Goal: Task Accomplishment & Management: Complete application form

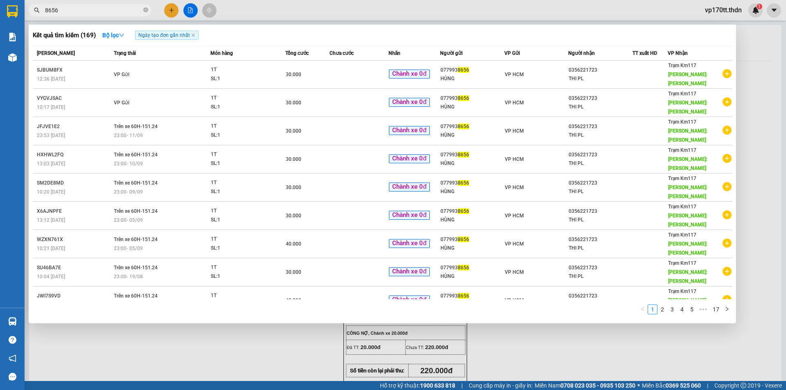
click at [134, 8] on input "8656" at bounding box center [93, 10] width 97 height 9
click at [133, 8] on input "8656" at bounding box center [93, 10] width 97 height 9
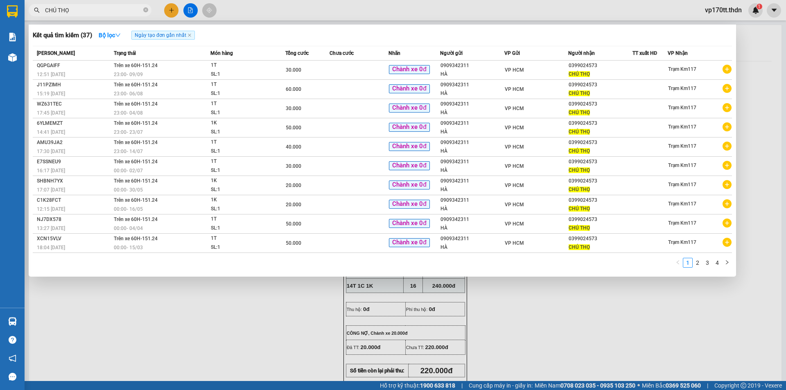
type input "CHÚ THỌ"
click at [169, 11] on div at bounding box center [393, 195] width 786 height 390
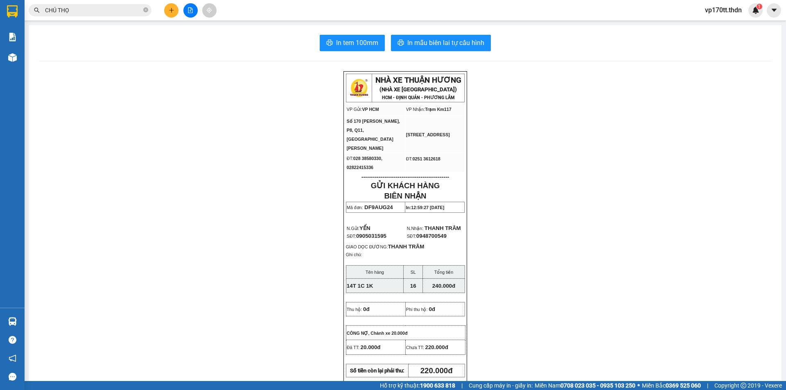
click at [169, 11] on icon "plus" at bounding box center [172, 10] width 6 height 6
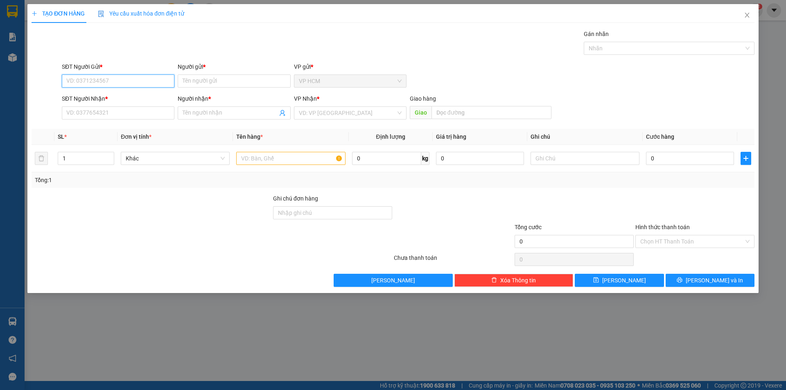
click at [119, 79] on input "SĐT Người Gửi *" at bounding box center [118, 80] width 113 height 13
click at [94, 98] on div "0909342311 - [GEOGRAPHIC_DATA]" at bounding box center [118, 97] width 103 height 9
type input "0909342311"
type input "HÀ"
type input "0399024573"
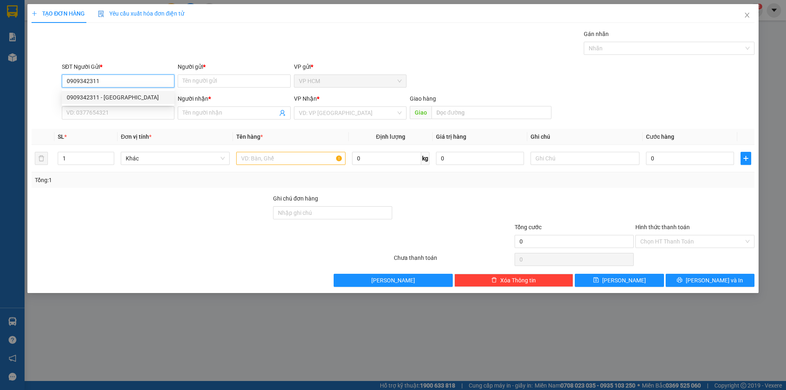
type input "CHÚ THỌ"
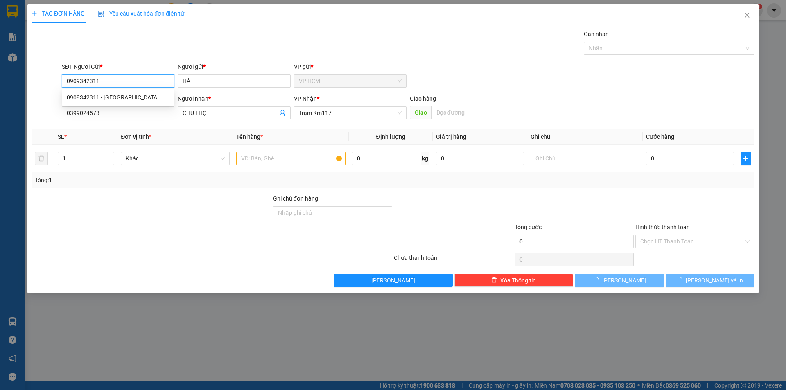
type input "30.000"
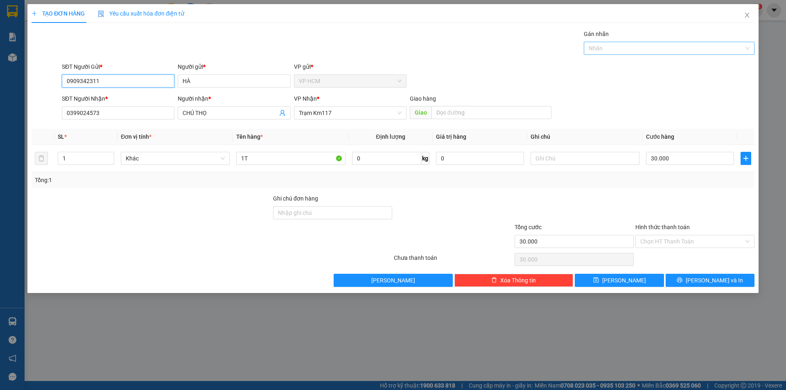
click at [662, 43] on div at bounding box center [665, 48] width 158 height 10
type input "0909342311"
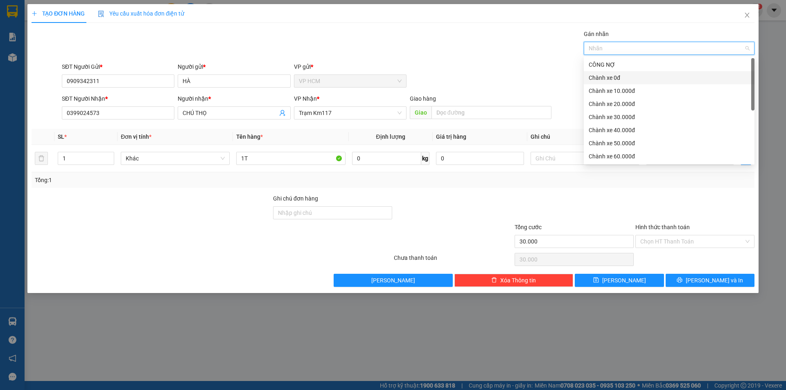
click at [638, 74] on div "Chành xe 0đ" at bounding box center [669, 77] width 161 height 9
drag, startPoint x: 435, startPoint y: 39, endPoint x: 498, endPoint y: 71, distance: 71.2
click at [437, 41] on div "Gán nhãn Chành xe 0đ" at bounding box center [408, 43] width 696 height 29
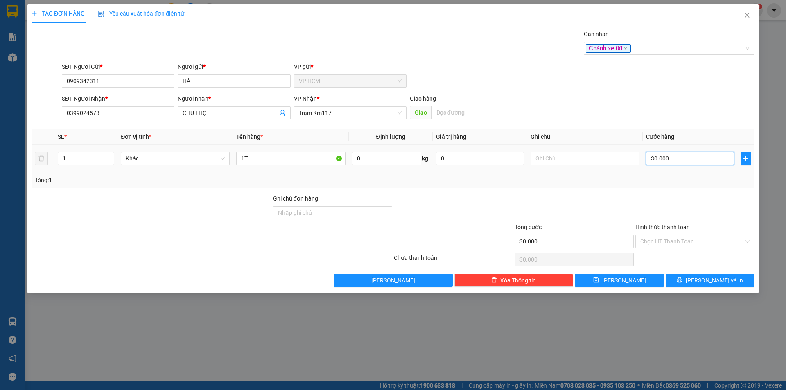
click at [715, 156] on input "30.000" at bounding box center [690, 158] width 88 height 13
type input "2"
type input "20"
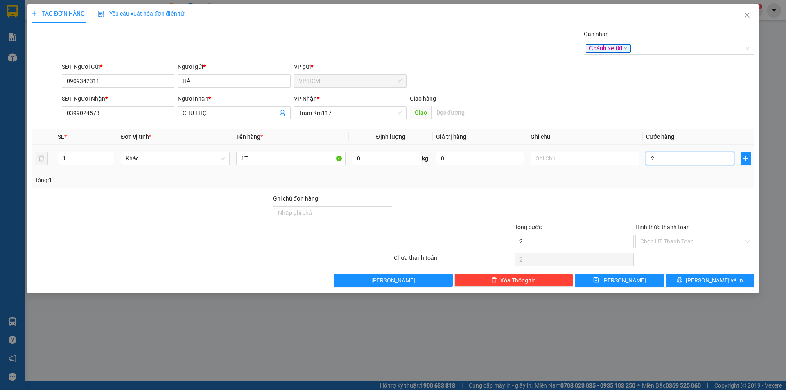
type input "20"
type input "20.000"
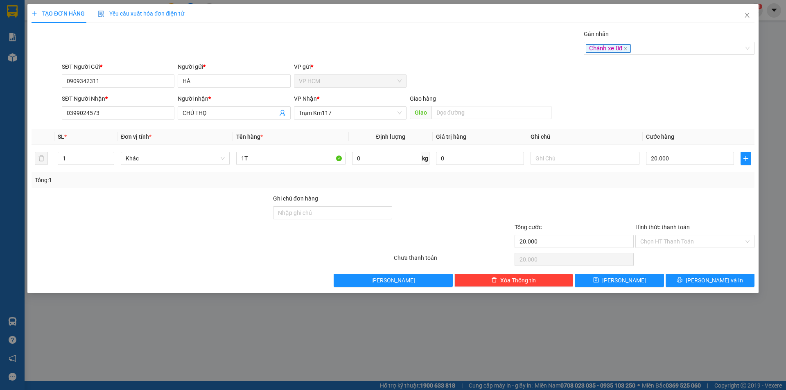
click at [649, 210] on div at bounding box center [694, 208] width 121 height 29
click at [660, 243] on input "Hình thức thanh toán" at bounding box center [692, 241] width 104 height 12
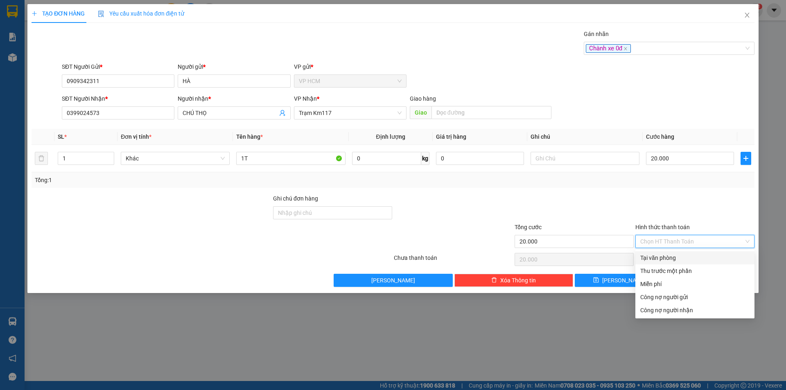
click at [670, 264] on div "Tại văn phòng" at bounding box center [694, 257] width 119 height 13
type input "0"
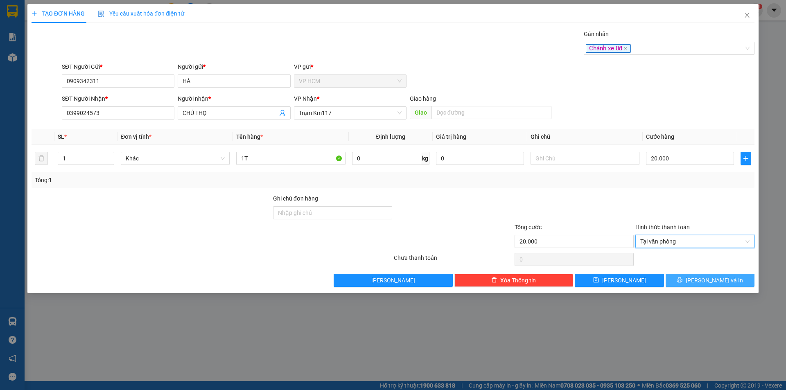
click at [692, 274] on button "[PERSON_NAME] và In" at bounding box center [709, 280] width 89 height 13
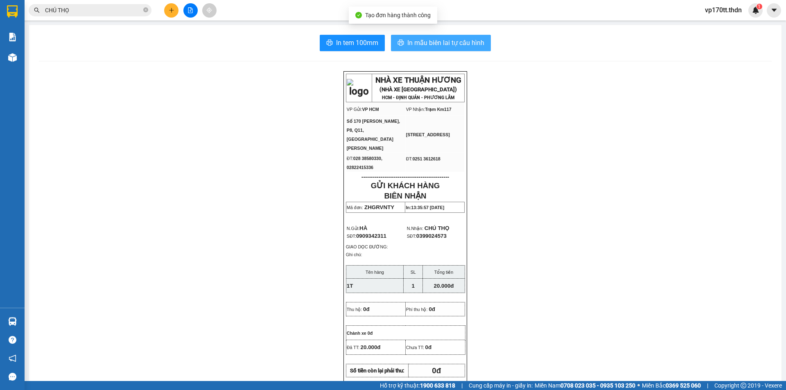
click at [449, 42] on span "In mẫu biên lai tự cấu hình" at bounding box center [445, 43] width 77 height 10
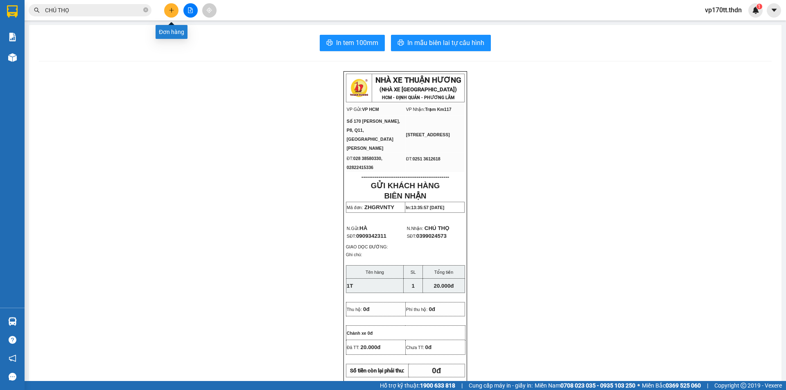
click at [166, 11] on button at bounding box center [171, 10] width 14 height 14
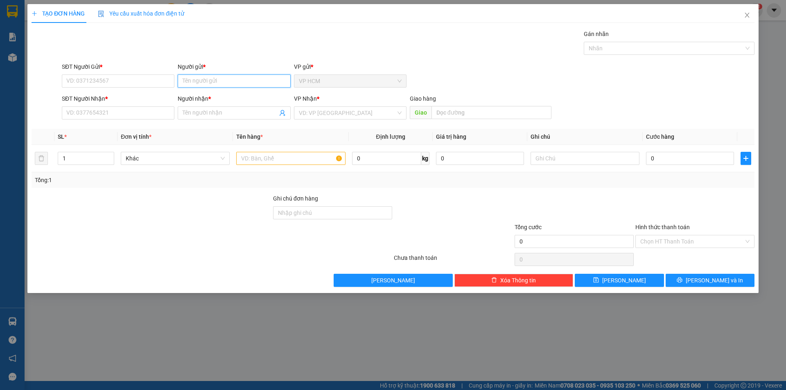
click at [200, 81] on input "Người gửi *" at bounding box center [234, 80] width 113 height 13
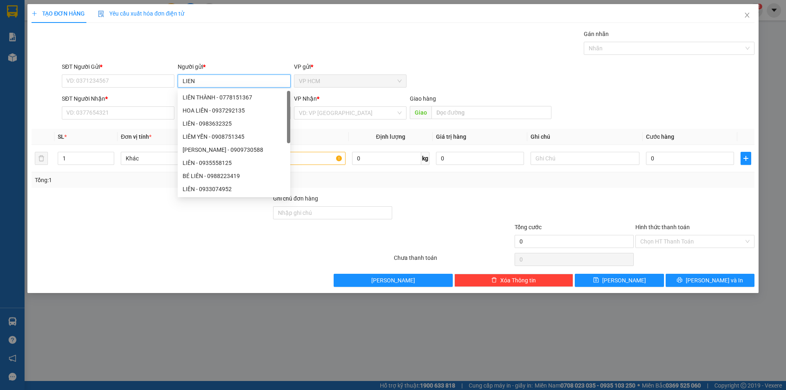
type input "LIEN A"
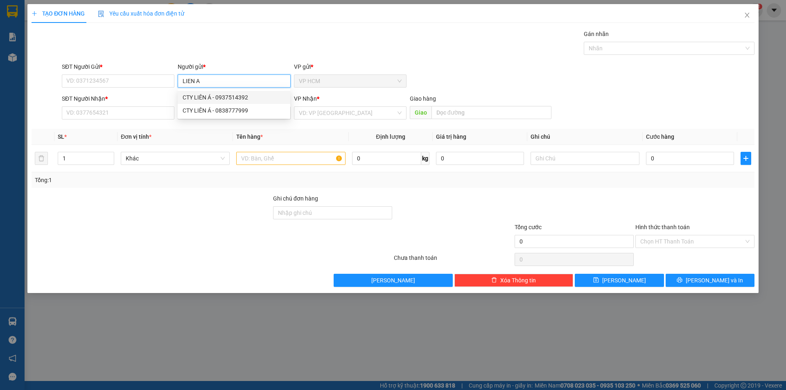
click at [212, 99] on div "CTY LIÊN Á - 0937514392" at bounding box center [234, 97] width 103 height 9
type input "0937514392"
type input "CTY LIÊN Á"
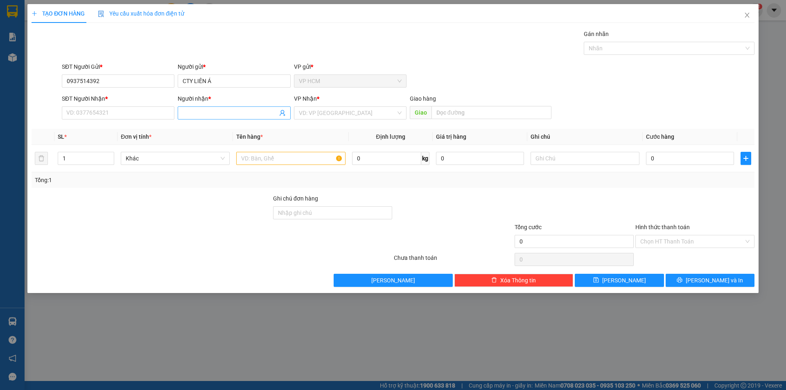
click at [281, 114] on icon "user-add" at bounding box center [282, 113] width 7 height 7
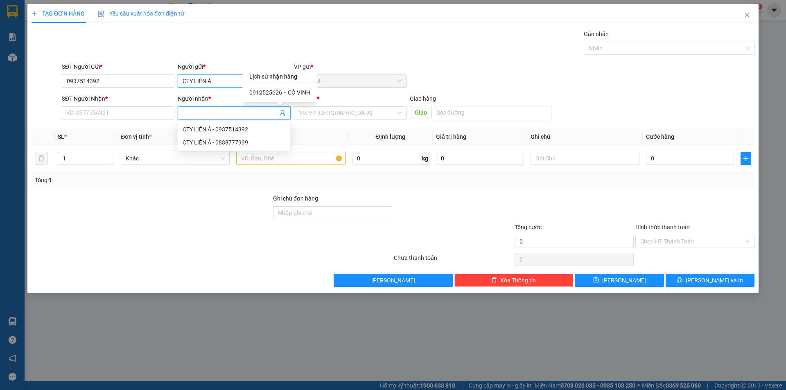
click at [190, 81] on input "CTY LIÊN Á" at bounding box center [234, 80] width 113 height 13
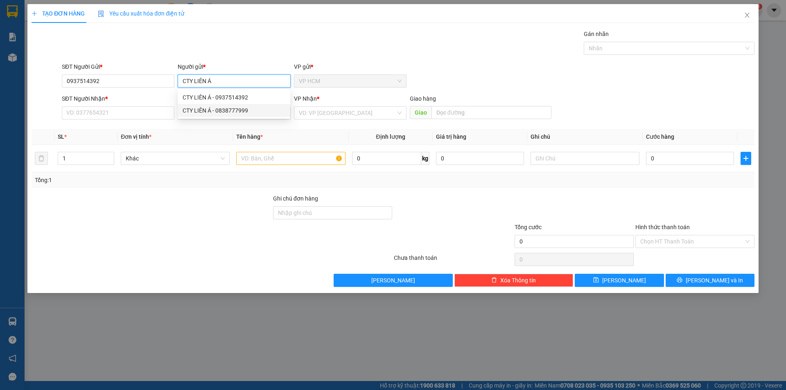
click at [239, 108] on div "CTY LIÊN Á - 0838777999" at bounding box center [234, 110] width 103 height 9
type input "0838777999"
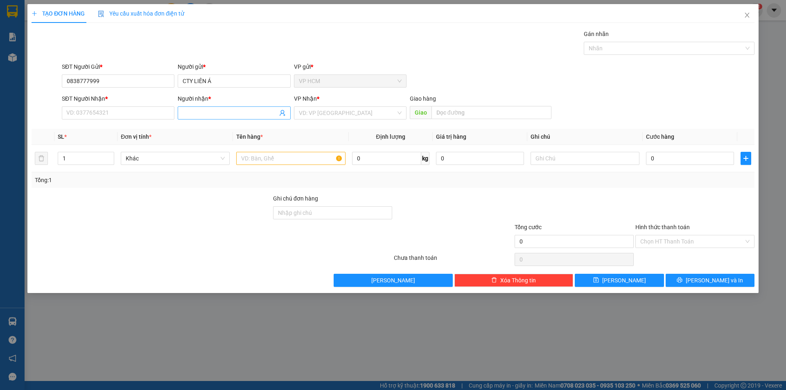
click at [280, 114] on icon "user-add" at bounding box center [282, 113] width 7 height 7
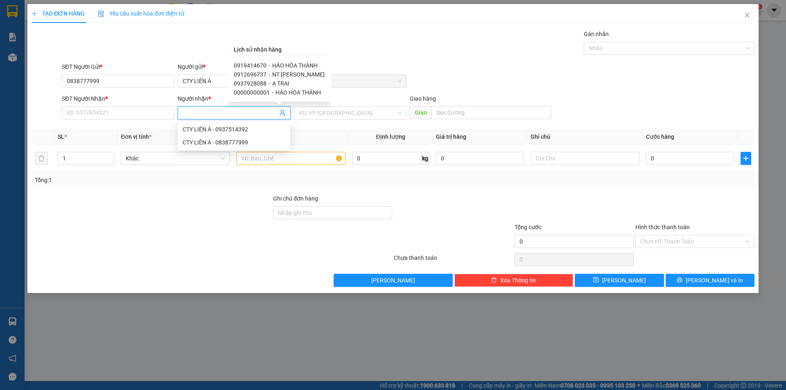
click at [295, 74] on span "NT [PERSON_NAME]" at bounding box center [298, 74] width 52 height 7
type input "0912696737"
type input "NT [PERSON_NAME]"
type input "KM125"
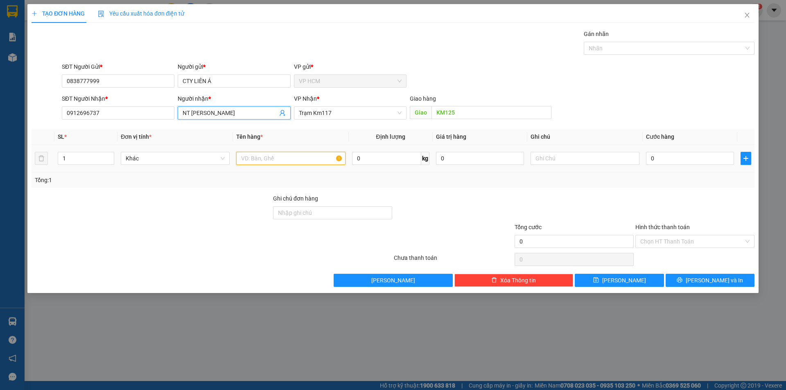
click at [245, 159] on input "text" at bounding box center [290, 158] width 109 height 13
type input "2B"
drag, startPoint x: 77, startPoint y: 156, endPoint x: 483, endPoint y: 45, distance: 421.1
click at [77, 156] on input "1" at bounding box center [86, 158] width 56 height 12
type input "2"
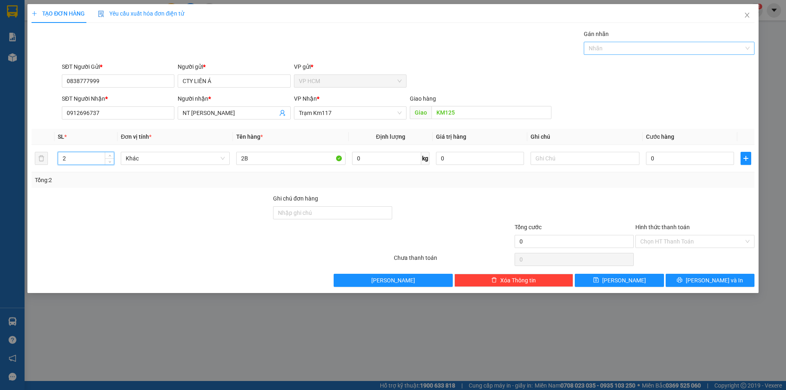
click at [611, 45] on div at bounding box center [665, 48] width 158 height 10
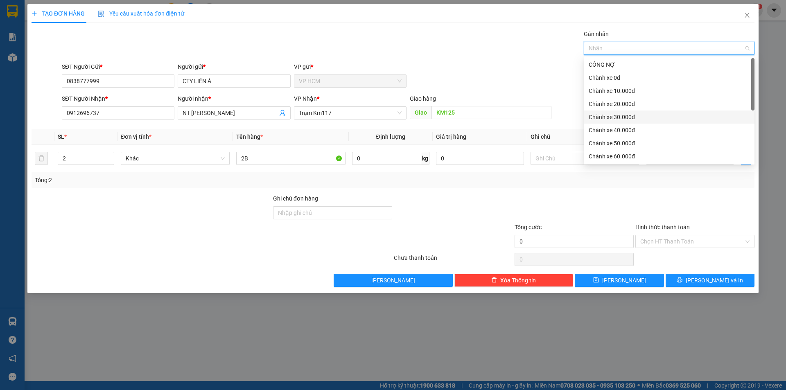
drag, startPoint x: 632, startPoint y: 116, endPoint x: 486, endPoint y: 61, distance: 156.6
click at [632, 116] on div "Chành xe 30.000đ" at bounding box center [669, 117] width 161 height 9
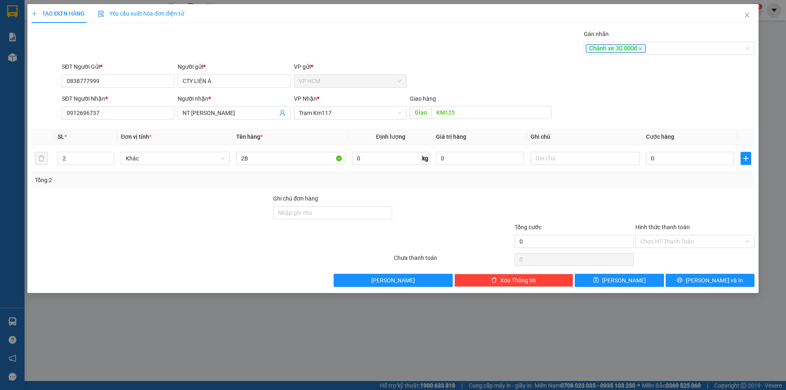
drag, startPoint x: 486, startPoint y: 61, endPoint x: 690, endPoint y: 172, distance: 232.0
click at [486, 62] on div "Transit Pickup Surcharge Ids Transit Deliver Surcharge Ids Transit Deliver Surc…" at bounding box center [393, 157] width 723 height 257
click at [692, 158] on input "0" at bounding box center [690, 158] width 88 height 13
type input "1"
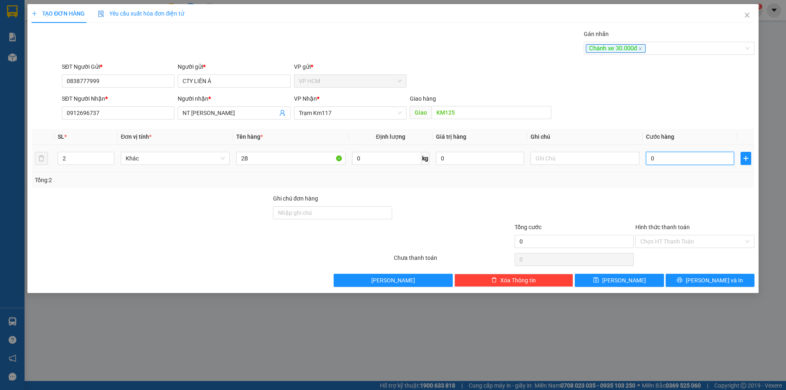
type input "1"
type input "13"
type input "130"
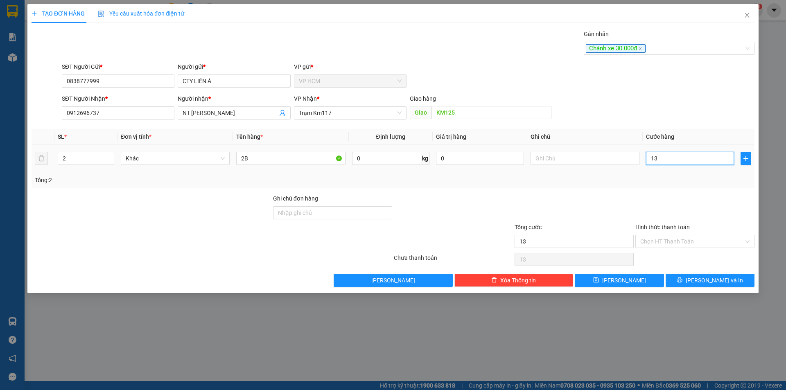
type input "130"
type input "130.000"
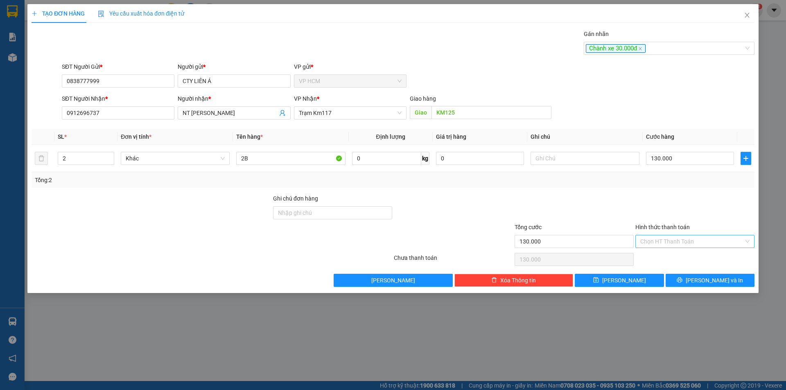
drag, startPoint x: 692, startPoint y: 193, endPoint x: 672, endPoint y: 247, distance: 57.5
click at [692, 199] on div "Transit Pickup Surcharge Ids Transit Deliver Surcharge Ids Transit Deliver Surc…" at bounding box center [393, 157] width 723 height 257
click at [672, 247] on input "Hình thức thanh toán" at bounding box center [692, 241] width 104 height 12
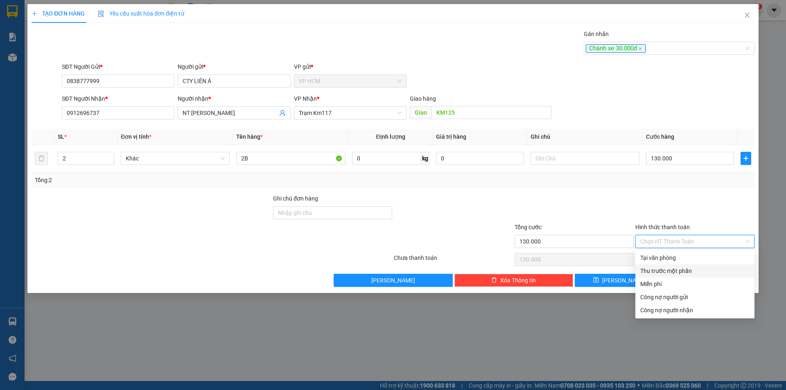
click at [657, 270] on div "Thu trước một phần" at bounding box center [694, 270] width 109 height 9
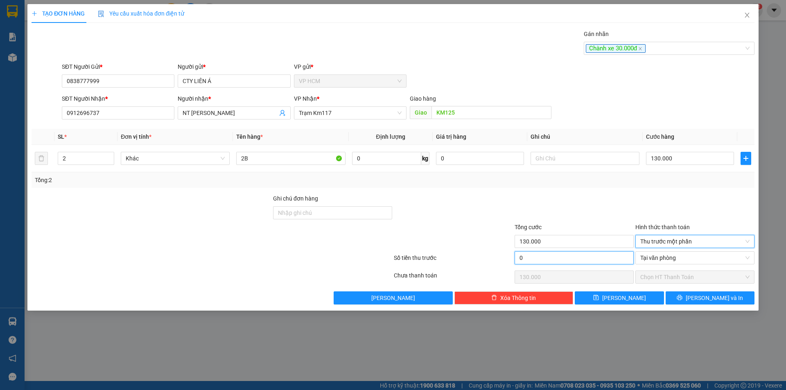
click at [566, 259] on input "0" at bounding box center [573, 257] width 119 height 13
type input "3"
type input "129.997"
type input "30"
type input "129.970"
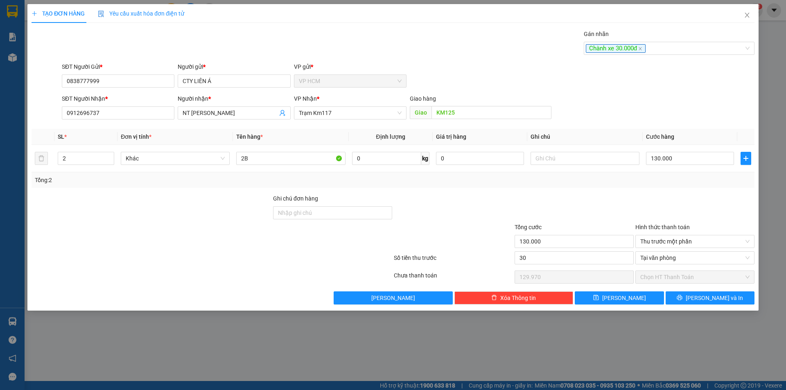
type input "30.000"
type input "100.000"
click at [580, 198] on div at bounding box center [574, 208] width 121 height 29
click at [710, 302] on button "[PERSON_NAME] và In" at bounding box center [709, 297] width 89 height 13
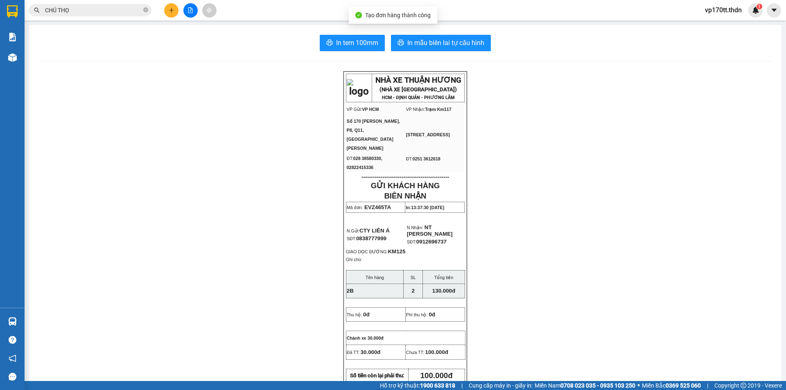
click at [435, 56] on div "In tem 100mm In mẫu biên lai tự cấu hình NHÀ XE THUẬN HƯƠNG (NHÀ XE [GEOGRAPHIC…" at bounding box center [405, 372] width 752 height 695
click at [437, 46] on span "In mẫu biên lai tự cấu hình" at bounding box center [445, 43] width 77 height 10
click at [168, 12] on button at bounding box center [171, 10] width 14 height 14
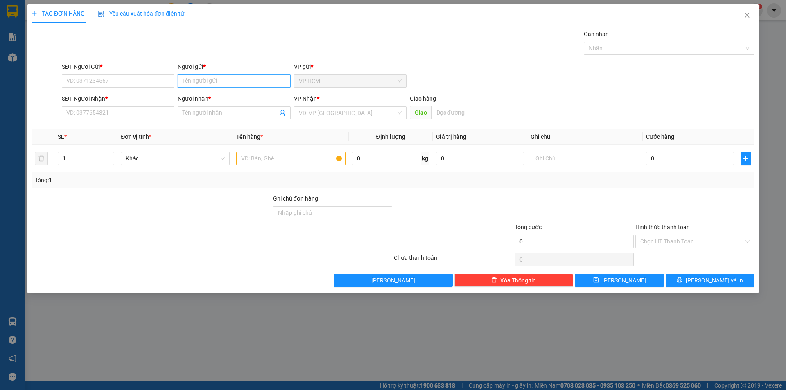
click at [225, 81] on input "Người gửi *" at bounding box center [234, 80] width 113 height 13
type input "SON HA"
click at [251, 120] on div "SƠN HÀ - 0913176216" at bounding box center [234, 123] width 103 height 9
type input "0913176216"
type input "SƠN HÀ"
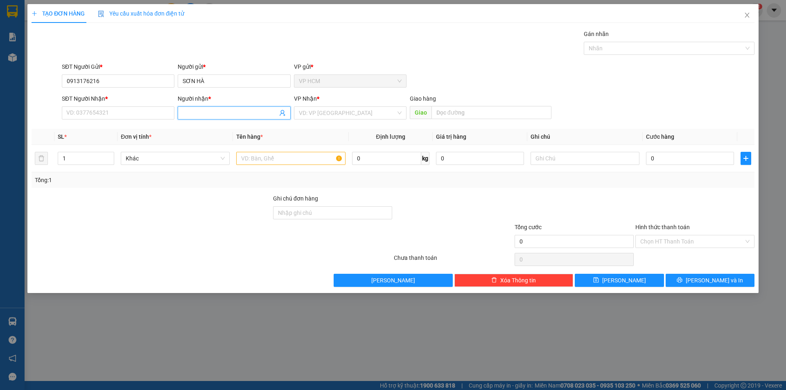
click at [283, 114] on icon "user-add" at bounding box center [282, 113] width 5 height 6
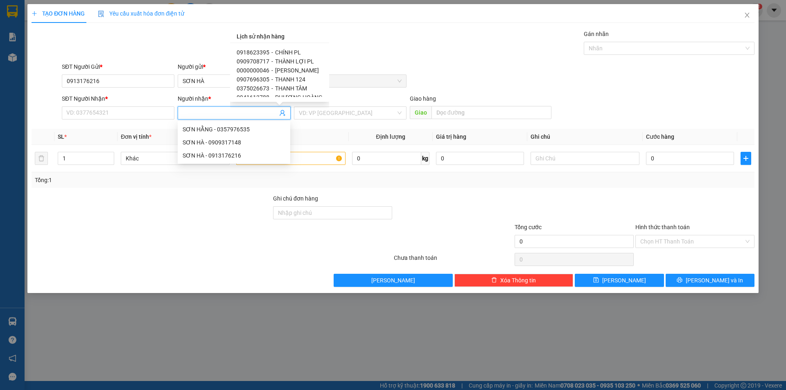
click at [299, 69] on span "[PERSON_NAME]" at bounding box center [297, 70] width 44 height 7
type input "0000000046"
type input "[PERSON_NAME]"
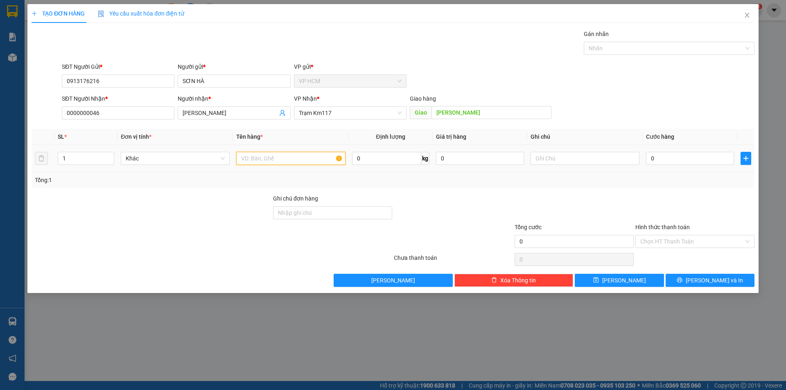
drag, startPoint x: 316, startPoint y: 160, endPoint x: 311, endPoint y: 157, distance: 6.0
click at [317, 160] on input "text" at bounding box center [290, 158] width 109 height 13
click at [652, 51] on div at bounding box center [665, 48] width 158 height 10
type input "1C"
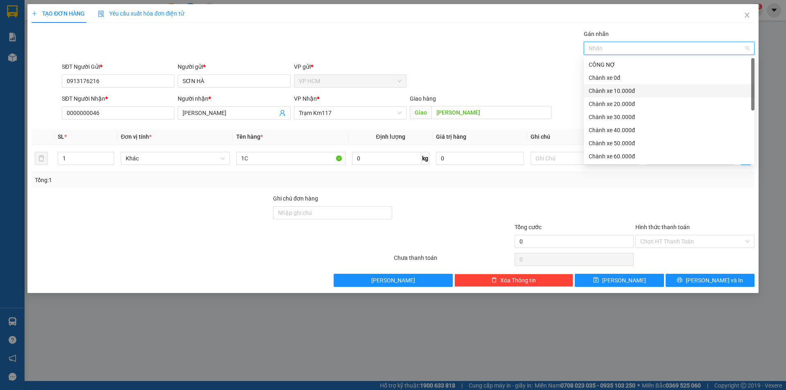
click at [628, 90] on div "Chành xe 10.000đ" at bounding box center [669, 90] width 161 height 9
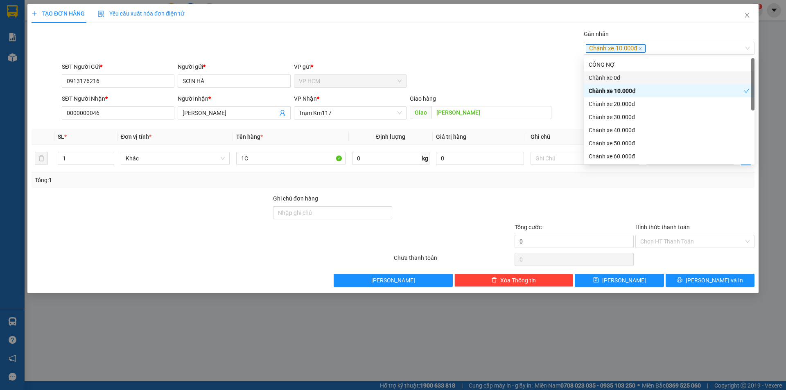
drag, startPoint x: 395, startPoint y: 35, endPoint x: 680, endPoint y: 189, distance: 324.5
click at [401, 41] on div "Gán nhãn Chành xe 10.000đ" at bounding box center [408, 43] width 696 height 29
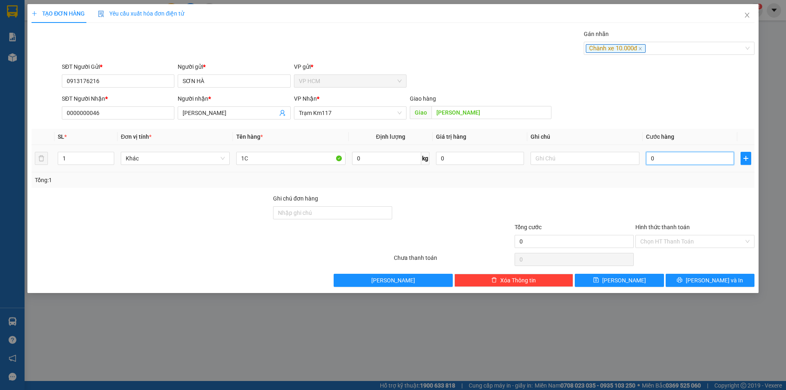
click at [681, 162] on input "0" at bounding box center [690, 158] width 88 height 13
type input "3"
type input "30"
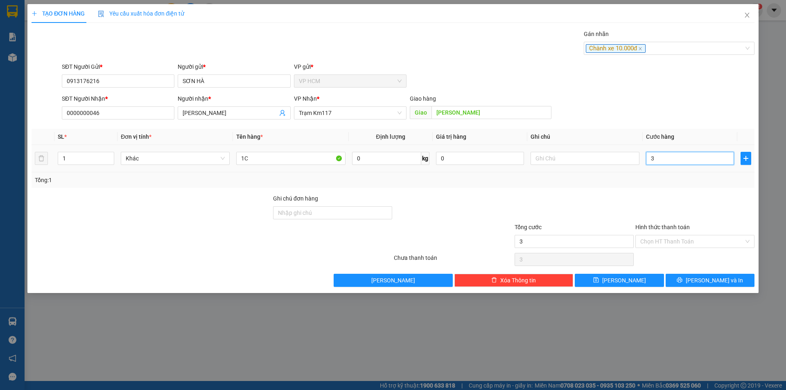
type input "30"
type input "30.000"
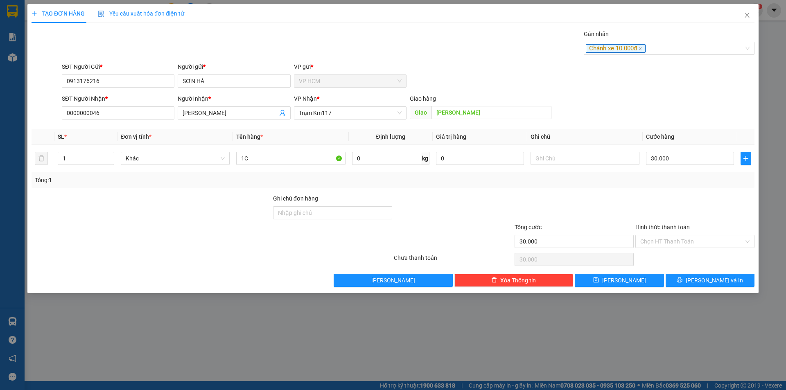
click at [663, 207] on div at bounding box center [694, 208] width 121 height 29
click at [665, 239] on input "Hình thức thanh toán" at bounding box center [692, 241] width 104 height 12
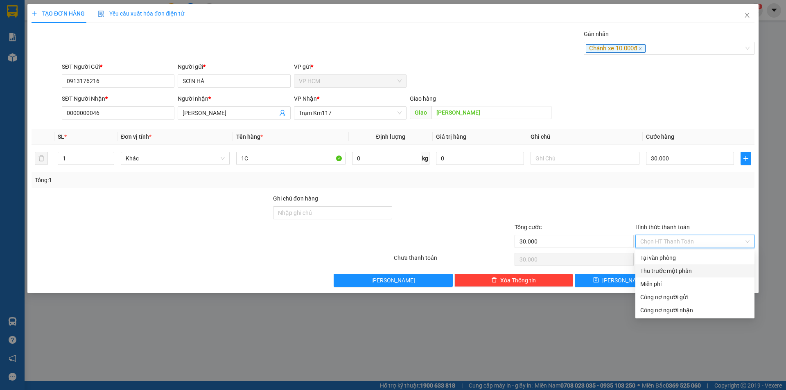
click at [657, 272] on div "Thu trước một phần" at bounding box center [694, 270] width 109 height 9
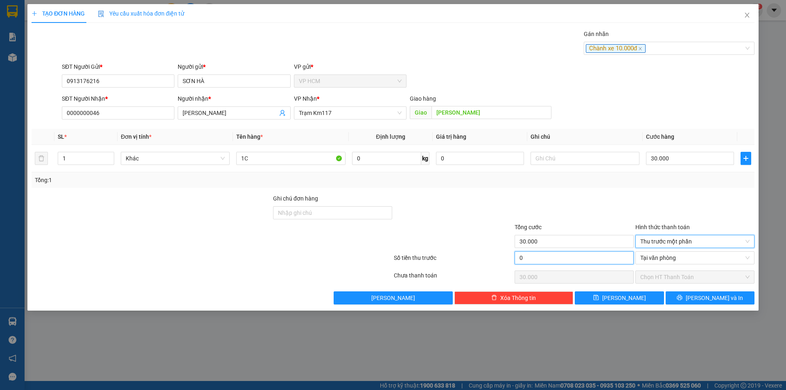
click at [572, 261] on input "0" at bounding box center [573, 257] width 119 height 13
type input "1"
type input "29.999"
type input "10"
type input "29.990"
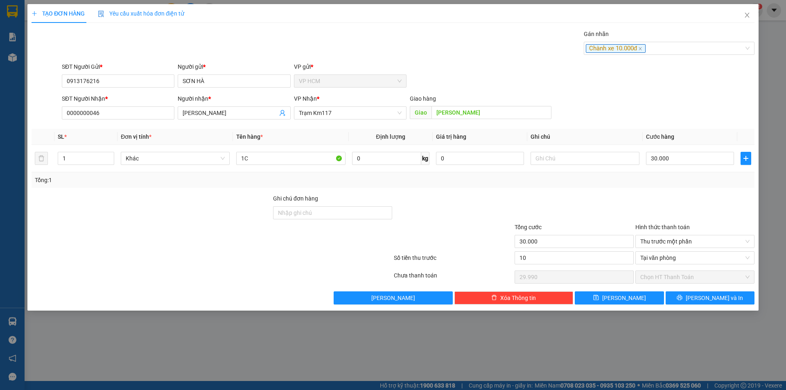
type input "10.000"
type input "20.000"
drag, startPoint x: 691, startPoint y: 287, endPoint x: 697, endPoint y: 292, distance: 8.1
click at [693, 290] on div "Transit Pickup Surcharge Ids Transit Deliver Surcharge Ids Transit Deliver Surc…" at bounding box center [393, 166] width 723 height 275
click at [697, 292] on button "[PERSON_NAME] và In" at bounding box center [709, 297] width 89 height 13
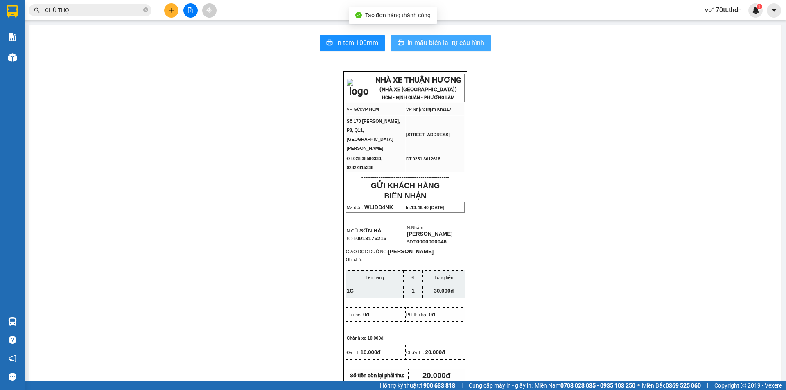
click at [407, 41] on span "In mẫu biên lai tự cấu hình" at bounding box center [445, 43] width 77 height 10
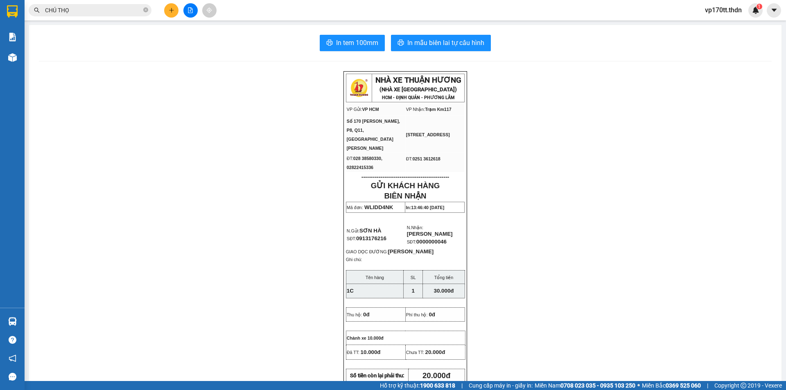
click at [169, 13] on button at bounding box center [171, 10] width 14 height 14
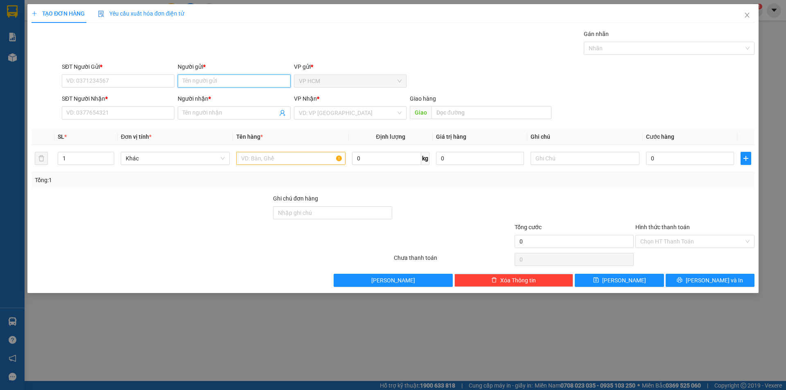
click at [213, 80] on input "Người gửi *" at bounding box center [234, 80] width 113 height 13
type input "CHI NGAN"
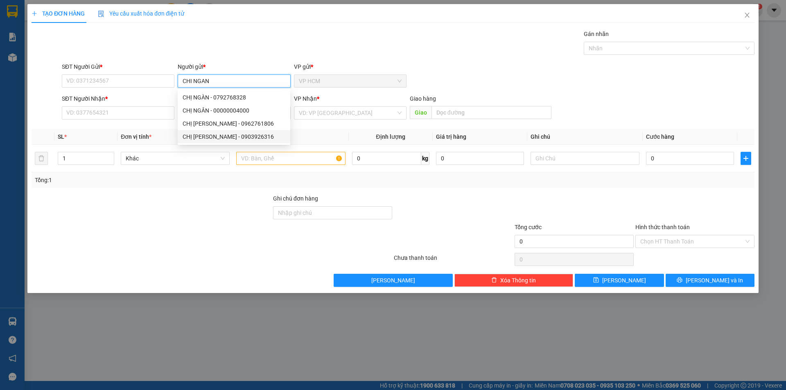
click at [230, 140] on div "CHỊ [PERSON_NAME] - 0903926316" at bounding box center [234, 136] width 103 height 9
type input "0903926316"
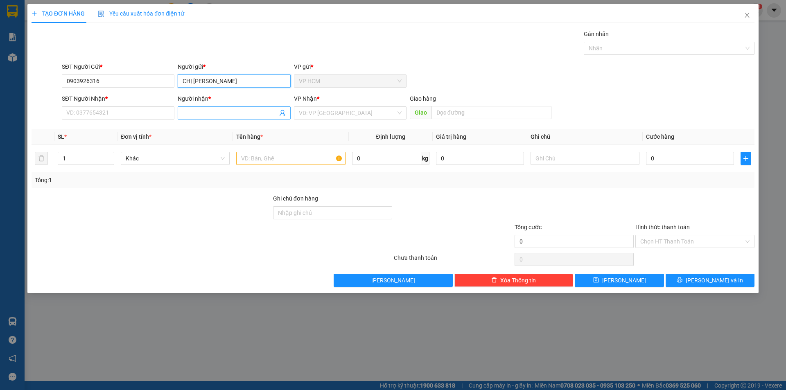
type input "CHỊ [PERSON_NAME]"
click at [285, 116] on span at bounding box center [234, 112] width 113 height 13
click at [285, 112] on icon "user-add" at bounding box center [282, 113] width 7 height 7
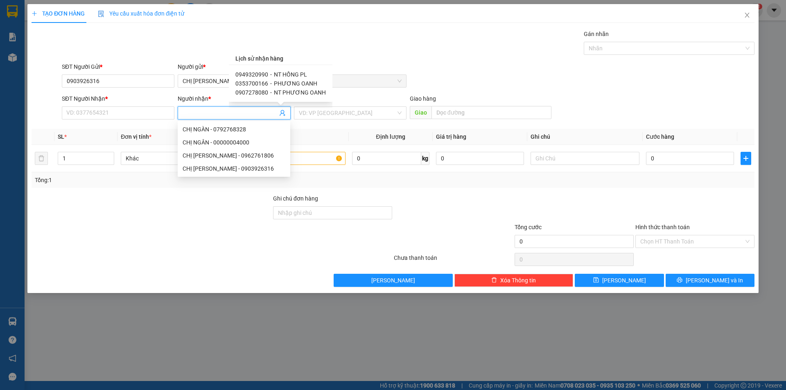
click at [284, 74] on span "NT HỒNG PL" at bounding box center [290, 74] width 33 height 7
type input "0949320990"
type input "NT HỒNG PL"
type input "[PERSON_NAME]"
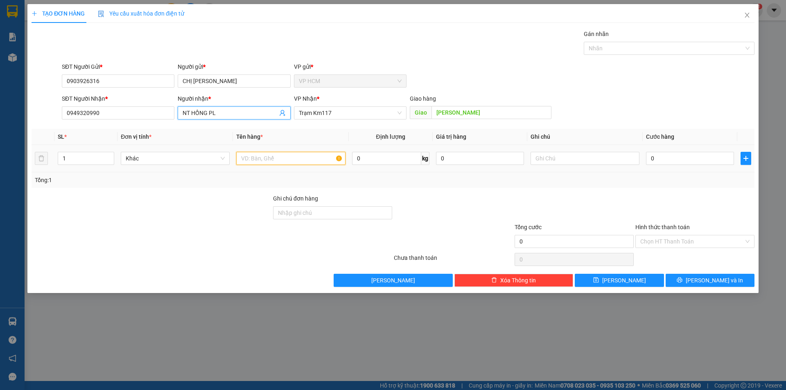
click at [323, 157] on input "text" at bounding box center [290, 158] width 109 height 13
click at [654, 45] on div at bounding box center [665, 48] width 158 height 10
type input "1T"
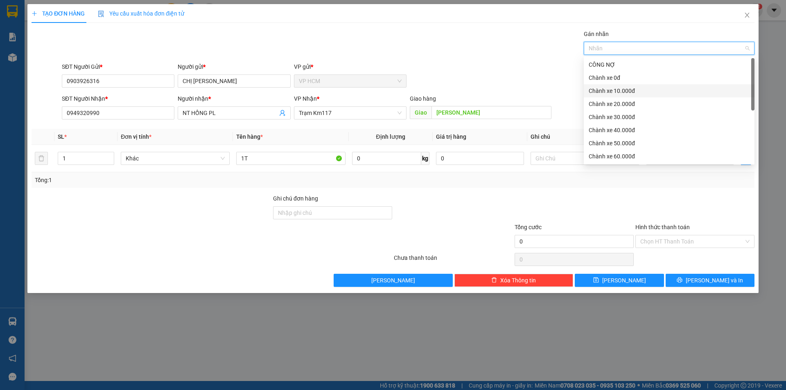
click at [625, 90] on div "Chành xe 10.000đ" at bounding box center [669, 90] width 161 height 9
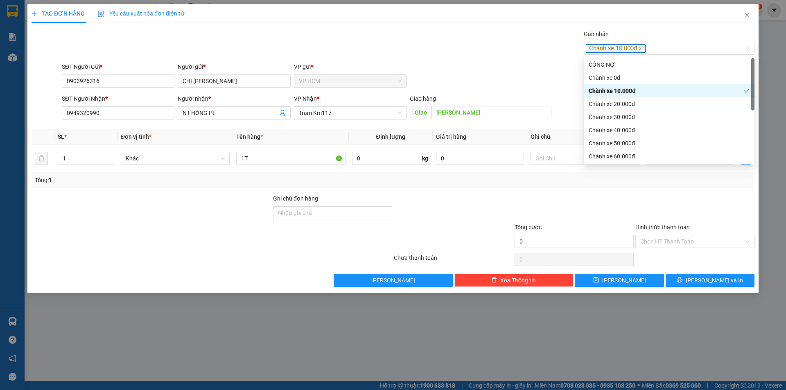
click at [475, 61] on div "Transit Pickup Surcharge Ids Transit Deliver Surcharge Ids Transit Deliver Surc…" at bounding box center [393, 157] width 723 height 257
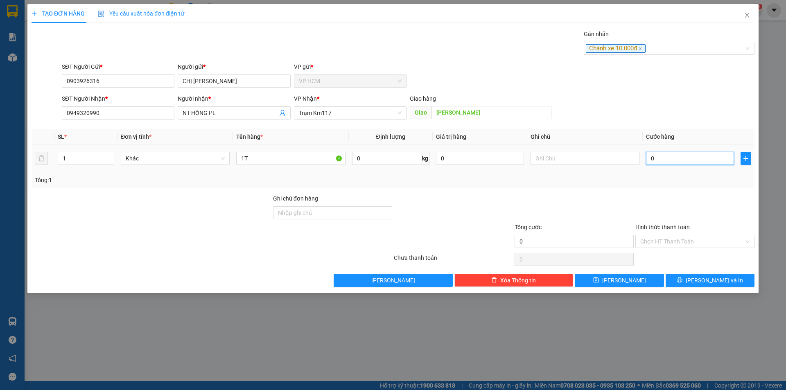
click at [686, 161] on input "0" at bounding box center [690, 158] width 88 height 13
type input "4"
type input "40"
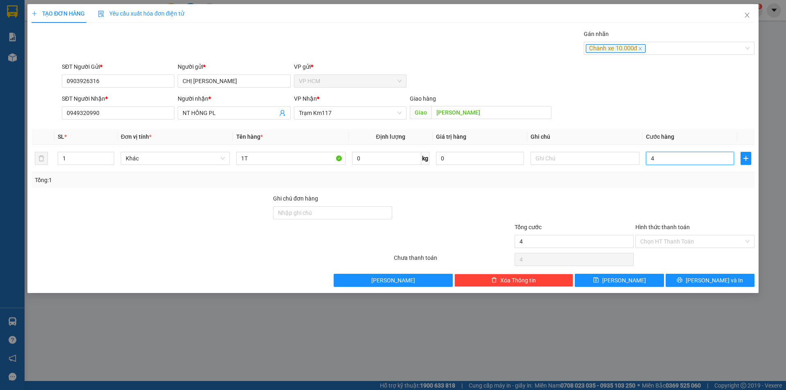
type input "40"
type input "40.000"
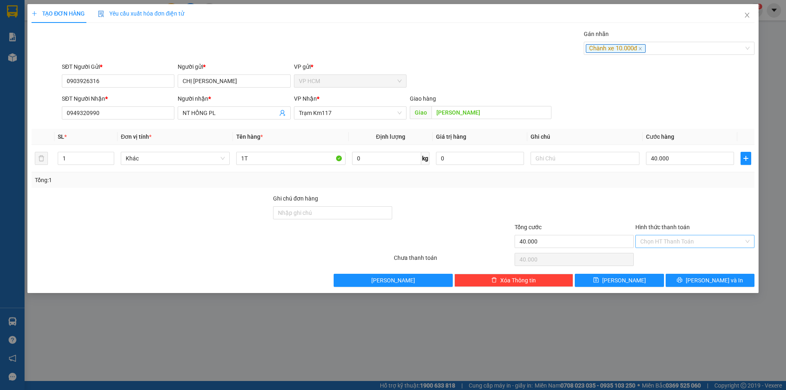
click at [661, 246] on input "Hình thức thanh toán" at bounding box center [692, 241] width 104 height 12
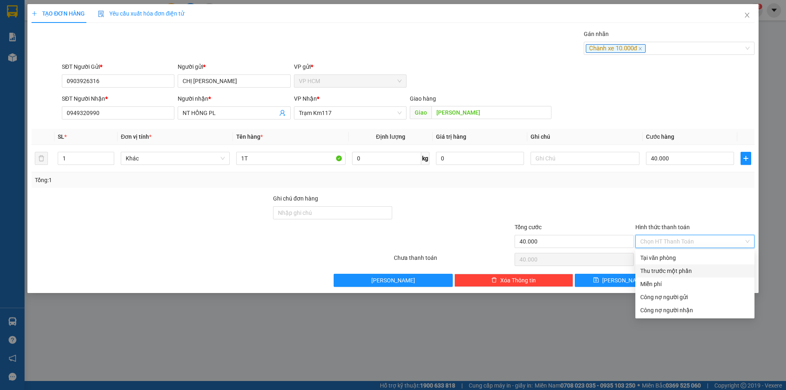
click at [657, 269] on div "Thu trước một phần" at bounding box center [694, 270] width 109 height 9
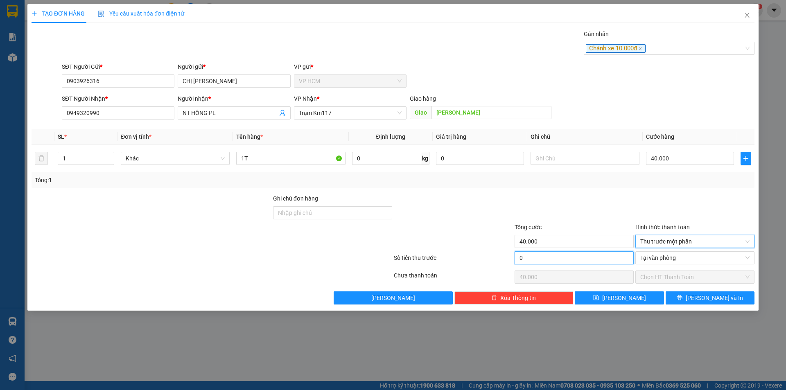
click at [571, 262] on input "0" at bounding box center [573, 257] width 119 height 13
type input "1"
type input "39.999"
type input "10"
type input "39.990"
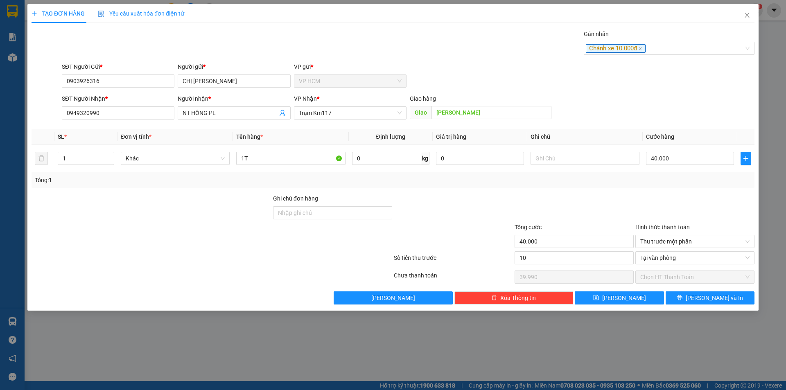
type input "10.000"
type input "30.000"
click at [713, 306] on div "TẠO ĐƠN HÀNG Yêu cầu xuất hóa đơn điện tử Transit Pickup Surcharge Ids Transit …" at bounding box center [392, 157] width 731 height 307
click at [727, 307] on div "TẠO ĐƠN HÀNG Yêu cầu xuất hóa đơn điện tử Transit Pickup Surcharge Ids Transit …" at bounding box center [392, 157] width 731 height 307
click at [696, 291] on div "Transit Pickup Surcharge Ids Transit Deliver Surcharge Ids Transit Deliver Surc…" at bounding box center [393, 166] width 723 height 275
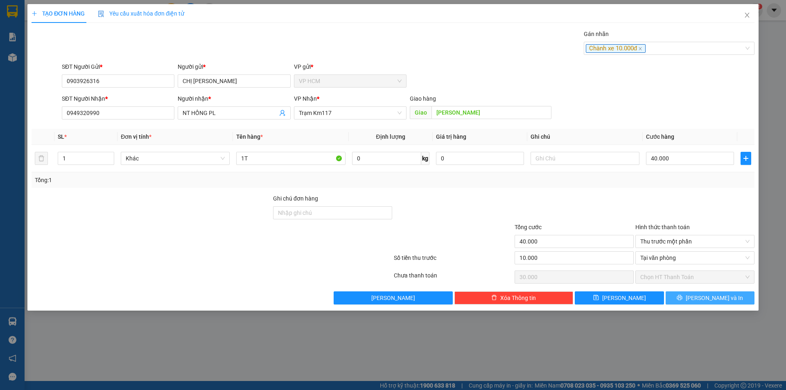
click at [700, 303] on button "[PERSON_NAME] và In" at bounding box center [709, 297] width 89 height 13
click at [699, 303] on button "[PERSON_NAME] và In" at bounding box center [709, 297] width 89 height 13
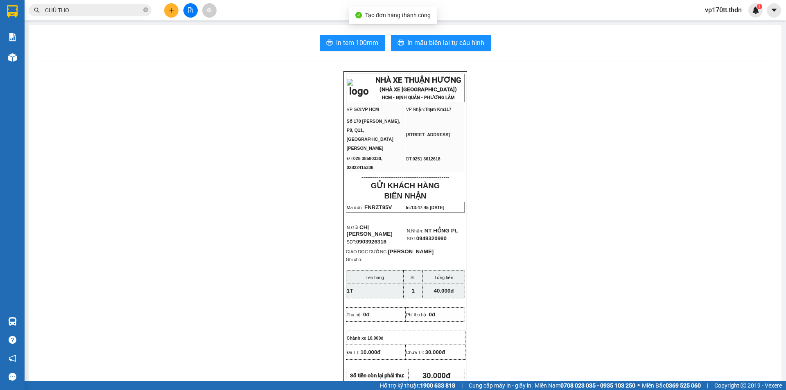
click at [420, 32] on div "In tem 100mm In mẫu biên lai tự cấu hình NHÀ XE THUẬN HƯƠNG (NHÀ XE [GEOGRAPHIC…" at bounding box center [405, 379] width 752 height 709
click at [428, 45] on span "In mẫu biên lai tự cấu hình" at bounding box center [445, 43] width 77 height 10
click at [168, 7] on button at bounding box center [171, 10] width 14 height 14
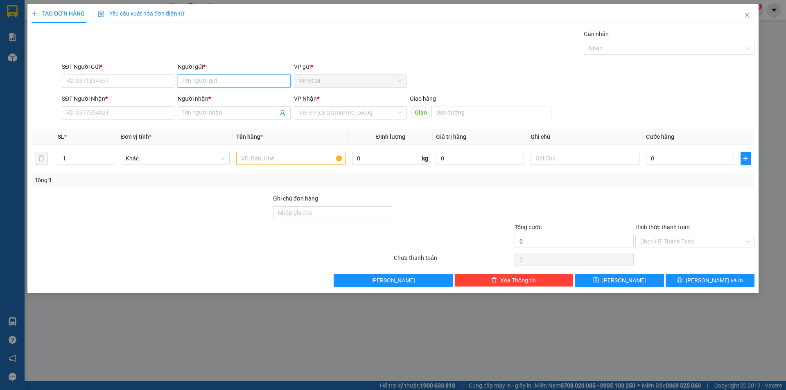
click at [216, 78] on input "Người gửi *" at bounding box center [234, 80] width 113 height 13
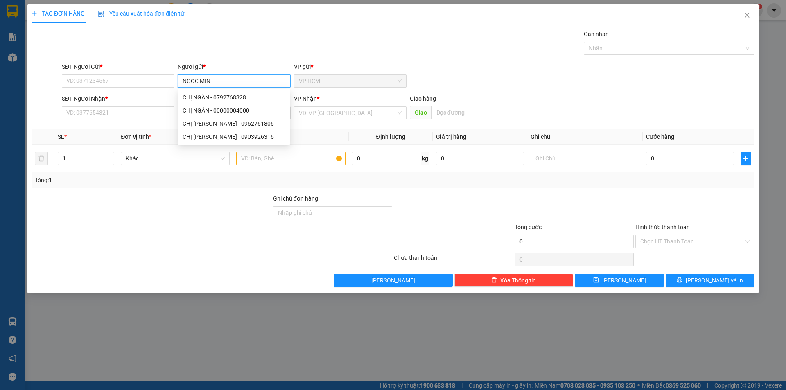
type input "[PERSON_NAME]"
click at [237, 140] on div "[PERSON_NAME] - 0903791627" at bounding box center [234, 136] width 103 height 9
type input "0903791627"
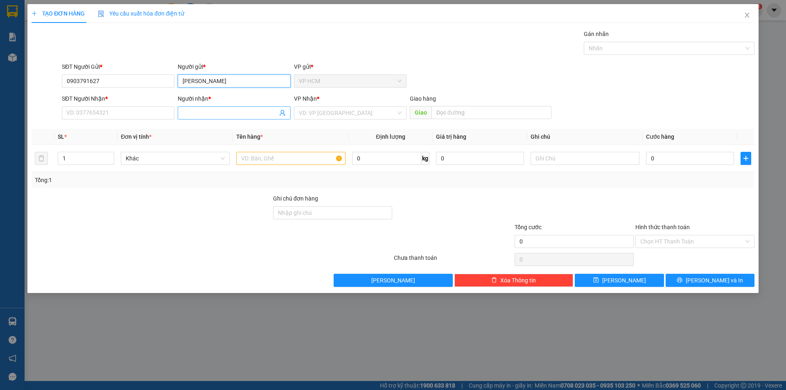
type input "[PERSON_NAME]"
click at [281, 114] on icon "user-add" at bounding box center [282, 113] width 7 height 7
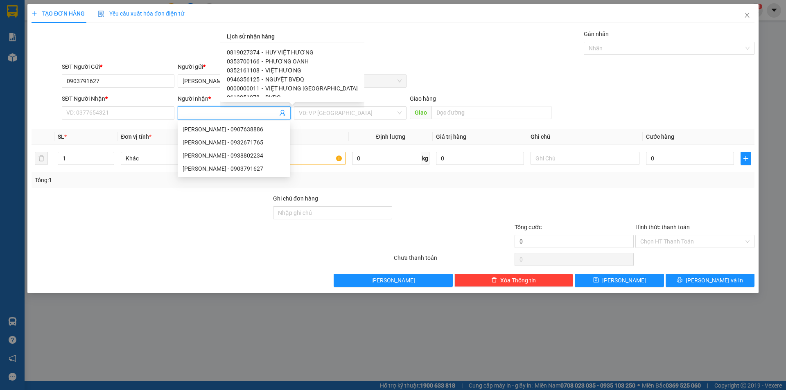
click at [287, 53] on span "HUY VIỆT HƯƠNG" at bounding box center [289, 52] width 48 height 7
type input "0819027374"
type input "HUY VIỆT HƯƠNG"
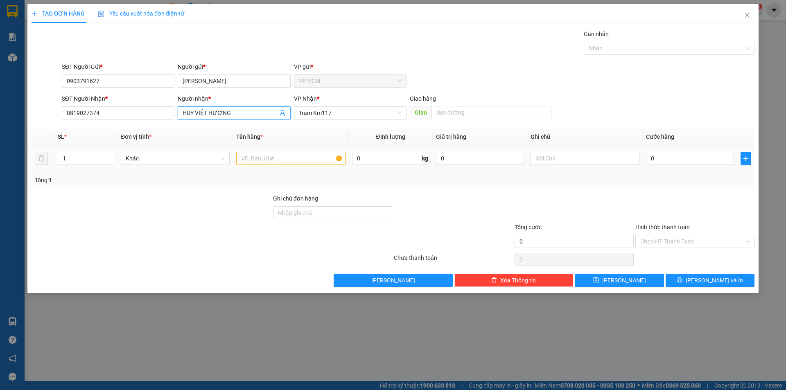
drag, startPoint x: 95, startPoint y: 161, endPoint x: 0, endPoint y: 169, distance: 95.3
click at [0, 169] on div "TẠO ĐƠN HÀNG Yêu cầu xuất hóa đơn điện tử Transit Pickup Surcharge Ids Transit …" at bounding box center [393, 195] width 786 height 390
type input "2"
click at [314, 157] on input "text" at bounding box center [290, 158] width 109 height 13
click at [645, 50] on div at bounding box center [665, 48] width 158 height 10
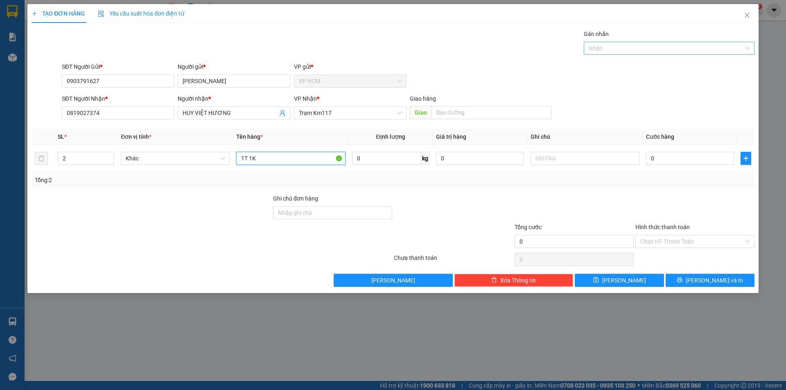
type input "1T 1K"
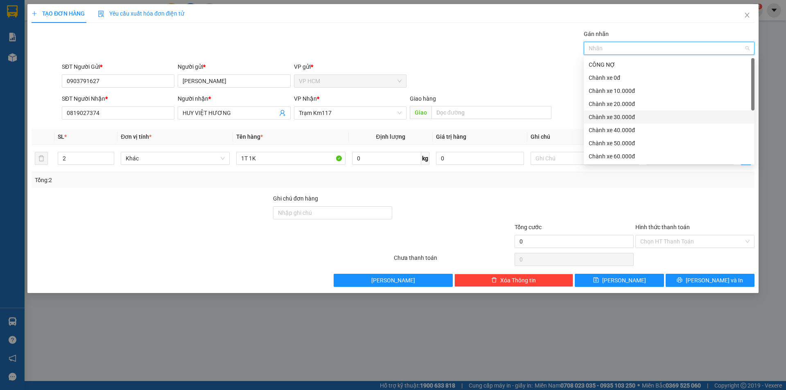
drag, startPoint x: 616, startPoint y: 117, endPoint x: 477, endPoint y: 54, distance: 153.1
click at [614, 115] on div "Chành xe 30.000đ" at bounding box center [669, 117] width 161 height 9
drag, startPoint x: 477, startPoint y: 54, endPoint x: 545, endPoint y: 104, distance: 85.1
click at [477, 54] on div "Gán nhãn Nhãn" at bounding box center [408, 43] width 696 height 29
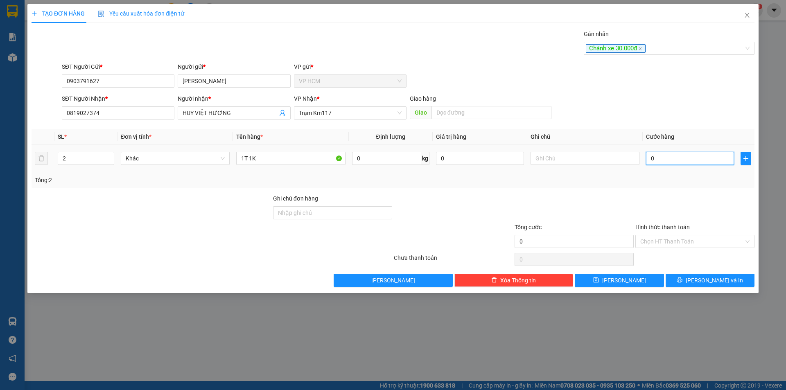
click at [681, 160] on input "0" at bounding box center [690, 158] width 88 height 13
type input "07"
type input "7"
type input "075"
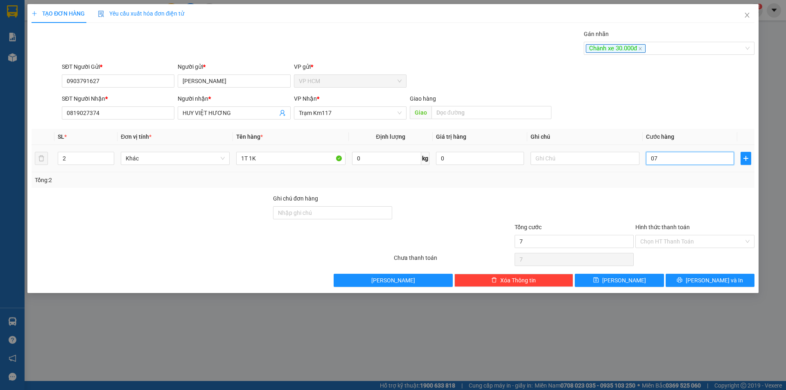
type input "75"
type input "75.000"
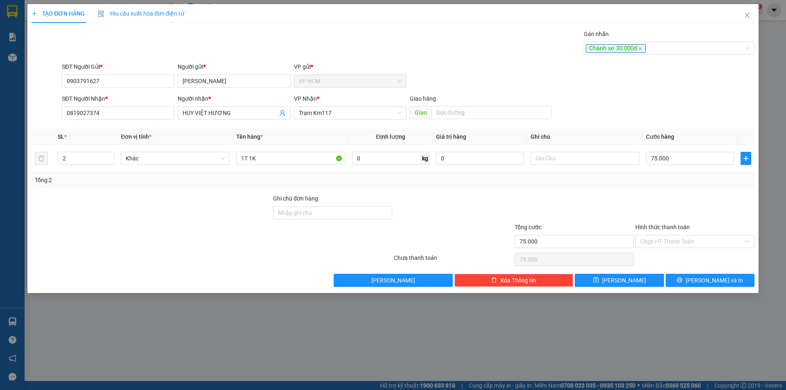
click at [692, 190] on div "Transit Pickup Surcharge Ids Transit Deliver Surcharge Ids Transit Deliver Surc…" at bounding box center [393, 157] width 723 height 257
click at [677, 235] on div "Chọn HT Thanh Toán" at bounding box center [694, 241] width 119 height 13
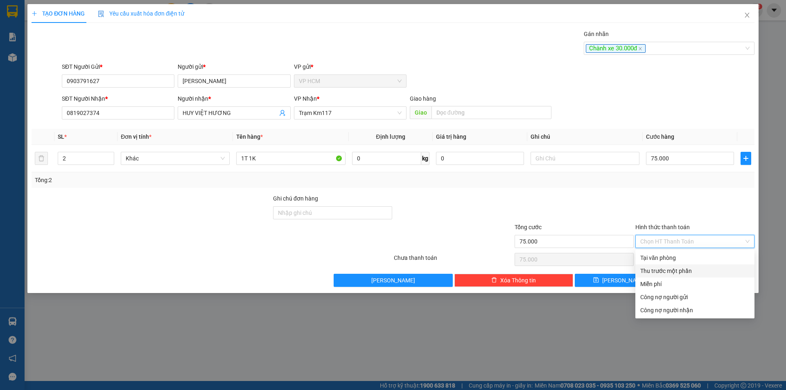
click at [666, 269] on div "Thu trước một phần" at bounding box center [694, 270] width 109 height 9
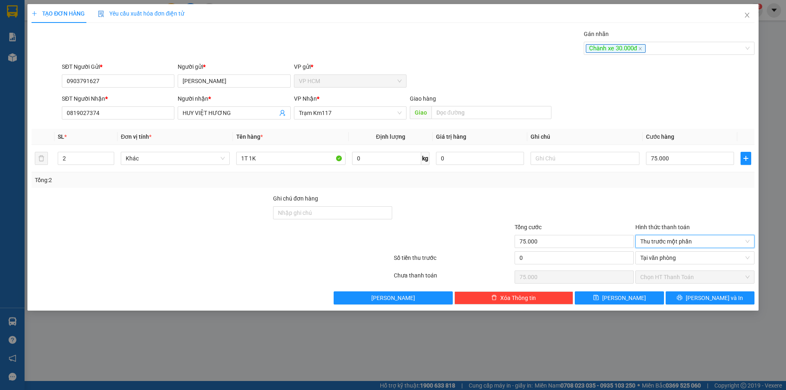
drag, startPoint x: 573, startPoint y: 268, endPoint x: 572, endPoint y: 259, distance: 8.2
click at [572, 267] on div "0" at bounding box center [574, 260] width 121 height 18
click at [572, 259] on input "0" at bounding box center [573, 257] width 119 height 13
type input "3"
type input "74.997"
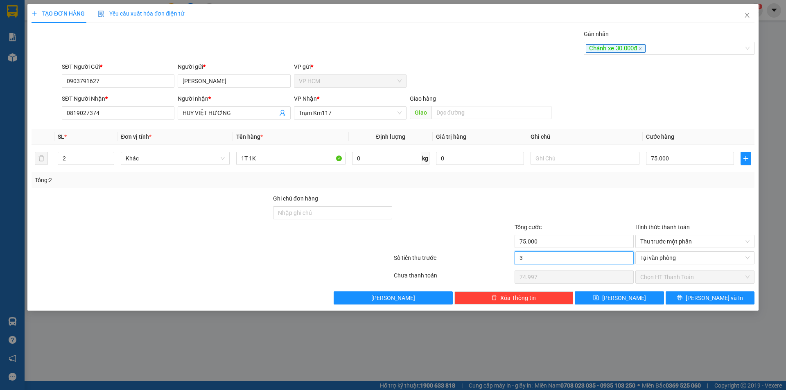
type input "30"
type input "74.970"
type input "30.000"
type input "45.000"
drag, startPoint x: 571, startPoint y: 205, endPoint x: 606, endPoint y: 241, distance: 50.1
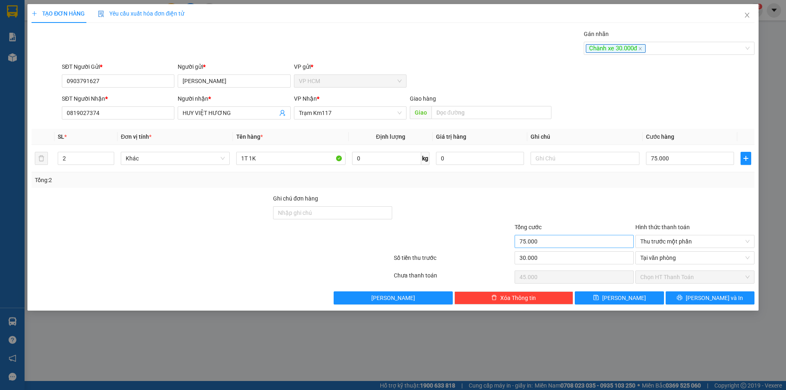
click at [571, 205] on div at bounding box center [574, 208] width 121 height 29
click at [704, 291] on div "Transit Pickup Surcharge Ids Transit Deliver Surcharge Ids Transit Deliver Surc…" at bounding box center [393, 166] width 723 height 275
click at [716, 298] on span "[PERSON_NAME] và In" at bounding box center [714, 297] width 57 height 9
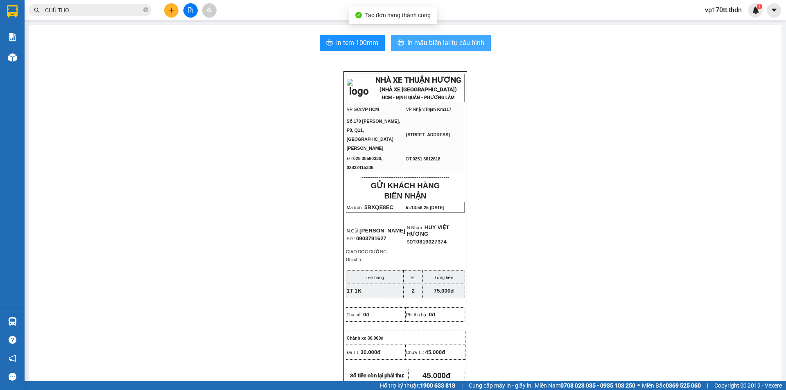
click at [469, 36] on button "In mẫu biên lai tự cấu hình" at bounding box center [441, 43] width 100 height 16
click at [437, 41] on span "In mẫu biên lai tự cấu hình" at bounding box center [445, 43] width 77 height 10
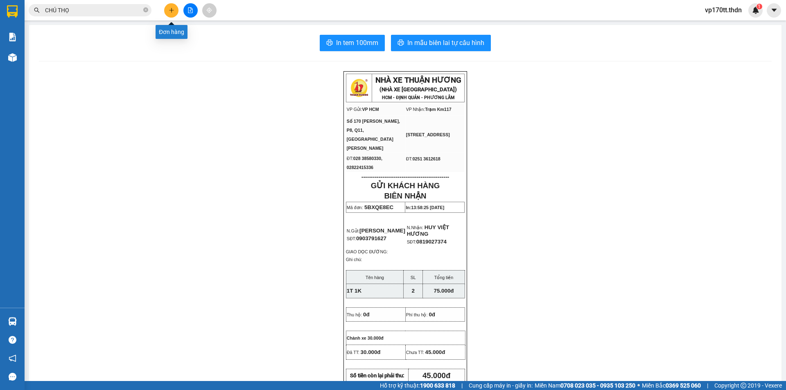
click at [171, 12] on icon "plus" at bounding box center [171, 10] width 0 height 5
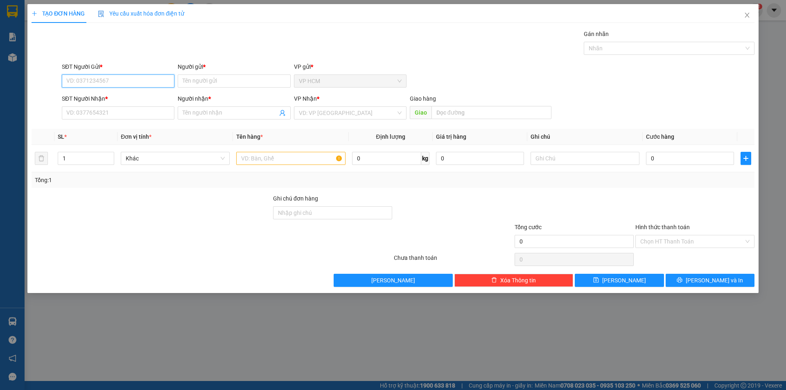
click at [132, 83] on input "SĐT Người Gửi *" at bounding box center [118, 80] width 113 height 13
click at [133, 102] on div "0966252936 - [GEOGRAPHIC_DATA]" at bounding box center [118, 97] width 113 height 13
type input "0966252936"
type input "[PERSON_NAME]"
type input "0978353973"
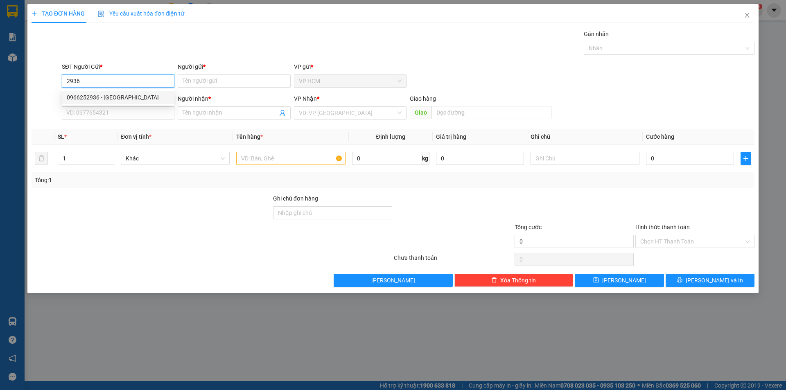
type input "[PERSON_NAME]"
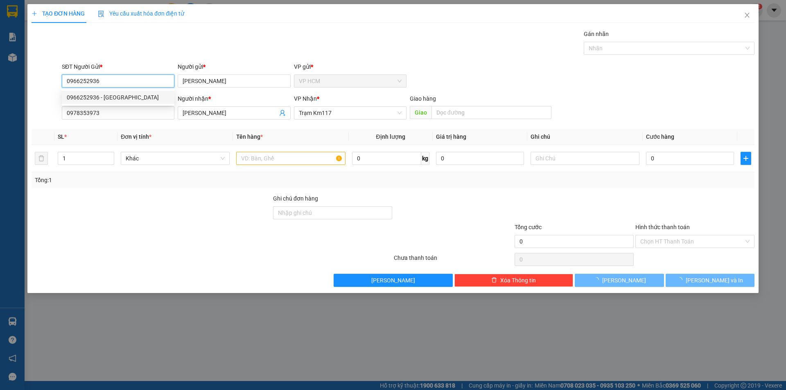
type input "50.000"
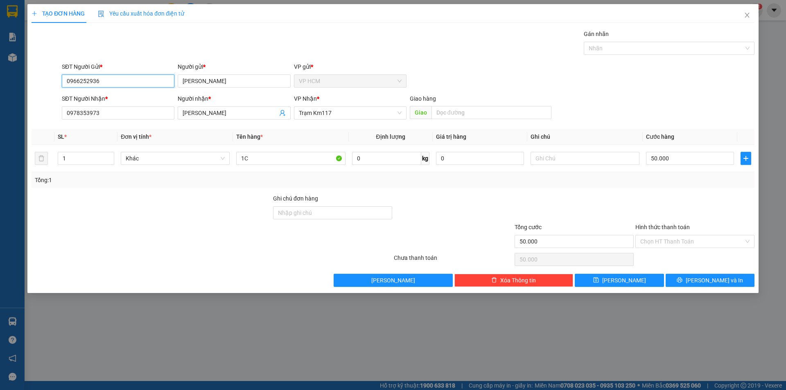
click at [619, 48] on div at bounding box center [665, 48] width 158 height 10
type input "0966252936"
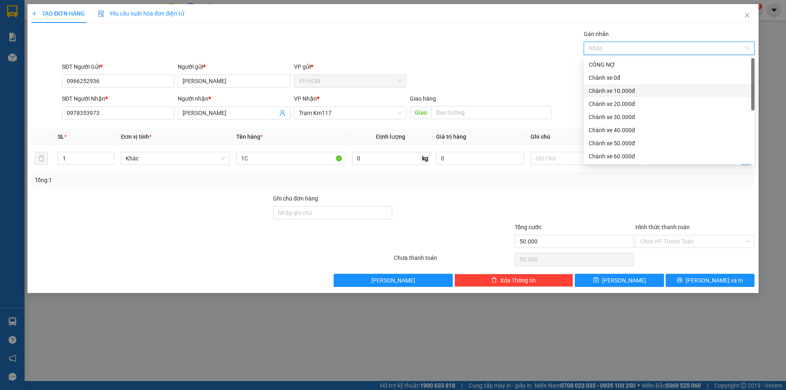
click at [635, 91] on div "Chành xe 10.000đ" at bounding box center [669, 90] width 161 height 9
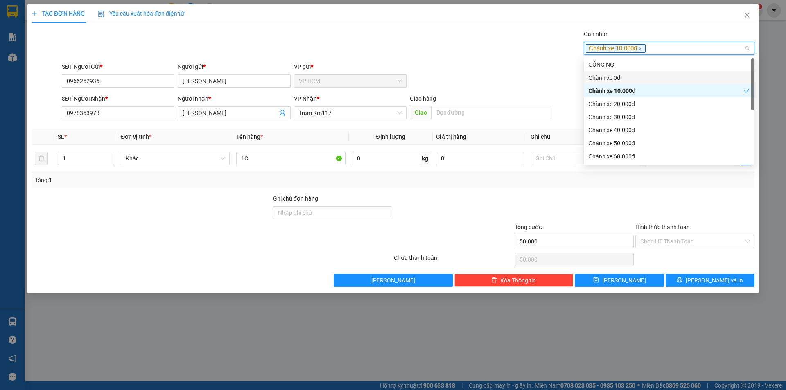
drag, startPoint x: 433, startPoint y: 30, endPoint x: 656, endPoint y: 197, distance: 279.0
click at [434, 34] on div "Gán nhãn Chành xe 10.000đ" at bounding box center [408, 43] width 696 height 29
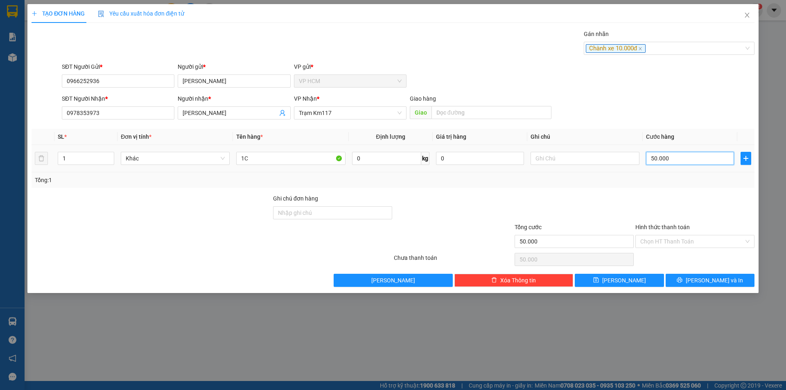
click at [687, 160] on input "50.000" at bounding box center [690, 158] width 88 height 13
type input "9"
type input "90"
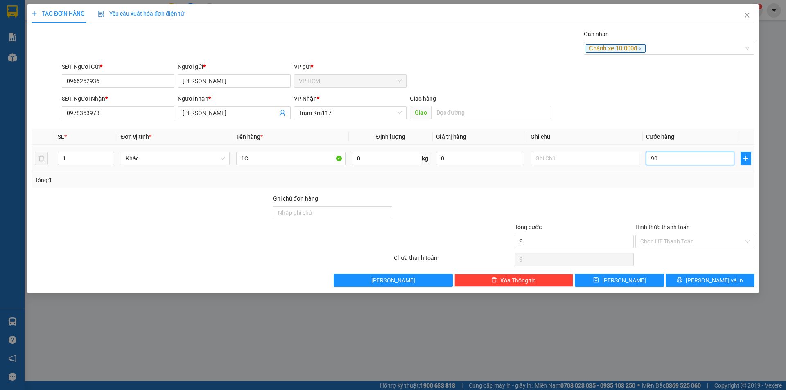
type input "90"
type input "90.000"
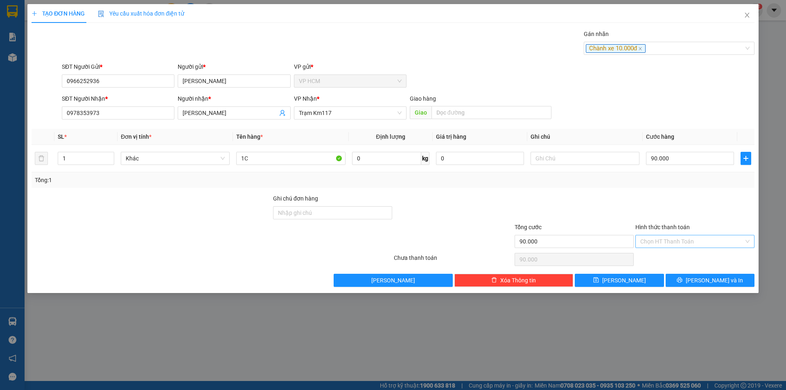
drag, startPoint x: 688, startPoint y: 197, endPoint x: 673, endPoint y: 239, distance: 44.0
click at [687, 198] on div at bounding box center [694, 208] width 121 height 29
drag, startPoint x: 673, startPoint y: 239, endPoint x: 671, endPoint y: 248, distance: 10.0
click at [673, 242] on input "Hình thức thanh toán" at bounding box center [692, 241] width 104 height 12
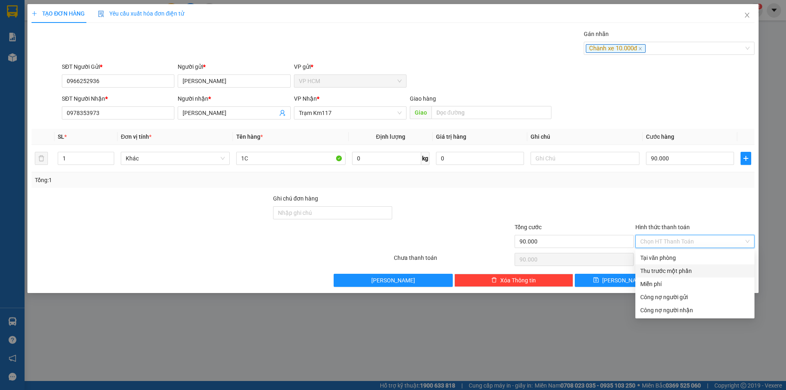
click at [658, 270] on div "Thu trước một phần" at bounding box center [694, 270] width 109 height 9
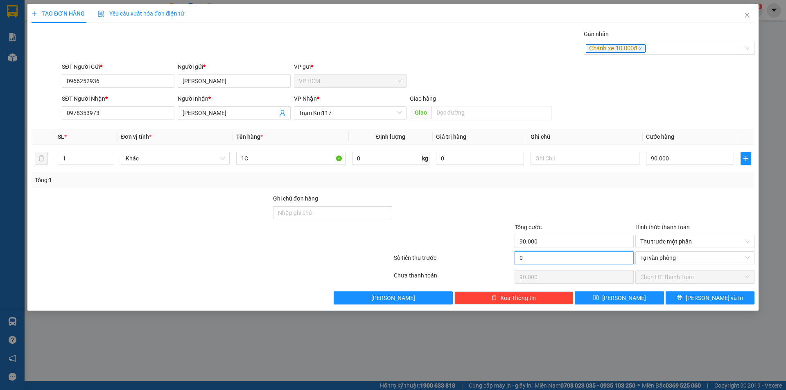
click at [566, 251] on input "0" at bounding box center [573, 257] width 119 height 13
type input "1"
type input "89.999"
type input "10"
type input "89.990"
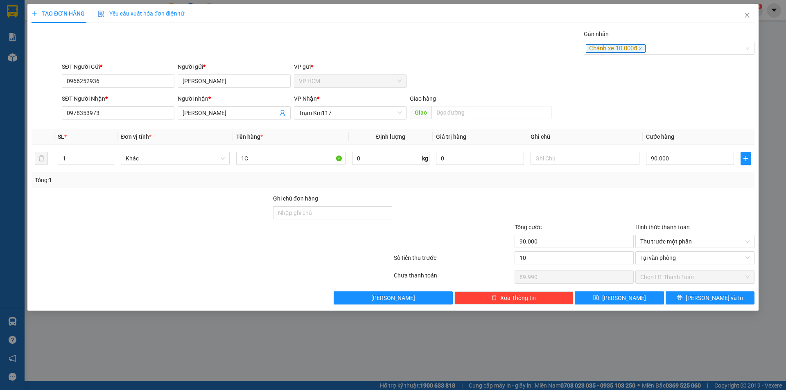
type input "10.000"
type input "80.000"
click at [524, 228] on span "Tổng cước" at bounding box center [527, 227] width 27 height 7
click at [524, 235] on input "90.000" at bounding box center [573, 241] width 119 height 13
click at [268, 151] on div "1C" at bounding box center [290, 158] width 109 height 16
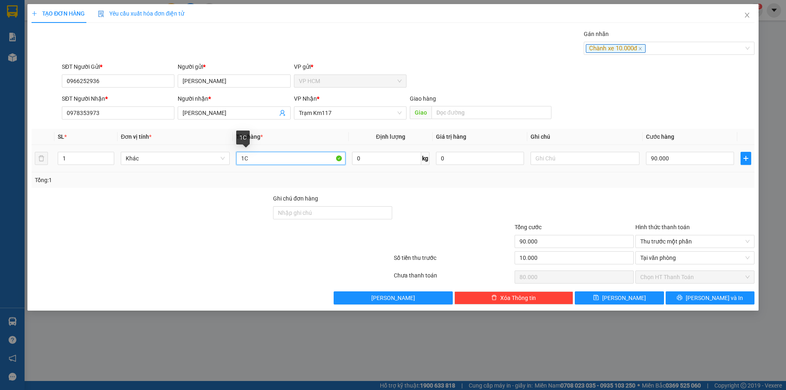
click at [273, 158] on input "1C" at bounding box center [290, 158] width 109 height 13
type input "2C"
click at [72, 160] on input "1" at bounding box center [86, 158] width 56 height 12
type input "2"
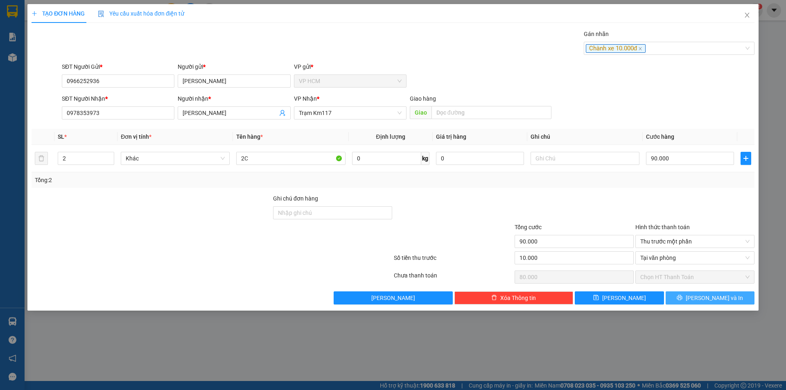
click at [735, 296] on button "[PERSON_NAME] và In" at bounding box center [709, 297] width 89 height 13
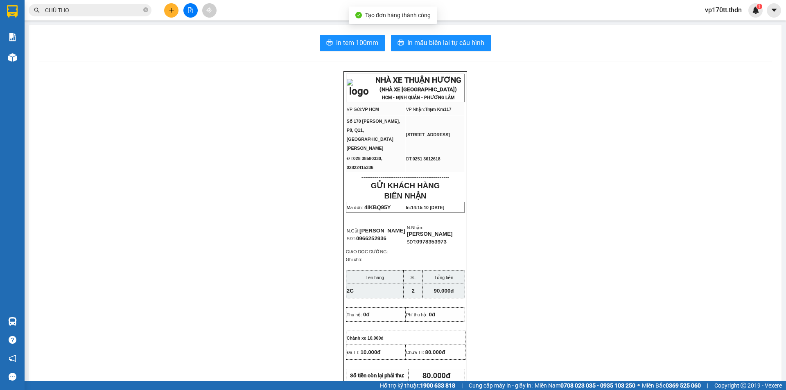
click at [391, 53] on div "In tem 100mm In mẫu biên lai tự cấu hình NHÀ XE THUẬN HƯƠNG (NHÀ XE [GEOGRAPHIC…" at bounding box center [405, 363] width 752 height 676
click at [402, 44] on button "In mẫu biên lai tự cấu hình" at bounding box center [441, 43] width 100 height 16
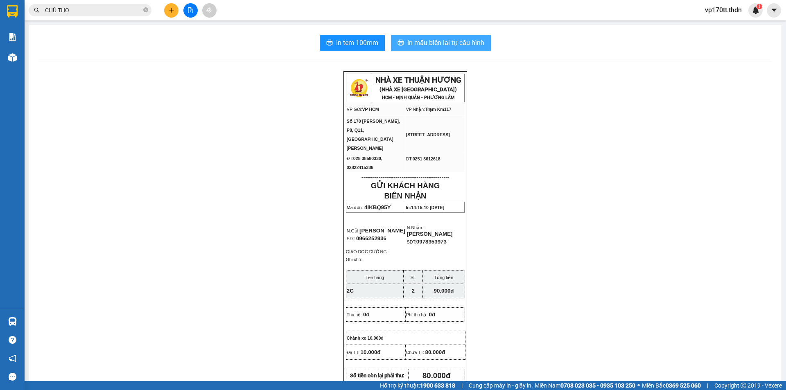
click at [482, 51] on div "In tem 100mm In mẫu biên lai tự cấu hình NHÀ XE THUẬN HƯƠNG (NHÀ XE [GEOGRAPHIC…" at bounding box center [405, 363] width 752 height 676
click at [473, 41] on span "In mẫu biên lai tự cấu hình" at bounding box center [445, 43] width 77 height 10
click at [171, 10] on icon "plus" at bounding box center [171, 10] width 5 height 0
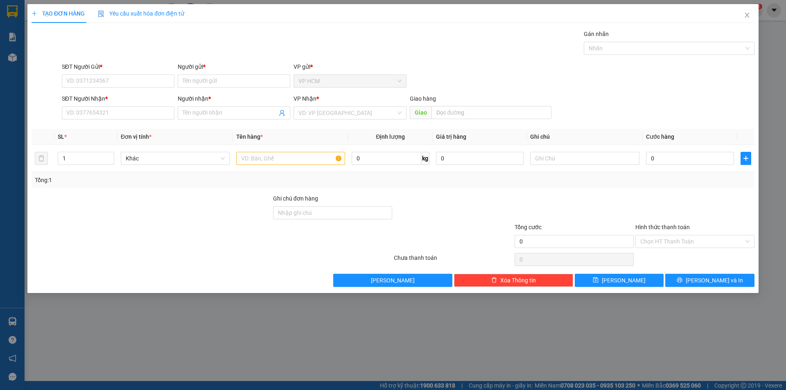
click at [230, 74] on div "Người gửi *" at bounding box center [234, 68] width 113 height 12
click at [233, 80] on input "Người gửi *" at bounding box center [234, 80] width 113 height 13
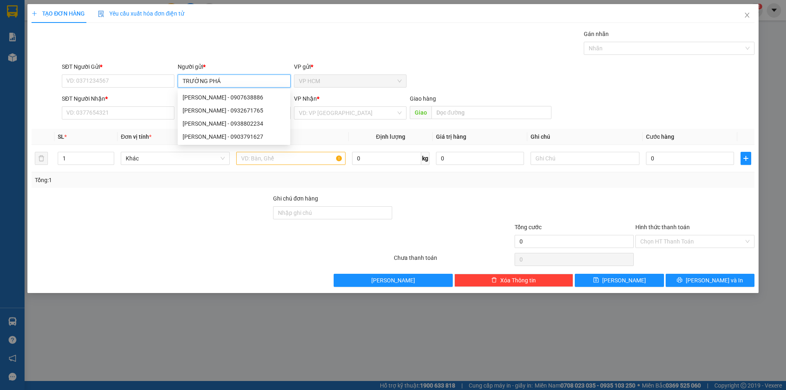
type input "TRƯỜNG PHÁT"
click at [245, 132] on div "TRƯỜNG PHÁT - 02838615163" at bounding box center [234, 136] width 113 height 13
type input "02838615163"
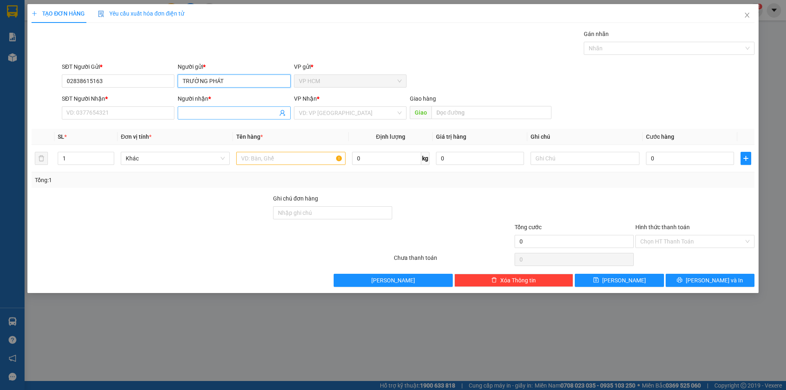
type input "TRƯỜNG PHÁT"
click at [283, 113] on icon "user-add" at bounding box center [282, 113] width 7 height 7
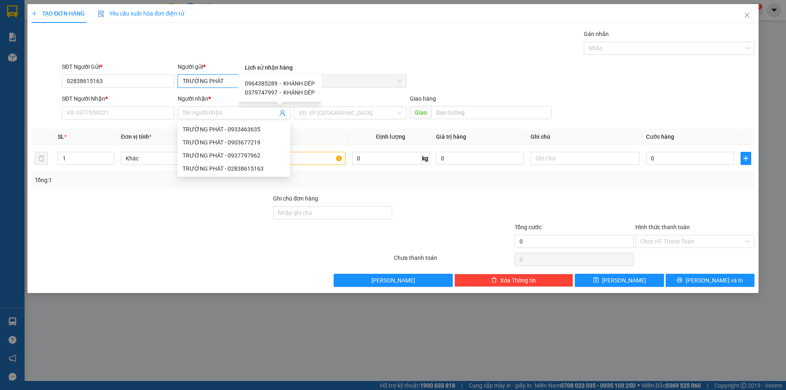
click at [219, 79] on input "TRƯỜNG PHÁT" at bounding box center [234, 80] width 113 height 13
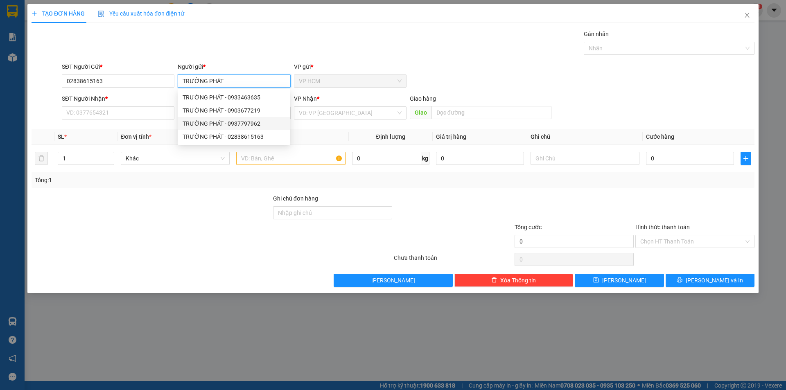
click at [250, 118] on div "TRƯỜNG PHÁT - 0937797962" at bounding box center [234, 123] width 113 height 13
type input "0937797962"
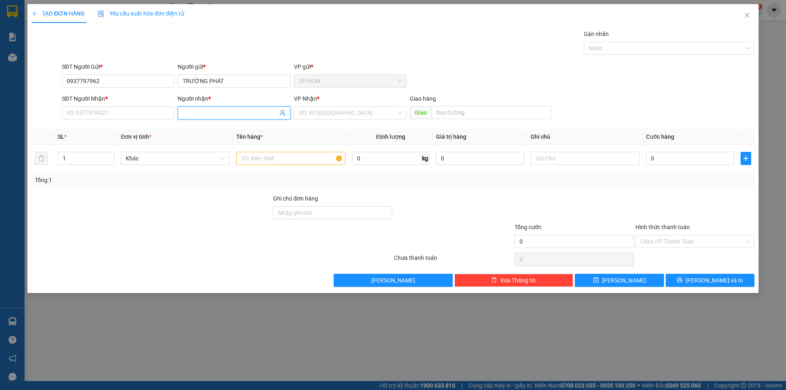
click at [283, 112] on icon "user-add" at bounding box center [282, 113] width 7 height 7
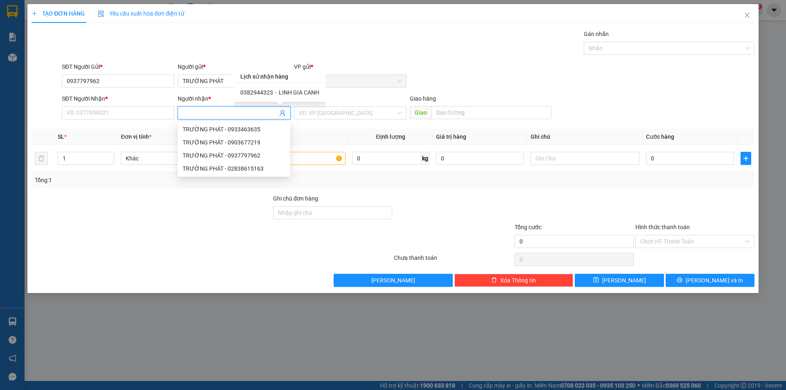
click at [291, 90] on span "LINH GIA CANH" at bounding box center [299, 92] width 41 height 7
type input "0382944323"
type input "LINH GIA CANH"
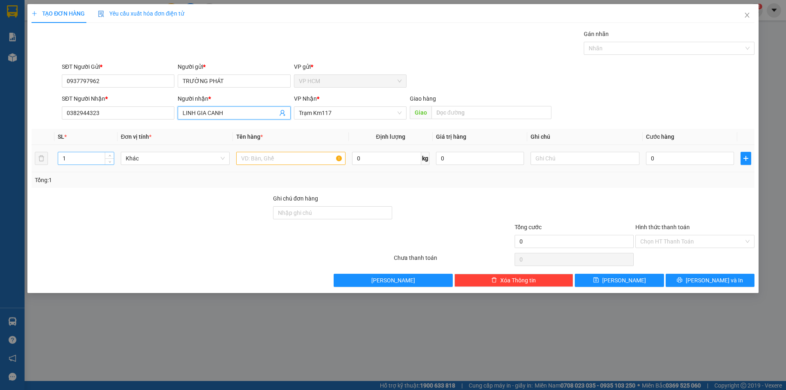
click at [90, 160] on input "1" at bounding box center [86, 158] width 56 height 12
click at [273, 159] on input "text" at bounding box center [290, 158] width 109 height 13
drag, startPoint x: 55, startPoint y: 161, endPoint x: 0, endPoint y: 161, distance: 55.3
click at [0, 161] on div "TẠO ĐƠN HÀNG Yêu cầu xuất hóa đơn điện tử Transit Pickup Surcharge Ids Transit …" at bounding box center [393, 195] width 786 height 390
type input "1"
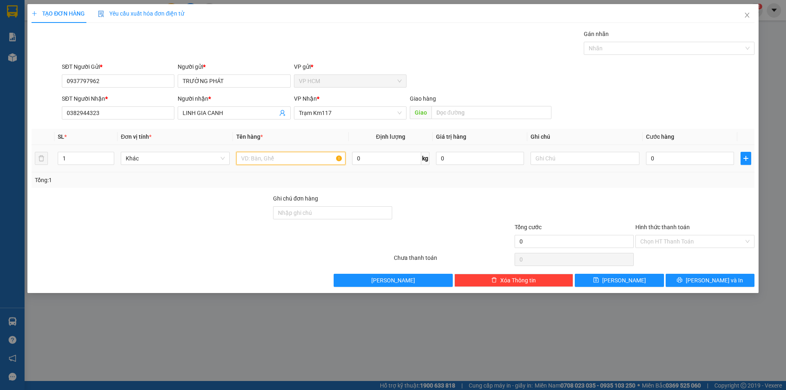
click at [278, 156] on input "text" at bounding box center [290, 158] width 109 height 13
click at [641, 43] on div "Nhãn" at bounding box center [669, 48] width 171 height 13
type input "1B"
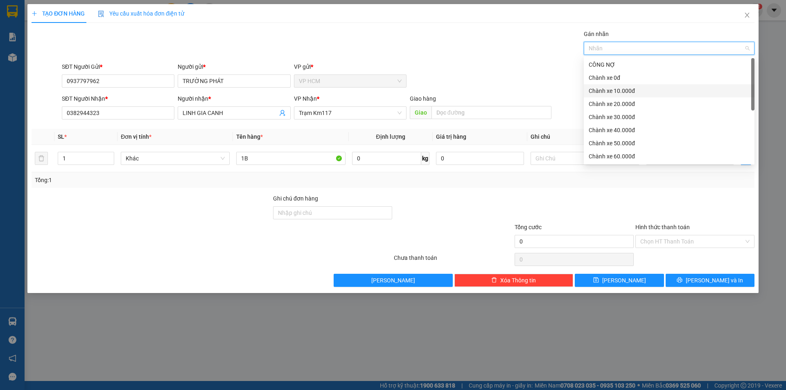
click at [627, 86] on div "Chành xe 10.000đ" at bounding box center [669, 90] width 161 height 9
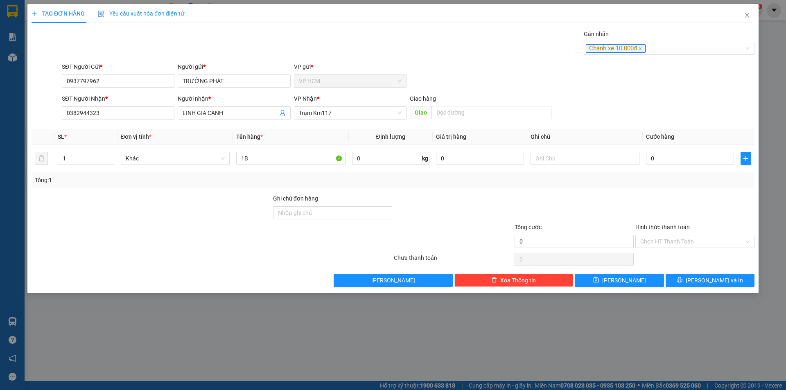
click at [429, 53] on div "Gán nhãn Chành xe 10.000đ" at bounding box center [408, 43] width 696 height 29
click at [672, 162] on input "0" at bounding box center [690, 158] width 88 height 13
type input "6"
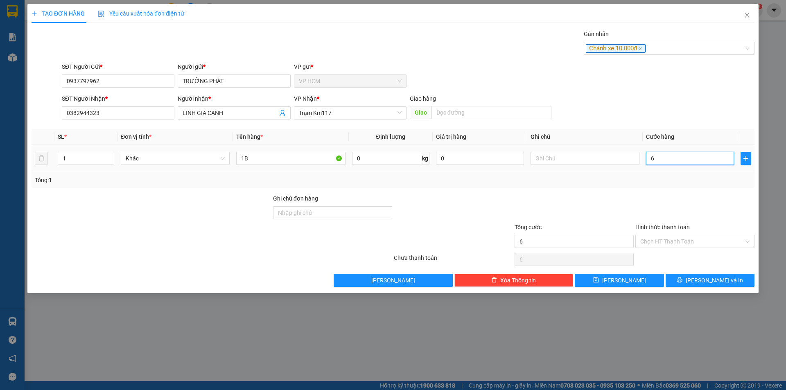
type input "60"
type input "60.000"
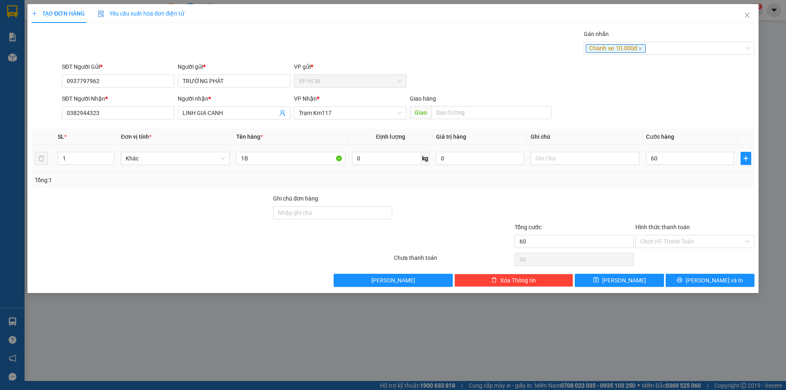
type input "60.000"
drag, startPoint x: 665, startPoint y: 189, endPoint x: 663, endPoint y: 231, distance: 42.6
click at [665, 194] on div "Transit Pickup Surcharge Ids Transit Deliver Surcharge Ids Transit Deliver Surc…" at bounding box center [393, 157] width 723 height 257
click at [661, 242] on input "Hình thức thanh toán" at bounding box center [692, 241] width 104 height 12
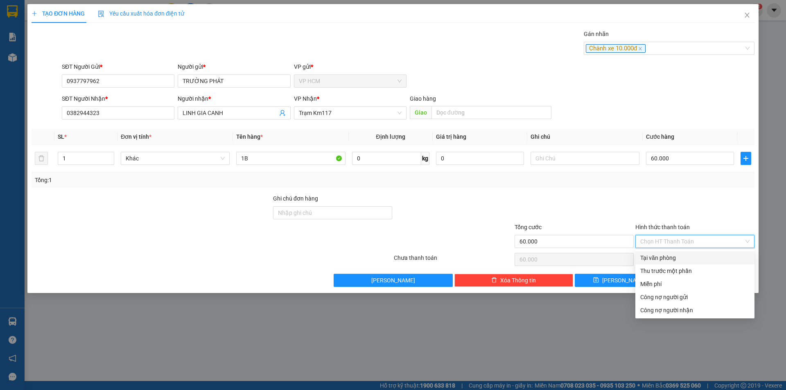
drag, startPoint x: 654, startPoint y: 269, endPoint x: 640, endPoint y: 270, distance: 14.8
click at [654, 269] on div "Thu trước một phần" at bounding box center [694, 270] width 109 height 9
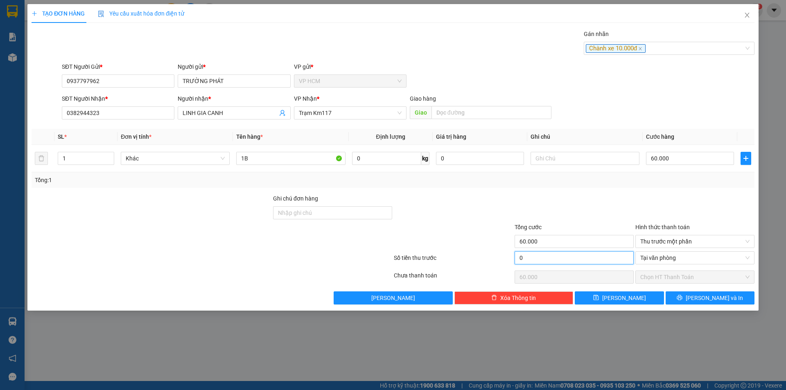
click at [533, 260] on input "0" at bounding box center [573, 257] width 119 height 13
type input "1"
type input "59.999"
type input "10"
type input "59.990"
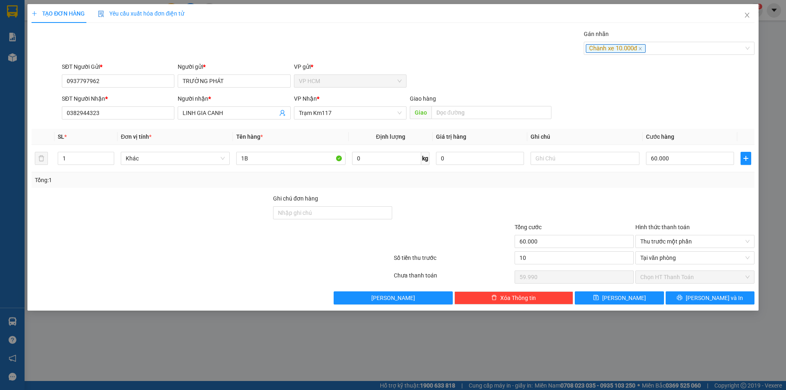
type input "10.000"
type input "50.000"
click at [580, 214] on div at bounding box center [574, 208] width 121 height 29
drag, startPoint x: 695, startPoint y: 298, endPoint x: 659, endPoint y: 271, distance: 44.2
click at [682, 298] on icon "printer" at bounding box center [680, 298] width 6 height 6
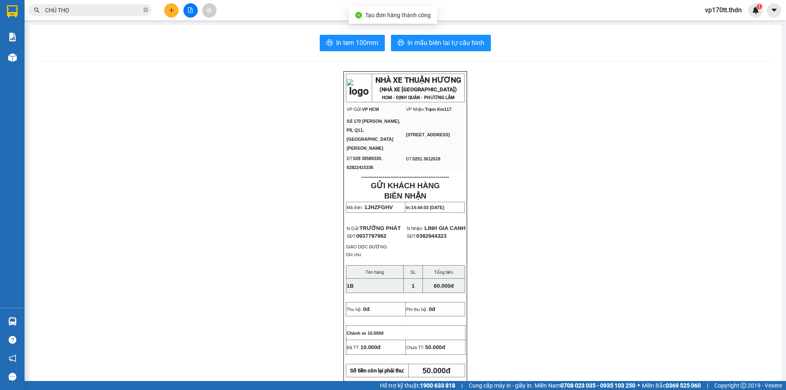
click at [418, 38] on span "In mẫu biên lai tự cấu hình" at bounding box center [445, 43] width 77 height 10
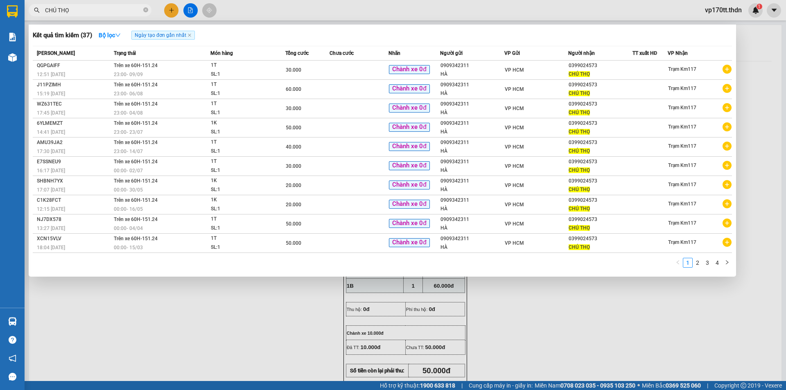
click at [65, 7] on input "CHÚ THỌ" at bounding box center [93, 10] width 97 height 9
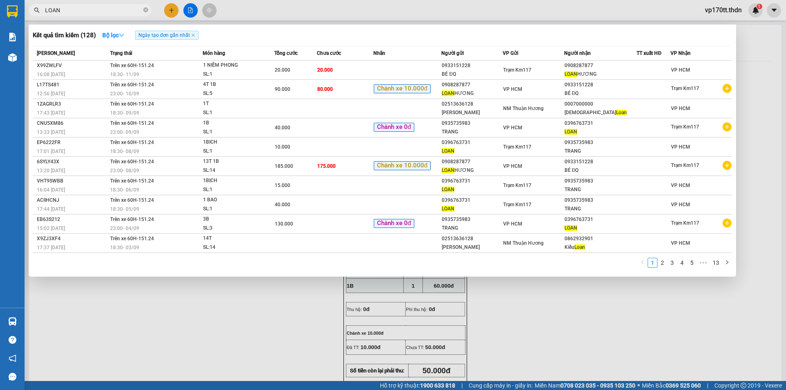
type input "LOAN"
click at [166, 14] on div at bounding box center [393, 195] width 786 height 390
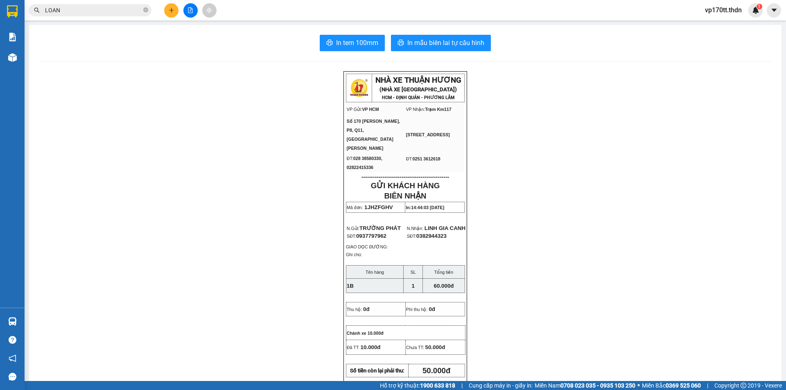
click at [166, 14] on button at bounding box center [171, 10] width 14 height 14
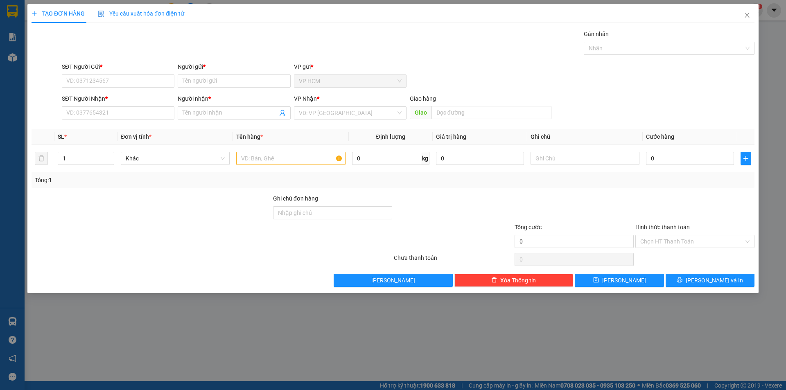
drag, startPoint x: 130, startPoint y: 89, endPoint x: 135, endPoint y: 79, distance: 11.4
click at [130, 89] on div "SĐT Người Gửi * VD: 0371234567" at bounding box center [118, 76] width 113 height 29
click at [135, 79] on input "SĐT Người Gửi *" at bounding box center [118, 80] width 113 height 13
click at [138, 92] on div "0935735983 - TRANG" at bounding box center [118, 97] width 113 height 13
type input "0935735983"
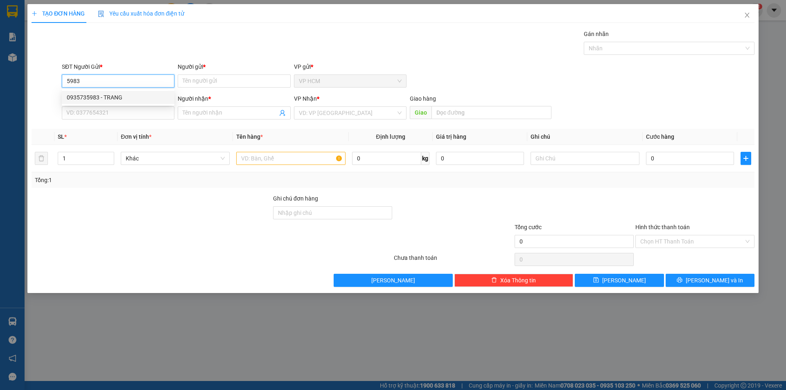
type input "TRANG"
type input "0396763731"
type input "LOAN"
type input "40.000"
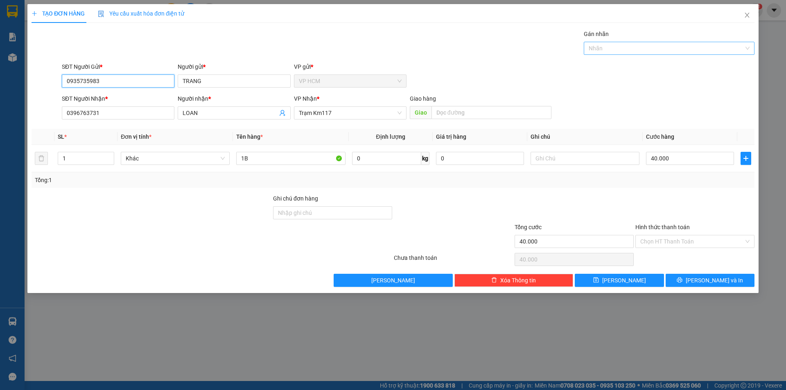
click at [601, 50] on div at bounding box center [665, 48] width 158 height 10
type input "0935735983"
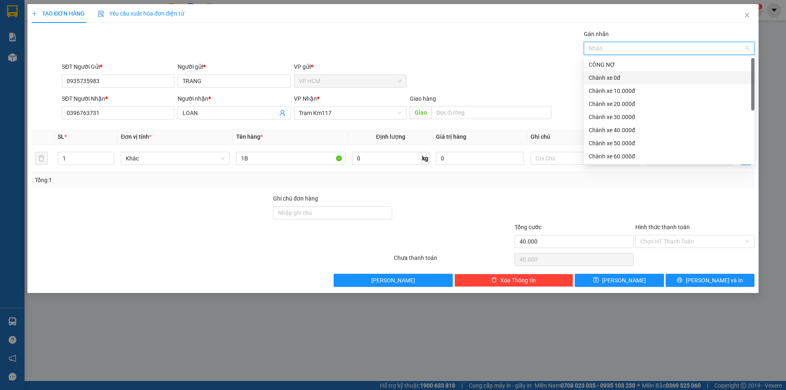
click at [613, 79] on div "Chành xe 0đ" at bounding box center [669, 77] width 161 height 9
click at [403, 44] on div "Gán nhãn Chành xe 0đ" at bounding box center [408, 43] width 696 height 29
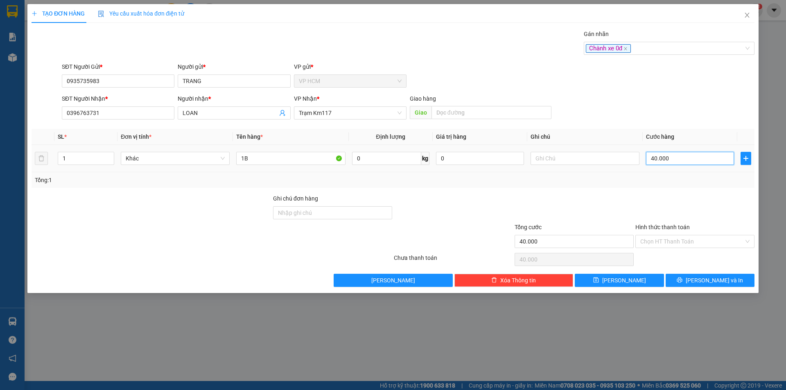
click at [697, 154] on input "40.000" at bounding box center [690, 158] width 88 height 13
click at [717, 282] on span "[PERSON_NAME] và In" at bounding box center [714, 280] width 57 height 9
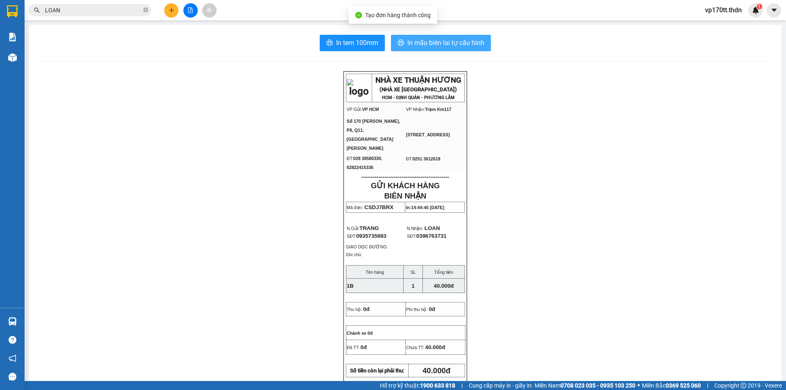
click at [436, 47] on span "In mẫu biên lai tự cấu hình" at bounding box center [445, 43] width 77 height 10
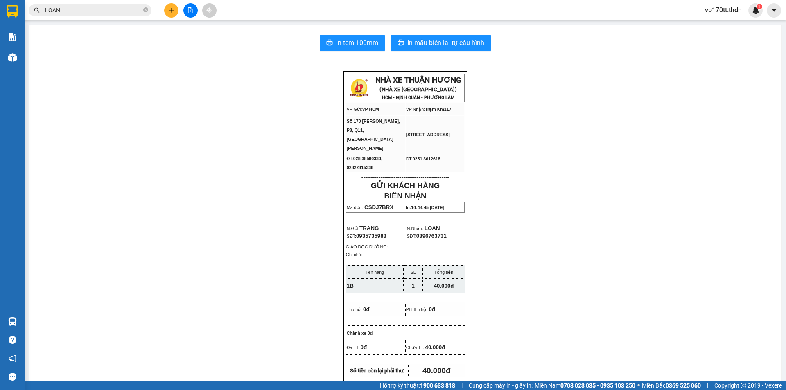
click at [172, 5] on button at bounding box center [171, 10] width 14 height 14
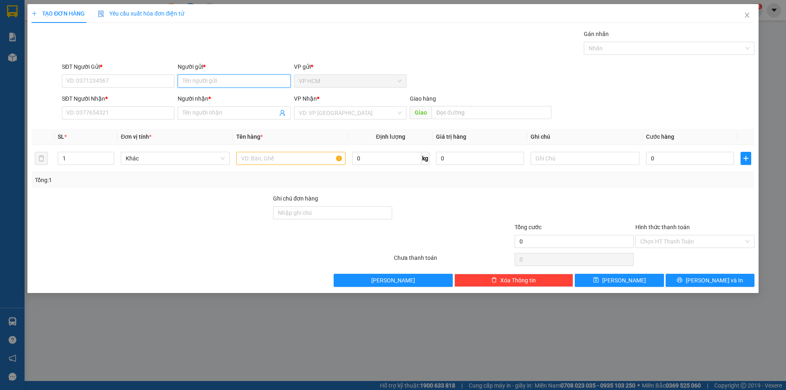
click at [211, 85] on input "Người gửi *" at bounding box center [234, 80] width 113 height 13
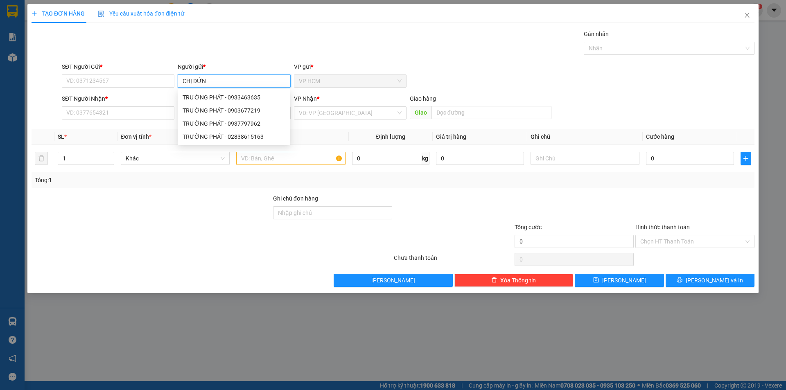
type input "CHỊ DỨNG"
click at [224, 97] on div "CHỊ DỨNG - 0909244729" at bounding box center [234, 97] width 103 height 9
type input "0909244729"
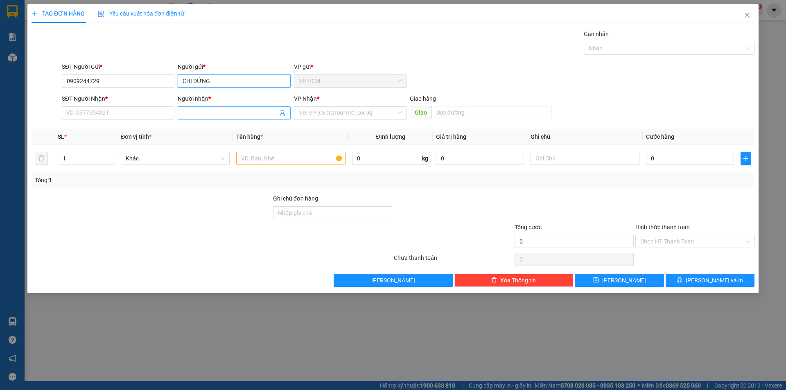
type input "CHỊ DỨNG"
click at [284, 113] on icon "user-add" at bounding box center [282, 113] width 7 height 7
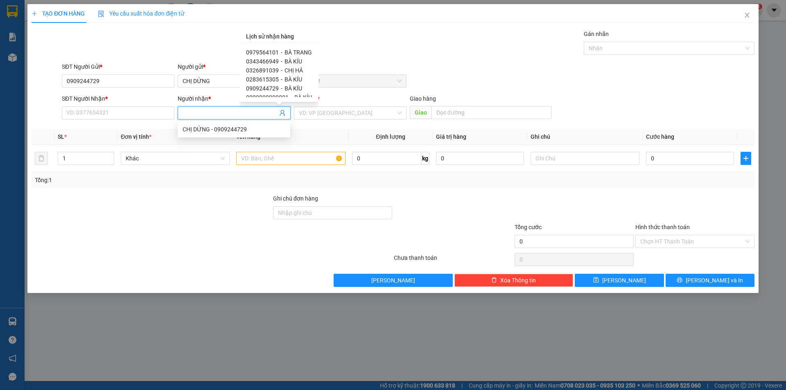
click at [288, 62] on span "BÀ KÍU" at bounding box center [293, 61] width 18 height 7
type input "0343466949"
type input "BÀ KÍU"
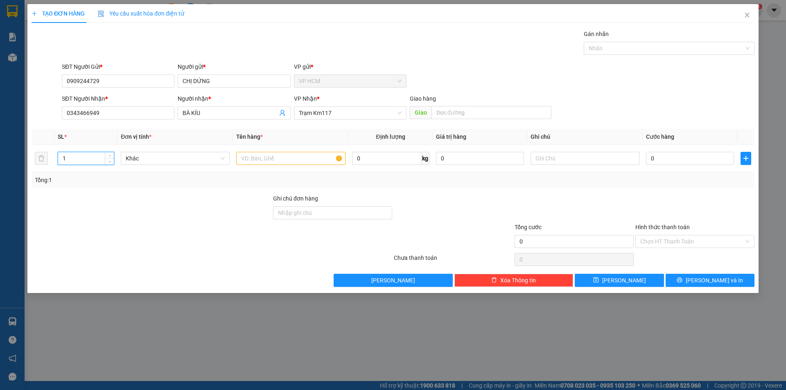
drag, startPoint x: 70, startPoint y: 156, endPoint x: 0, endPoint y: 156, distance: 69.6
click at [0, 156] on div "TẠO ĐƠN HÀNG Yêu cầu xuất hóa đơn điện tử Transit Pickup Surcharge Ids Transit …" at bounding box center [393, 195] width 786 height 390
type input "4"
click at [303, 156] on input "text" at bounding box center [290, 158] width 109 height 13
type input "4B"
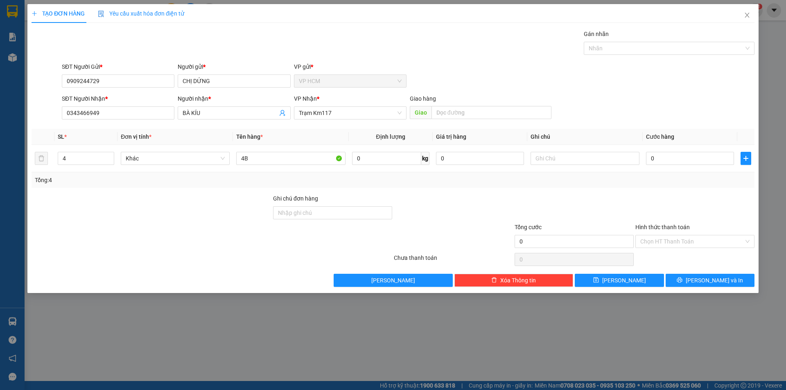
click at [613, 59] on div "Transit Pickup Surcharge Ids Transit Deliver Surcharge Ids Transit Deliver Surc…" at bounding box center [393, 157] width 723 height 257
click at [613, 50] on div at bounding box center [665, 48] width 158 height 10
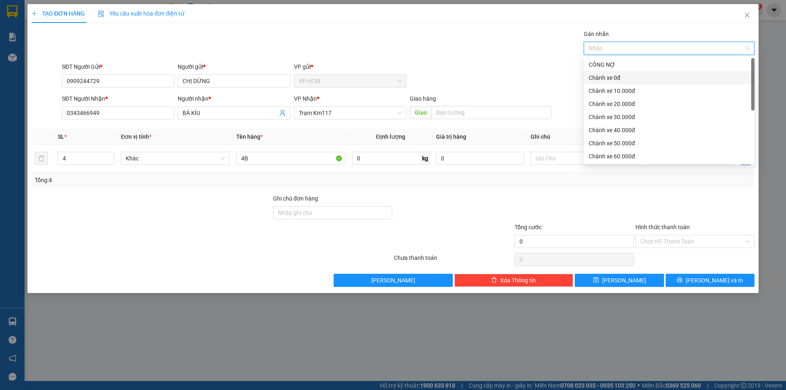
click at [611, 75] on div "Chành xe 0đ" at bounding box center [669, 77] width 161 height 9
click at [442, 48] on div "Gán nhãn Chành xe 0đ" at bounding box center [408, 43] width 696 height 29
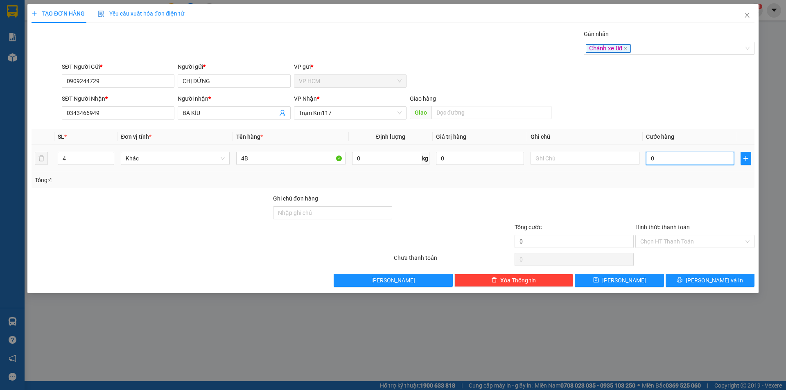
click at [695, 160] on input "0" at bounding box center [690, 158] width 88 height 13
type input "1"
type input "12"
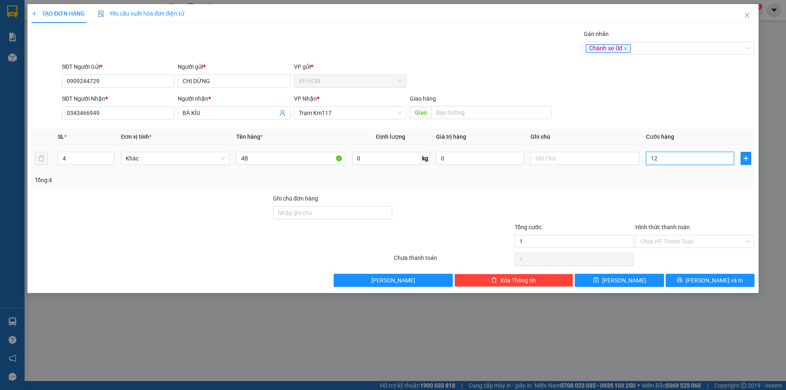
type input "12"
type input "120"
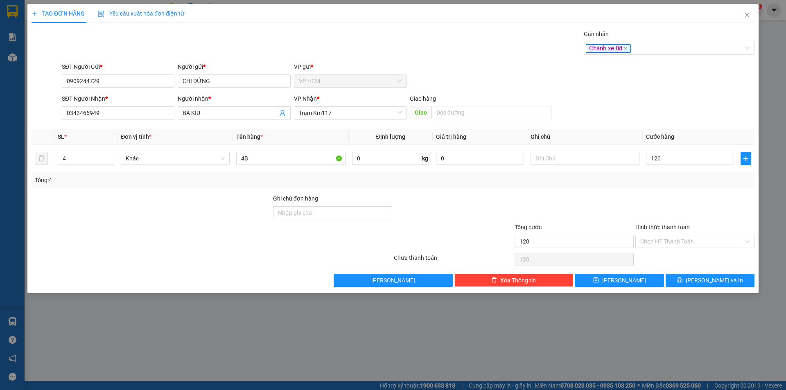
type input "120.000"
click at [680, 192] on div "Transit Pickup Surcharge Ids Transit Deliver Surcharge Ids Transit Deliver Surc…" at bounding box center [393, 157] width 723 height 257
click at [693, 282] on button "[PERSON_NAME] và In" at bounding box center [709, 280] width 89 height 13
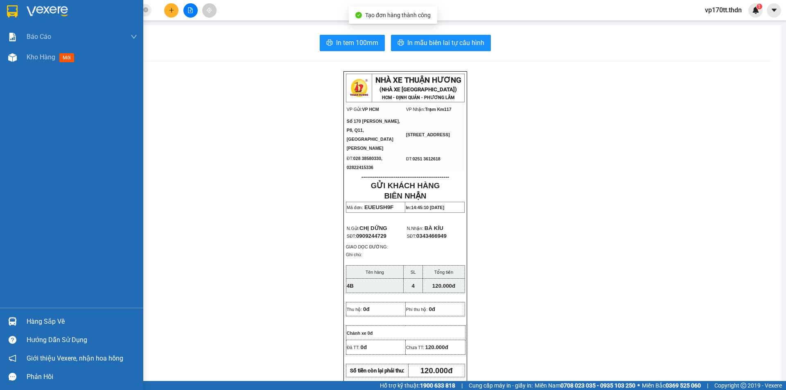
click at [21, 6] on div at bounding box center [71, 13] width 143 height 27
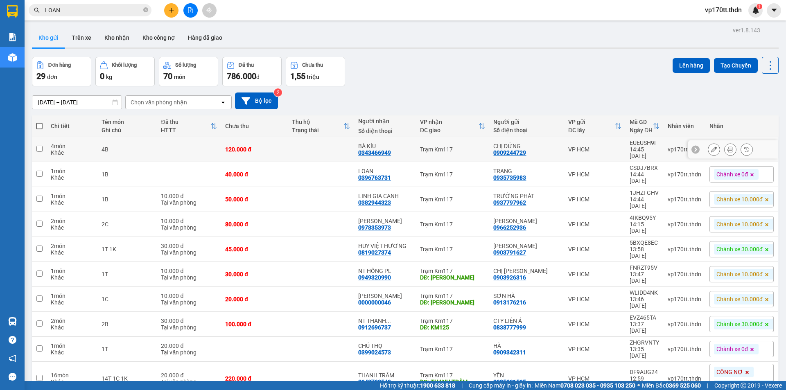
click at [710, 148] on button at bounding box center [713, 149] width 11 height 14
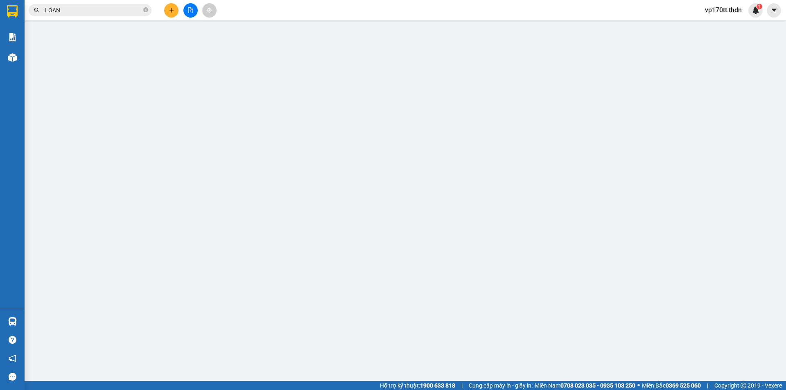
type input "0909244729"
type input "CHỊ DỨNG"
type input "0343466949"
type input "BÀ KÍU"
type input "120.000"
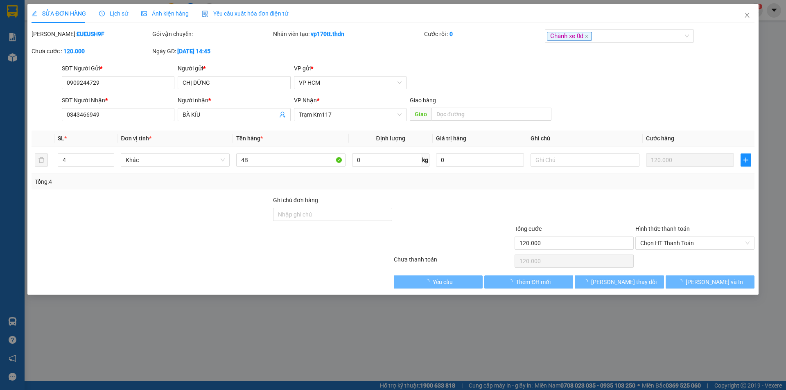
click at [684, 250] on div "Hình thức thanh toán Chọn HT Thanh Toán" at bounding box center [694, 238] width 119 height 29
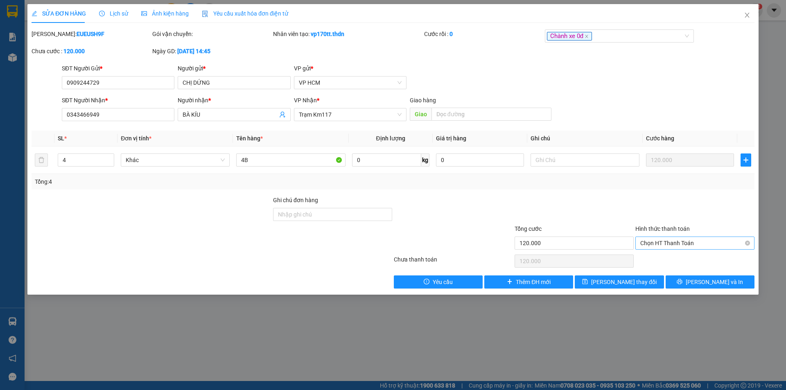
click at [688, 240] on span "Chọn HT Thanh Toán" at bounding box center [694, 243] width 109 height 12
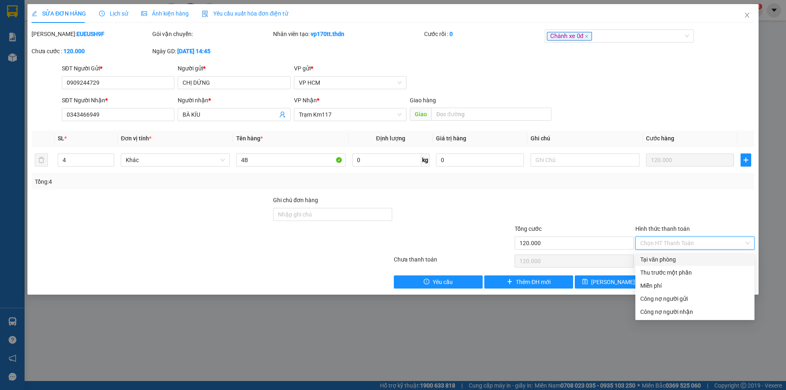
click at [681, 262] on div "Tại văn phòng" at bounding box center [694, 259] width 109 height 9
type input "0"
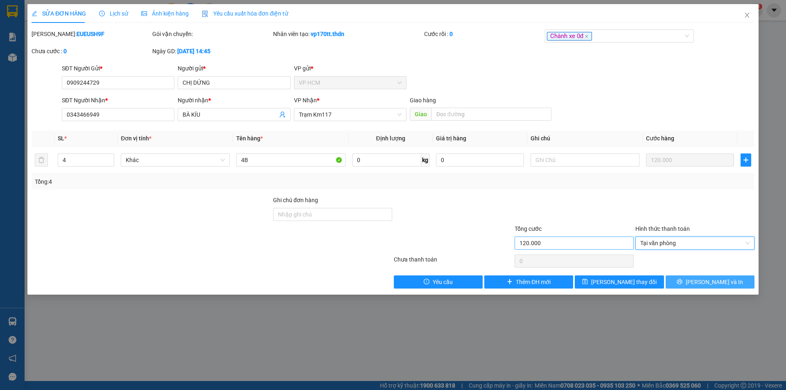
click at [719, 281] on span "[PERSON_NAME] và In" at bounding box center [714, 281] width 57 height 9
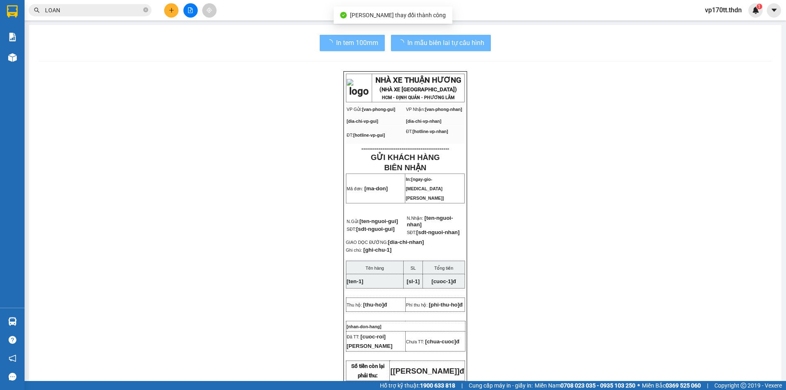
click at [405, 25] on div "In tem 100mm In mẫu biên lai tự cấu hình NHÀ XE THUẬN HƯƠNG (NHÀ XE [GEOGRAPHIC…" at bounding box center [405, 335] width 752 height 620
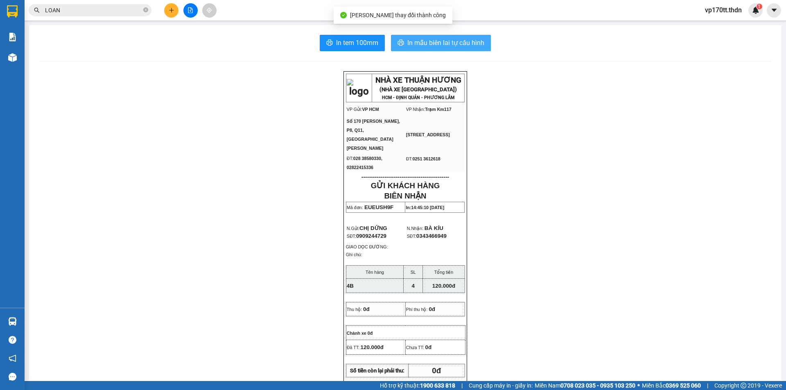
click at [411, 39] on span "In mẫu biên lai tự cấu hình" at bounding box center [445, 43] width 77 height 10
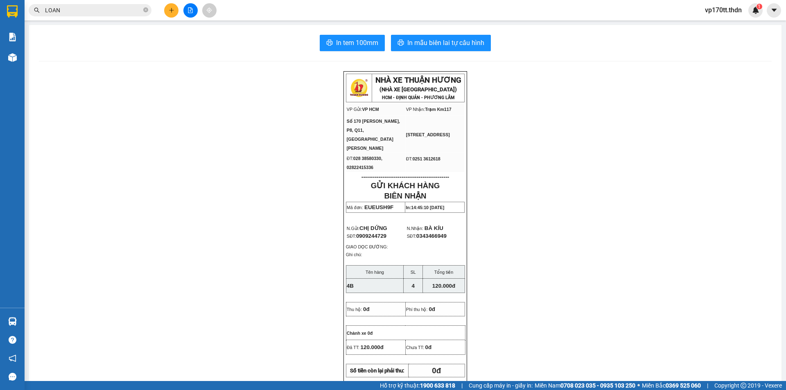
click at [168, 14] on button at bounding box center [171, 10] width 14 height 14
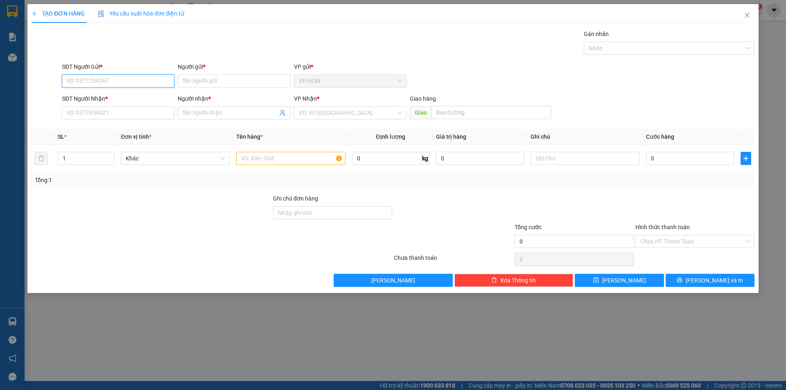
click at [111, 77] on input "SĐT Người Gửi *" at bounding box center [118, 80] width 113 height 13
click at [123, 92] on div "0902400555 - MS [PERSON_NAME]" at bounding box center [118, 97] width 113 height 13
type input "0902400555"
type input "MS [PERSON_NAME]"
type input "0389023923"
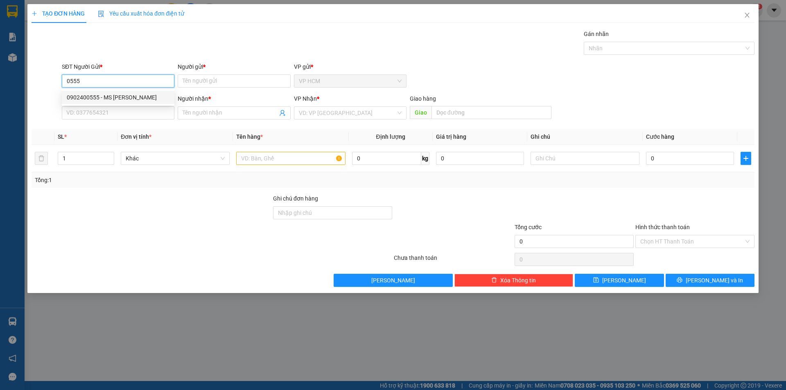
type input "TÀI LỘC"
type input "TÂN PHÚ"
type input "40.000"
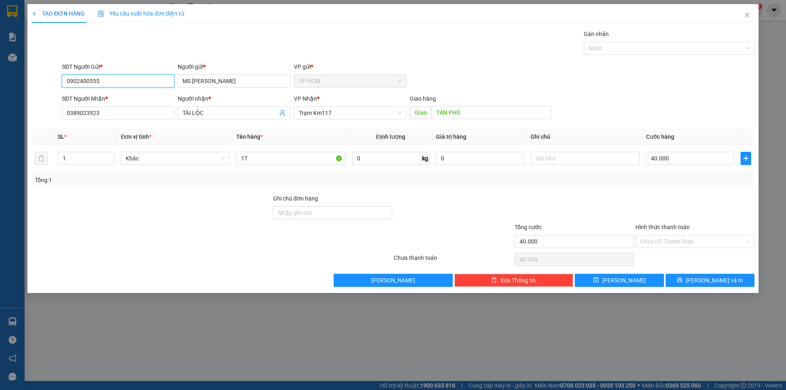
type input "0902400555"
click at [618, 41] on div "Gán nhãn" at bounding box center [669, 35] width 171 height 12
click at [626, 55] on div "Gán nhãn Nhãn" at bounding box center [669, 43] width 171 height 29
click at [625, 47] on div at bounding box center [665, 48] width 158 height 10
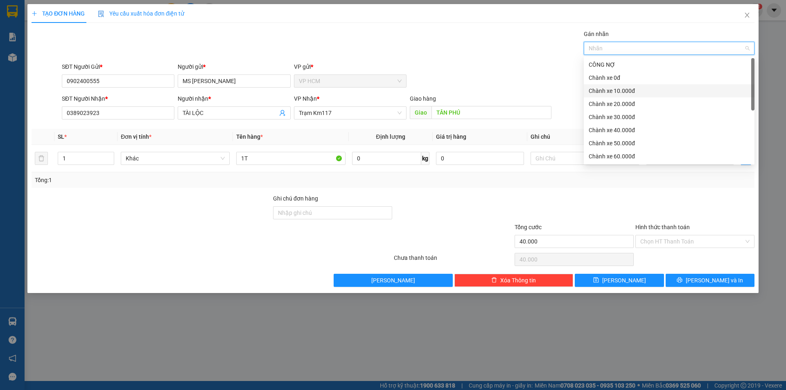
drag, startPoint x: 624, startPoint y: 91, endPoint x: 415, endPoint y: 45, distance: 214.2
click at [624, 91] on div "Chành xe 10.000đ" at bounding box center [669, 90] width 161 height 9
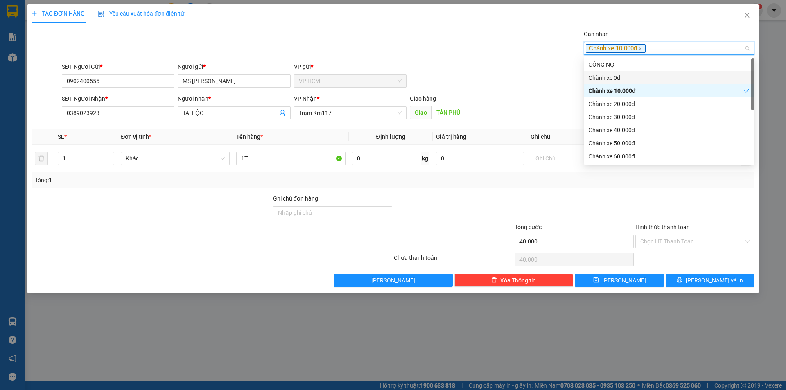
drag, startPoint x: 415, startPoint y: 45, endPoint x: 666, endPoint y: 192, distance: 290.7
click at [418, 45] on div "Gán nhãn Chành xe 10.000đ" at bounding box center [408, 43] width 696 height 29
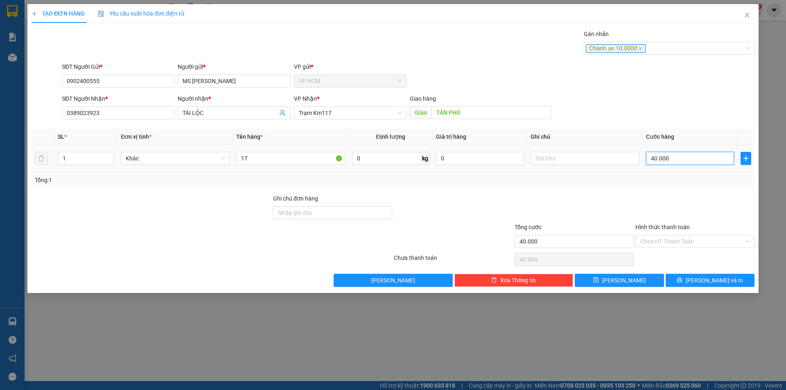
click at [674, 153] on input "40.000" at bounding box center [690, 158] width 88 height 13
click at [676, 237] on input "Hình thức thanh toán" at bounding box center [692, 241] width 104 height 12
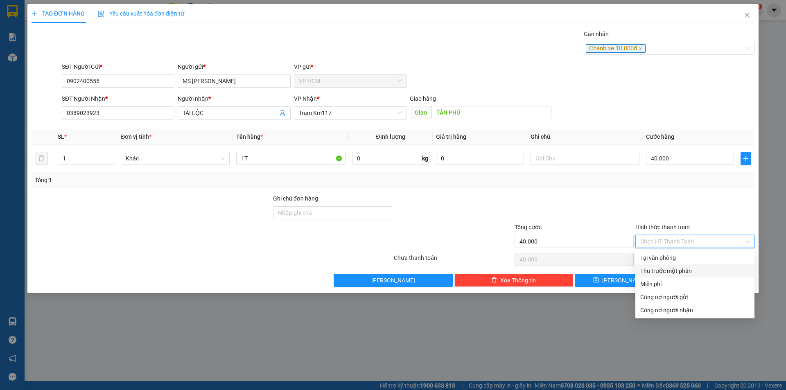
drag, startPoint x: 662, startPoint y: 271, endPoint x: 591, endPoint y: 261, distance: 72.3
click at [662, 271] on div "Thu trước một phần" at bounding box center [694, 270] width 109 height 9
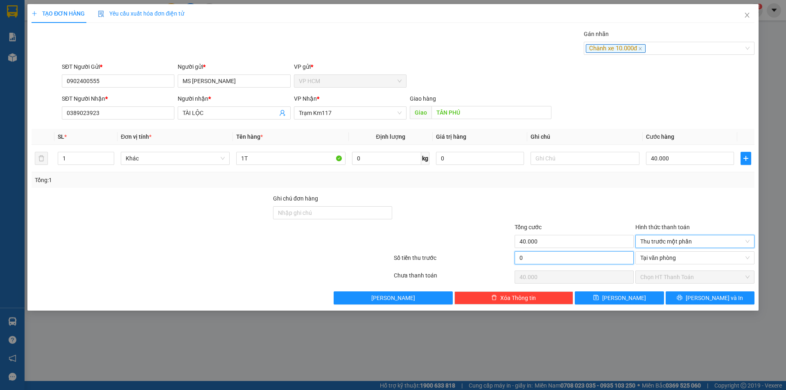
click at [582, 259] on input "0" at bounding box center [573, 257] width 119 height 13
type input "1"
drag, startPoint x: 593, startPoint y: 210, endPoint x: 649, endPoint y: 257, distance: 73.3
click at [593, 210] on div at bounding box center [574, 208] width 121 height 29
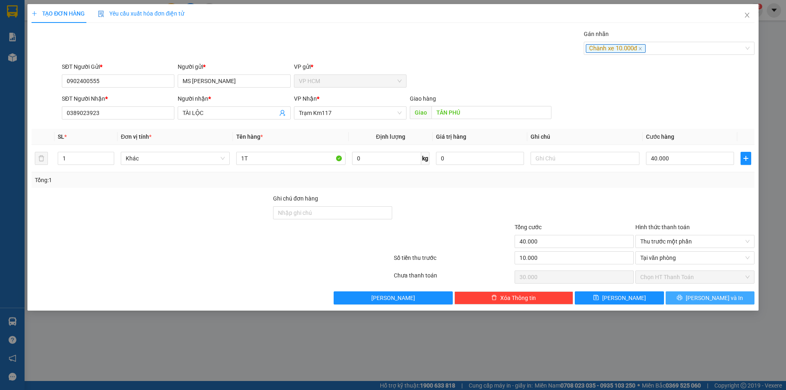
click at [731, 301] on button "[PERSON_NAME] và In" at bounding box center [709, 297] width 89 height 13
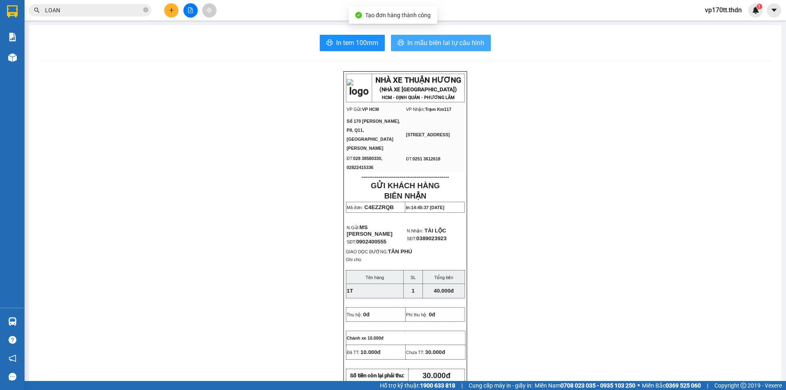
click at [426, 38] on span "In mẫu biên lai tự cấu hình" at bounding box center [445, 43] width 77 height 10
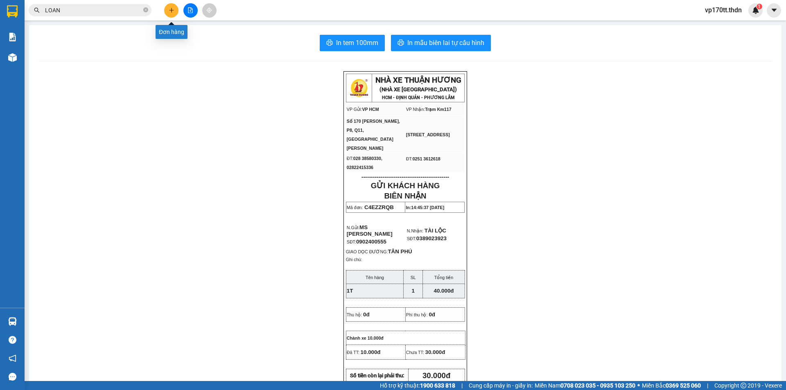
click at [178, 11] on div at bounding box center [190, 10] width 61 height 14
click at [178, 15] on div at bounding box center [190, 10] width 61 height 14
click at [174, 11] on icon "plus" at bounding box center [172, 10] width 6 height 6
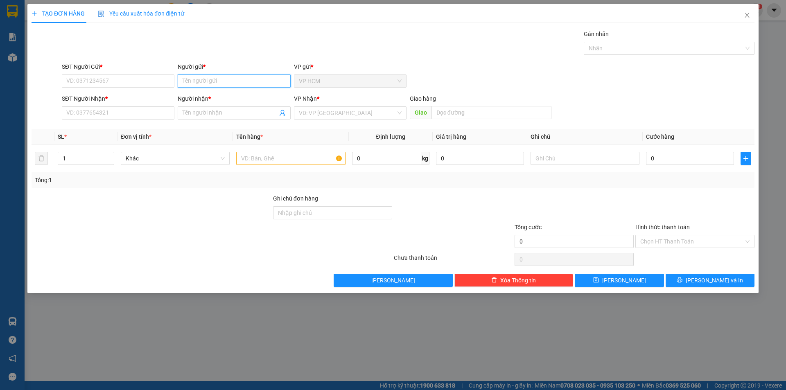
click at [237, 80] on input "Người gửi *" at bounding box center [234, 80] width 113 height 13
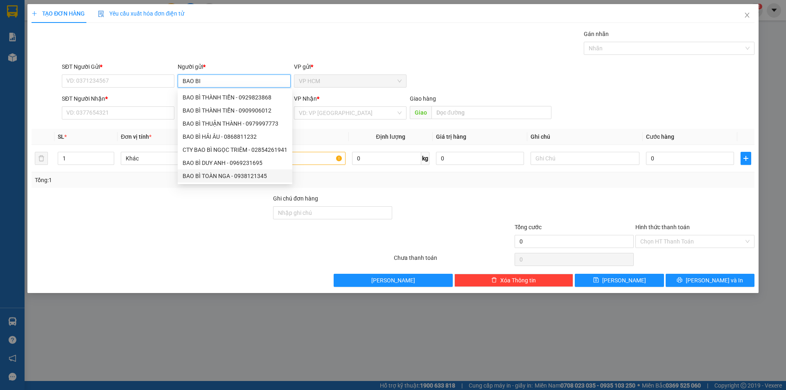
click at [271, 173] on div "BAO BÌ TOÀN NGA - 0938121345" at bounding box center [235, 175] width 105 height 9
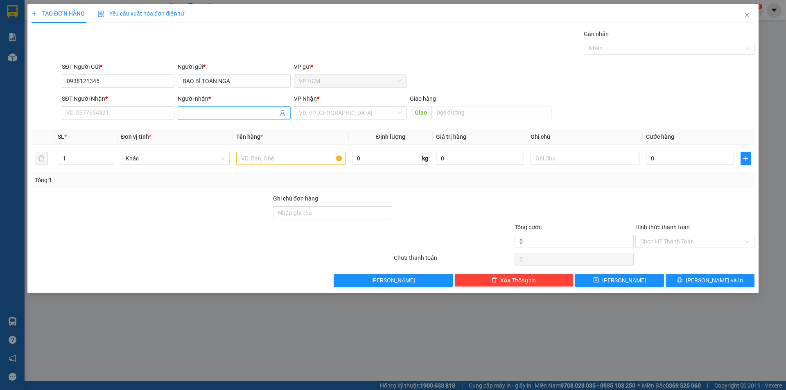
click at [283, 113] on icon "user-add" at bounding box center [282, 113] width 5 height 6
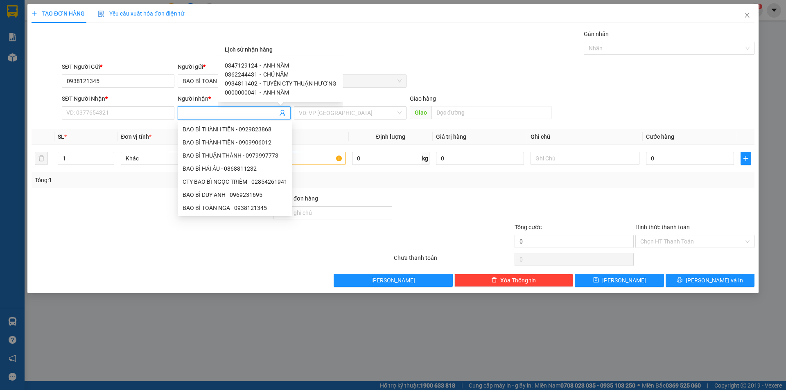
click at [282, 64] on span "ANH NĂM" at bounding box center [276, 65] width 26 height 7
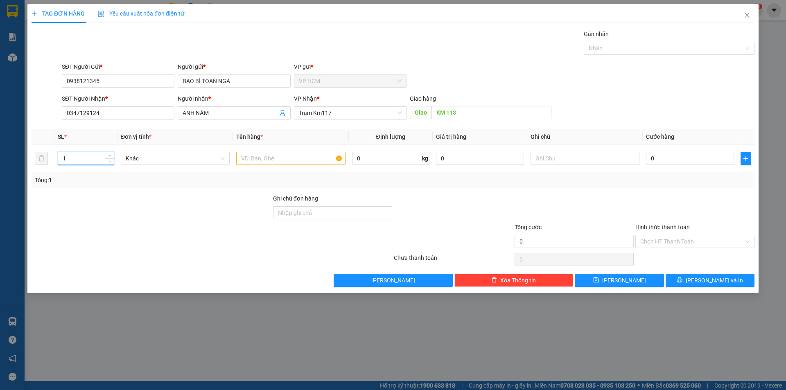
drag, startPoint x: 89, startPoint y: 152, endPoint x: 10, endPoint y: 165, distance: 79.7
click at [0, 167] on div "TẠO ĐƠN HÀNG Yêu cầu xuất hóa đơn điện tử Transit Pickup Surcharge Ids Transit …" at bounding box center [393, 195] width 786 height 390
click at [286, 158] on input "text" at bounding box center [290, 158] width 109 height 13
click at [644, 50] on div at bounding box center [665, 48] width 158 height 10
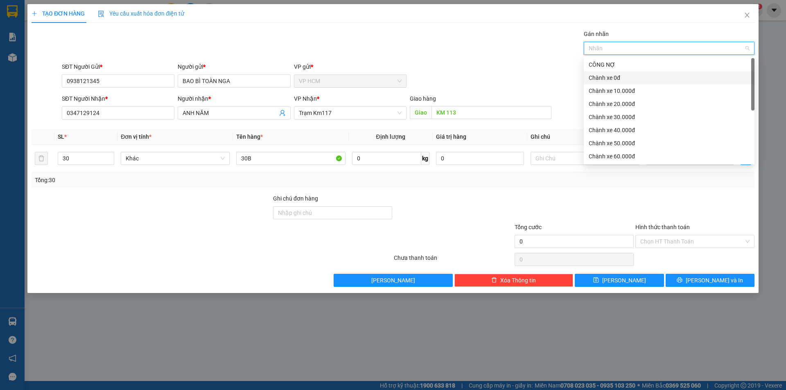
click at [622, 73] on div "Chành xe 0đ" at bounding box center [669, 77] width 161 height 9
click at [447, 59] on div "Transit Pickup Surcharge Ids Transit Deliver Surcharge Ids Transit Deliver Surc…" at bounding box center [393, 157] width 723 height 257
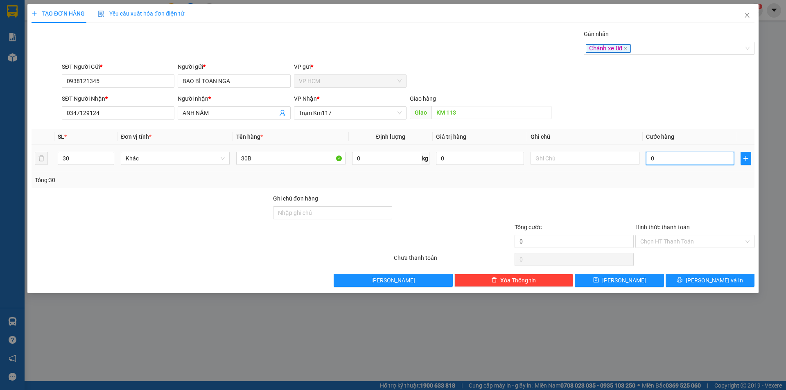
click at [674, 153] on input "0" at bounding box center [690, 158] width 88 height 13
click at [674, 53] on div "Chành xe 0đ" at bounding box center [665, 48] width 158 height 10
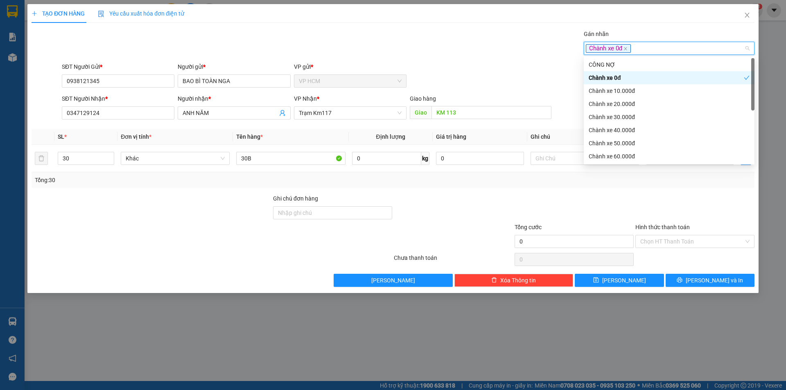
click at [627, 77] on div "Chành xe 0đ" at bounding box center [666, 77] width 155 height 9
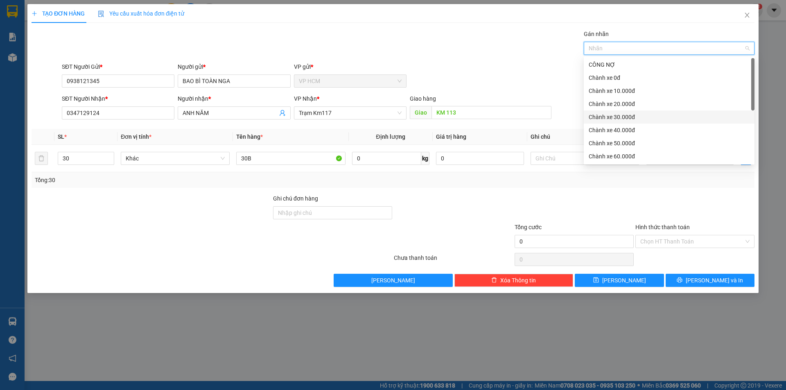
click at [630, 115] on div "Chành xe 30.000đ" at bounding box center [669, 117] width 161 height 9
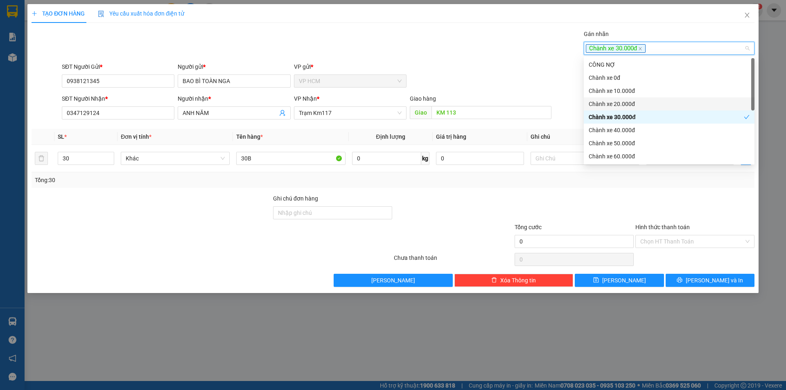
click at [506, 70] on div "SĐT Người Gửi * 0938121345 Người gửi * BAO BÌ TOÀN NGA VP gửi * VP HCM" at bounding box center [408, 76] width 696 height 29
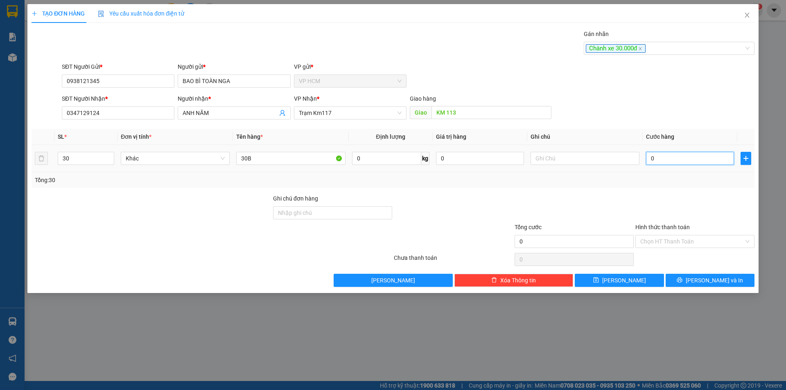
click at [670, 154] on input "0" at bounding box center [690, 158] width 88 height 13
click at [658, 176] on div "Tổng: 30" at bounding box center [393, 180] width 716 height 9
drag, startPoint x: 664, startPoint y: 229, endPoint x: 665, endPoint y: 239, distance: 10.0
click at [664, 230] on label "Hình thức thanh toán" at bounding box center [662, 227] width 54 height 7
click at [664, 235] on input "Hình thức thanh toán" at bounding box center [692, 241] width 104 height 12
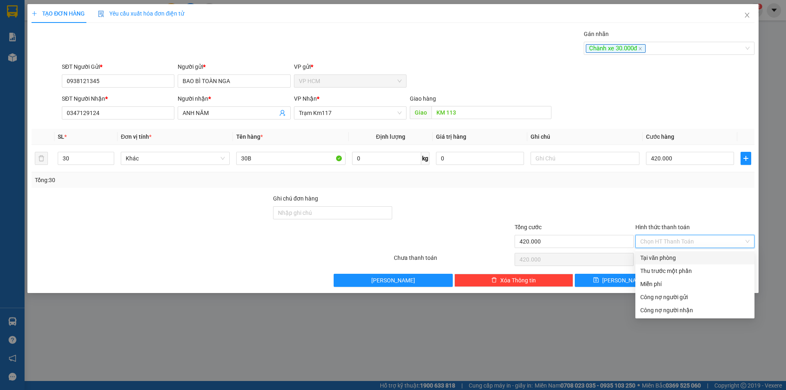
click at [665, 239] on input "Hình thức thanh toán" at bounding box center [692, 241] width 104 height 12
click at [658, 272] on div "Thu trước một phần" at bounding box center [694, 270] width 109 height 9
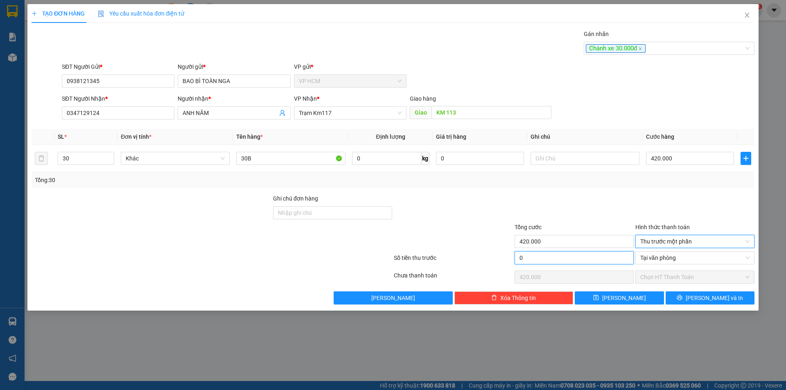
click at [594, 258] on input "0" at bounding box center [573, 257] width 119 height 13
click at [593, 211] on div at bounding box center [574, 208] width 121 height 29
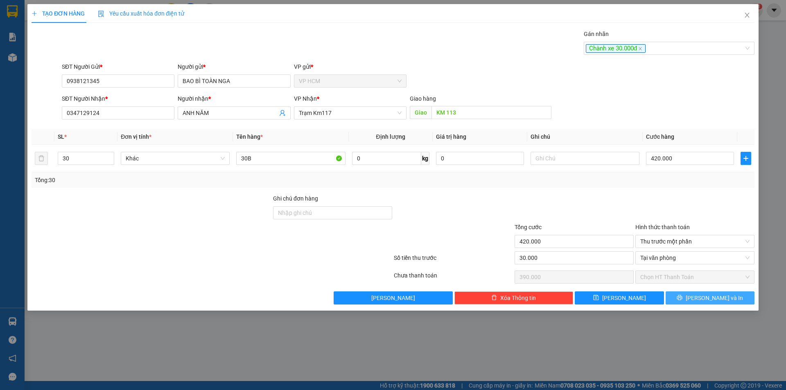
click at [704, 302] on span "[PERSON_NAME] và In" at bounding box center [714, 297] width 57 height 9
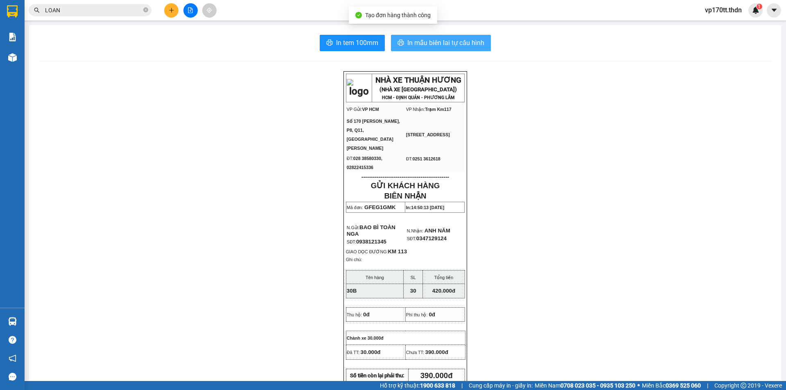
click at [459, 38] on span "In mẫu biên lai tự cấu hình" at bounding box center [445, 43] width 77 height 10
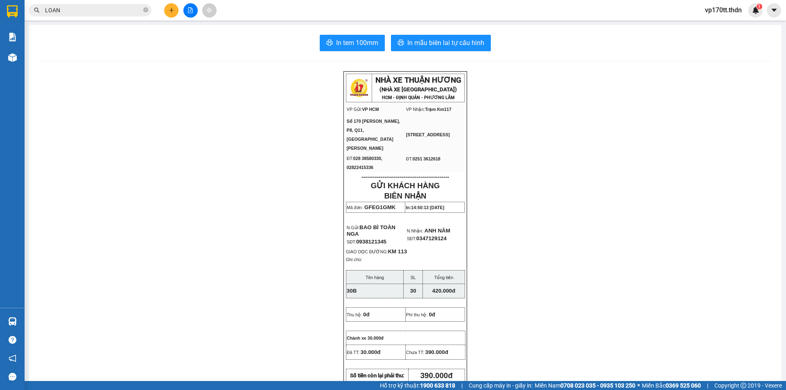
click at [373, 239] on span "0938121345" at bounding box center [371, 242] width 30 height 6
copy span "0938121345"
click at [165, 11] on button at bounding box center [171, 10] width 14 height 14
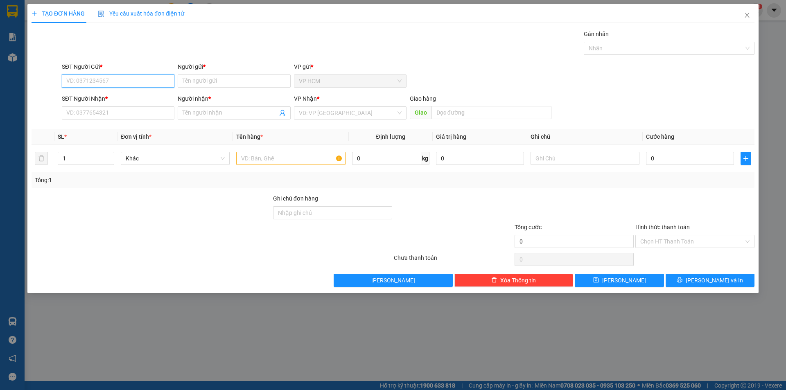
click at [135, 83] on input "SĐT Người Gửi *" at bounding box center [118, 80] width 113 height 13
paste input "0938121345"
click at [138, 97] on div "0938121345 - BAO BÌ TOÀN NGA" at bounding box center [118, 97] width 103 height 9
click at [688, 48] on div at bounding box center [665, 48] width 158 height 10
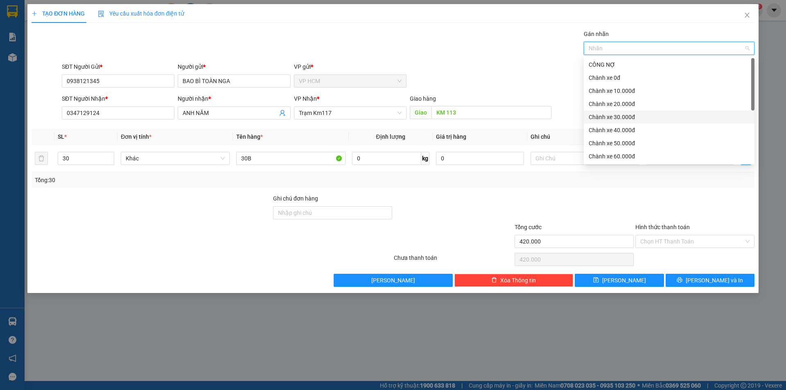
click at [627, 119] on div "Chành xe 30.000đ" at bounding box center [669, 117] width 161 height 9
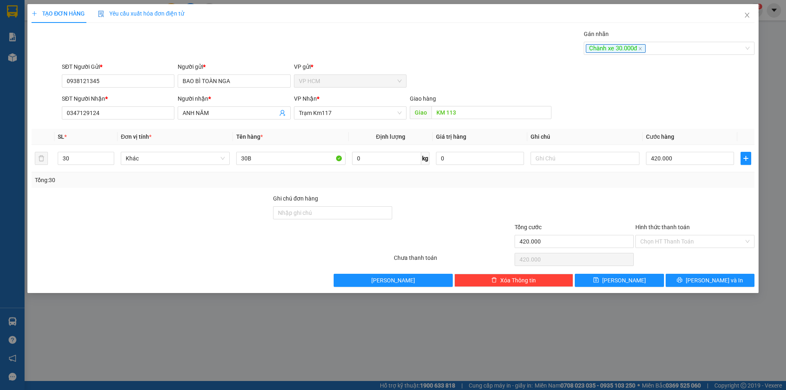
click at [460, 47] on div "Gán nhãn Chành xe 30.000đ" at bounding box center [408, 43] width 696 height 29
click at [686, 157] on input "420.000" at bounding box center [690, 158] width 88 height 13
click at [692, 203] on div at bounding box center [694, 208] width 121 height 29
click at [682, 246] on input "Hình thức thanh toán" at bounding box center [692, 241] width 104 height 12
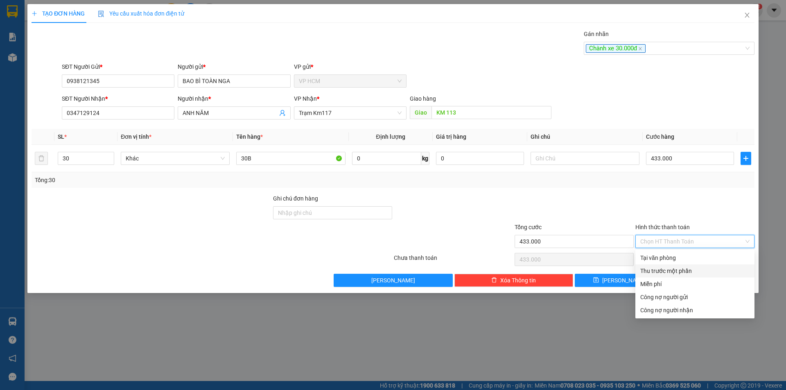
click at [672, 267] on div "Thu trước một phần" at bounding box center [694, 270] width 109 height 9
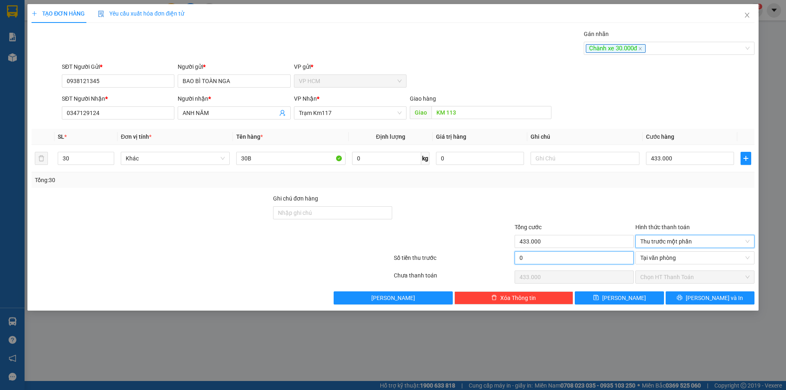
click at [589, 259] on input "0" at bounding box center [573, 257] width 119 height 13
drag, startPoint x: 575, startPoint y: 205, endPoint x: 568, endPoint y: 199, distance: 9.3
click at [573, 203] on div at bounding box center [574, 208] width 121 height 29
click at [311, 165] on div "30B" at bounding box center [290, 158] width 109 height 16
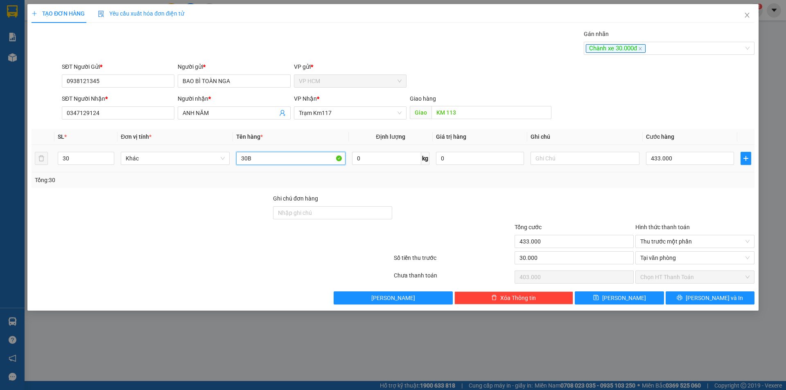
click at [306, 162] on input "30B" at bounding box center [290, 158] width 109 height 13
click at [79, 160] on input "30" at bounding box center [86, 158] width 56 height 12
click at [696, 291] on div "Transit Pickup Surcharge Ids Transit Deliver Surcharge Ids Transit Deliver Surc…" at bounding box center [393, 166] width 723 height 275
click at [682, 295] on icon "printer" at bounding box center [680, 298] width 6 height 6
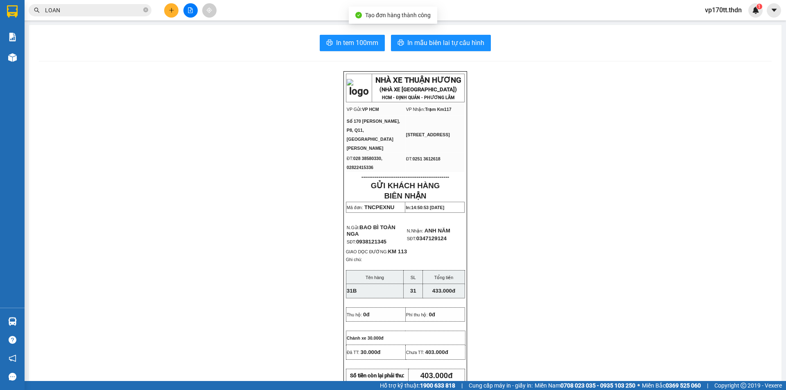
click at [432, 34] on div "In tem 100mm In mẫu biên lai tự cấu hình NHÀ XE THUẬN HƯƠNG (NHÀ XE [GEOGRAPHIC…" at bounding box center [405, 372] width 752 height 695
click at [437, 45] on span "In mẫu biên lai tự cấu hình" at bounding box center [445, 43] width 77 height 10
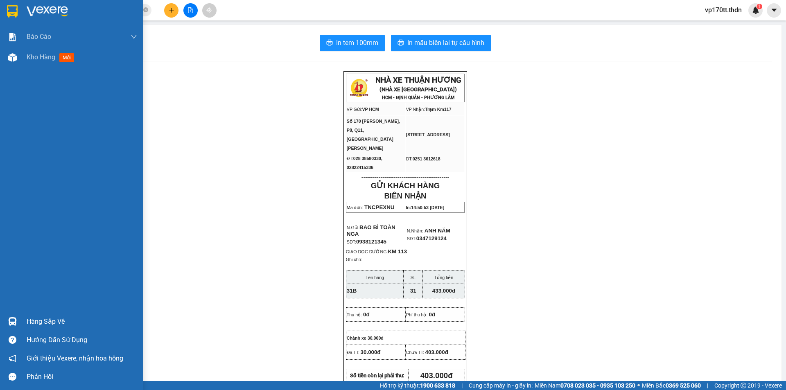
click at [19, 10] on div at bounding box center [12, 11] width 14 height 14
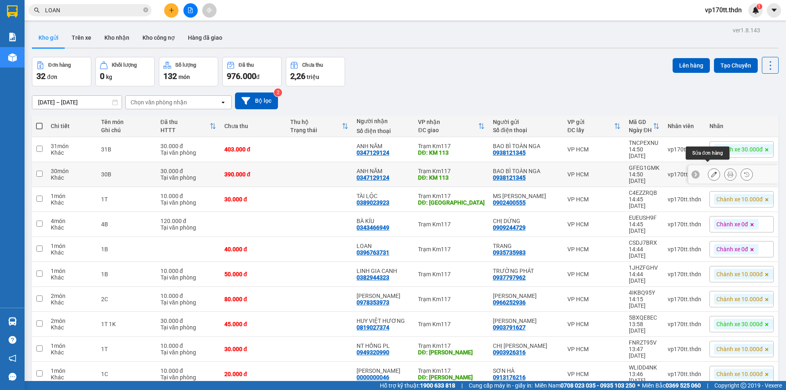
click at [709, 171] on button at bounding box center [713, 174] width 11 height 14
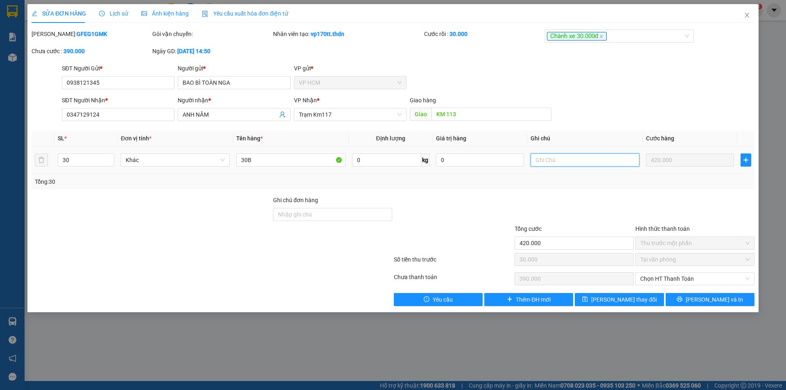
click at [557, 158] on input "text" at bounding box center [584, 159] width 109 height 13
click at [648, 293] on button "[PERSON_NAME] thay đổi" at bounding box center [619, 299] width 89 height 13
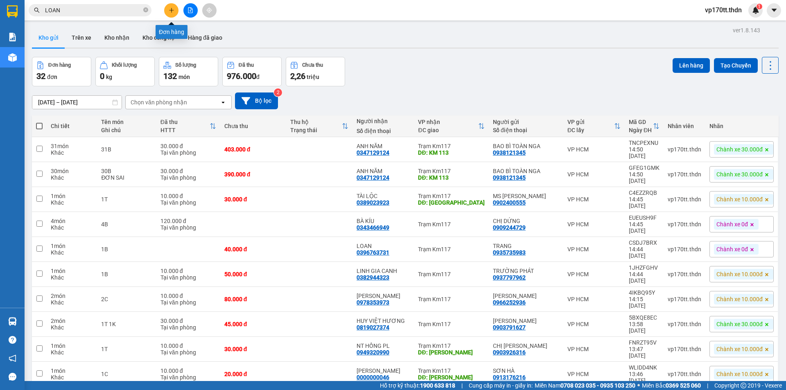
click at [170, 11] on icon "plus" at bounding box center [172, 10] width 6 height 6
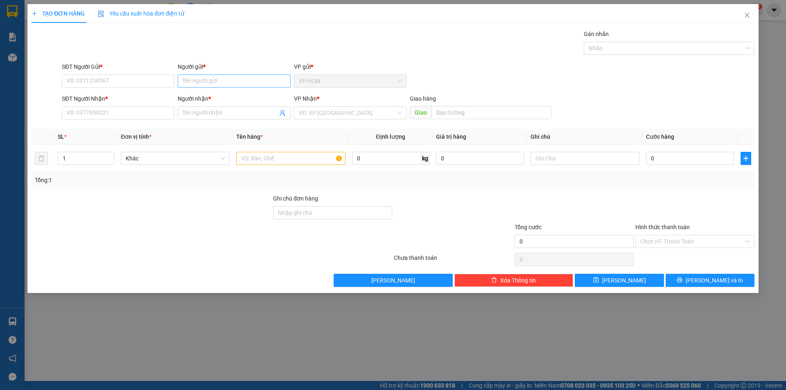
click at [233, 87] on div "Người gửi * Tên người gửi" at bounding box center [234, 76] width 113 height 29
click at [233, 85] on input "Người gửi *" at bounding box center [234, 80] width 113 height 13
click at [237, 95] on div "ĐIỆP LY - 0919030411" at bounding box center [234, 97] width 103 height 9
click at [282, 113] on icon "user-add" at bounding box center [282, 113] width 7 height 7
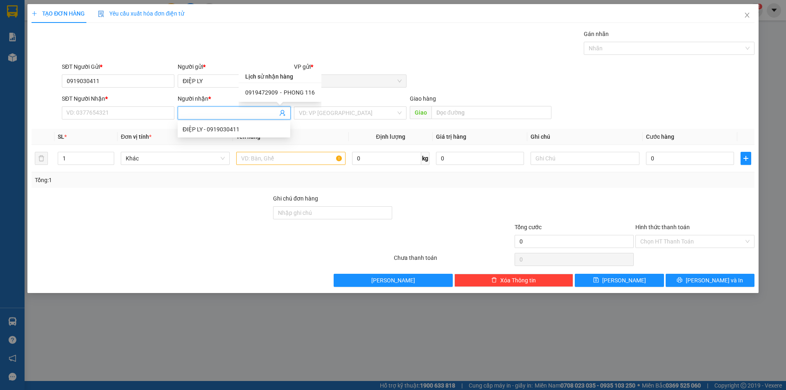
click at [291, 86] on div "0919472909 - PHONG 116" at bounding box center [280, 92] width 83 height 19
click at [291, 89] on span "PHONG 116" at bounding box center [299, 92] width 31 height 7
click at [289, 148] on td at bounding box center [290, 158] width 115 height 27
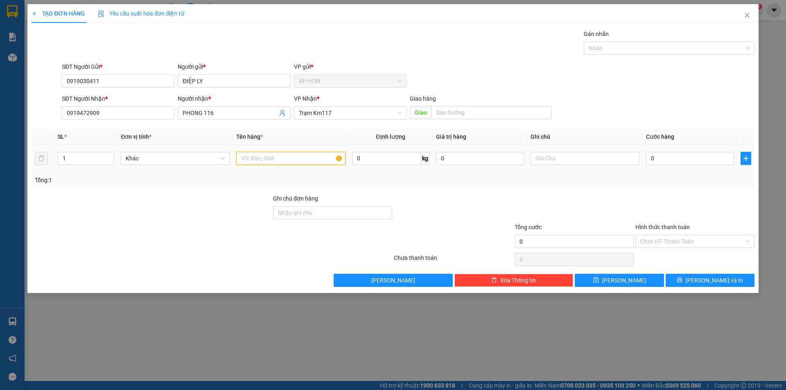
click at [288, 155] on input "text" at bounding box center [290, 158] width 109 height 13
click at [704, 25] on div "TẠO ĐƠN HÀNG Yêu cầu xuất hóa đơn điện tử Transit Pickup Surcharge Ids Transit …" at bounding box center [393, 145] width 723 height 283
click at [704, 41] on div "Gán nhãn" at bounding box center [669, 35] width 171 height 12
click at [668, 52] on div at bounding box center [665, 48] width 158 height 10
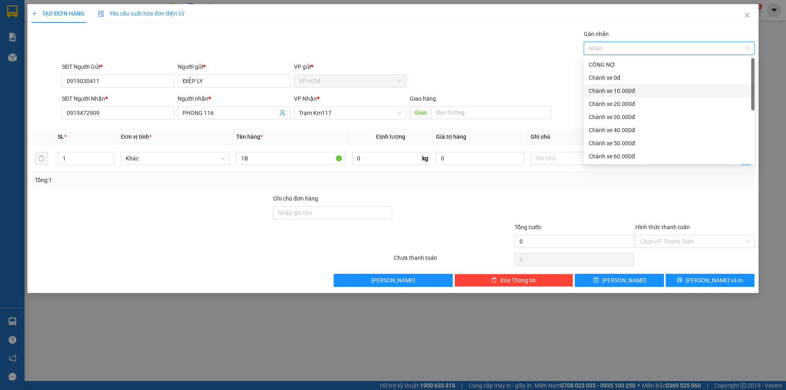
drag, startPoint x: 630, startPoint y: 92, endPoint x: 411, endPoint y: 38, distance: 225.0
click at [629, 91] on div "Chành xe 10.000đ" at bounding box center [669, 90] width 161 height 9
click at [411, 39] on div "Gán nhãn Nhãn" at bounding box center [408, 43] width 696 height 29
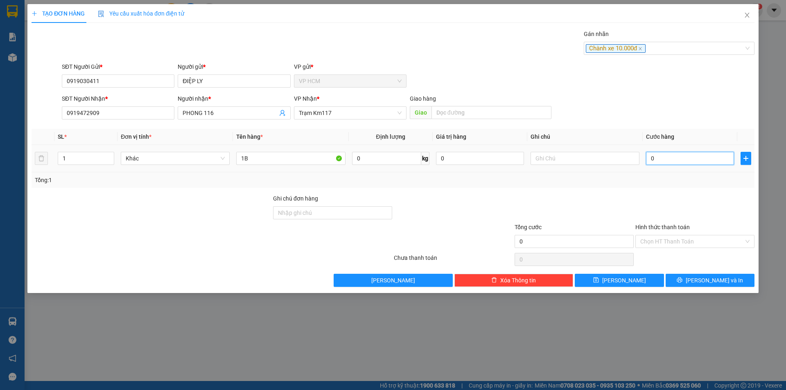
click at [672, 153] on input "0" at bounding box center [690, 158] width 88 height 13
click at [666, 185] on div "Tổng: 1" at bounding box center [393, 180] width 723 height 16
click at [663, 248] on div "Hình thức thanh toán Chọn HT Thanh Toán" at bounding box center [694, 237] width 119 height 29
click at [664, 250] on div "Hình thức thanh toán Chọn HT Thanh Toán" at bounding box center [694, 237] width 119 height 29
click at [665, 246] on input "Hình thức thanh toán" at bounding box center [692, 241] width 104 height 12
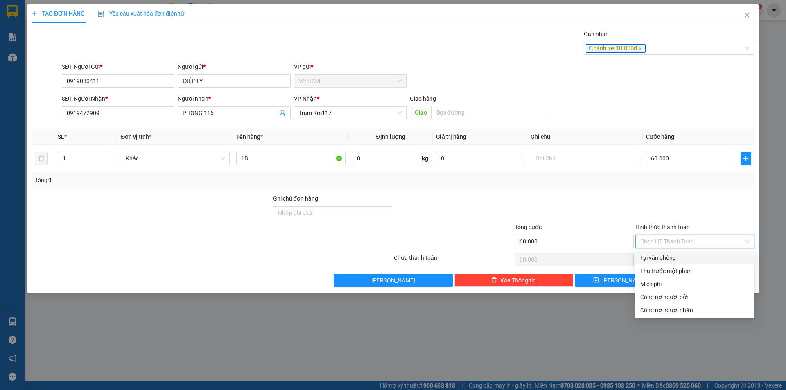
click at [664, 264] on div "Tại văn phòng" at bounding box center [694, 257] width 119 height 13
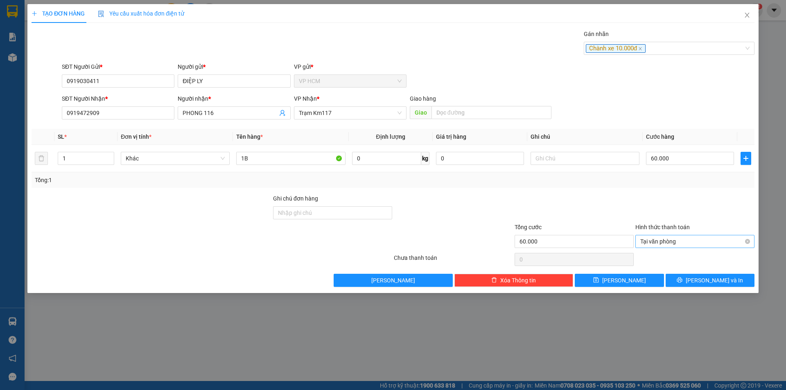
click at [682, 246] on span "Tại văn phòng" at bounding box center [694, 241] width 109 height 12
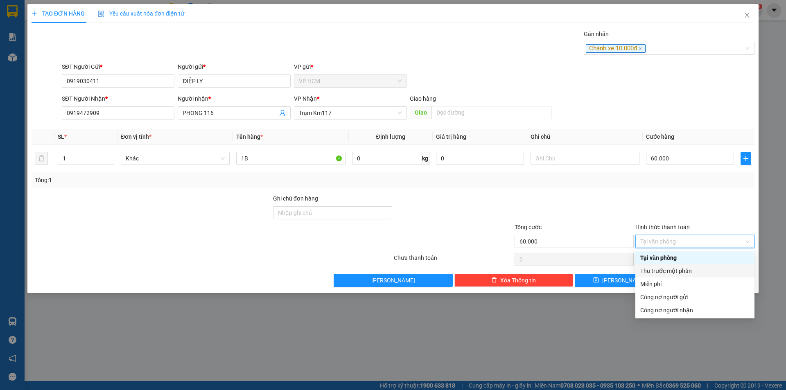
click at [674, 268] on div "Thu trước một phần" at bounding box center [694, 270] width 109 height 9
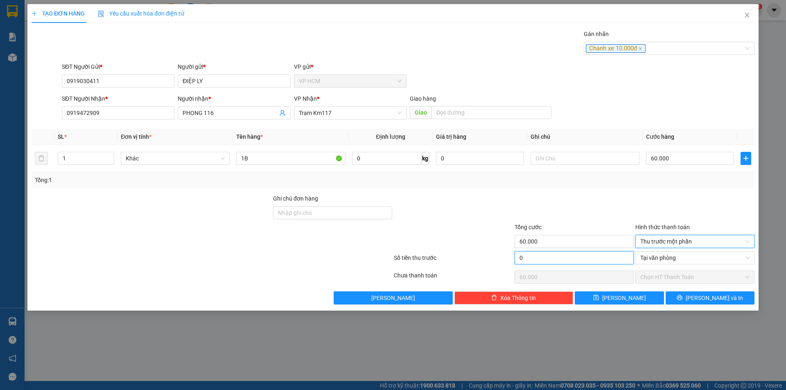
click at [572, 253] on input "0" at bounding box center [573, 257] width 119 height 13
click at [595, 219] on div at bounding box center [574, 208] width 121 height 29
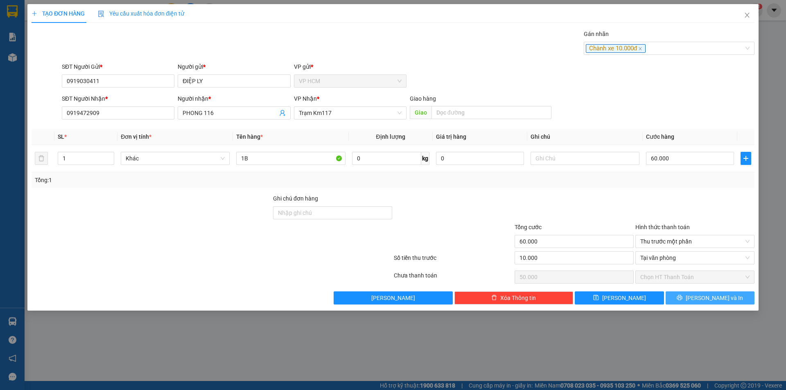
click at [715, 294] on span "[PERSON_NAME] và In" at bounding box center [714, 297] width 57 height 9
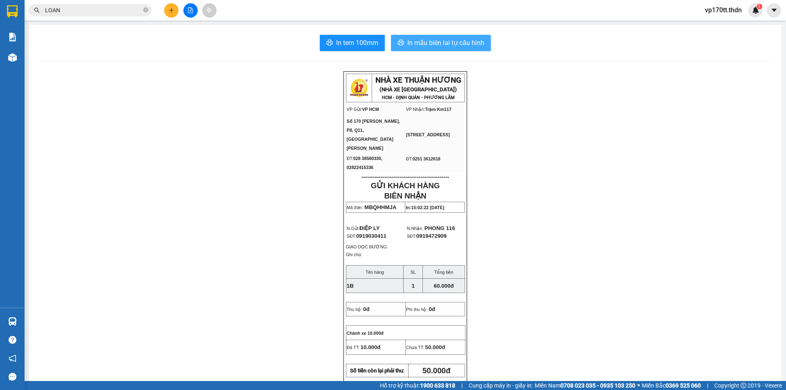
click at [471, 47] on span "In mẫu biên lai tự cấu hình" at bounding box center [445, 43] width 77 height 10
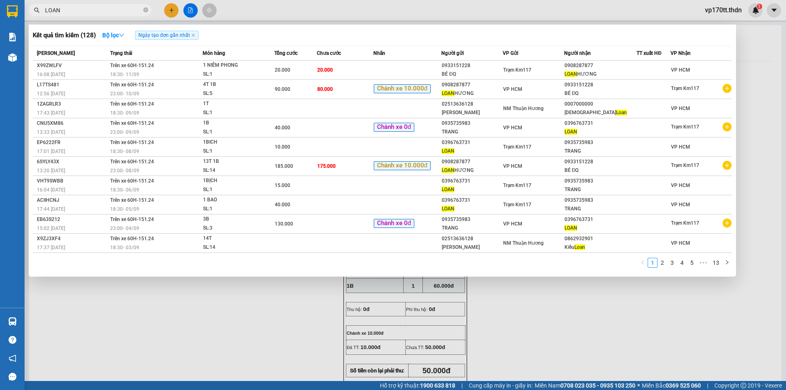
click at [103, 13] on input "LOAN" at bounding box center [93, 10] width 97 height 9
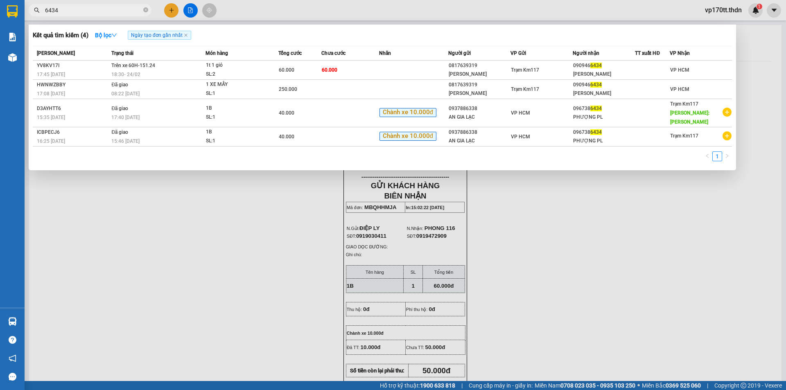
click at [169, 11] on div at bounding box center [393, 195] width 786 height 390
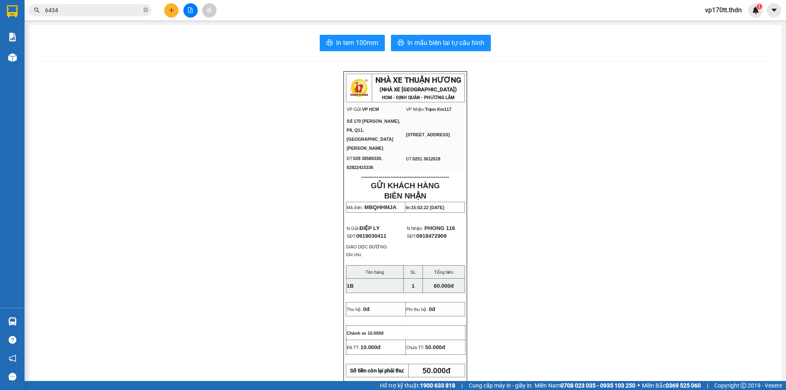
click at [169, 11] on icon "plus" at bounding box center [172, 10] width 6 height 6
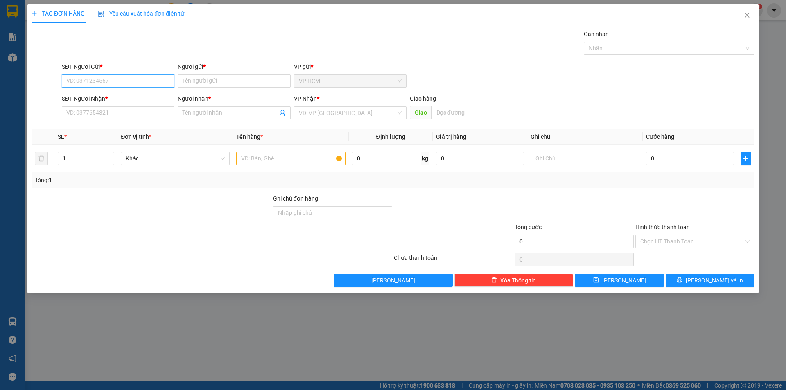
click at [136, 89] on div "SĐT Người Gửi * VD: 0371234567" at bounding box center [118, 76] width 113 height 29
click at [138, 86] on input "SĐT Người Gửi *" at bounding box center [118, 80] width 113 height 13
click at [743, 14] on span "Close" at bounding box center [746, 15] width 23 height 23
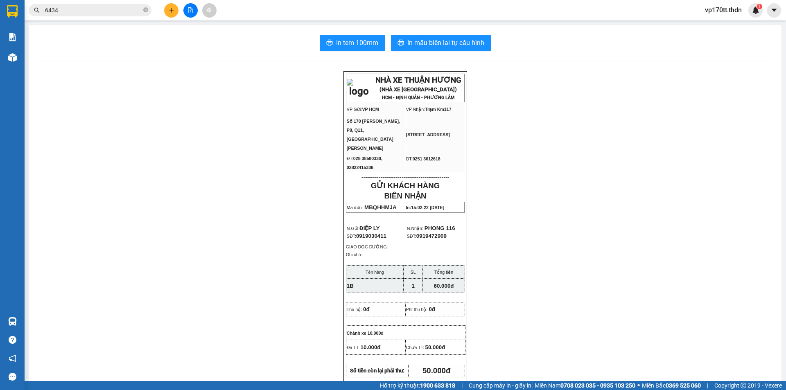
click at [78, 11] on input "6434" at bounding box center [93, 10] width 97 height 9
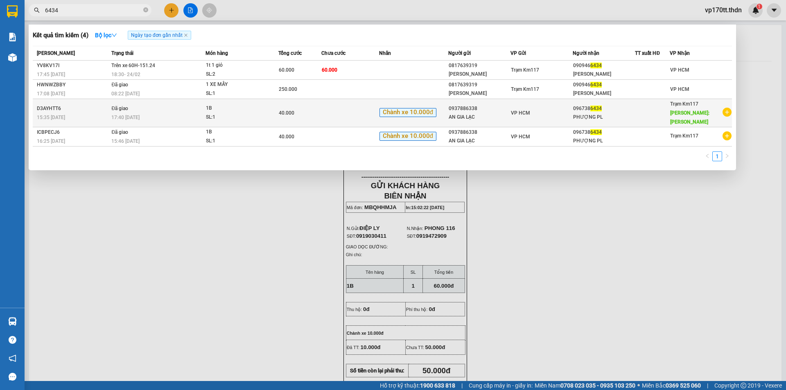
click at [526, 117] on div "VP HCM" at bounding box center [541, 112] width 61 height 9
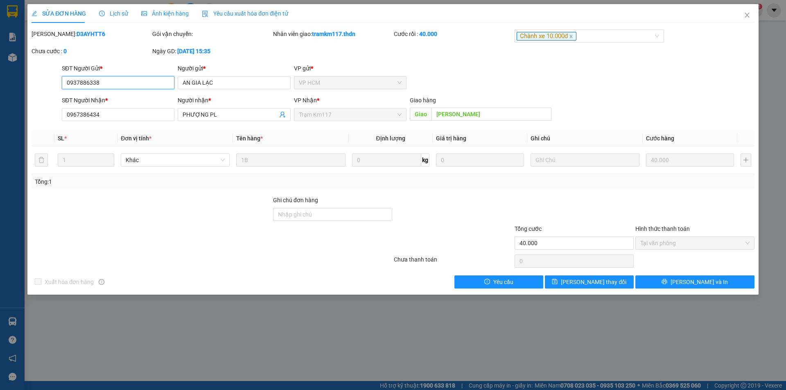
click at [124, 83] on input "0937886338" at bounding box center [118, 82] width 113 height 13
click at [757, 16] on span "Close" at bounding box center [746, 15] width 23 height 23
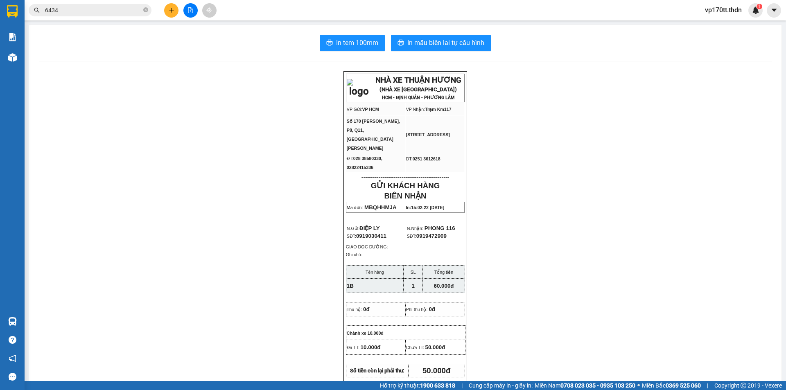
click at [169, 11] on icon "plus" at bounding box center [172, 10] width 6 height 6
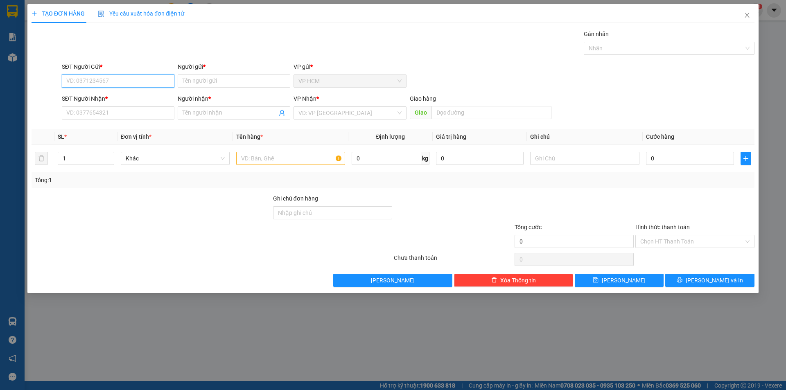
click at [139, 81] on input "SĐT Người Gửi *" at bounding box center [118, 80] width 113 height 13
paste input "0937886338"
click at [133, 98] on div "0937886338 - AN GIA LẠC" at bounding box center [118, 97] width 103 height 9
click at [627, 48] on div at bounding box center [665, 48] width 158 height 10
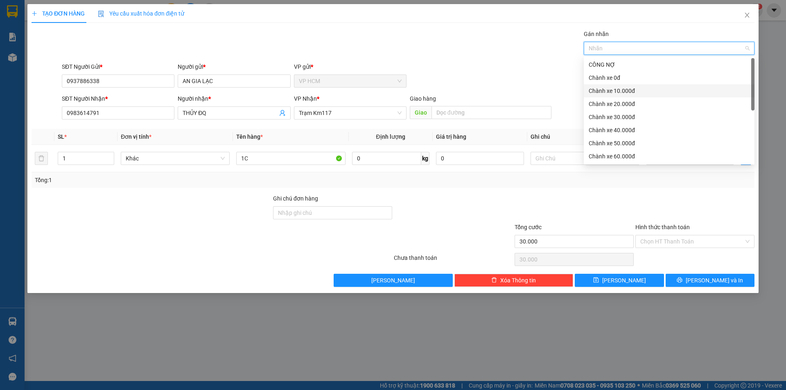
click at [644, 90] on div "Chành xe 10.000đ" at bounding box center [669, 90] width 161 height 9
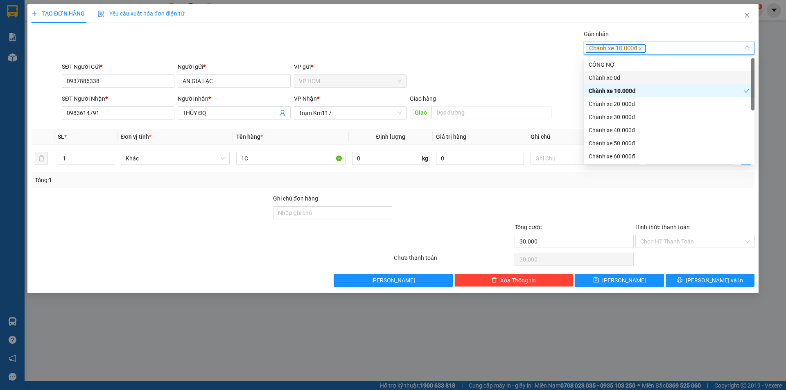
drag, startPoint x: 390, startPoint y: 42, endPoint x: 711, endPoint y: 189, distance: 353.3
click at [392, 42] on div "Gán nhãn Chành xe 10.000đ" at bounding box center [408, 43] width 696 height 29
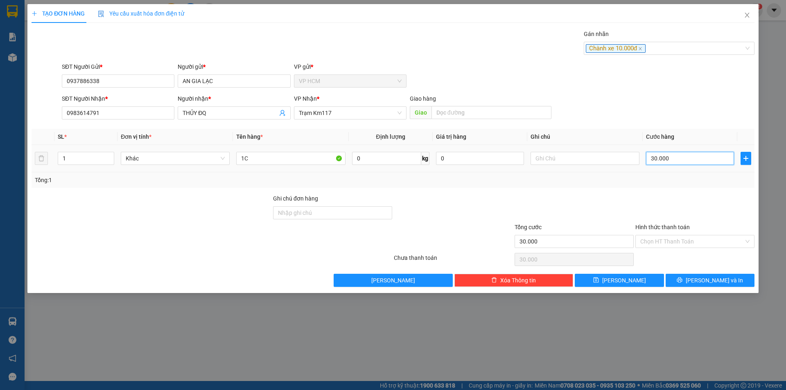
click at [710, 164] on input "30.000" at bounding box center [690, 158] width 88 height 13
click at [667, 191] on div "Transit Pickup Surcharge Ids Transit Deliver Surcharge Ids Transit Deliver Surc…" at bounding box center [393, 157] width 723 height 257
drag, startPoint x: 677, startPoint y: 239, endPoint x: 663, endPoint y: 274, distance: 37.5
click at [677, 240] on input "Hình thức thanh toán" at bounding box center [692, 241] width 104 height 12
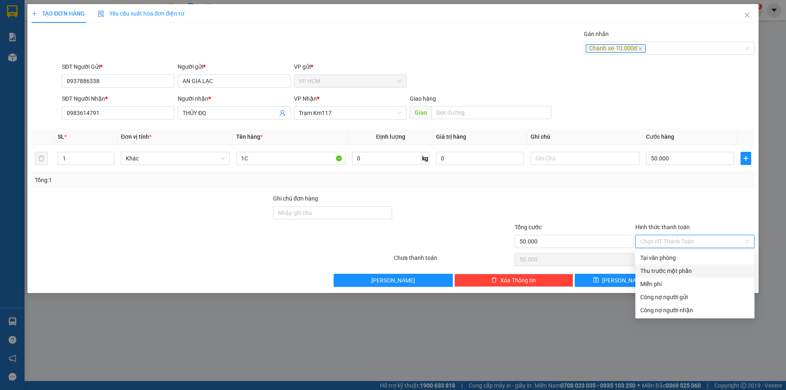
drag, startPoint x: 663, startPoint y: 274, endPoint x: 557, endPoint y: 260, distance: 106.6
click at [662, 274] on div "Thu trước một phần" at bounding box center [694, 270] width 109 height 9
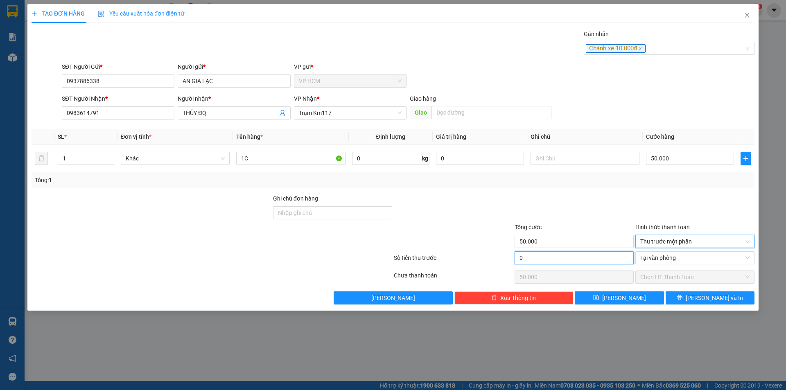
drag, startPoint x: 557, startPoint y: 259, endPoint x: 557, endPoint y: 239, distance: 20.9
click at [557, 259] on input "0" at bounding box center [573, 257] width 119 height 13
click at [546, 207] on div at bounding box center [574, 208] width 121 height 29
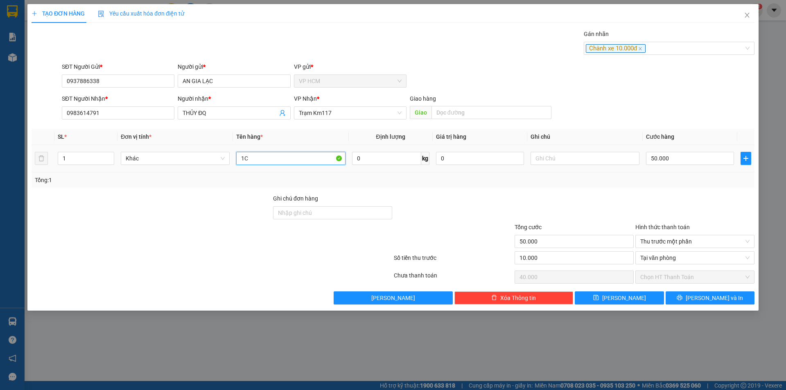
click at [281, 156] on input "1C" at bounding box center [290, 158] width 109 height 13
click at [721, 294] on span "[PERSON_NAME] và In" at bounding box center [714, 297] width 57 height 9
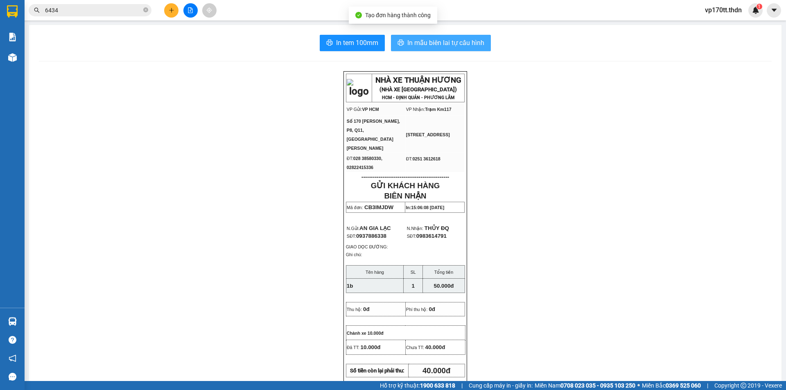
click at [439, 39] on span "In mẫu biên lai tự cấu hình" at bounding box center [445, 43] width 77 height 10
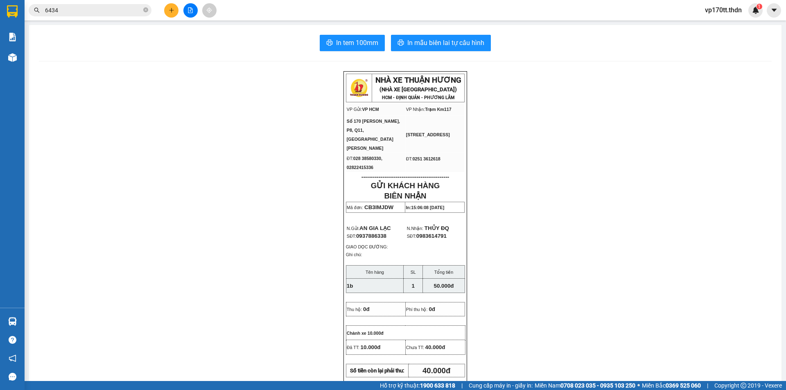
click at [67, 9] on input "6434" at bounding box center [93, 10] width 97 height 9
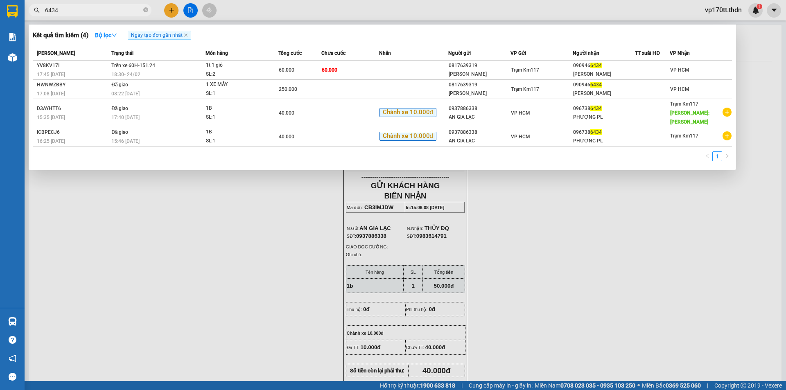
click at [67, 9] on input "6434" at bounding box center [93, 10] width 97 height 9
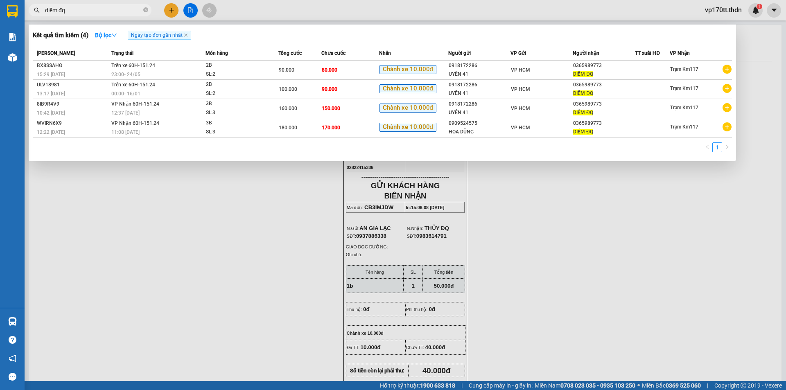
click at [173, 9] on div at bounding box center [393, 195] width 786 height 390
click at [173, 9] on icon "plus" at bounding box center [172, 10] width 6 height 6
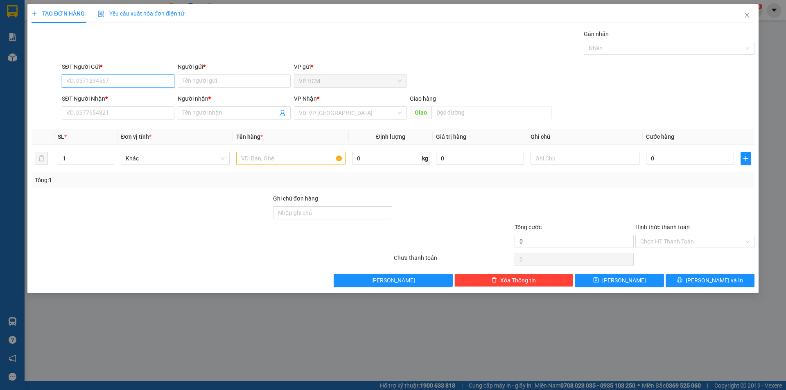
click at [122, 79] on input "SĐT Người Gửi *" at bounding box center [118, 80] width 113 height 13
click at [115, 97] on div "0918172286 - UYÊN 41" at bounding box center [118, 97] width 103 height 9
click at [639, 60] on div "Transit Pickup Surcharge Ids Transit Deliver Surcharge Ids Transit Deliver Surc…" at bounding box center [393, 157] width 723 height 257
click at [281, 113] on icon "user-add" at bounding box center [282, 113] width 7 height 7
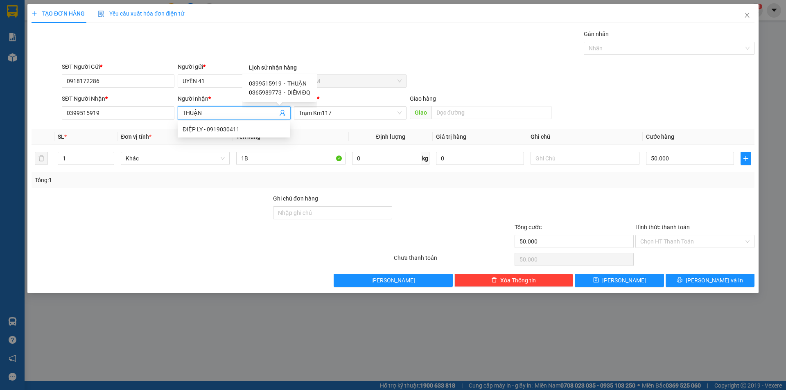
click at [289, 94] on span "DIỄM ĐQ" at bounding box center [298, 92] width 23 height 7
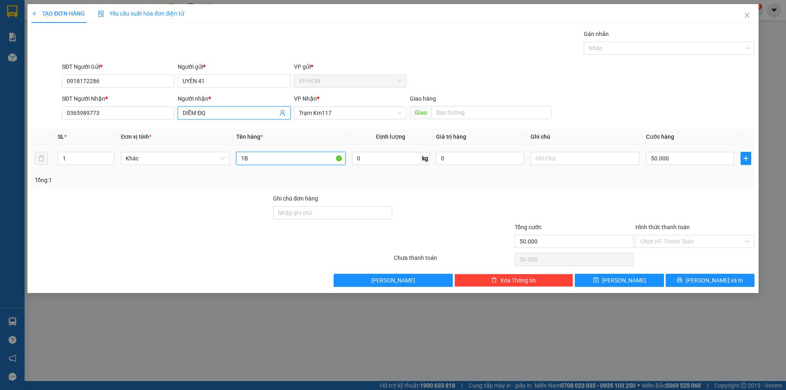
drag, startPoint x: 272, startPoint y: 165, endPoint x: 273, endPoint y: 154, distance: 10.7
click at [272, 164] on input "1B" at bounding box center [290, 158] width 109 height 13
click at [74, 153] on input "1" at bounding box center [86, 158] width 56 height 12
click at [658, 49] on div at bounding box center [665, 48] width 158 height 10
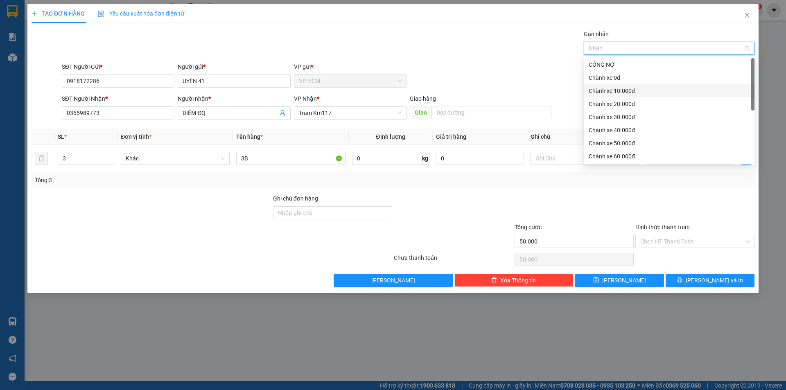
click at [624, 90] on div "Chành xe 10.000đ" at bounding box center [669, 90] width 161 height 9
click at [354, 55] on div "Gán nhãn Chành xe 10.000đ" at bounding box center [408, 43] width 696 height 29
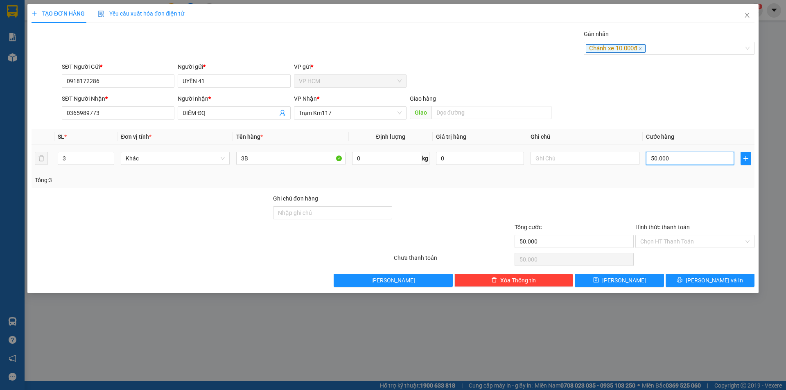
click at [670, 162] on input "50.000" at bounding box center [690, 158] width 88 height 13
click at [659, 186] on div "Tổng: 3" at bounding box center [393, 180] width 723 height 16
click at [660, 233] on div "Hình thức thanh toán" at bounding box center [694, 229] width 119 height 12
click at [661, 245] on input "Hình thức thanh toán" at bounding box center [692, 241] width 104 height 12
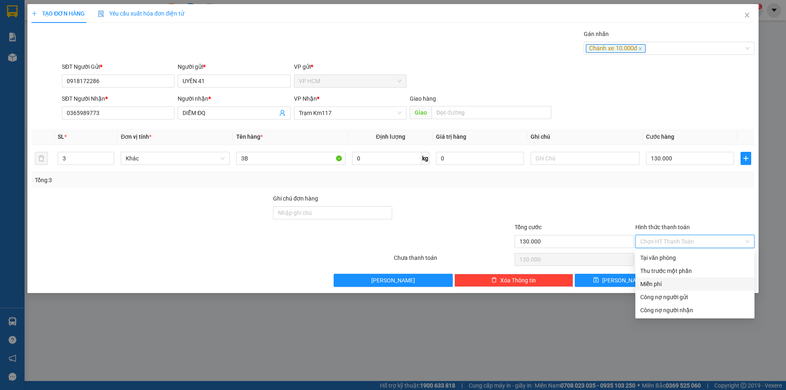
click at [662, 273] on div "Thu trước một phần" at bounding box center [694, 270] width 109 height 9
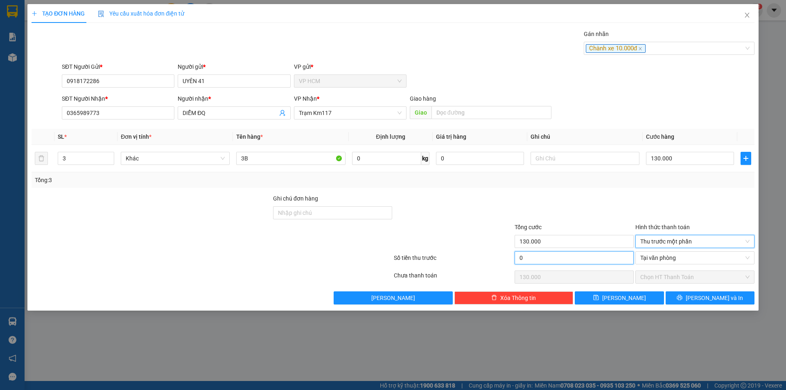
click at [586, 262] on input "0" at bounding box center [573, 257] width 119 height 13
click at [593, 208] on div at bounding box center [574, 208] width 121 height 29
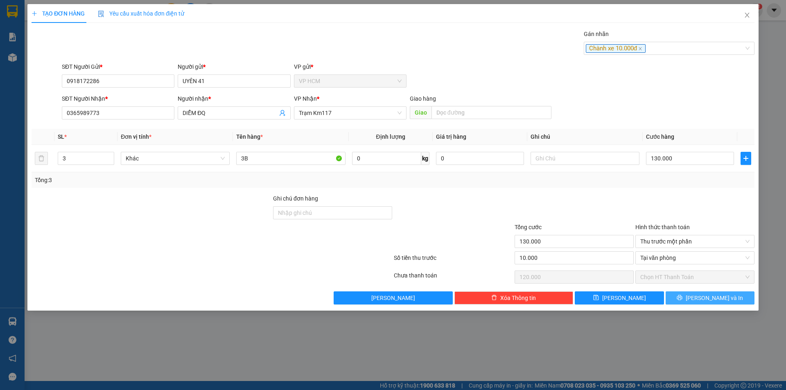
click at [748, 301] on button "[PERSON_NAME] và In" at bounding box center [709, 297] width 89 height 13
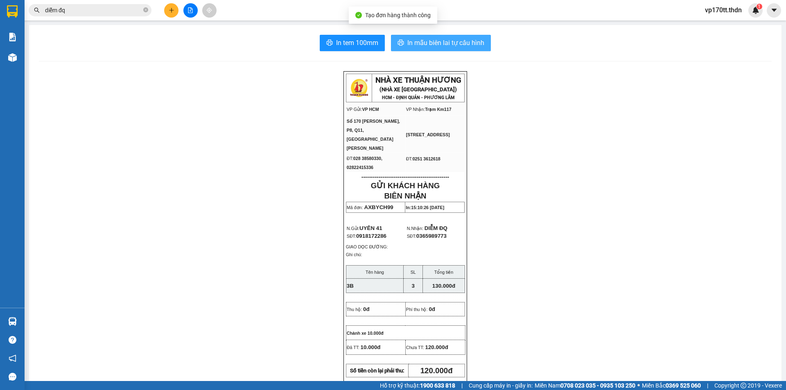
click at [472, 46] on span "In mẫu biên lai tự cấu hình" at bounding box center [445, 43] width 77 height 10
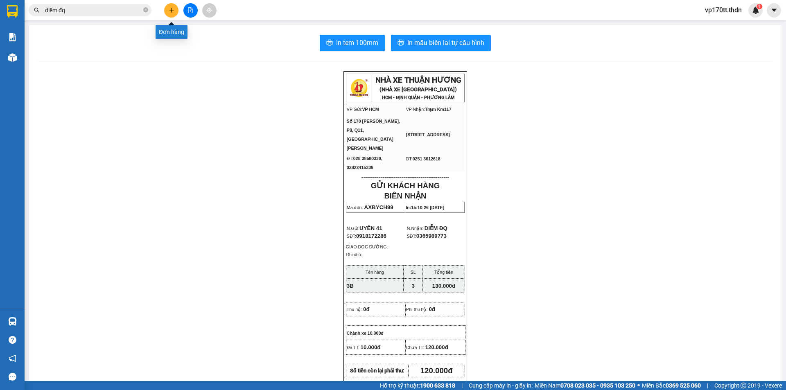
click at [169, 14] on button at bounding box center [171, 10] width 14 height 14
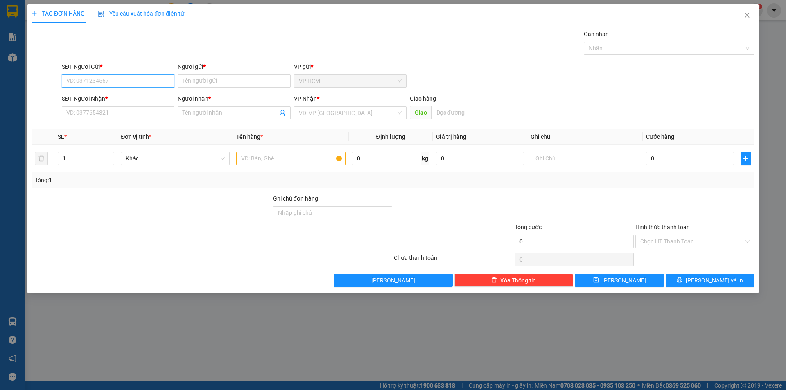
click at [107, 81] on input "SĐT Người Gửi *" at bounding box center [118, 80] width 113 height 13
click at [129, 99] on div "0914022438 - [GEOGRAPHIC_DATA]" at bounding box center [118, 97] width 103 height 9
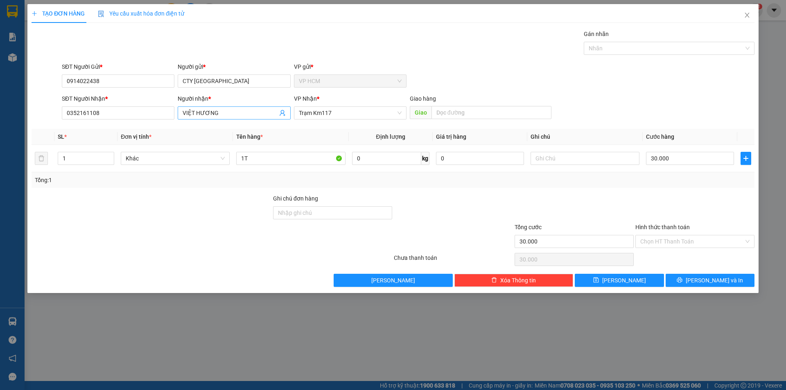
click at [280, 113] on icon "user-add" at bounding box center [282, 113] width 7 height 7
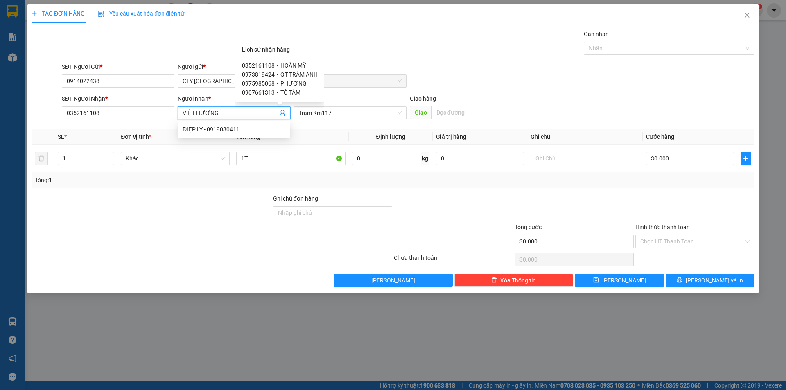
click at [293, 71] on span "QT TRÂM ANH" at bounding box center [298, 74] width 37 height 7
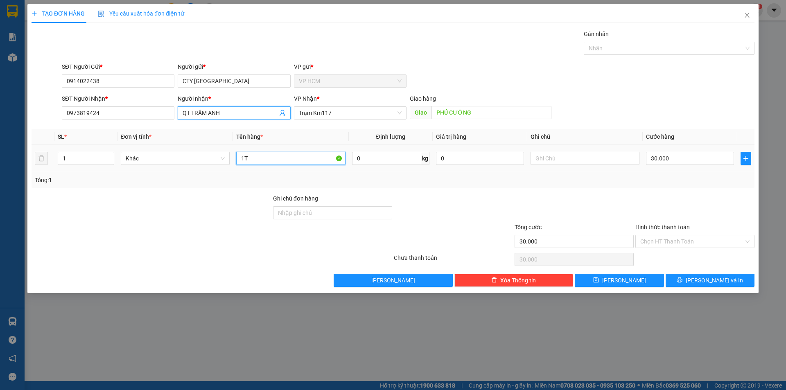
click at [306, 156] on input "1T" at bounding box center [290, 158] width 109 height 13
drag, startPoint x: 627, startPoint y: 50, endPoint x: 574, endPoint y: 79, distance: 60.4
click at [628, 50] on div at bounding box center [665, 48] width 158 height 10
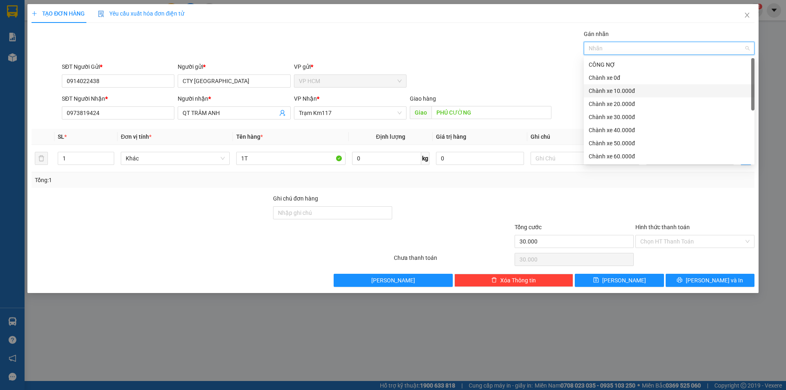
click at [638, 93] on div "Chành xe 10.000đ" at bounding box center [669, 90] width 161 height 9
drag, startPoint x: 445, startPoint y: 50, endPoint x: 567, endPoint y: 114, distance: 138.0
click at [446, 51] on div "Gán nhãn Chành xe 10.000đ" at bounding box center [408, 43] width 696 height 29
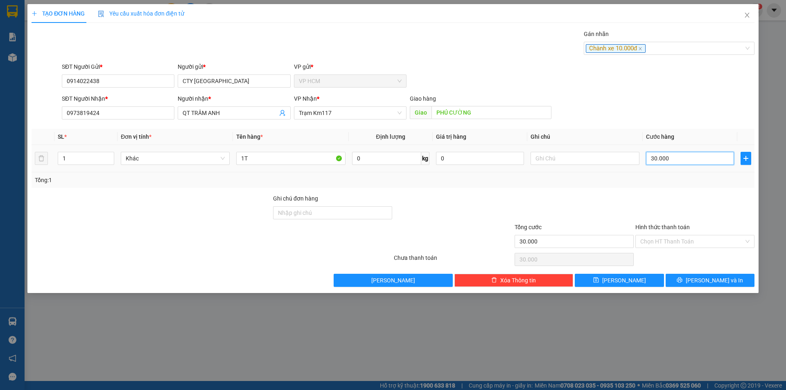
click at [652, 153] on input "30.000" at bounding box center [690, 158] width 88 height 13
click at [647, 185] on div "Tổng: 1" at bounding box center [393, 180] width 723 height 16
click at [663, 241] on input "Hình thức thanh toán" at bounding box center [692, 241] width 104 height 12
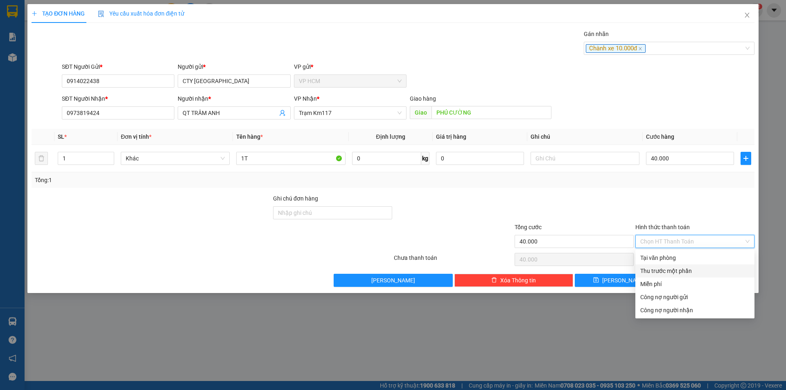
click at [650, 275] on div "Thu trước một phần" at bounding box center [694, 270] width 109 height 9
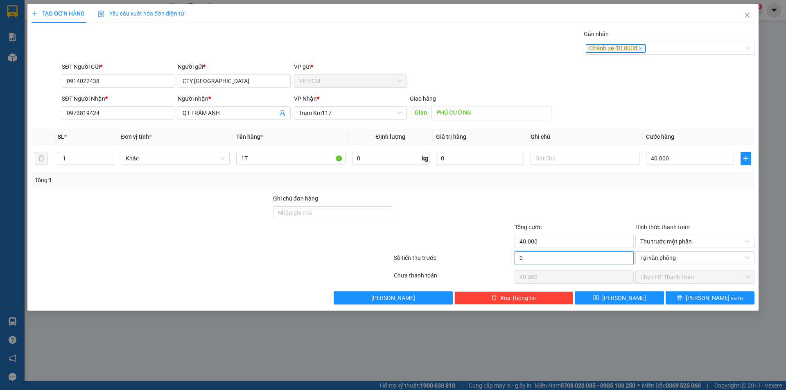
click at [561, 257] on input "0" at bounding box center [573, 257] width 119 height 13
drag, startPoint x: 550, startPoint y: 210, endPoint x: 540, endPoint y: 201, distance: 13.1
click at [550, 210] on div at bounding box center [574, 208] width 121 height 29
click at [110, 117] on input "0973819424" at bounding box center [118, 112] width 113 height 13
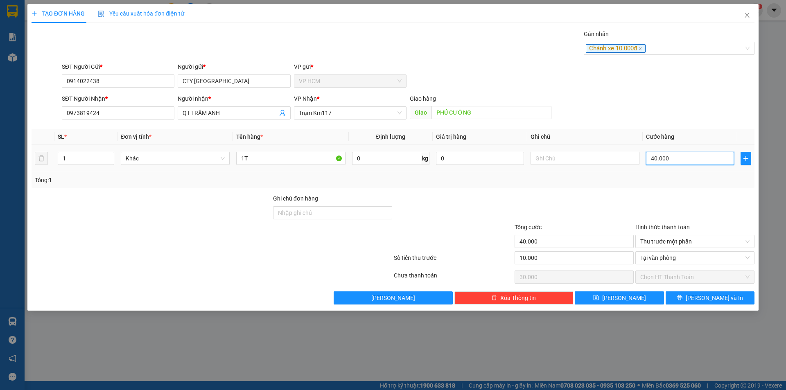
click at [660, 164] on input "40.000" at bounding box center [690, 158] width 88 height 13
click at [665, 88] on div "SĐT Người Gửi * 0914022438 Người gửi * CTY TÂN ĐÔNG VP gửi * VP HCM" at bounding box center [408, 76] width 696 height 29
click at [656, 47] on div "Chành xe 10.000đ" at bounding box center [665, 48] width 158 height 10
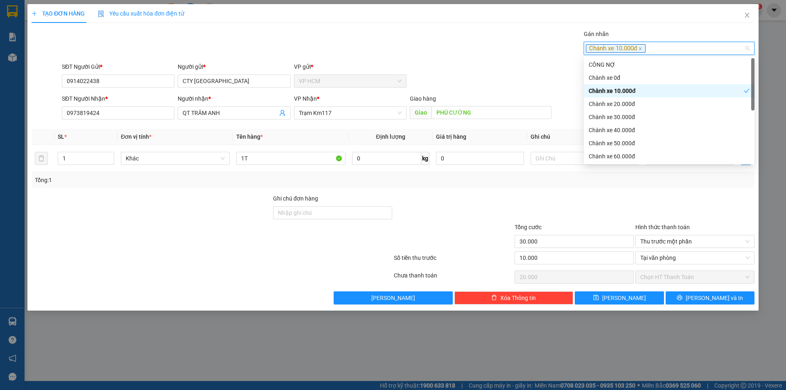
click at [634, 92] on div "Chành xe 10.000đ" at bounding box center [666, 90] width 155 height 9
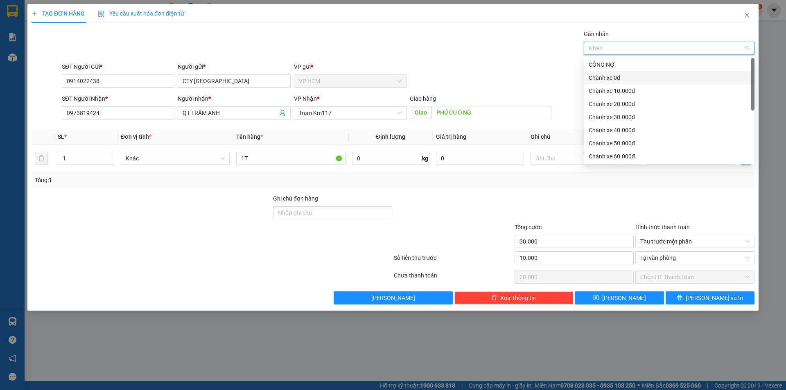
click at [634, 74] on div "Chành xe 0đ" at bounding box center [669, 77] width 161 height 9
click at [458, 33] on div "Gán nhãn Chành xe 0đ" at bounding box center [408, 43] width 696 height 29
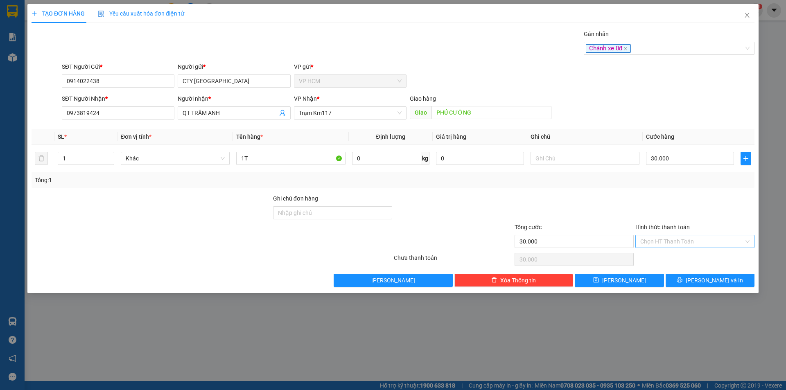
click at [700, 237] on input "Hình thức thanh toán" at bounding box center [692, 241] width 104 height 12
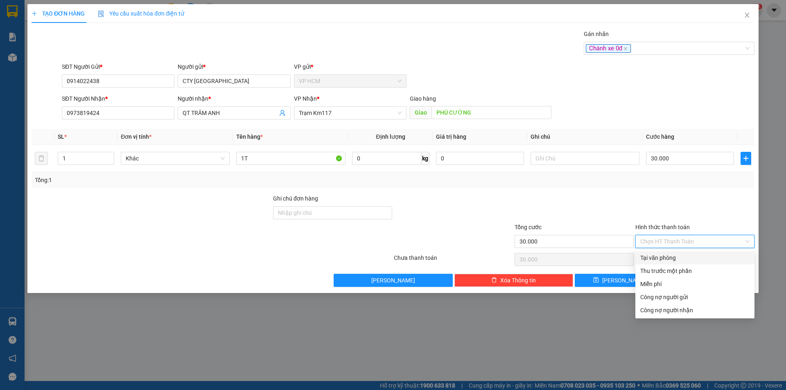
click at [667, 256] on div "Tại văn phòng" at bounding box center [694, 257] width 109 height 9
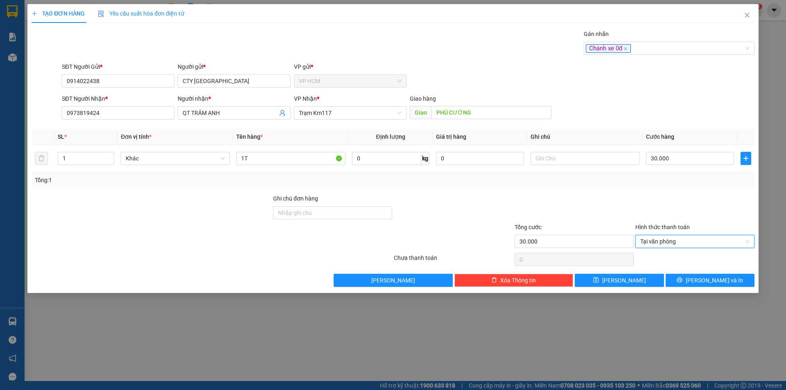
click at [570, 176] on div "Tổng: 1" at bounding box center [393, 180] width 716 height 9
click at [682, 281] on icon "printer" at bounding box center [679, 279] width 5 height 5
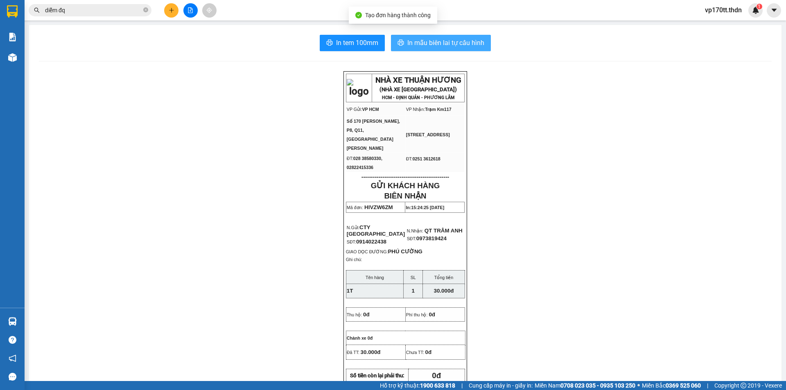
click at [441, 38] on span "In mẫu biên lai tự cấu hình" at bounding box center [445, 43] width 77 height 10
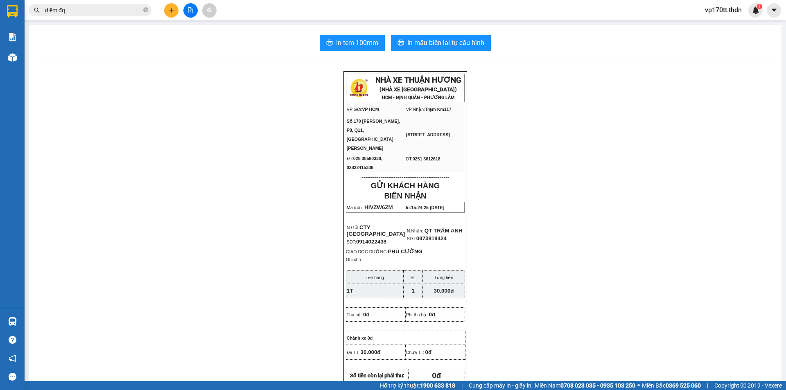
click at [94, 10] on input "diễm đq" at bounding box center [93, 10] width 97 height 9
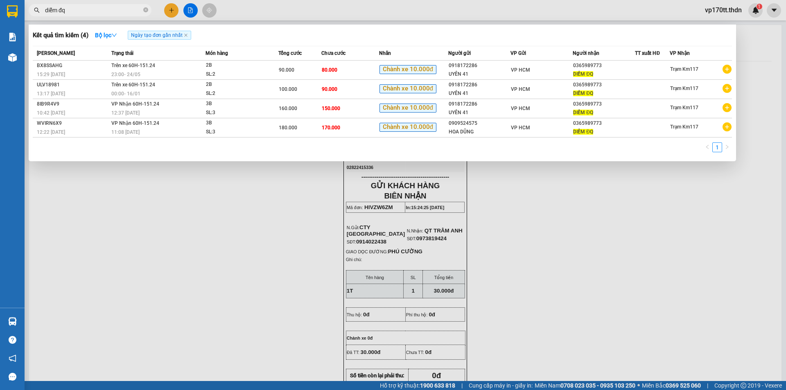
click at [94, 10] on input "diễm đq" at bounding box center [93, 10] width 97 height 9
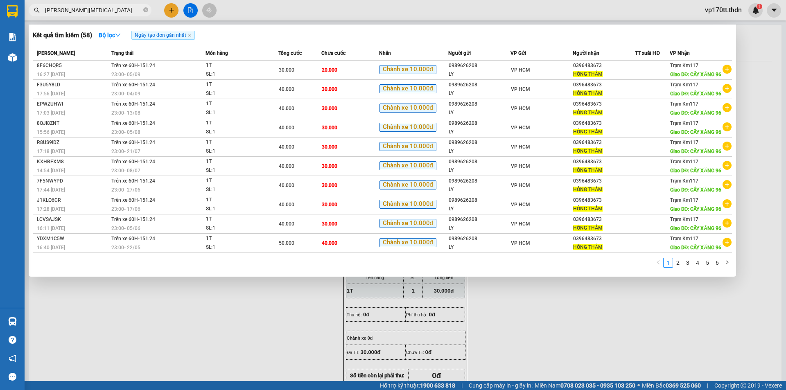
click at [177, 8] on div at bounding box center [393, 195] width 786 height 390
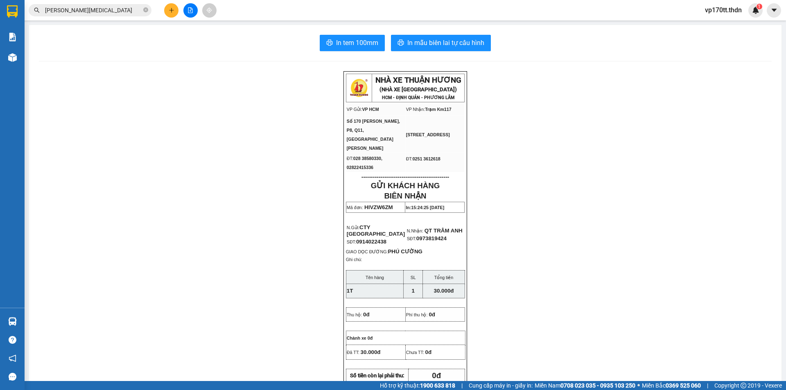
click at [177, 8] on button at bounding box center [171, 10] width 14 height 14
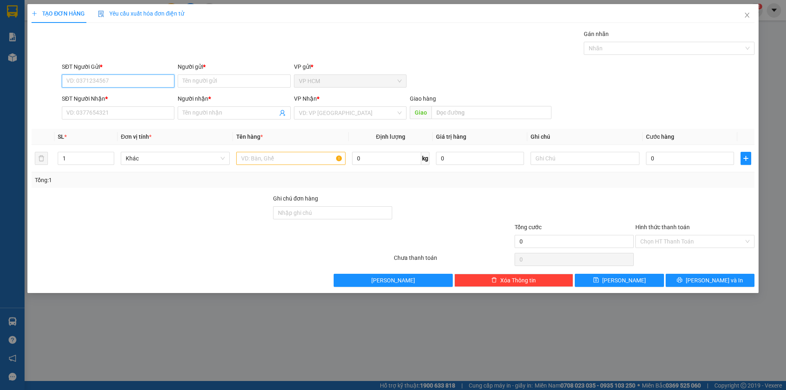
click at [134, 87] on input "SĐT Người Gửi *" at bounding box center [118, 80] width 113 height 13
click at [117, 102] on div "0989626208 - LY" at bounding box center [118, 97] width 113 height 13
click at [616, 45] on div at bounding box center [665, 48] width 158 height 10
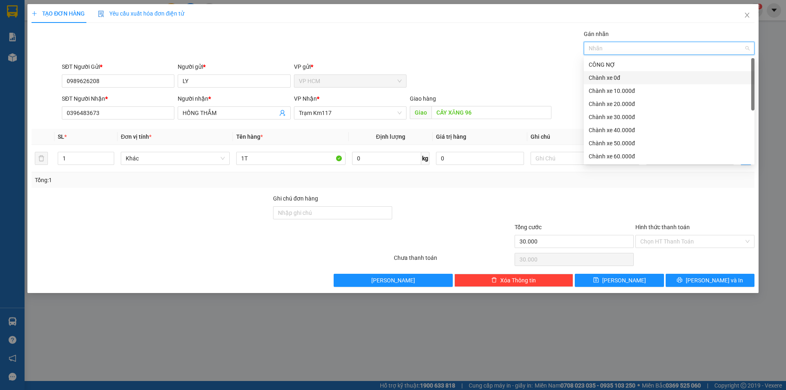
click at [615, 78] on div "Chành xe 0đ" at bounding box center [669, 77] width 161 height 9
drag, startPoint x: 413, startPoint y: 47, endPoint x: 463, endPoint y: 84, distance: 62.9
click at [422, 57] on div "Gán nhãn Nhãn" at bounding box center [408, 43] width 696 height 29
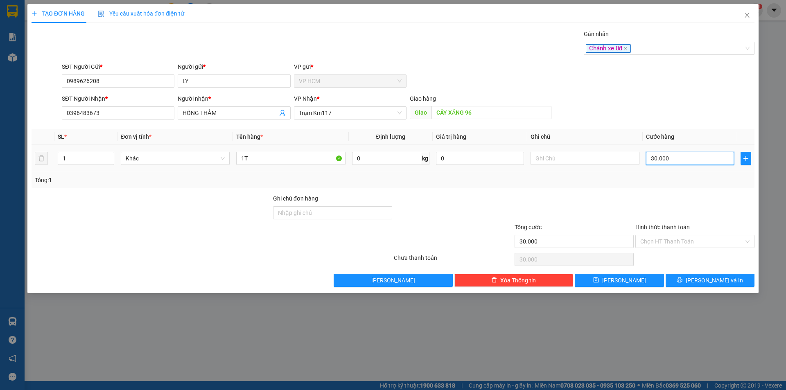
click at [692, 160] on input "30.000" at bounding box center [690, 158] width 88 height 13
click at [664, 186] on div "Tổng: 1" at bounding box center [393, 180] width 723 height 16
click at [663, 243] on input "Hình thức thanh toán" at bounding box center [692, 241] width 104 height 12
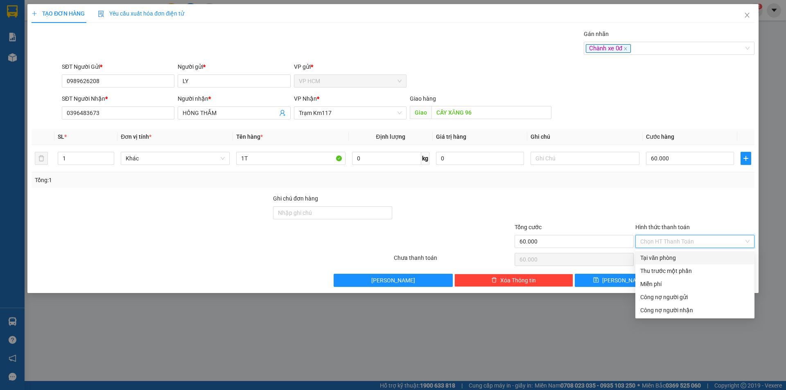
click at [660, 267] on div "Thu trước một phần" at bounding box center [694, 270] width 109 height 9
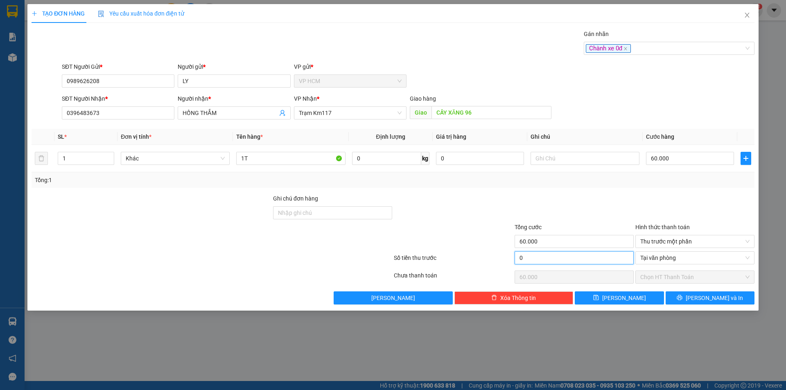
click at [579, 259] on input "0" at bounding box center [573, 257] width 119 height 13
drag, startPoint x: 562, startPoint y: 209, endPoint x: 546, endPoint y: 202, distance: 17.0
click at [559, 207] on div at bounding box center [574, 208] width 121 height 29
click at [268, 156] on input "1T" at bounding box center [290, 158] width 109 height 13
click at [79, 162] on input "1" at bounding box center [86, 158] width 56 height 12
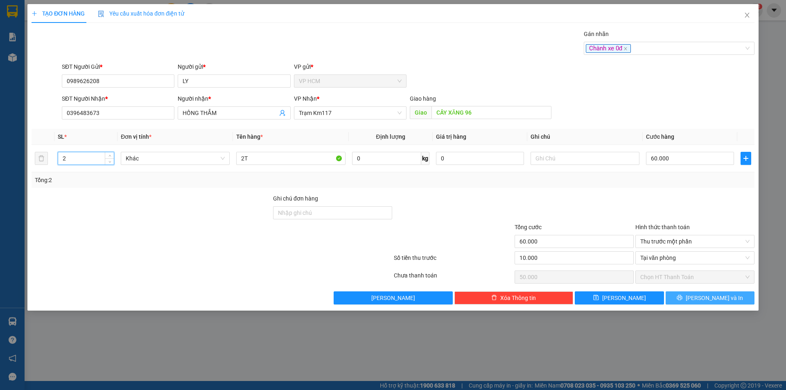
click at [716, 295] on span "[PERSON_NAME] và In" at bounding box center [714, 297] width 57 height 9
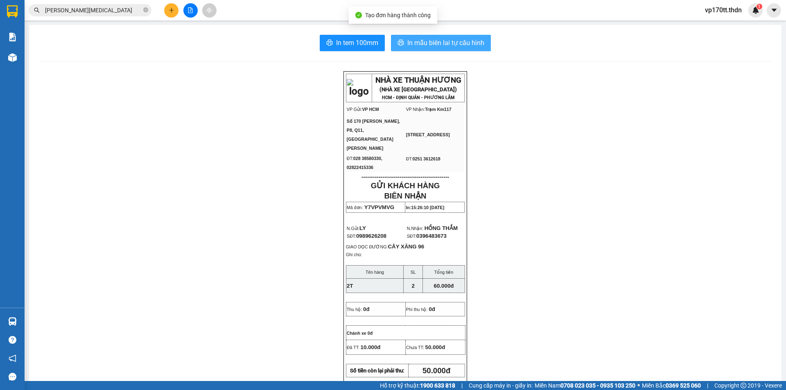
click at [391, 43] on button "In mẫu biên lai tự cấu hình" at bounding box center [441, 43] width 100 height 16
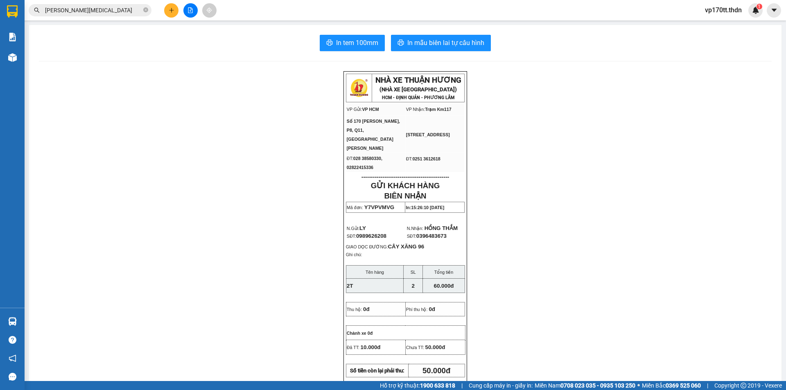
click at [476, 51] on div "In tem 100mm In mẫu biên lai tự cấu hình NHÀ XE THUẬN HƯƠNG (NHÀ XE [GEOGRAPHIC…" at bounding box center [405, 370] width 752 height 690
click at [474, 45] on span "In mẫu biên lai tự cấu hình" at bounding box center [445, 43] width 77 height 10
click at [120, 9] on input "[PERSON_NAME][MEDICAL_DATA]" at bounding box center [93, 10] width 97 height 9
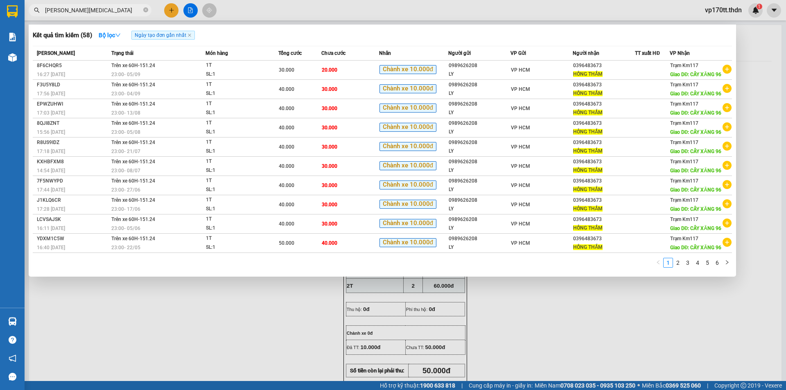
click at [120, 9] on input "[PERSON_NAME][MEDICAL_DATA]" at bounding box center [93, 10] width 97 height 9
click at [174, 11] on div at bounding box center [393, 195] width 786 height 390
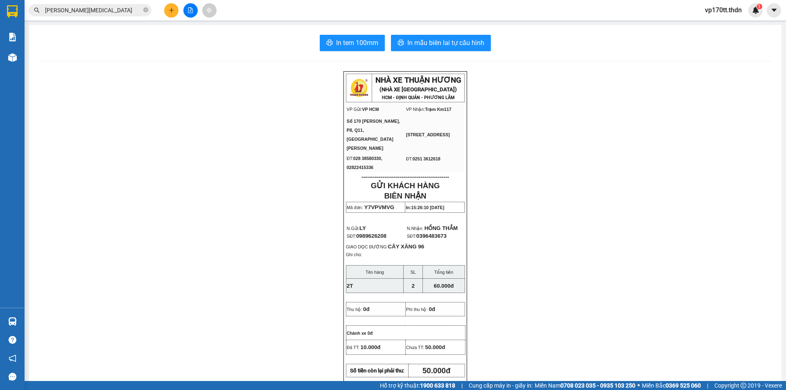
click at [174, 11] on icon "plus" at bounding box center [172, 10] width 6 height 6
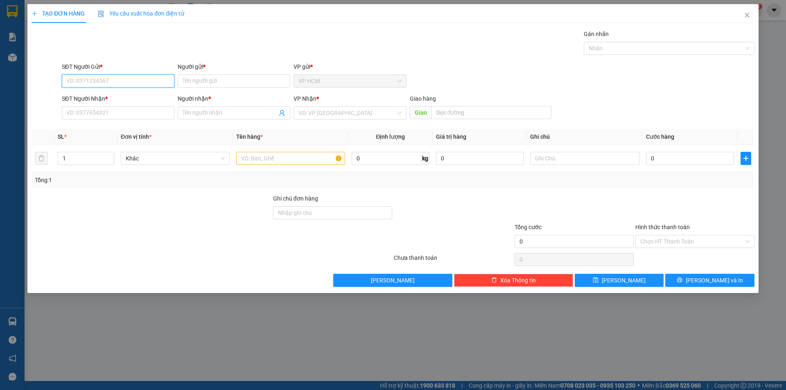
click at [96, 83] on input "SĐT Người Gửi *" at bounding box center [118, 80] width 113 height 13
click at [132, 100] on div "0934006285 - ÂN" at bounding box center [118, 97] width 103 height 9
click at [634, 47] on div at bounding box center [665, 48] width 158 height 10
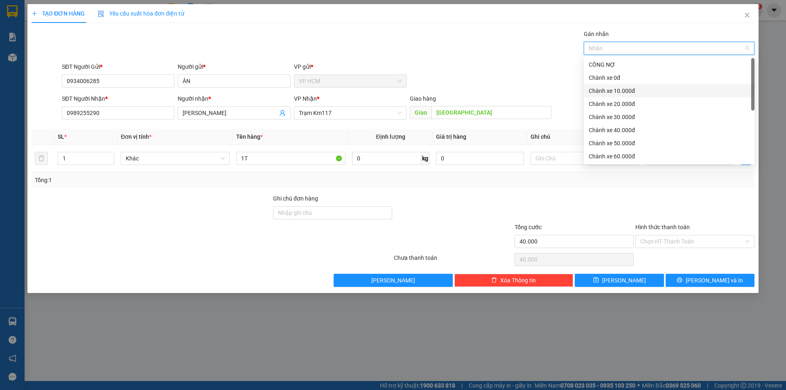
click at [634, 91] on div "Chành xe 10.000đ" at bounding box center [669, 90] width 161 height 9
click at [453, 52] on div "Gán nhãn Nhãn" at bounding box center [408, 43] width 696 height 29
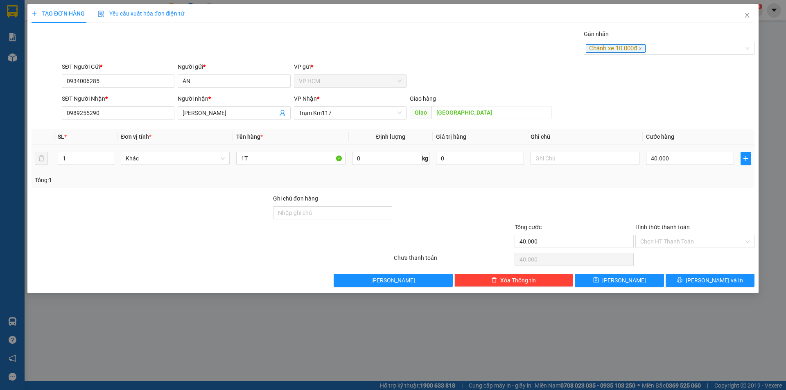
click at [649, 150] on div "40.000" at bounding box center [690, 158] width 88 height 16
click at [662, 256] on div "Chọn HT Thanh Toán" at bounding box center [694, 259] width 121 height 16
click at [665, 237] on input "Hình thức thanh toán" at bounding box center [692, 241] width 104 height 12
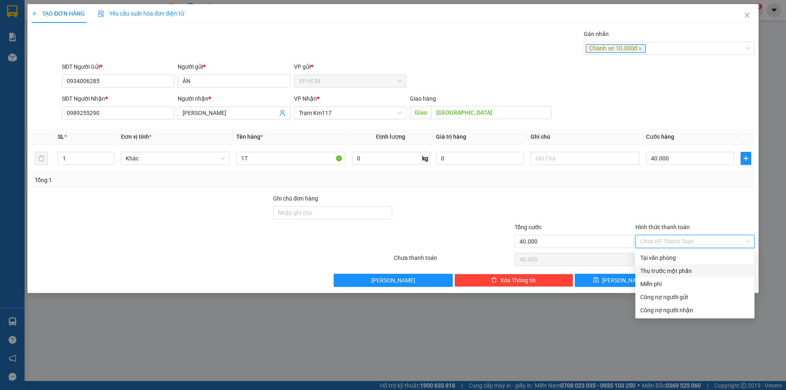
click at [661, 271] on div "Thu trước một phần" at bounding box center [694, 270] width 109 height 9
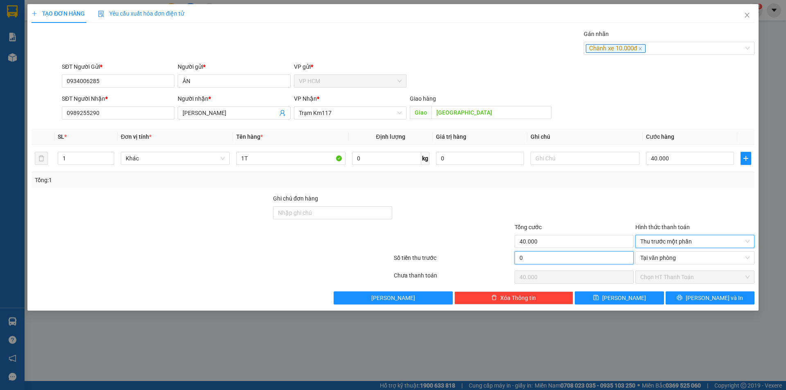
click at [609, 258] on input "0" at bounding box center [573, 257] width 119 height 13
click at [596, 200] on div at bounding box center [574, 208] width 121 height 29
click at [679, 289] on div "Transit Pickup Surcharge Ids Transit Deliver Surcharge Ids Transit Deliver Surc…" at bounding box center [393, 166] width 723 height 275
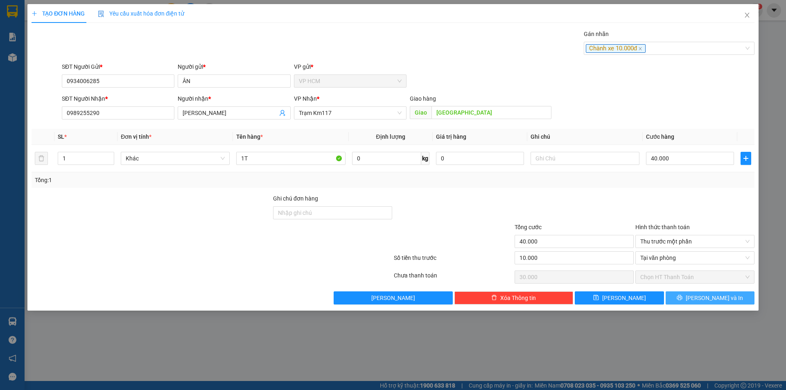
click at [687, 299] on button "[PERSON_NAME] và In" at bounding box center [709, 297] width 89 height 13
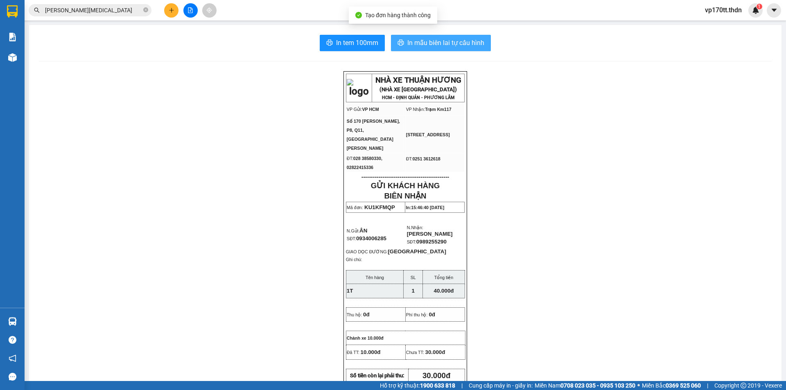
click at [413, 48] on button "In mẫu biên lai tự cấu hình" at bounding box center [441, 43] width 100 height 16
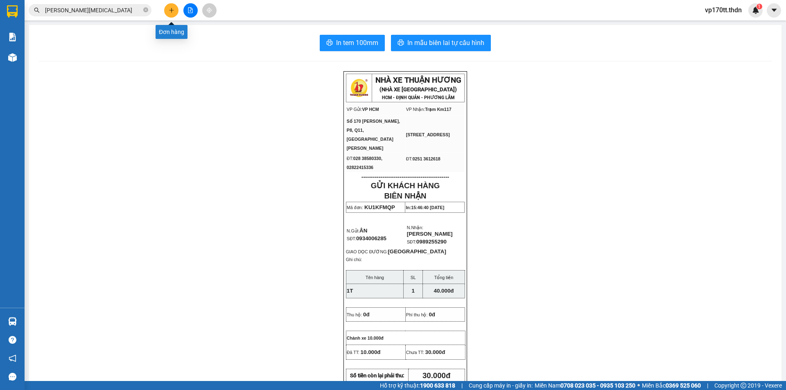
click at [166, 12] on button at bounding box center [171, 10] width 14 height 14
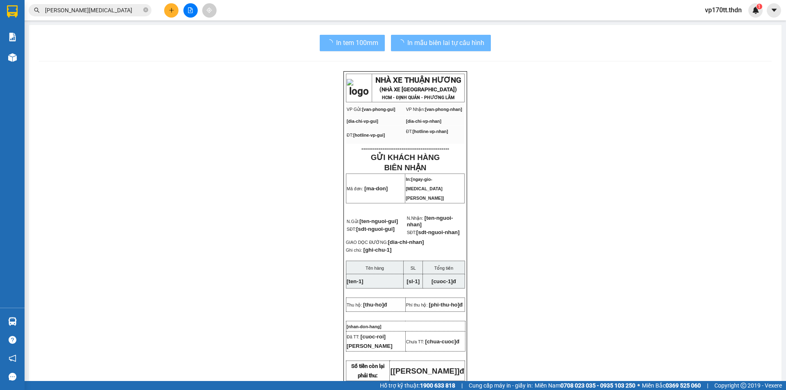
click at [100, 9] on input "[PERSON_NAME][MEDICAL_DATA]" at bounding box center [93, 10] width 97 height 9
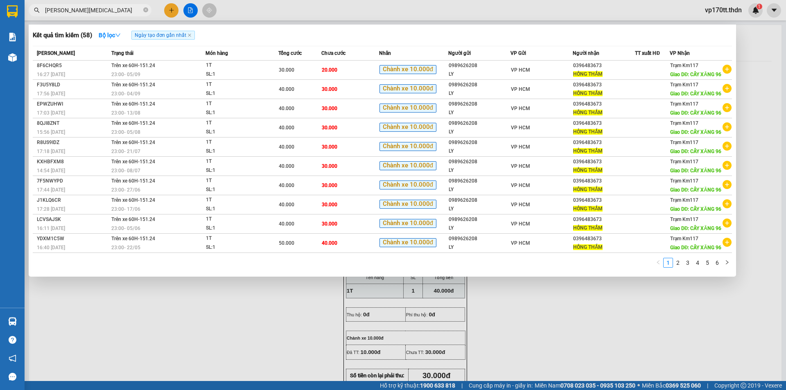
click at [100, 9] on input "[PERSON_NAME][MEDICAL_DATA]" at bounding box center [93, 10] width 97 height 9
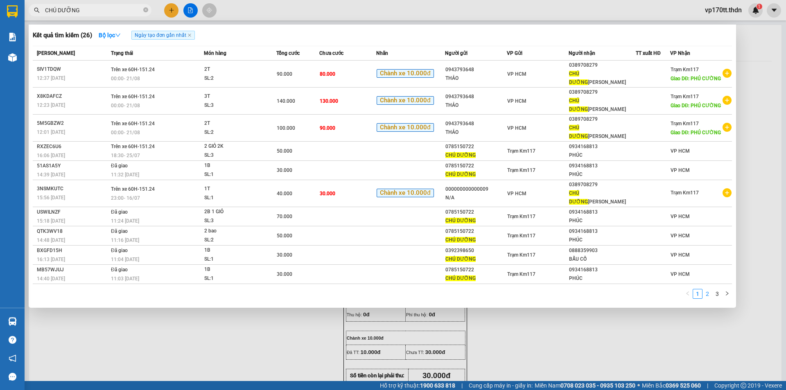
click at [708, 293] on link "2" at bounding box center [707, 293] width 9 height 9
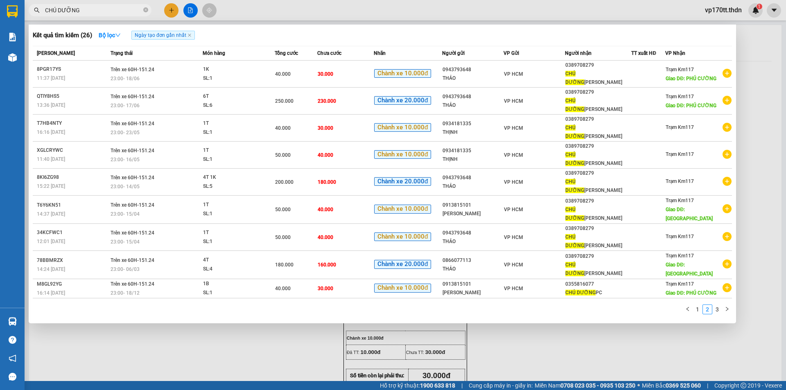
click at [173, 15] on div at bounding box center [393, 195] width 786 height 390
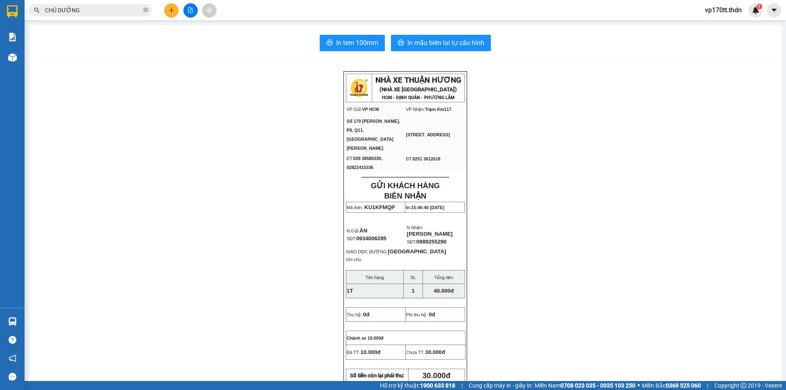
click at [173, 15] on button at bounding box center [171, 10] width 14 height 14
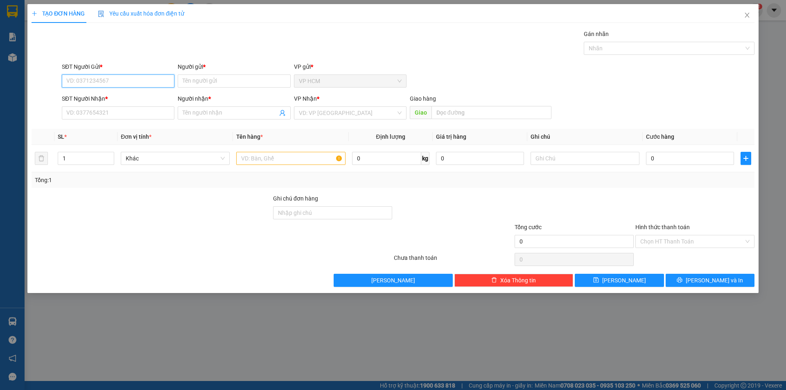
click at [101, 81] on input "SĐT Người Gửi *" at bounding box center [118, 80] width 113 height 13
click at [116, 95] on div "0934181335 - THỊNH" at bounding box center [118, 97] width 103 height 9
click at [636, 41] on div "Gán nhãn" at bounding box center [669, 35] width 171 height 12
click at [631, 46] on div at bounding box center [665, 48] width 158 height 10
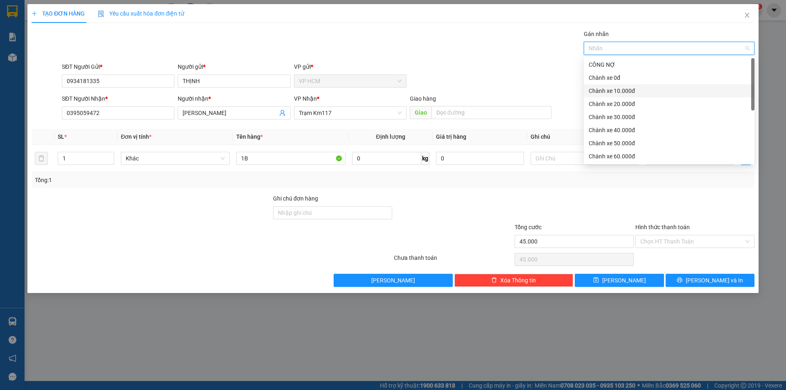
click at [625, 87] on div "Chành xe 10.000đ" at bounding box center [669, 90] width 161 height 9
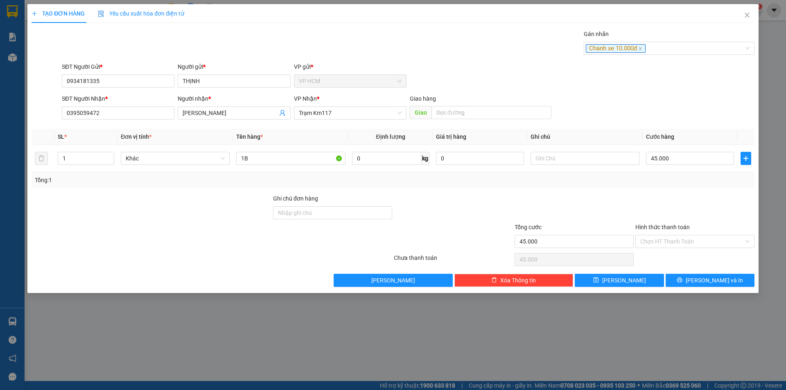
click at [469, 52] on div "Gán nhãn Chành xe 10.000đ" at bounding box center [408, 43] width 696 height 29
click at [700, 157] on input "45.000" at bounding box center [690, 158] width 88 height 13
click at [675, 196] on div at bounding box center [694, 208] width 121 height 29
click at [669, 240] on input "Hình thức thanh toán" at bounding box center [692, 241] width 104 height 12
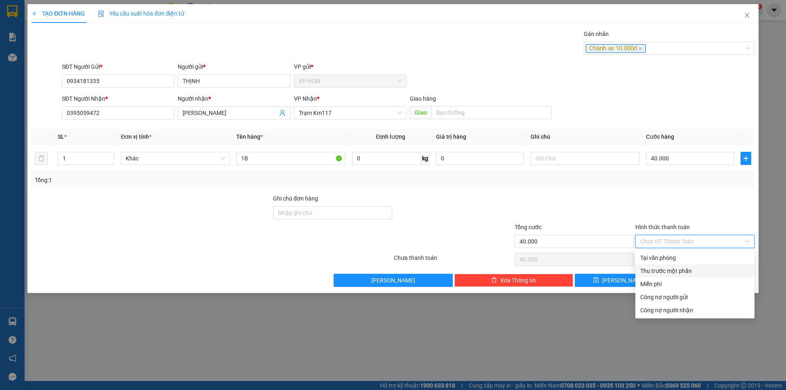
click at [664, 268] on div "Thu trước một phần" at bounding box center [694, 270] width 109 height 9
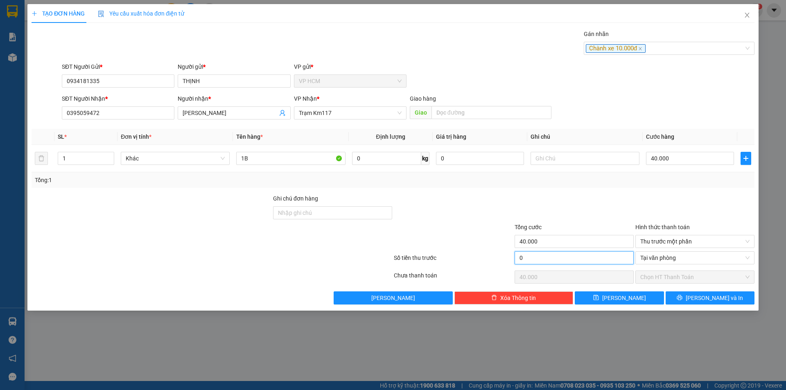
click at [602, 255] on input "0" at bounding box center [573, 257] width 119 height 13
click at [632, 186] on div "Tổng: 1" at bounding box center [393, 180] width 723 height 16
click at [708, 297] on span "[PERSON_NAME] và In" at bounding box center [714, 297] width 57 height 9
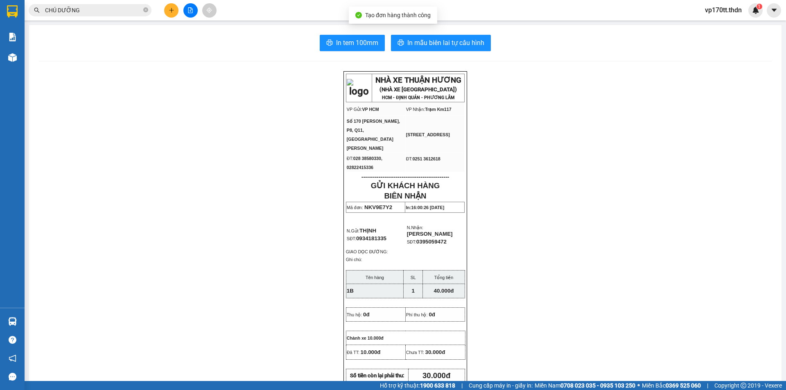
click at [444, 66] on div "In tem 100mm In mẫu biên lai tự cấu hình NHÀ XE THUẬN HƯƠNG (NHÀ XE [GEOGRAPHIC…" at bounding box center [405, 363] width 752 height 676
click at [444, 43] on span "In mẫu biên lai tự cấu hình" at bounding box center [445, 43] width 77 height 10
click at [100, 15] on span "CHÚ DƯỠNG" at bounding box center [90, 10] width 123 height 12
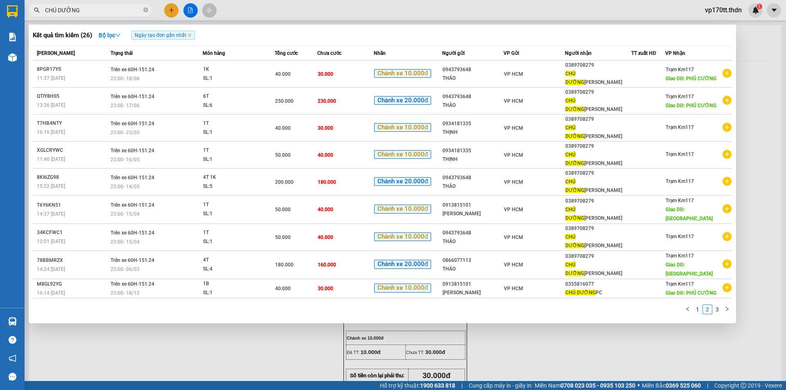
click at [101, 9] on input "CHÚ DƯỠNG" at bounding box center [93, 10] width 97 height 9
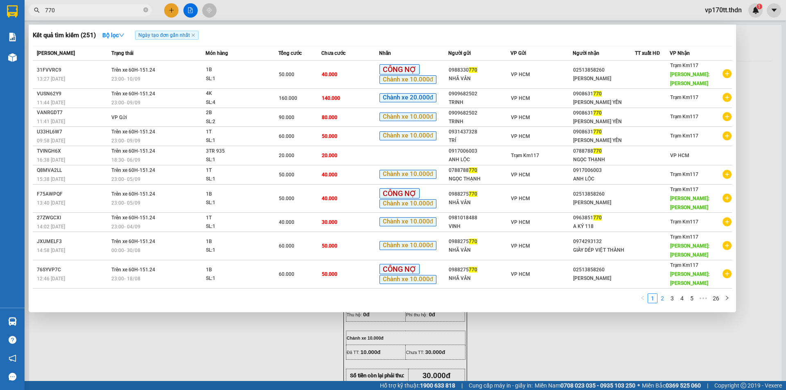
click at [658, 297] on link "2" at bounding box center [662, 298] width 9 height 9
click at [672, 300] on link "3" at bounding box center [672, 298] width 9 height 9
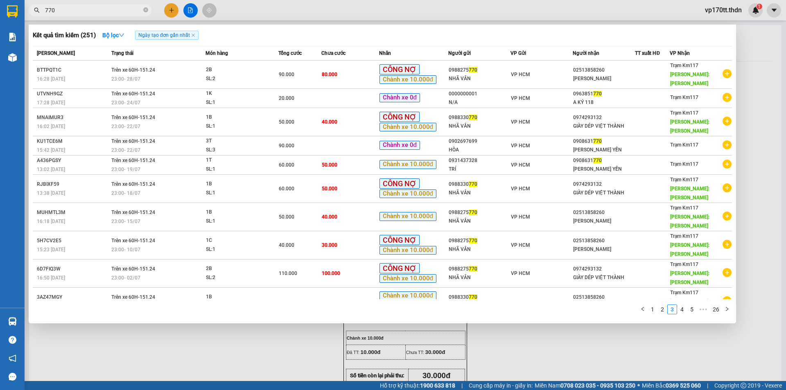
click at [176, 7] on div at bounding box center [393, 195] width 786 height 390
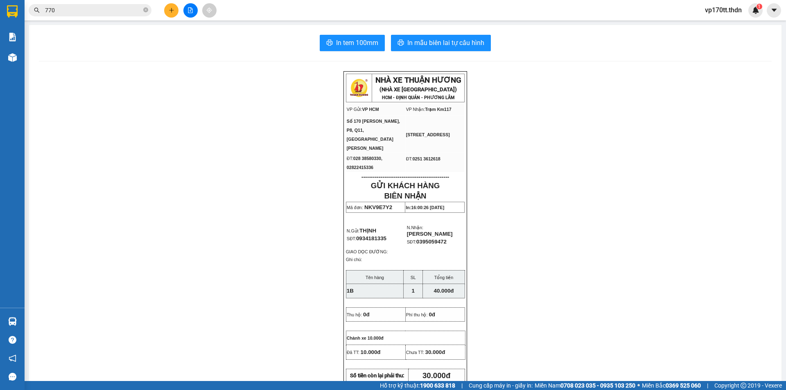
click at [176, 7] on button at bounding box center [171, 10] width 14 height 14
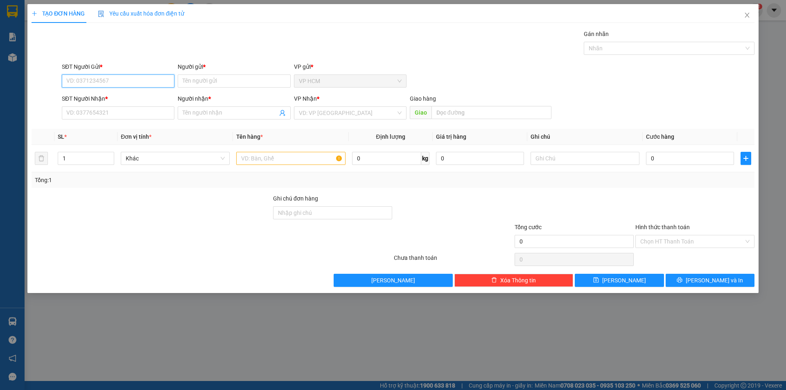
click at [123, 78] on input "SĐT Người Gửi *" at bounding box center [118, 80] width 113 height 13
click at [138, 100] on div "0902697699 - HÒA" at bounding box center [118, 97] width 103 height 9
click at [636, 48] on div at bounding box center [665, 48] width 158 height 10
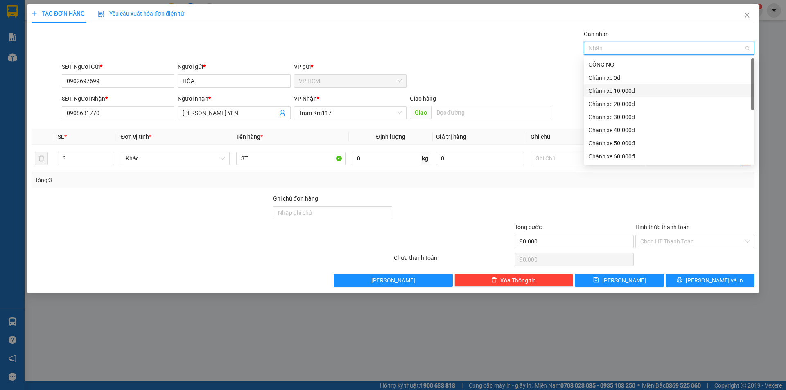
click at [612, 86] on div "Chành xe 10.000đ" at bounding box center [669, 90] width 161 height 9
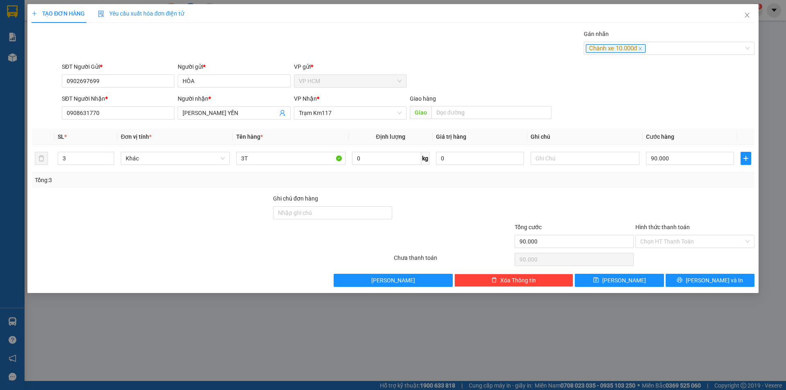
click at [470, 42] on div "Gán nhãn Chành xe 10.000đ" at bounding box center [408, 43] width 696 height 29
click at [80, 158] on input "3" at bounding box center [86, 158] width 56 height 12
click at [709, 158] on input "90.000" at bounding box center [690, 158] width 88 height 13
click at [671, 242] on input "Hình thức thanh toán" at bounding box center [692, 241] width 104 height 12
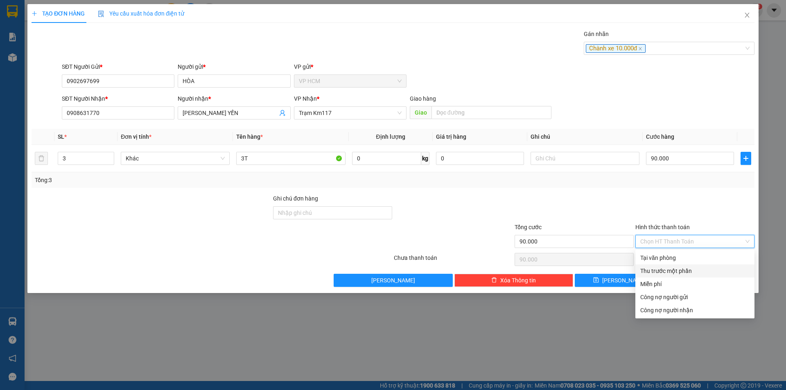
drag, startPoint x: 657, startPoint y: 272, endPoint x: 595, endPoint y: 257, distance: 64.3
click at [657, 273] on div "Thu trước một phần" at bounding box center [694, 270] width 109 height 9
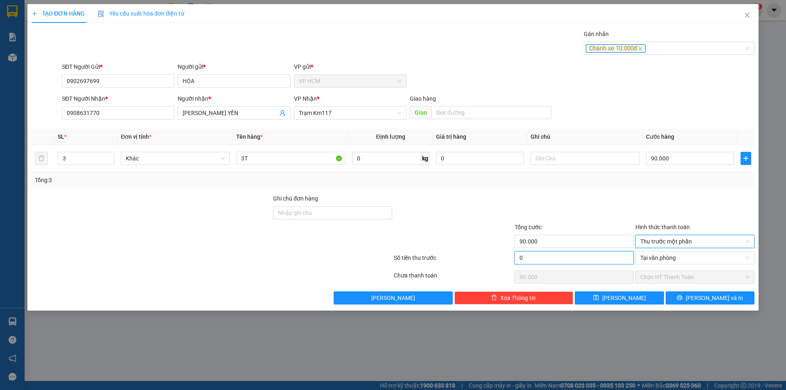
click at [586, 255] on input "0" at bounding box center [573, 257] width 119 height 13
click at [577, 207] on div at bounding box center [574, 208] width 121 height 29
click at [674, 166] on div "90.000" at bounding box center [690, 158] width 88 height 16
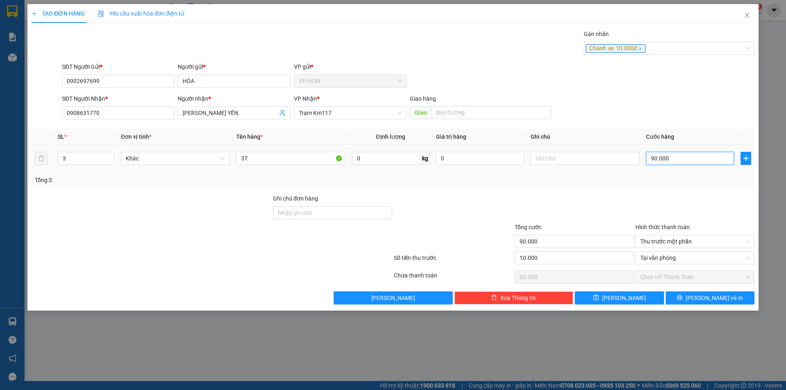
click at [680, 160] on input "90.000" at bounding box center [690, 158] width 88 height 13
click at [684, 192] on div "Transit Pickup Surcharge Ids Transit Deliver Surcharge Ids Transit Deliver Surc…" at bounding box center [393, 166] width 723 height 275
click at [584, 204] on div at bounding box center [574, 208] width 121 height 29
click at [705, 296] on span "[PERSON_NAME] và In" at bounding box center [714, 297] width 57 height 9
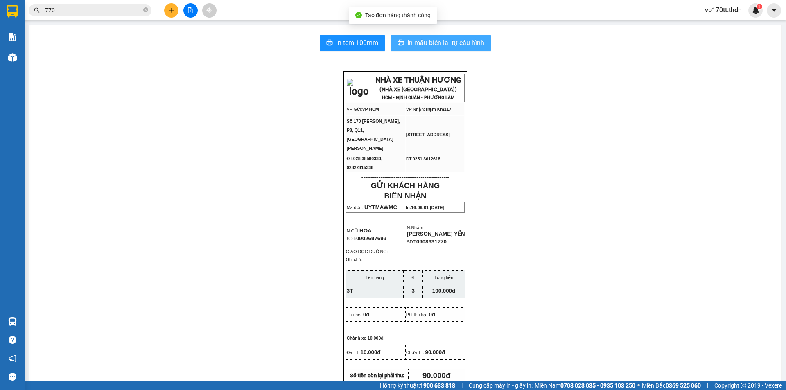
click at [437, 41] on span "In mẫu biên lai tự cấu hình" at bounding box center [445, 43] width 77 height 10
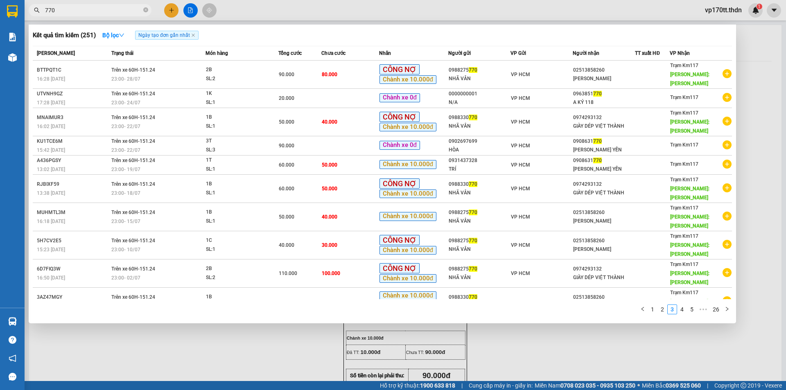
click at [134, 10] on input "770" at bounding box center [93, 10] width 97 height 9
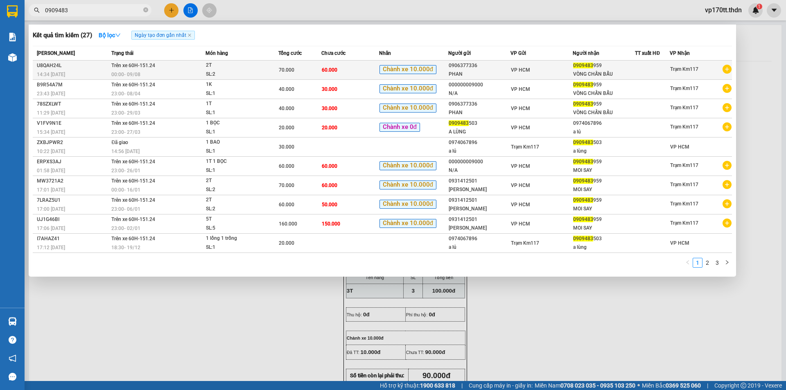
click at [526, 61] on td "VP HCM" at bounding box center [541, 70] width 62 height 19
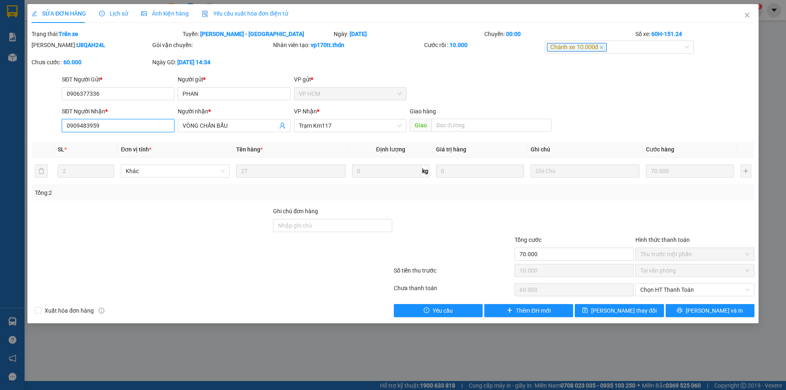
click at [131, 127] on input "0909483959" at bounding box center [118, 125] width 113 height 13
click at [741, 17] on span "Close" at bounding box center [746, 15] width 23 height 23
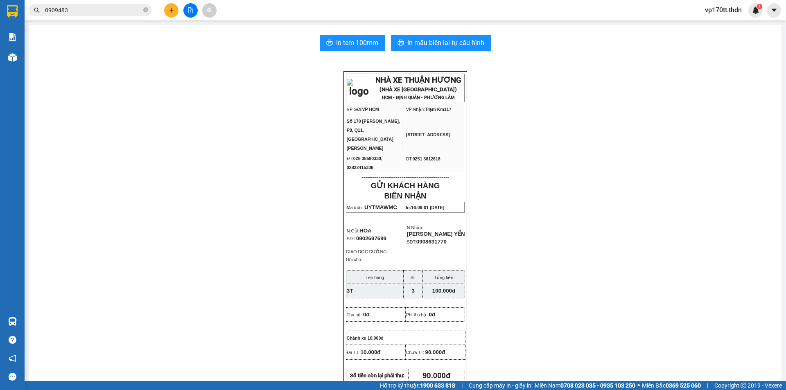
click at [101, 13] on input "0909483" at bounding box center [93, 10] width 97 height 9
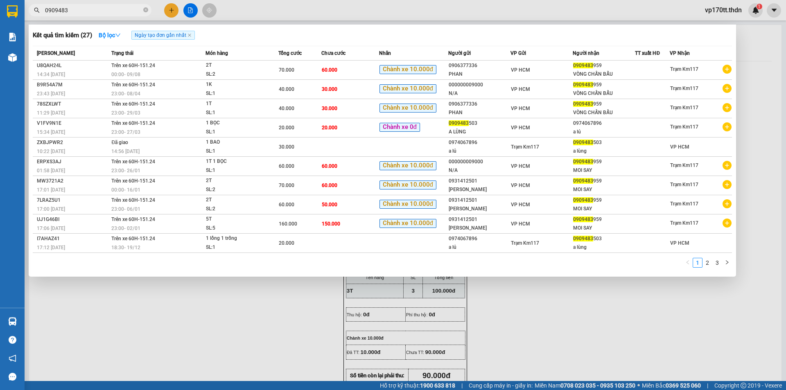
click at [173, 9] on div at bounding box center [393, 195] width 786 height 390
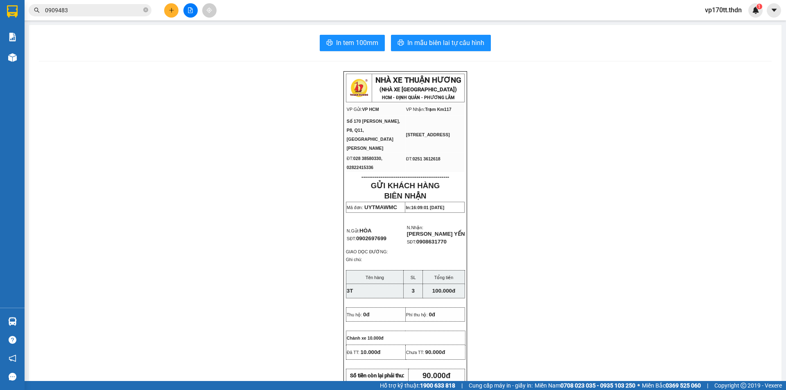
click at [173, 9] on icon "plus" at bounding box center [172, 10] width 6 height 6
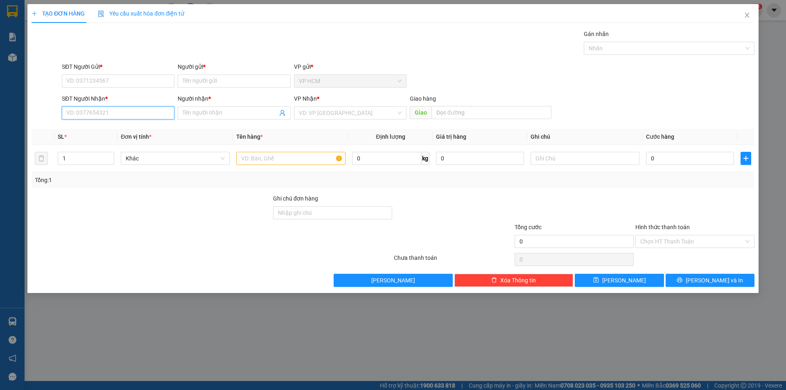
click at [142, 116] on input "SĐT Người Nhận *" at bounding box center [118, 112] width 113 height 13
paste input "0909483959"
click at [129, 131] on div "0909483959 - VÒNG CHẤN BẨU" at bounding box center [118, 129] width 103 height 9
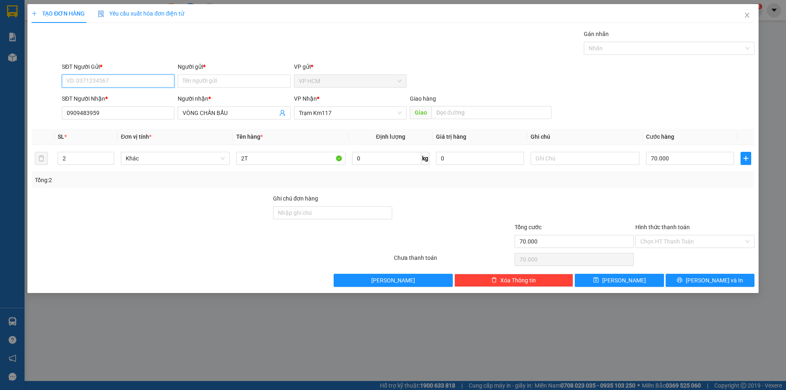
click at [133, 76] on input "SĐT Người Gửi *" at bounding box center [118, 80] width 113 height 13
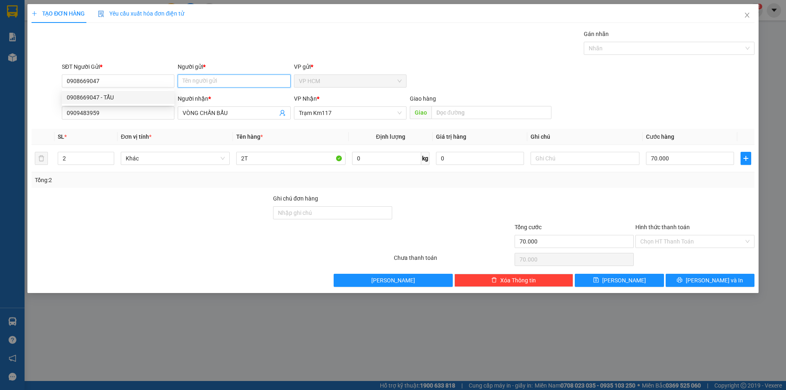
click at [218, 79] on input "Người gửi *" at bounding box center [234, 80] width 113 height 13
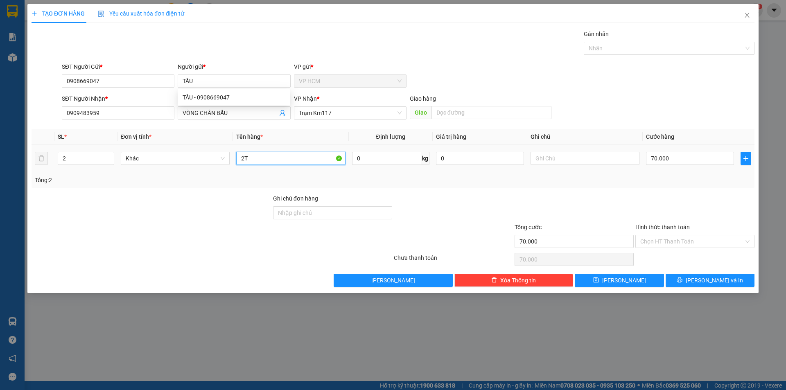
click at [315, 153] on input "2T" at bounding box center [290, 158] width 109 height 13
click at [88, 145] on td "2" at bounding box center [85, 158] width 63 height 27
click at [90, 159] on input "2" at bounding box center [86, 158] width 56 height 12
click at [642, 43] on div "Nhãn" at bounding box center [669, 48] width 171 height 13
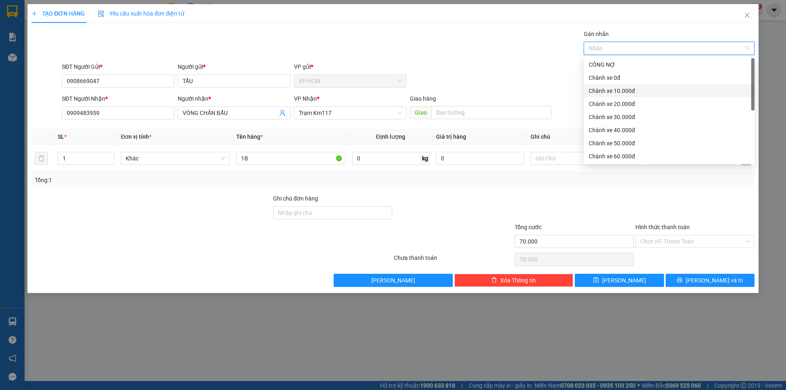
click at [631, 87] on div "Chành xe 10.000đ" at bounding box center [669, 90] width 161 height 9
drag, startPoint x: 433, startPoint y: 40, endPoint x: 635, endPoint y: 123, distance: 218.0
click at [434, 40] on div "Gán nhãn Chành xe 10.000đ" at bounding box center [408, 43] width 696 height 29
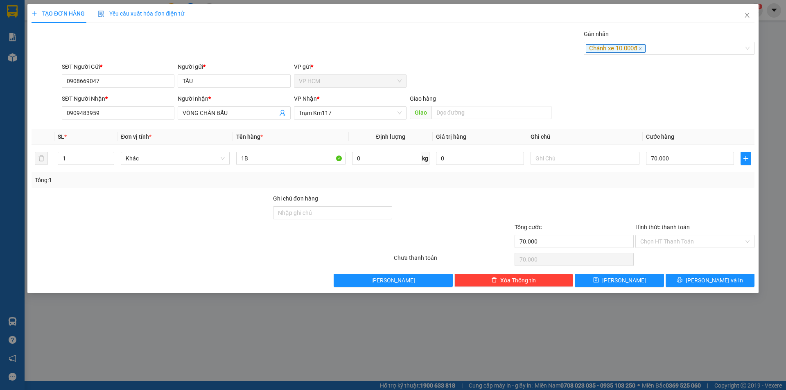
click at [762, 164] on div "TẠO ĐƠN HÀNG Yêu cầu xuất hóa đơn điện tử Transit Pickup Surcharge Ids Transit …" at bounding box center [393, 195] width 786 height 390
click at [720, 163] on input "70.000" at bounding box center [690, 158] width 88 height 13
click at [663, 192] on div "Transit Pickup Surcharge Ids Transit Deliver Surcharge Ids Transit Deliver Surc…" at bounding box center [393, 157] width 723 height 257
click at [668, 244] on input "Hình thức thanh toán" at bounding box center [692, 241] width 104 height 12
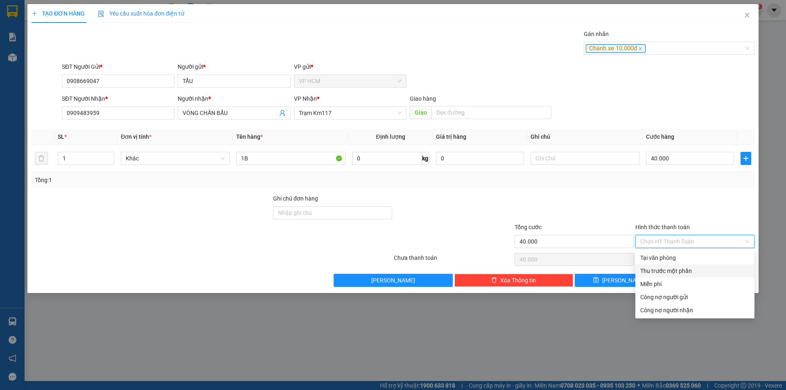
click at [669, 271] on div "Thu trước một phần" at bounding box center [694, 270] width 109 height 9
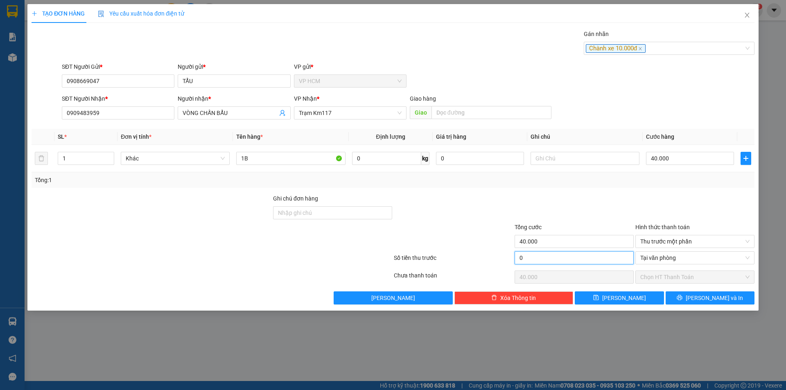
click at [595, 261] on input "0" at bounding box center [573, 257] width 119 height 13
click at [609, 210] on div at bounding box center [574, 208] width 121 height 29
click at [663, 162] on input "40.000" at bounding box center [690, 158] width 88 height 13
click at [672, 101] on div "SĐT Người Nhận * 0909483959 Người nhận * VÒNG CHẤN BẨU VP Nhận * Trạm Km117 Gia…" at bounding box center [408, 108] width 696 height 29
click at [659, 50] on div "Chành xe 10.000đ" at bounding box center [665, 48] width 158 height 10
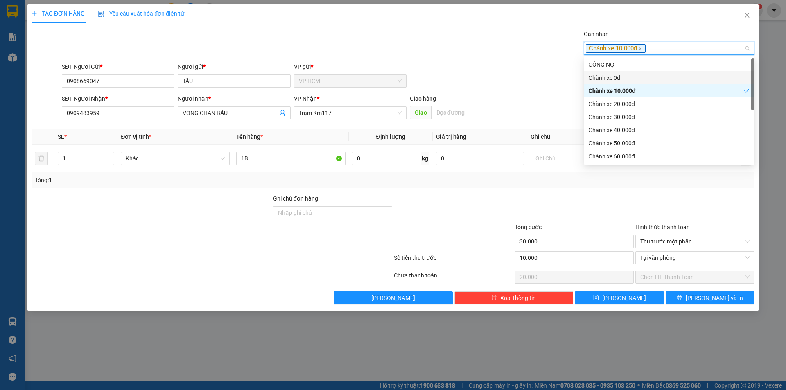
click at [613, 80] on div "Chành xe 0đ" at bounding box center [669, 77] width 161 height 9
click at [621, 90] on div "Chành xe 10.000đ" at bounding box center [666, 90] width 155 height 9
click at [523, 84] on div "SĐT Người Gửi * 0908669047 Người gửi * TẨU VP gửi * VP HCM" at bounding box center [408, 76] width 696 height 29
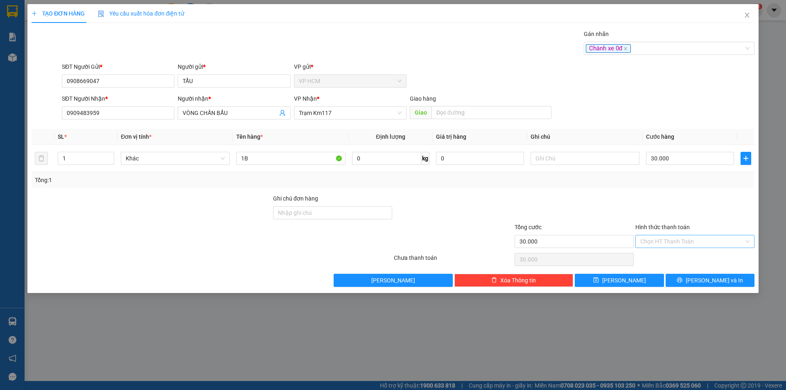
click at [725, 245] on input "Hình thức thanh toán" at bounding box center [692, 241] width 104 height 12
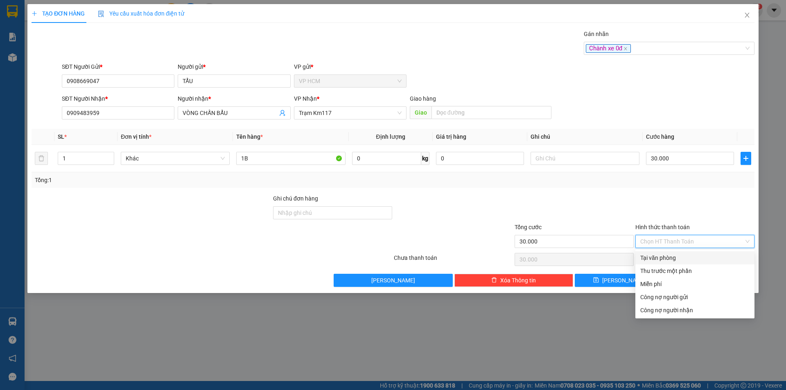
click at [707, 251] on div "Tại văn phòng" at bounding box center [694, 257] width 119 height 13
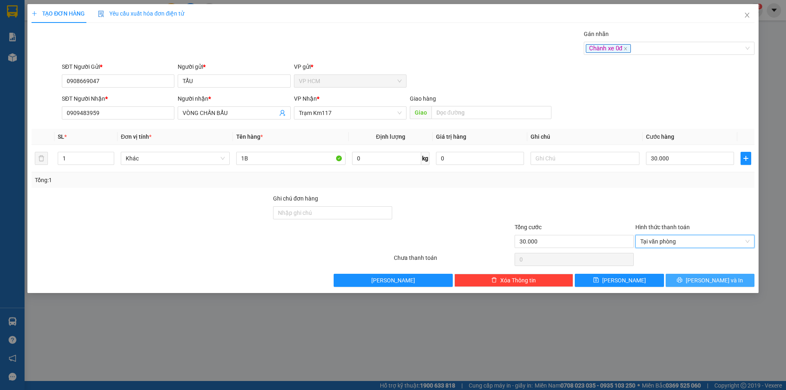
click at [722, 279] on span "[PERSON_NAME] và In" at bounding box center [714, 280] width 57 height 9
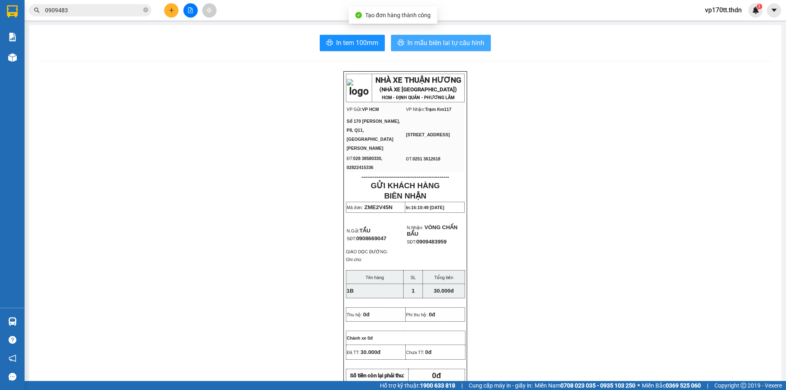
click at [450, 50] on button "In mẫu biên lai tự cấu hình" at bounding box center [441, 43] width 100 height 16
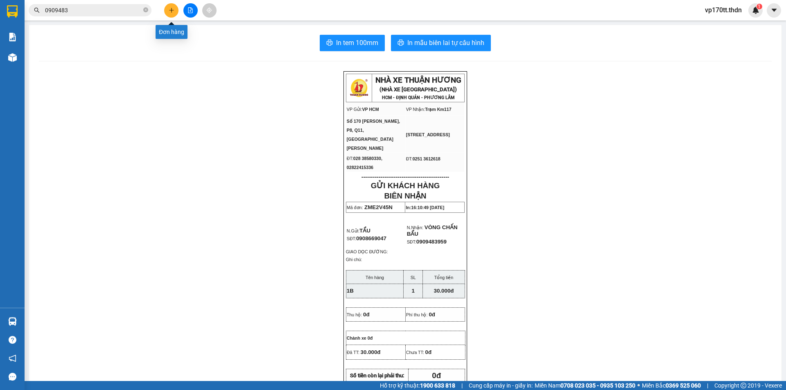
click at [170, 11] on icon "plus" at bounding box center [172, 10] width 6 height 6
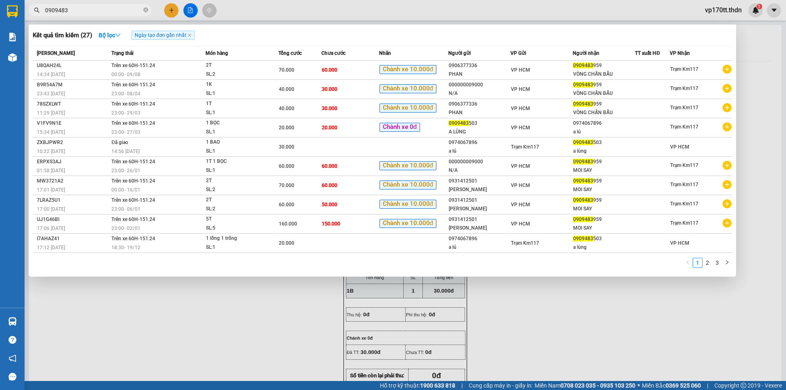
click at [100, 16] on span "0909483" at bounding box center [90, 10] width 123 height 12
click at [100, 14] on input "0909483" at bounding box center [93, 10] width 97 height 9
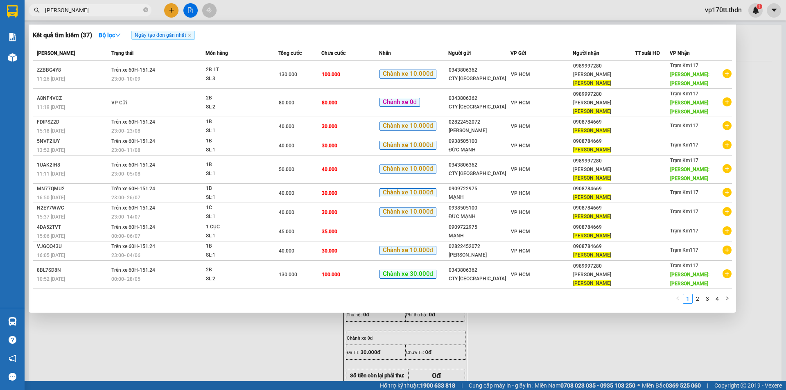
click at [175, 10] on div at bounding box center [393, 195] width 786 height 390
click at [174, 11] on icon "plus" at bounding box center [172, 10] width 6 height 6
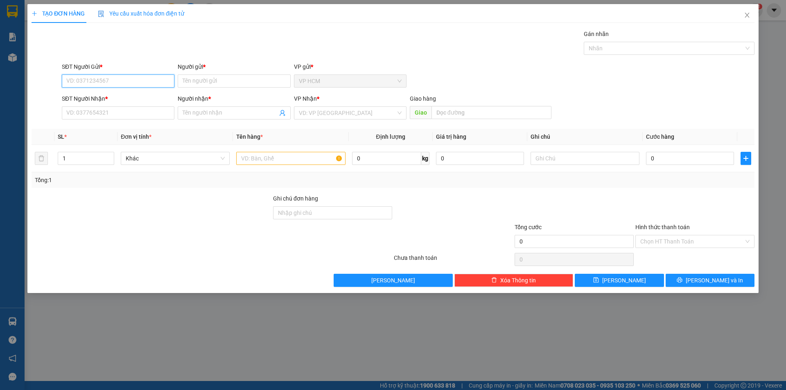
click at [134, 81] on input "SĐT Người Gửi *" at bounding box center [118, 80] width 113 height 13
click at [122, 93] on div "0909722975 - MẠNH" at bounding box center [118, 97] width 103 height 9
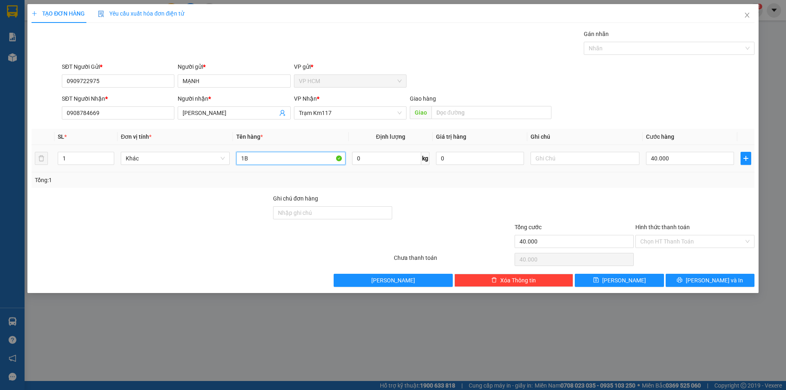
click at [272, 159] on input "1B" at bounding box center [290, 158] width 109 height 13
click at [679, 157] on input "40.000" at bounding box center [690, 158] width 88 height 13
click at [668, 201] on div at bounding box center [694, 208] width 121 height 29
click at [666, 232] on div "Hình thức thanh toán" at bounding box center [694, 229] width 119 height 12
click at [668, 239] on input "Hình thức thanh toán" at bounding box center [692, 241] width 104 height 12
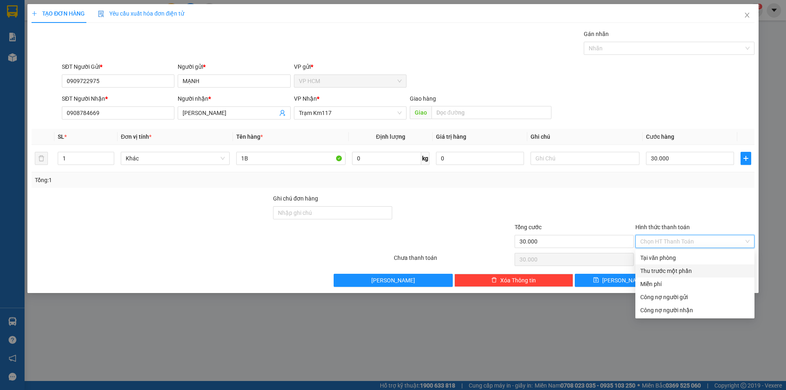
click at [661, 274] on div "Thu trước một phần" at bounding box center [694, 270] width 109 height 9
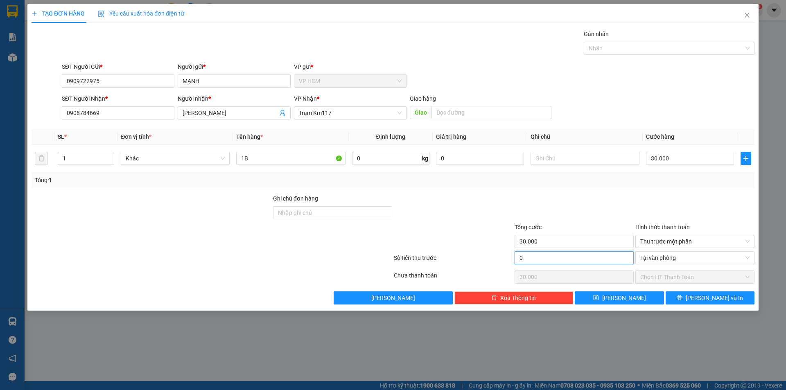
click at [572, 261] on input "0" at bounding box center [573, 257] width 119 height 13
click at [585, 217] on div at bounding box center [574, 208] width 121 height 29
click at [638, 47] on div at bounding box center [665, 48] width 158 height 10
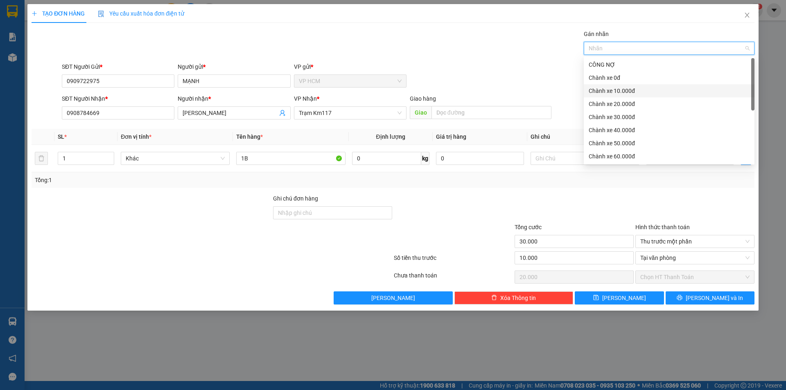
click at [623, 94] on div "Chành xe 10.000đ" at bounding box center [669, 90] width 161 height 9
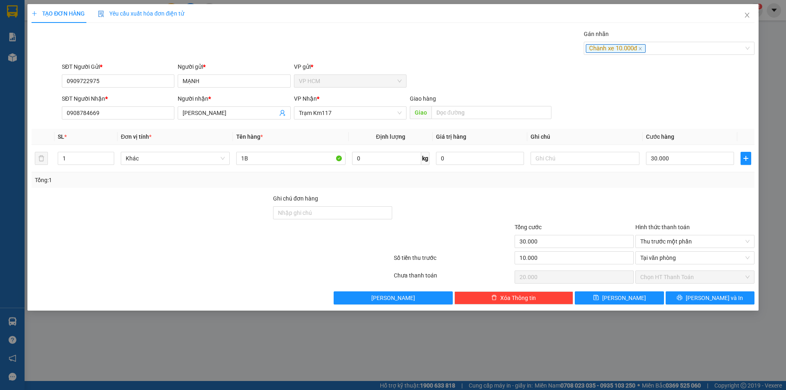
click at [456, 65] on div "SĐT Người Gửi * 0909722975 Người gửi * MẠNH VP gửi * VP HCM" at bounding box center [408, 76] width 696 height 29
click at [717, 304] on button "[PERSON_NAME] và In" at bounding box center [709, 297] width 89 height 13
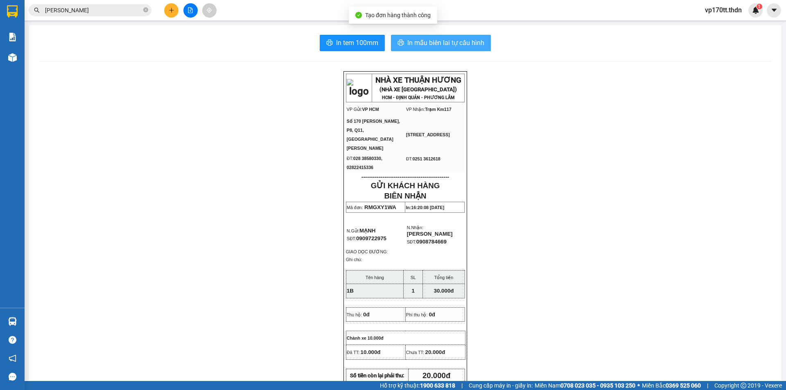
click at [462, 44] on span "In mẫu biên lai tự cấu hình" at bounding box center [445, 43] width 77 height 10
click at [467, 38] on span "In mẫu biên lai tự cấu hình" at bounding box center [445, 43] width 77 height 10
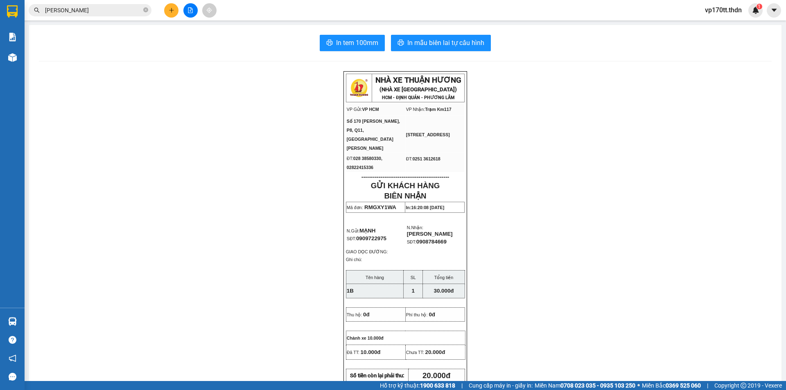
click at [76, 6] on input "[PERSON_NAME]" at bounding box center [93, 10] width 97 height 9
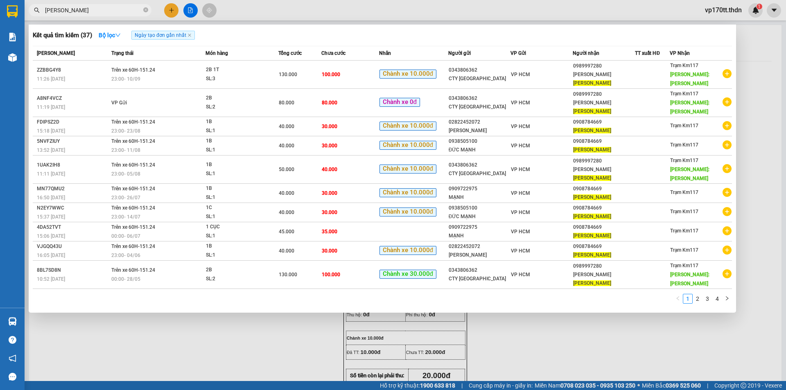
click at [76, 6] on input "[PERSON_NAME]" at bounding box center [93, 10] width 97 height 9
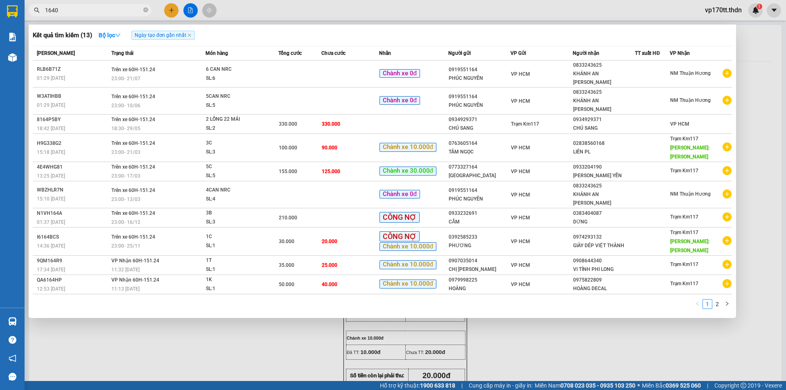
click at [98, 9] on input "1640" at bounding box center [93, 10] width 97 height 9
click at [227, 349] on div at bounding box center [393, 195] width 786 height 390
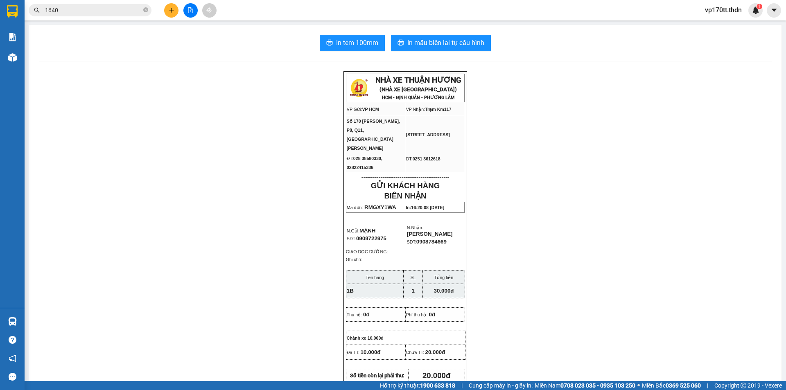
click at [68, 14] on input "1640" at bounding box center [93, 10] width 97 height 9
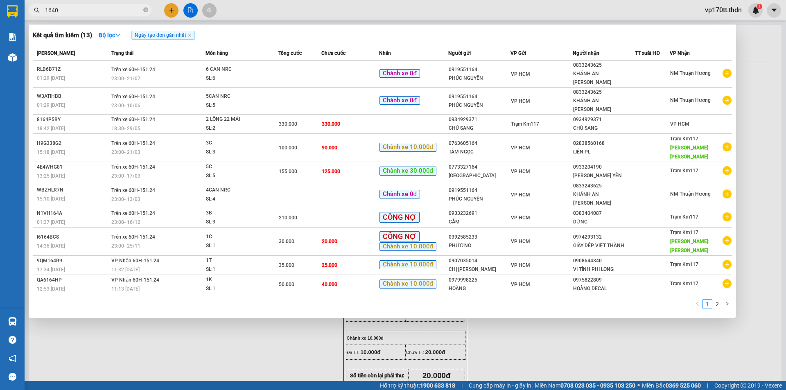
click at [69, 14] on input "1640" at bounding box center [93, 10] width 97 height 9
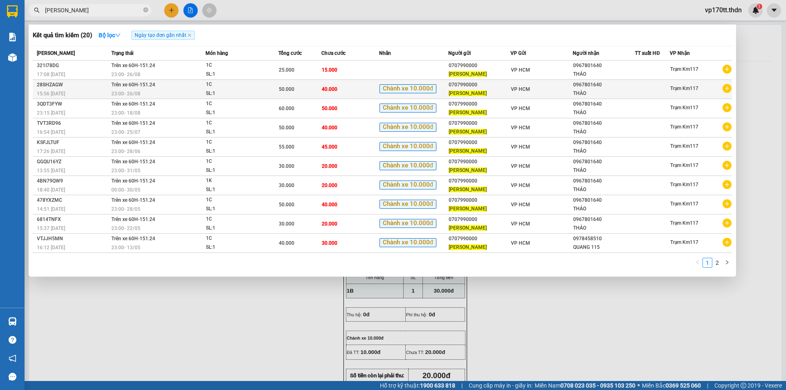
click at [447, 97] on td "Chành xe 10.000đ" at bounding box center [413, 89] width 69 height 19
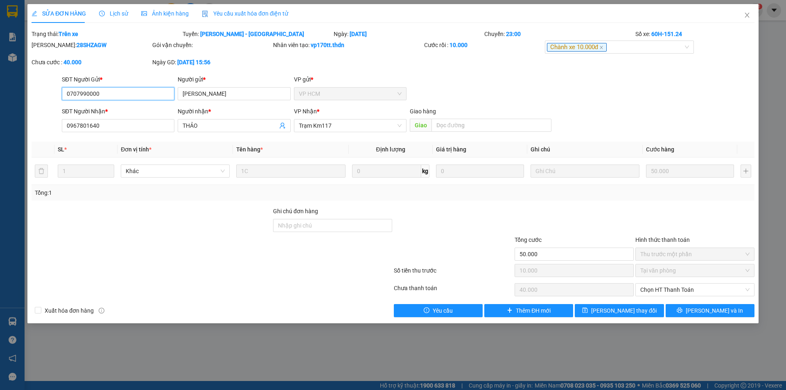
click at [127, 94] on input "0707990000" at bounding box center [118, 93] width 113 height 13
click at [737, 14] on span "Close" at bounding box center [746, 15] width 23 height 23
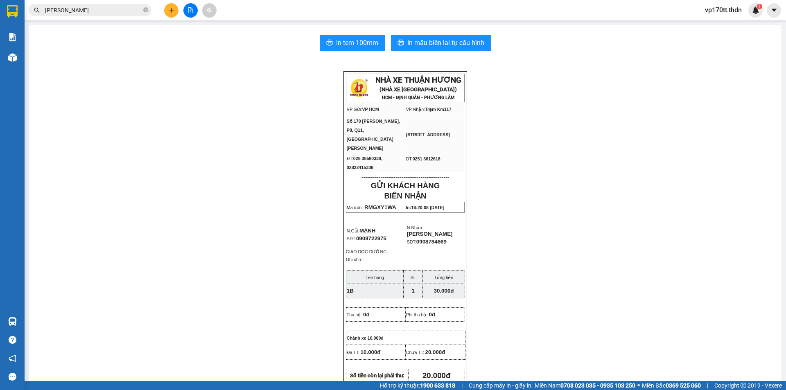
click at [166, 10] on button at bounding box center [171, 10] width 14 height 14
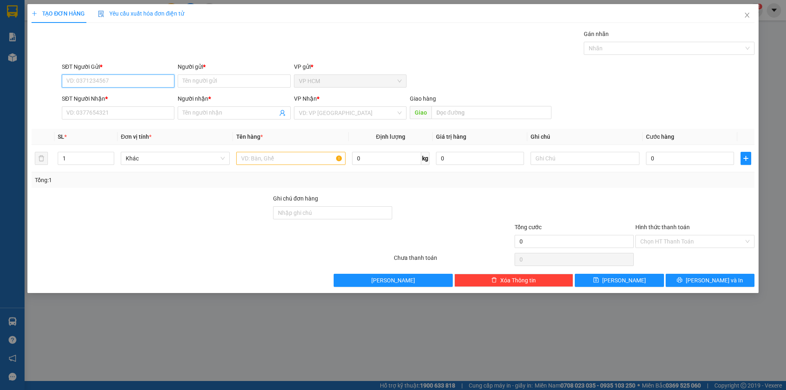
click at [125, 82] on input "SĐT Người Gửi *" at bounding box center [118, 80] width 113 height 13
paste input "0707990000"
click at [118, 96] on div "0707990000 - [PERSON_NAME]" at bounding box center [118, 97] width 103 height 9
click at [588, 50] on div at bounding box center [588, 48] width 5 height 10
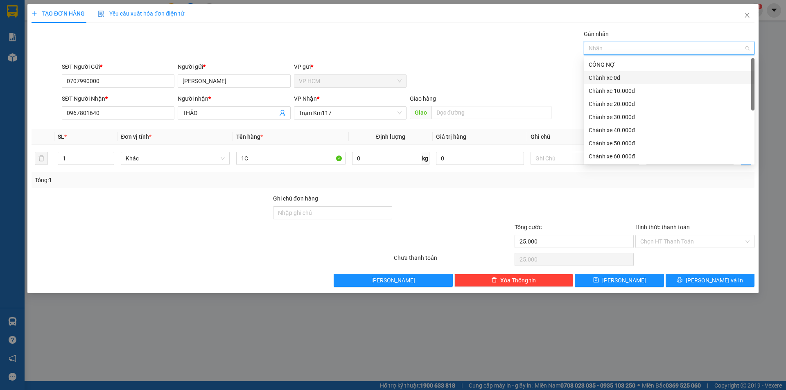
click at [627, 77] on div "Chành xe 0đ" at bounding box center [669, 77] width 161 height 9
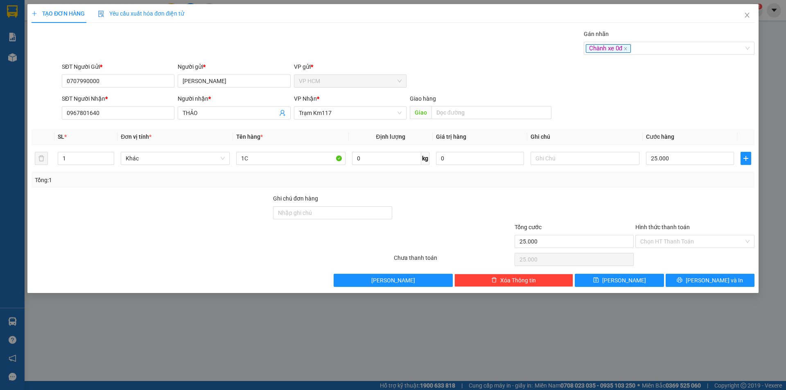
click at [464, 55] on div "Gán nhãn Chành xe 0đ" at bounding box center [408, 43] width 696 height 29
click at [689, 155] on input "25.000" at bounding box center [690, 158] width 88 height 13
click at [668, 186] on div "Tổng: 1" at bounding box center [393, 180] width 723 height 16
click at [672, 160] on input "40.000" at bounding box center [690, 158] width 88 height 13
click at [654, 188] on div "Transit Pickup Surcharge Ids Transit Deliver Surcharge Ids Transit Deliver Surc…" at bounding box center [393, 157] width 723 height 257
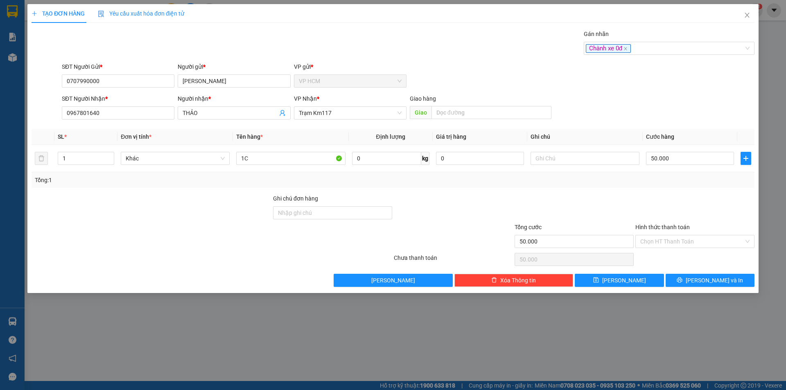
drag, startPoint x: 665, startPoint y: 249, endPoint x: 669, endPoint y: 241, distance: 9.2
click at [665, 248] on div "Hình thức thanh toán Chọn HT Thanh Toán" at bounding box center [694, 237] width 119 height 29
click at [669, 241] on input "Hình thức thanh toán" at bounding box center [692, 241] width 104 height 12
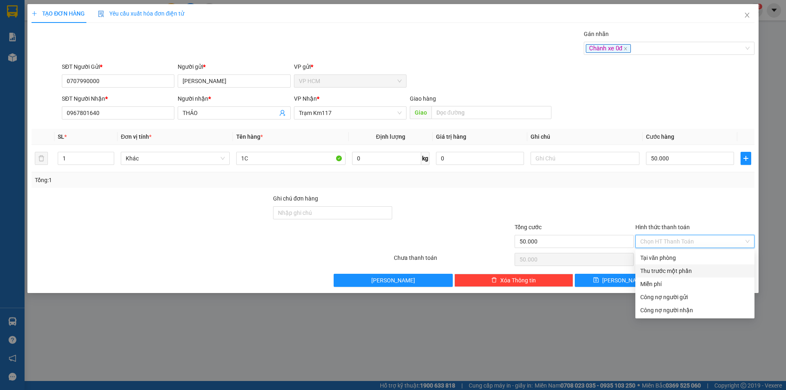
click at [662, 271] on div "Thu trước một phần" at bounding box center [694, 270] width 109 height 9
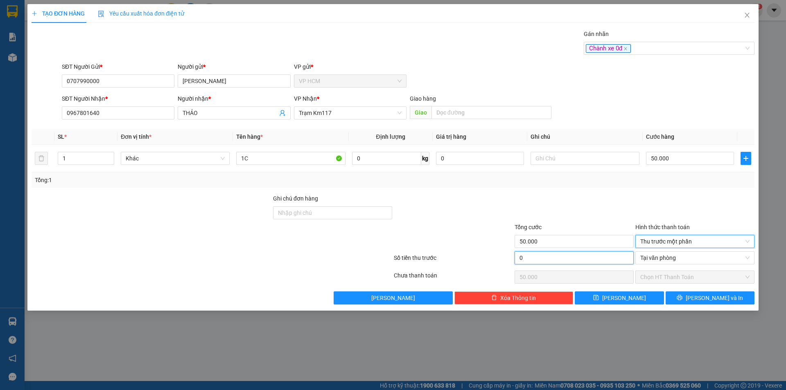
click at [594, 261] on input "0" at bounding box center [573, 257] width 119 height 13
click at [580, 206] on div at bounding box center [574, 208] width 121 height 29
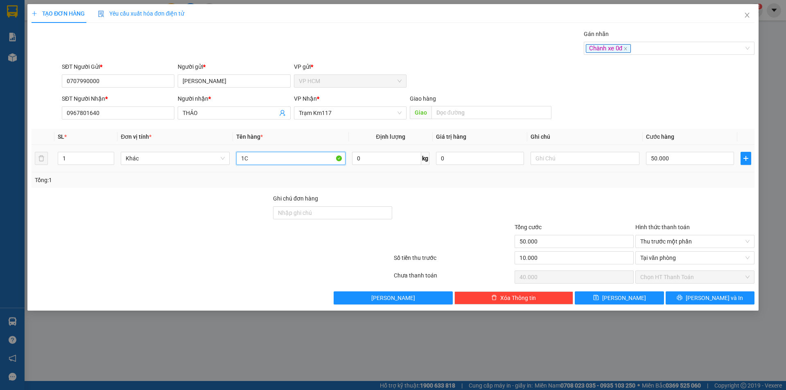
click at [293, 162] on input "1C" at bounding box center [290, 158] width 109 height 13
click at [660, 53] on div "Chành xe 0đ" at bounding box center [669, 48] width 171 height 13
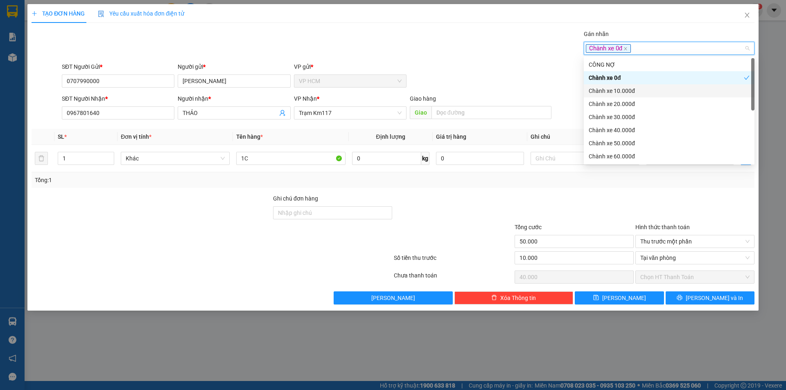
drag, startPoint x: 611, startPoint y: 86, endPoint x: 611, endPoint y: 79, distance: 7.8
click at [611, 86] on div "Chành xe 10.000đ" at bounding box center [669, 90] width 161 height 9
click at [611, 79] on div "Chành xe 0đ" at bounding box center [666, 77] width 155 height 9
click at [465, 46] on div "Gán nhãn Chành xe 0đ Chành xe 10.000đ" at bounding box center [408, 43] width 696 height 29
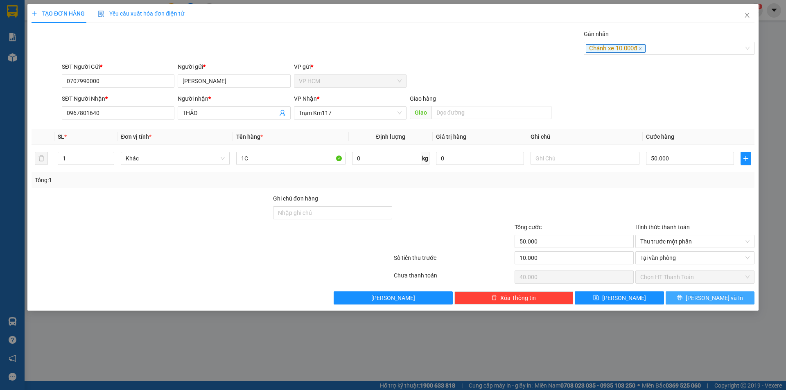
click at [708, 303] on button "[PERSON_NAME] và In" at bounding box center [709, 297] width 89 height 13
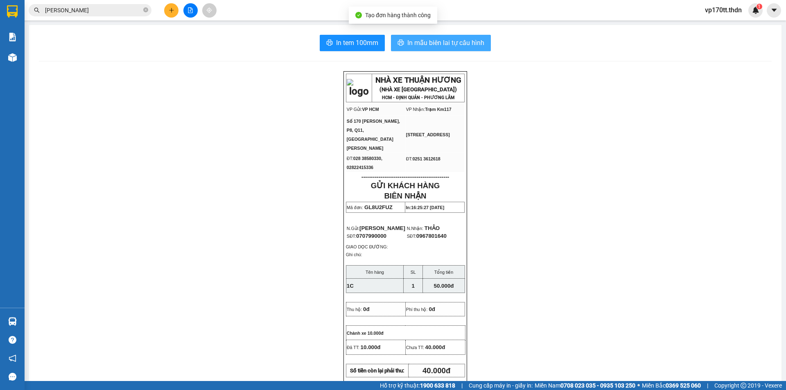
click at [436, 48] on span "In mẫu biên lai tự cấu hình" at bounding box center [445, 43] width 77 height 10
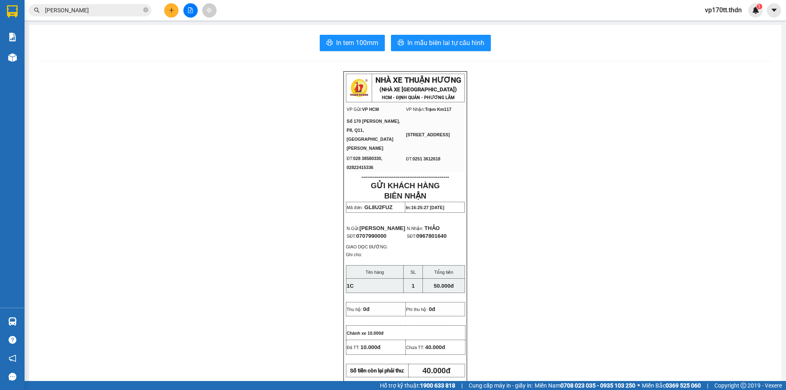
click at [126, 15] on span "[PERSON_NAME]" at bounding box center [90, 10] width 123 height 12
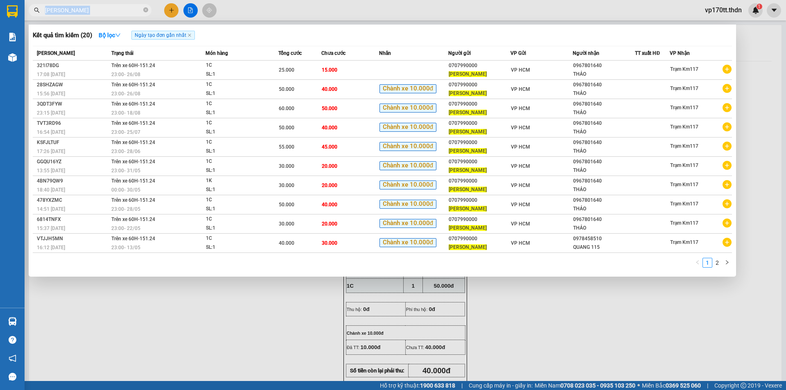
click at [126, 15] on span "[PERSON_NAME]" at bounding box center [90, 10] width 123 height 12
click at [124, 7] on input "[PERSON_NAME]" at bounding box center [93, 10] width 97 height 9
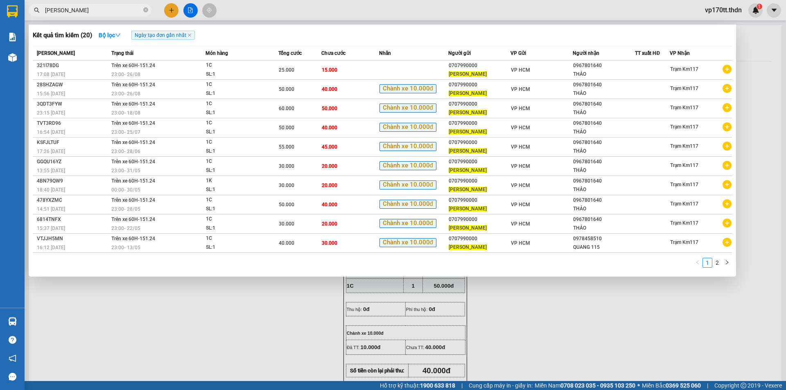
click at [124, 7] on input "[PERSON_NAME]" at bounding box center [93, 10] width 97 height 9
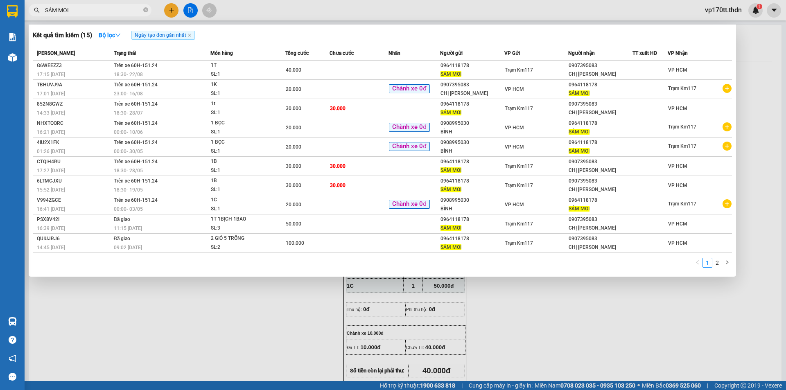
click at [178, 6] on div at bounding box center [393, 195] width 786 height 390
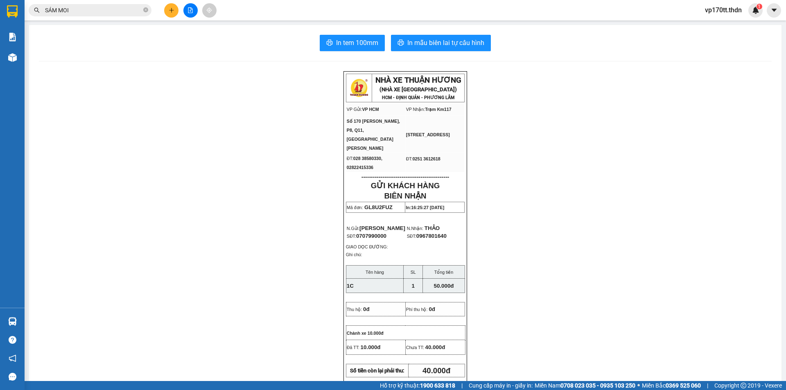
click at [176, 7] on button at bounding box center [171, 10] width 14 height 14
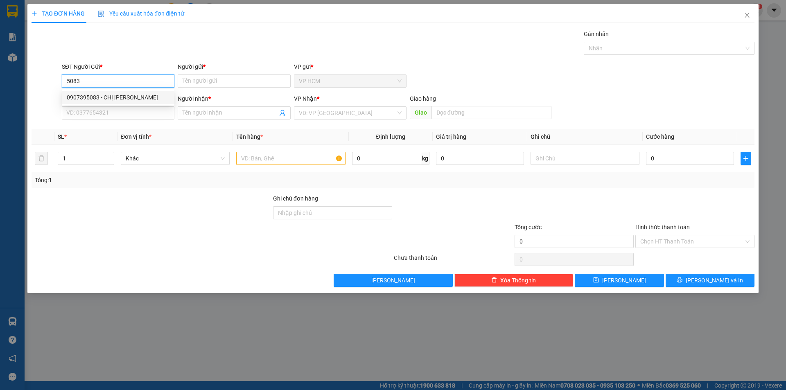
click at [130, 91] on div "0907395083 - CHỊ [PERSON_NAME]" at bounding box center [118, 97] width 113 height 13
click at [635, 47] on div at bounding box center [665, 48] width 158 height 10
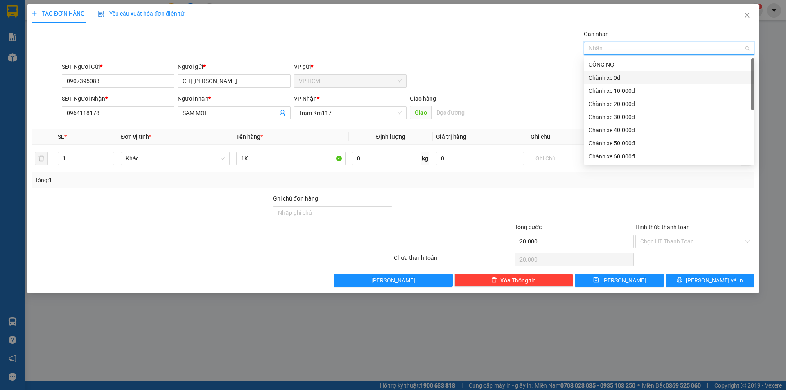
click at [607, 78] on div "Chành xe 0đ" at bounding box center [669, 77] width 161 height 9
drag, startPoint x: 406, startPoint y: 31, endPoint x: 703, endPoint y: 186, distance: 335.2
click at [406, 31] on div "Gán nhãn Chành xe 0đ" at bounding box center [408, 43] width 696 height 29
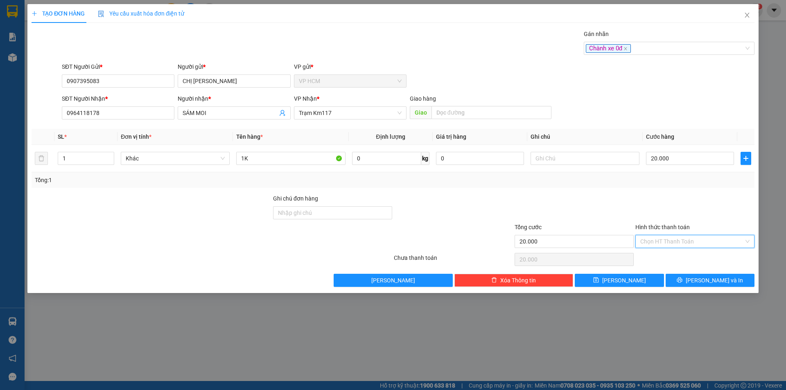
click at [677, 235] on input "Hình thức thanh toán" at bounding box center [692, 241] width 104 height 12
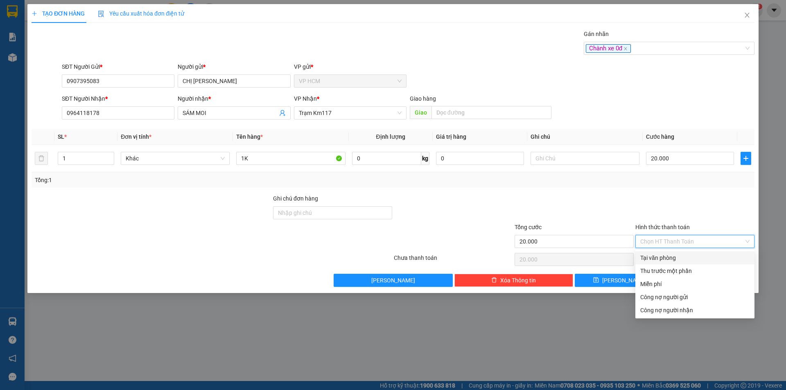
click at [676, 255] on div "Tại văn phòng" at bounding box center [694, 257] width 109 height 9
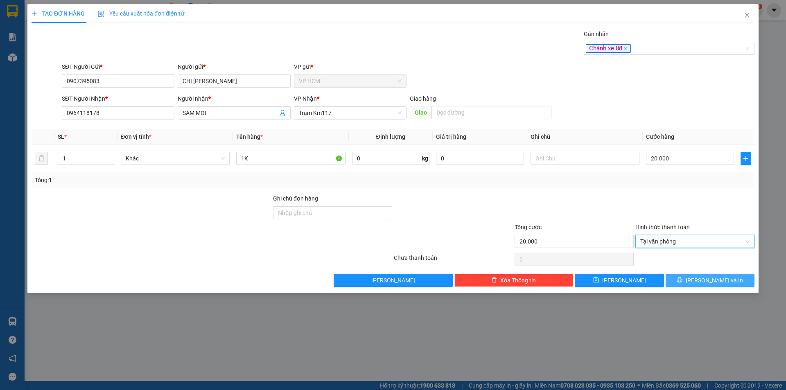
click at [737, 284] on button "[PERSON_NAME] và In" at bounding box center [709, 280] width 89 height 13
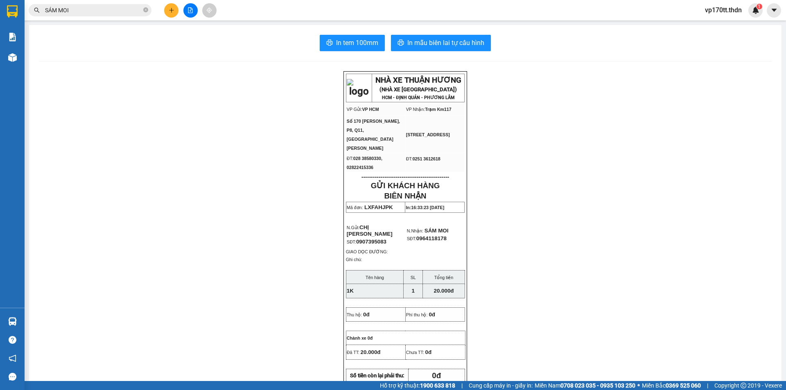
click at [471, 33] on div "In tem 100mm In mẫu biên lai tự cấu hình NHÀ XE THUẬN HƯƠNG (NHÀ XE [GEOGRAPHIC…" at bounding box center [405, 362] width 752 height 674
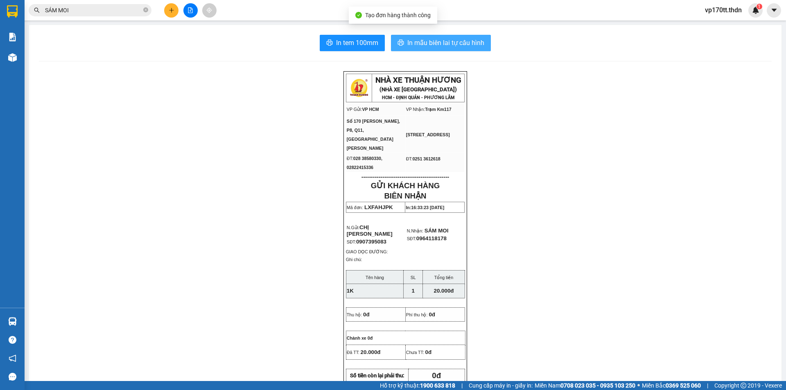
click at [472, 38] on span "In mẫu biên lai tự cấu hình" at bounding box center [445, 43] width 77 height 10
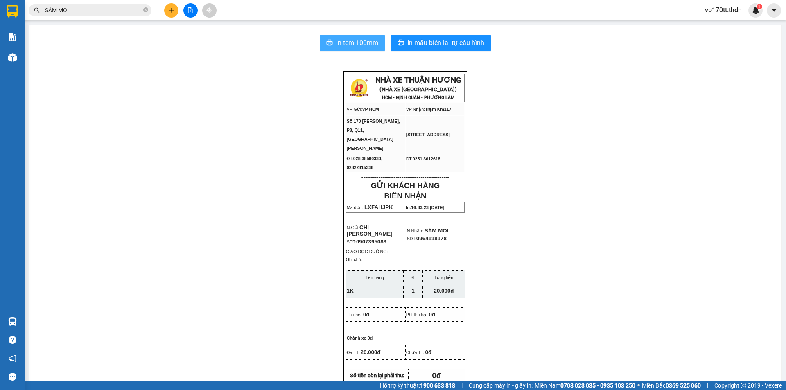
click at [323, 37] on button "In tem 100mm" at bounding box center [352, 43] width 65 height 16
click at [169, 10] on icon "plus" at bounding box center [171, 10] width 5 height 0
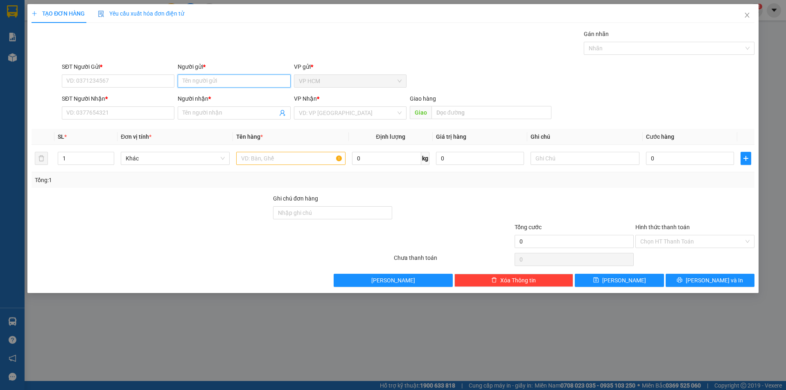
click at [221, 78] on input "Người gửi *" at bounding box center [234, 80] width 113 height 13
click at [233, 99] on div "[PERSON_NAME] - 0908856794" at bounding box center [234, 97] width 103 height 9
click at [278, 113] on span at bounding box center [234, 112] width 113 height 13
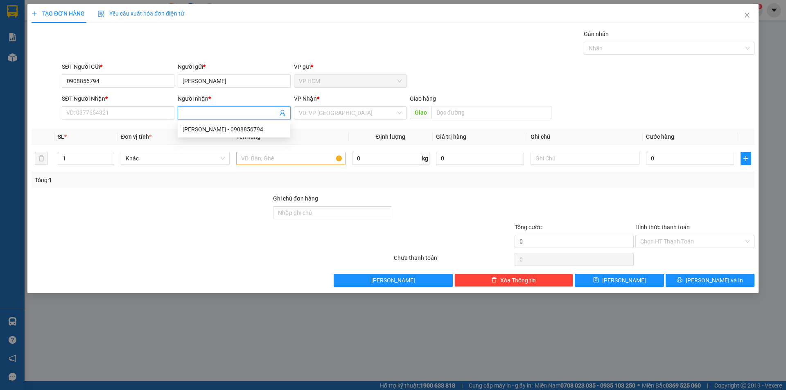
click at [283, 113] on icon "user-add" at bounding box center [282, 113] width 5 height 6
drag, startPoint x: 289, startPoint y: 84, endPoint x: 298, endPoint y: 171, distance: 87.7
click at [289, 84] on span "KEM THẾ GIỞI" at bounding box center [291, 83] width 38 height 7
click at [301, 161] on input "text" at bounding box center [290, 158] width 109 height 13
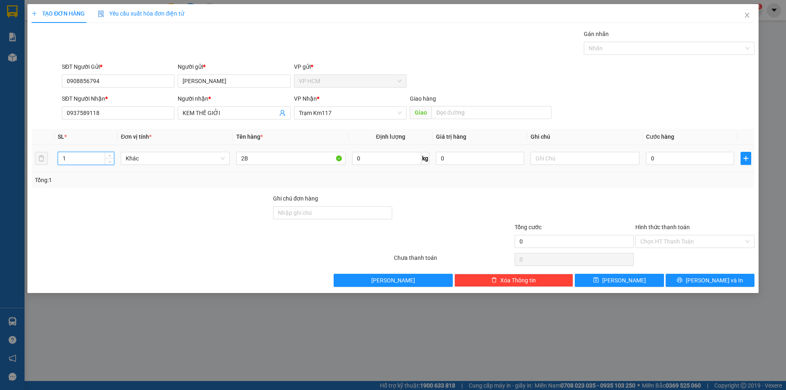
click at [97, 158] on input "1" at bounding box center [86, 158] width 56 height 12
click at [613, 43] on div "Nhãn" at bounding box center [669, 48] width 171 height 13
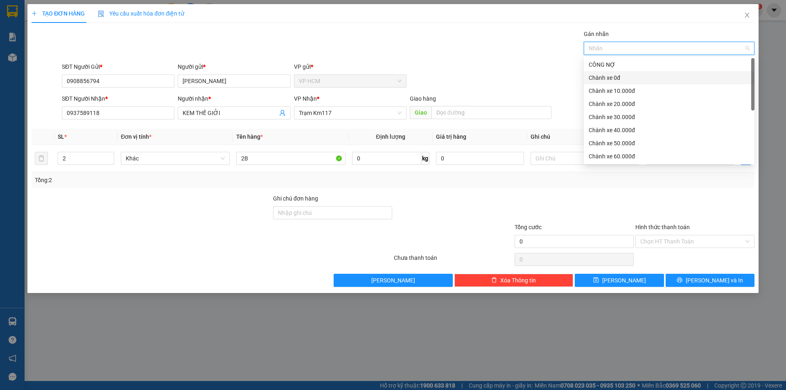
click at [613, 79] on div "Chành xe 0đ" at bounding box center [669, 77] width 161 height 9
click at [466, 44] on div "Gán nhãn Chành xe 0đ" at bounding box center [408, 43] width 696 height 29
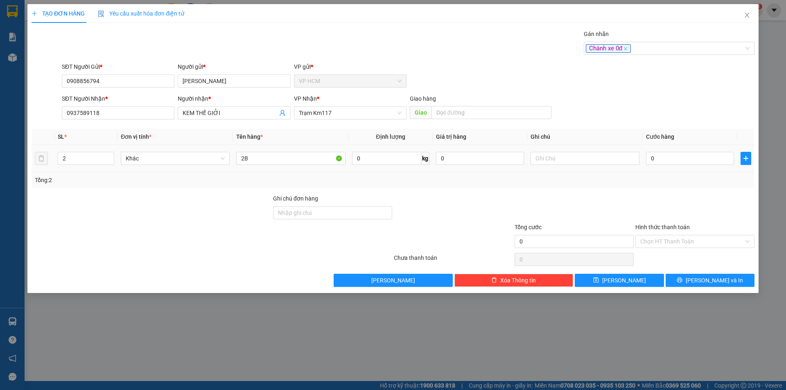
click at [698, 168] on td "0" at bounding box center [690, 158] width 95 height 27
click at [697, 162] on input "0" at bounding box center [690, 158] width 88 height 13
click at [712, 268] on div "Transit Pickup Surcharge Ids Transit Deliver Surcharge Ids Transit Deliver Surc…" at bounding box center [393, 157] width 723 height 257
click at [707, 275] on button "[PERSON_NAME] và In" at bounding box center [709, 280] width 89 height 13
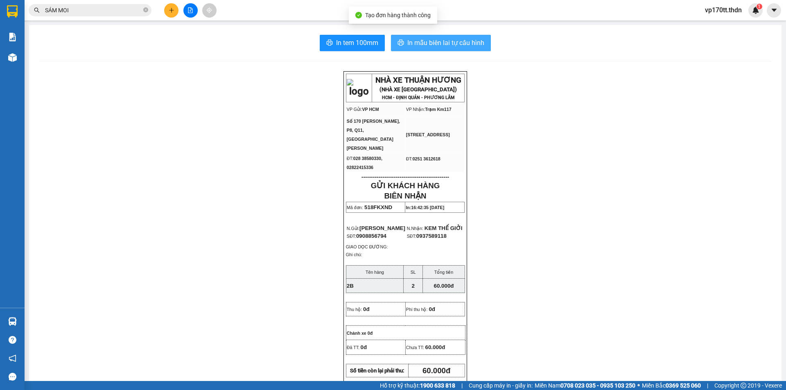
click at [436, 39] on span "In mẫu biên lai tự cấu hình" at bounding box center [445, 43] width 77 height 10
click at [428, 49] on button "In mẫu biên lai tự cấu hình" at bounding box center [441, 43] width 100 height 16
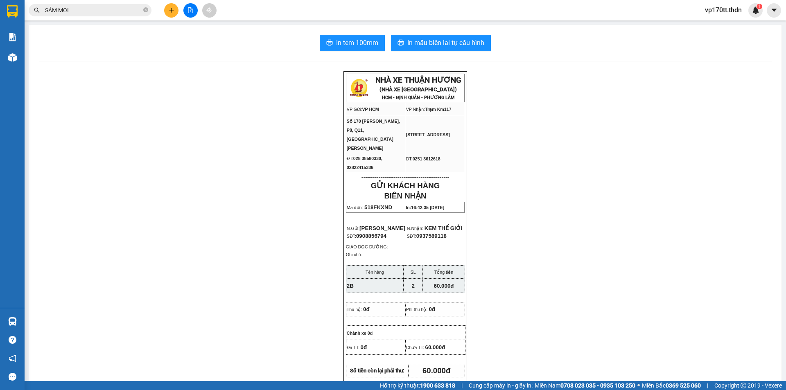
click at [169, 10] on icon "plus" at bounding box center [172, 10] width 6 height 6
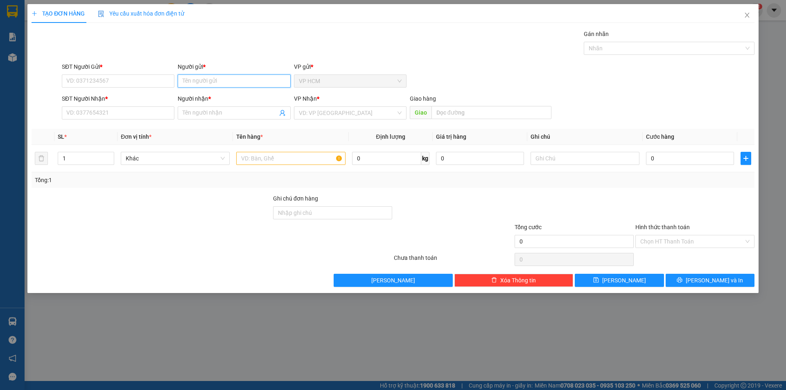
click at [221, 80] on input "Người gửi *" at bounding box center [234, 80] width 113 height 13
click at [224, 95] on div "[PERSON_NAME] - 0908856794" at bounding box center [234, 97] width 103 height 9
click at [282, 113] on icon "user-add" at bounding box center [282, 113] width 5 height 6
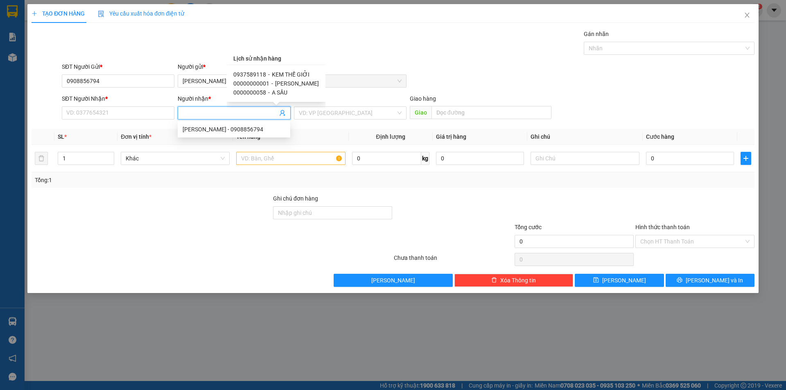
click at [283, 84] on span "[PERSON_NAME]" at bounding box center [297, 83] width 44 height 7
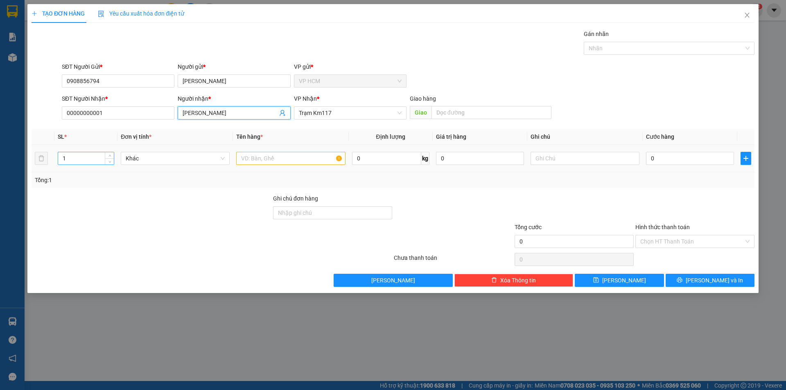
click at [75, 156] on input "1" at bounding box center [86, 158] width 56 height 12
click at [310, 153] on input "text" at bounding box center [290, 158] width 109 height 13
click at [58, 157] on div "3" at bounding box center [86, 158] width 56 height 13
click at [100, 162] on input "3" at bounding box center [86, 158] width 56 height 12
click at [616, 50] on div at bounding box center [665, 48] width 158 height 10
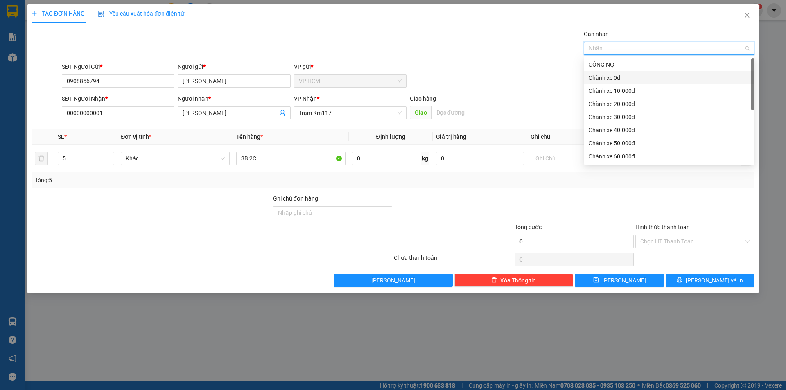
click at [627, 78] on div "Chành xe 0đ" at bounding box center [669, 77] width 161 height 9
click at [444, 61] on div "Transit Pickup Surcharge Ids Transit Deliver Surcharge Ids Transit Deliver Surc…" at bounding box center [393, 157] width 723 height 257
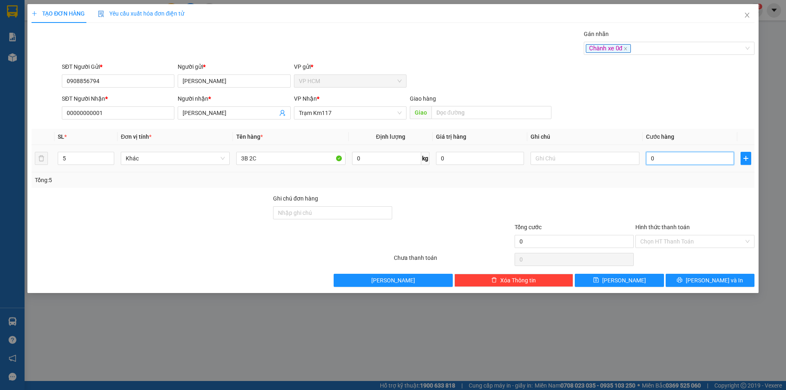
click at [655, 158] on input "0" at bounding box center [690, 158] width 88 height 13
click at [672, 154] on input "0" at bounding box center [690, 158] width 88 height 13
click at [649, 178] on div "Tổng: 5" at bounding box center [393, 180] width 716 height 9
click at [677, 158] on input "160.000" at bounding box center [690, 158] width 88 height 13
click at [661, 188] on div "Transit Pickup Surcharge Ids Transit Deliver Surcharge Ids Transit Deliver Surc…" at bounding box center [393, 157] width 723 height 257
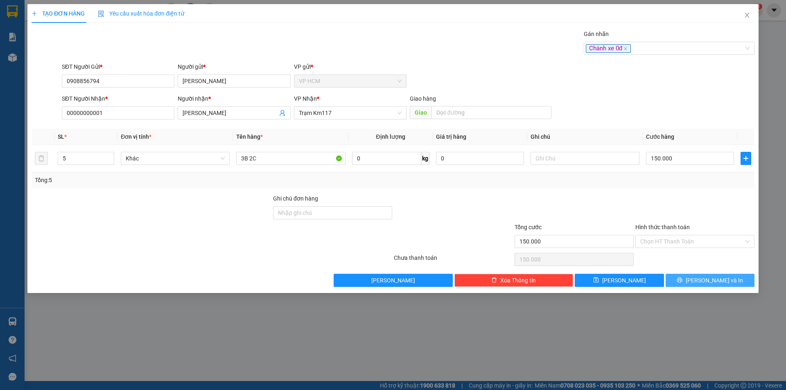
click at [704, 283] on span "[PERSON_NAME] và In" at bounding box center [714, 280] width 57 height 9
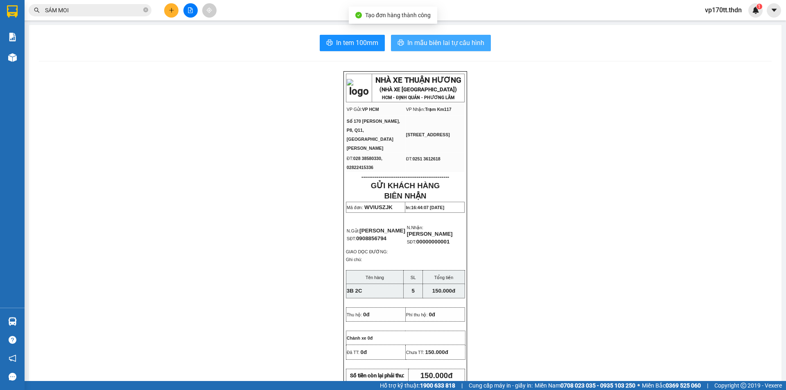
click at [463, 41] on span "In mẫu biên lai tự cấu hình" at bounding box center [445, 43] width 77 height 10
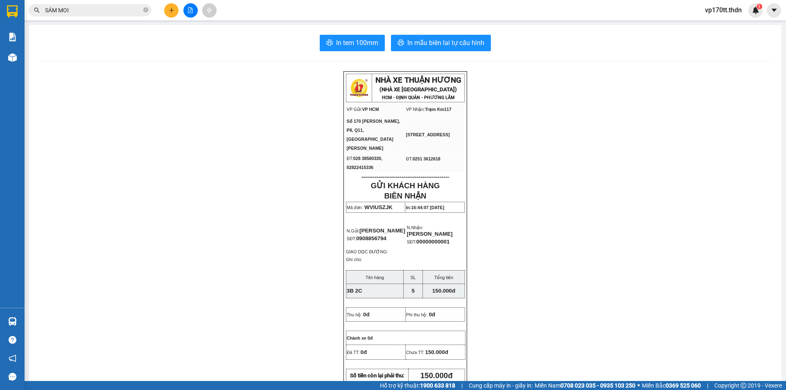
click at [61, 14] on input "SÁM MOI" at bounding box center [93, 10] width 97 height 9
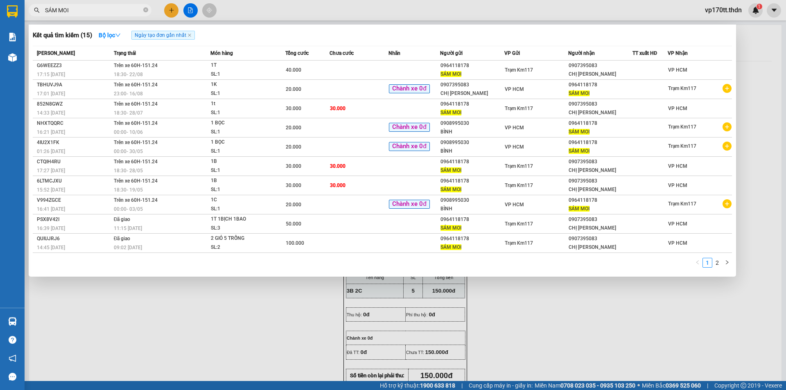
click at [61, 14] on input "SÁM MOI" at bounding box center [93, 10] width 97 height 9
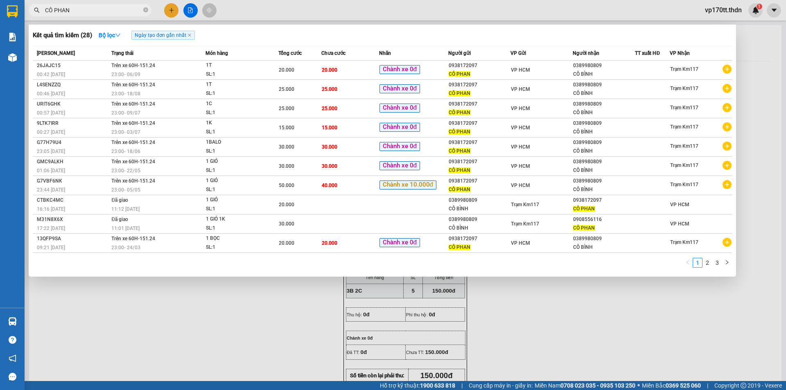
click at [171, 14] on div at bounding box center [393, 195] width 786 height 390
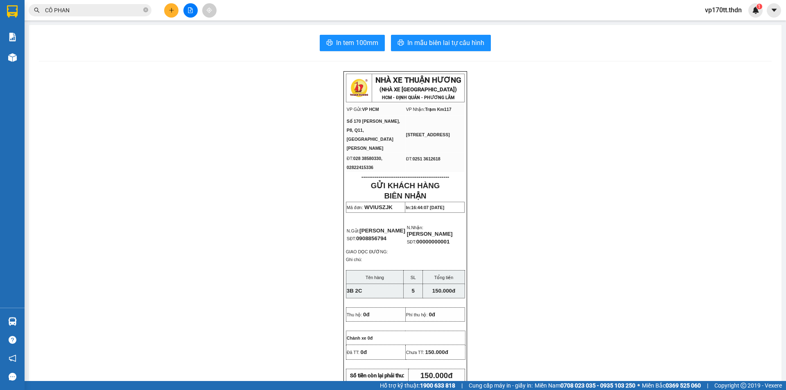
click at [171, 14] on button at bounding box center [171, 10] width 14 height 14
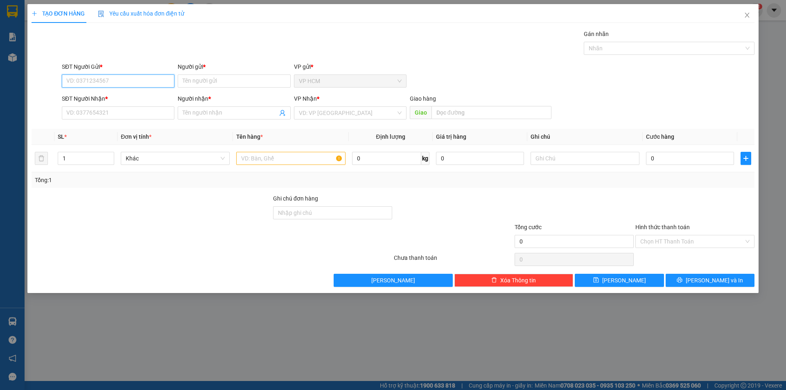
click at [93, 86] on input "SĐT Người Gửi *" at bounding box center [118, 80] width 113 height 13
click at [99, 96] on div "0938172097 - CÔ PHAN" at bounding box center [118, 97] width 103 height 9
click at [635, 45] on div at bounding box center [665, 48] width 158 height 10
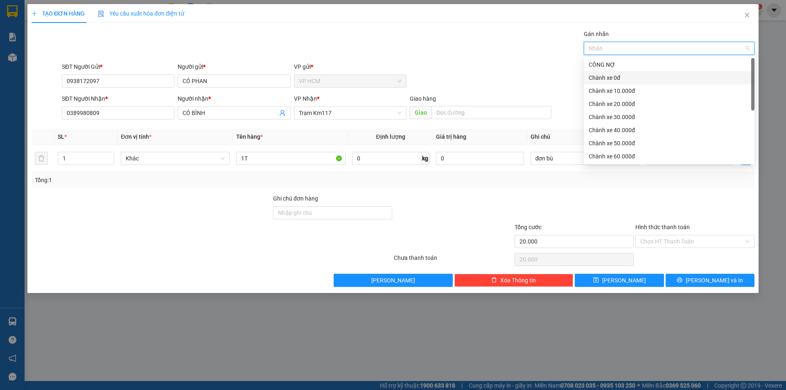
click at [611, 77] on div "Chành xe 0đ" at bounding box center [669, 77] width 161 height 9
click at [382, 38] on div "Gán nhãn Chành xe 0đ" at bounding box center [408, 43] width 696 height 29
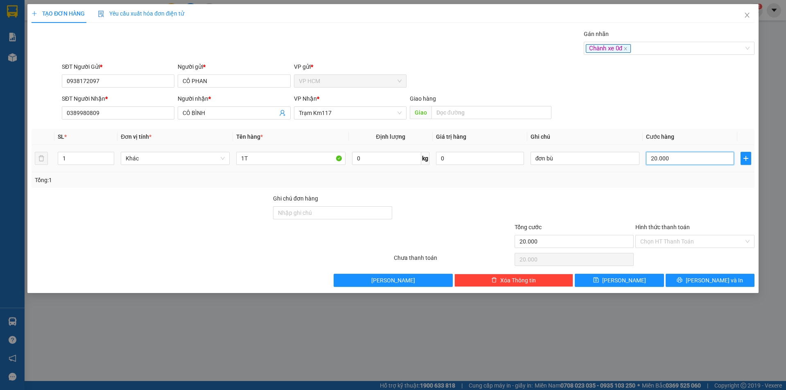
click at [689, 164] on input "20.000" at bounding box center [690, 158] width 88 height 13
drag, startPoint x: 675, startPoint y: 194, endPoint x: 583, endPoint y: 174, distance: 93.8
click at [674, 194] on div at bounding box center [694, 208] width 121 height 29
drag, startPoint x: 577, startPoint y: 160, endPoint x: 427, endPoint y: 147, distance: 151.2
click at [427, 147] on tr "1 Khác 1T 0 kg 0 đơn bù 30.000" at bounding box center [393, 158] width 723 height 27
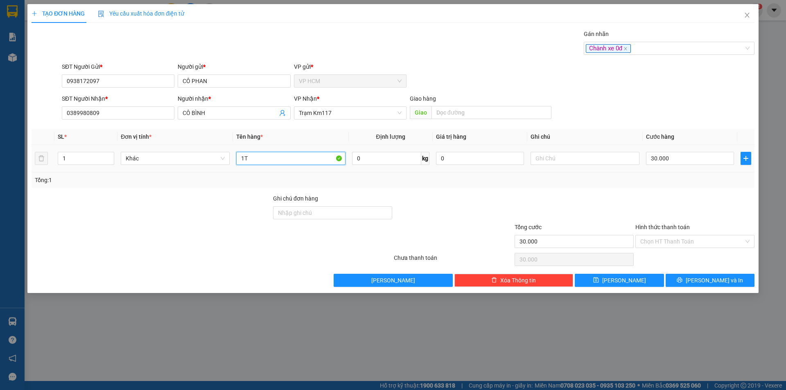
click at [276, 161] on input "1T" at bounding box center [290, 158] width 109 height 13
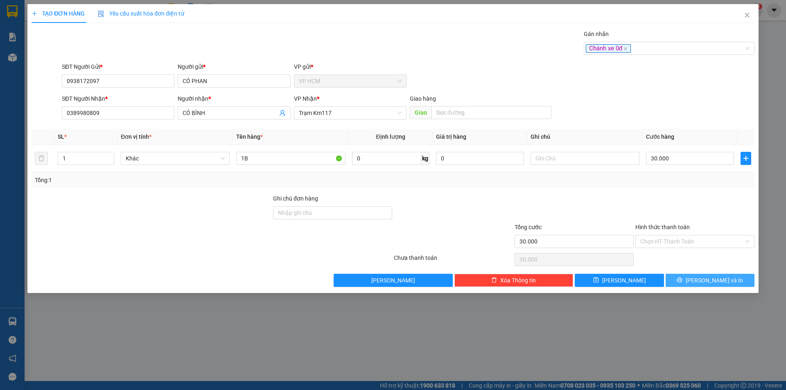
click at [728, 280] on button "[PERSON_NAME] và In" at bounding box center [709, 280] width 89 height 13
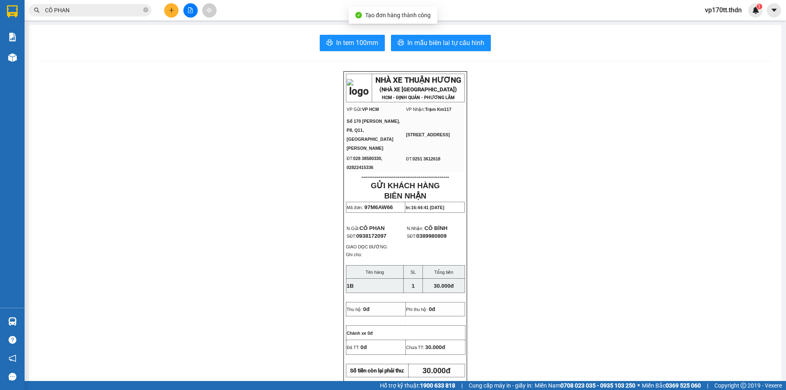
click at [450, 27] on div "In tem 100mm In mẫu biên lai tự cấu hình NHÀ XE THUẬN HƯƠNG (NHÀ XE [GEOGRAPHIC…" at bounding box center [405, 360] width 752 height 671
click at [450, 35] on button "In mẫu biên lai tự cấu hình" at bounding box center [441, 43] width 100 height 16
click at [165, 7] on button at bounding box center [171, 10] width 14 height 14
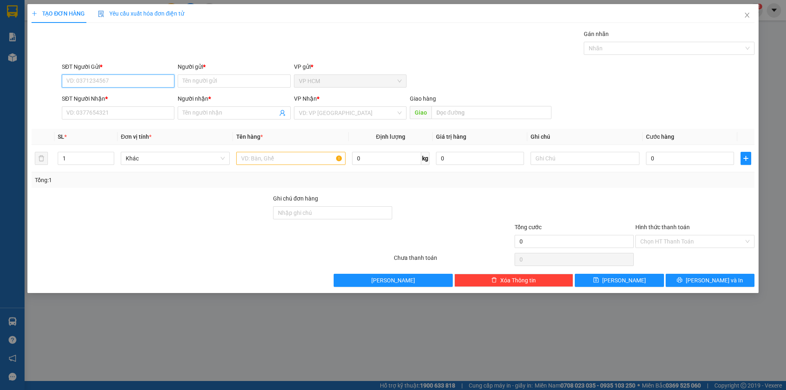
drag, startPoint x: 125, startPoint y: 76, endPoint x: 128, endPoint y: 84, distance: 8.4
click at [127, 83] on input "SĐT Người Gửi *" at bounding box center [118, 80] width 113 height 13
click at [139, 91] on div "0908389912 - THUẬN" at bounding box center [118, 97] width 113 height 13
click at [282, 115] on icon "user-add" at bounding box center [282, 113] width 7 height 7
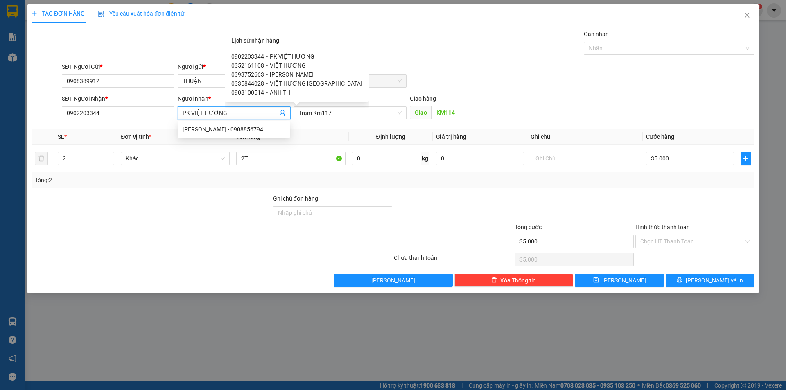
click at [284, 66] on span "VIỆT HƯƠNG" at bounding box center [288, 65] width 36 height 7
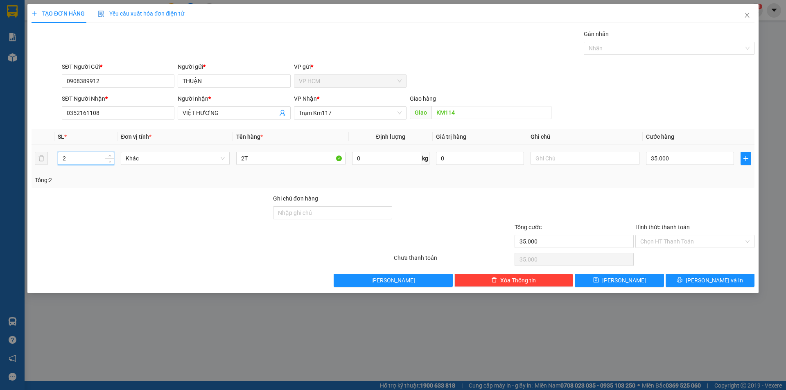
click at [35, 159] on tr "2 Khác 2T 0 kg 0 35.000" at bounding box center [393, 158] width 723 height 27
click at [251, 156] on input "2T" at bounding box center [290, 158] width 109 height 13
click at [690, 48] on div at bounding box center [665, 48] width 158 height 10
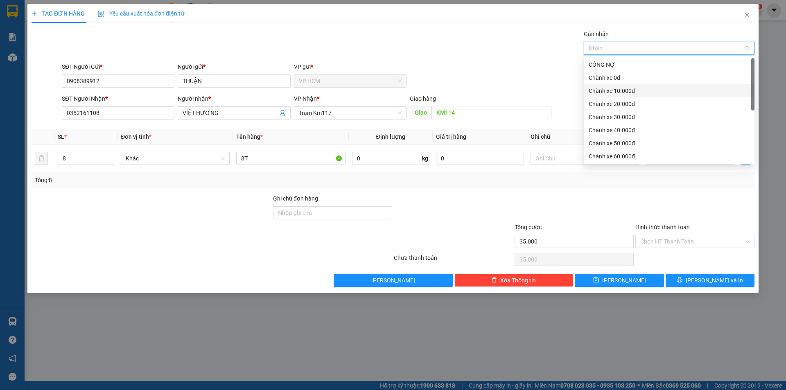
click at [604, 93] on div "Chành xe 10.000đ" at bounding box center [669, 90] width 161 height 9
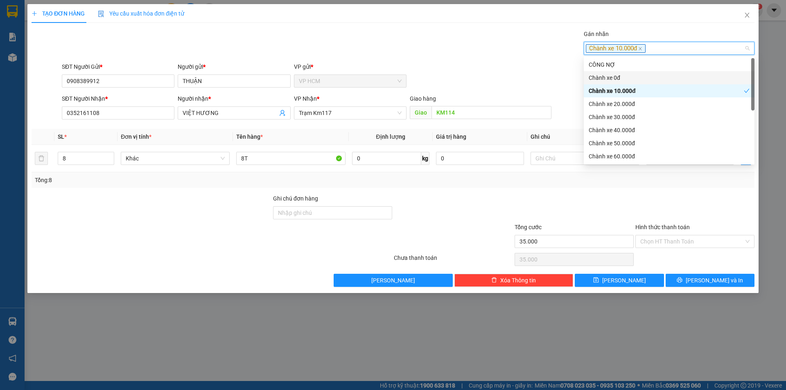
click at [495, 36] on div "Gán nhãn Chành xe 10.000đ" at bounding box center [408, 43] width 696 height 29
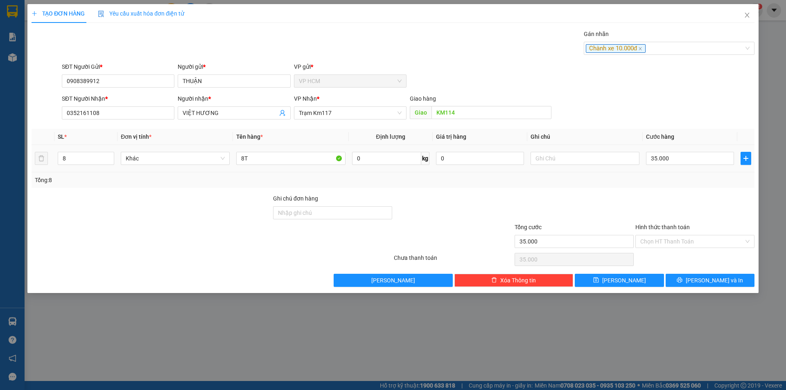
click at [695, 169] on td "35.000" at bounding box center [690, 158] width 95 height 27
click at [696, 160] on input "35.000" at bounding box center [690, 158] width 88 height 13
click at [681, 196] on div at bounding box center [694, 208] width 121 height 29
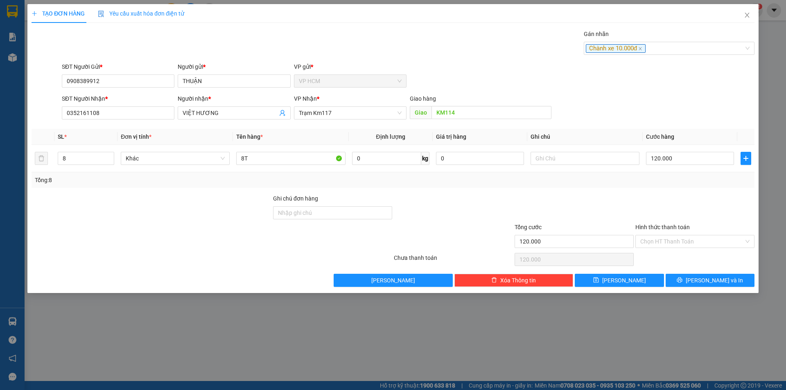
click at [681, 250] on div "Hình thức thanh toán Chọn HT Thanh Toán" at bounding box center [694, 237] width 119 height 29
click at [679, 246] on input "Hình thức thanh toán" at bounding box center [692, 241] width 104 height 12
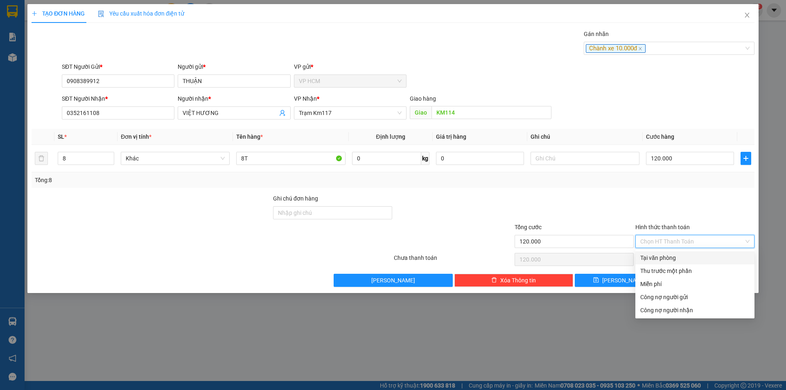
click at [673, 272] on div "Thu trước một phần" at bounding box center [694, 270] width 109 height 9
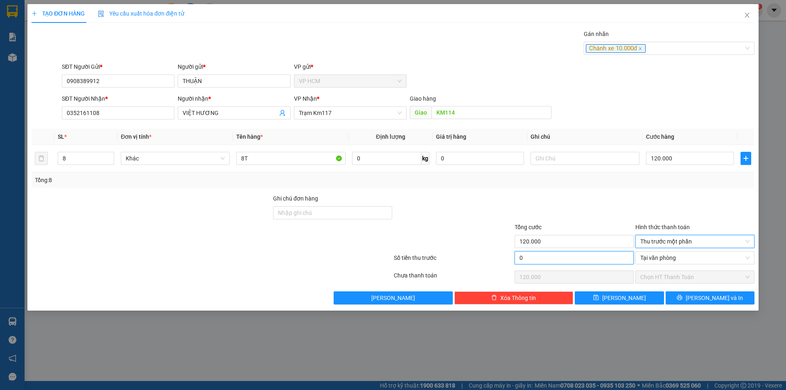
click at [591, 263] on input "0" at bounding box center [573, 257] width 119 height 13
click at [613, 183] on div "Tổng: 8" at bounding box center [393, 180] width 716 height 9
click at [704, 289] on div "Transit Pickup Surcharge Ids Transit Deliver Surcharge Ids Transit Deliver Surc…" at bounding box center [393, 166] width 723 height 275
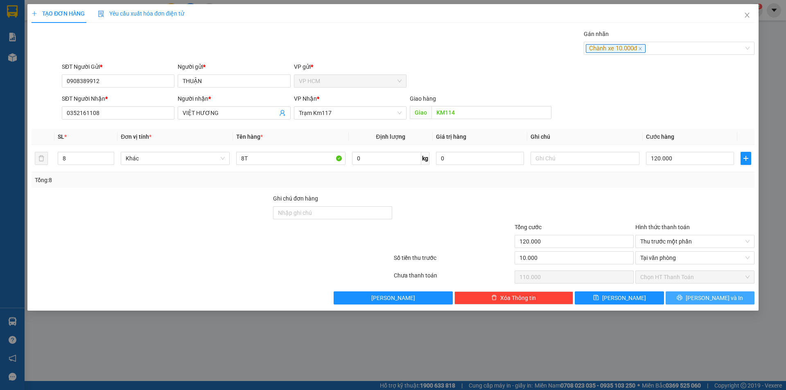
click at [706, 293] on button "[PERSON_NAME] và In" at bounding box center [709, 297] width 89 height 13
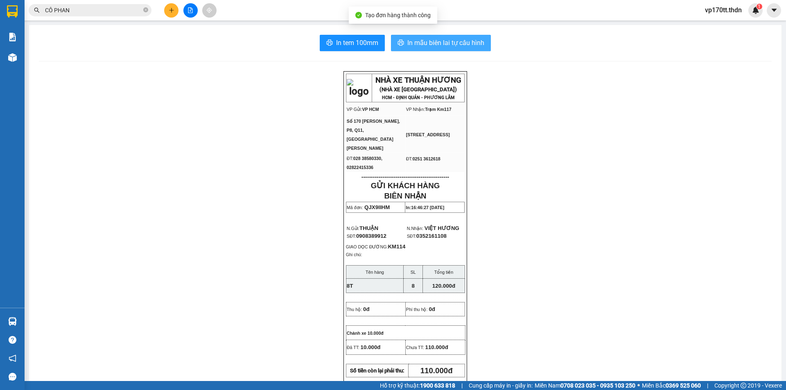
click at [449, 48] on button "In mẫu biên lai tự cấu hình" at bounding box center [441, 43] width 100 height 16
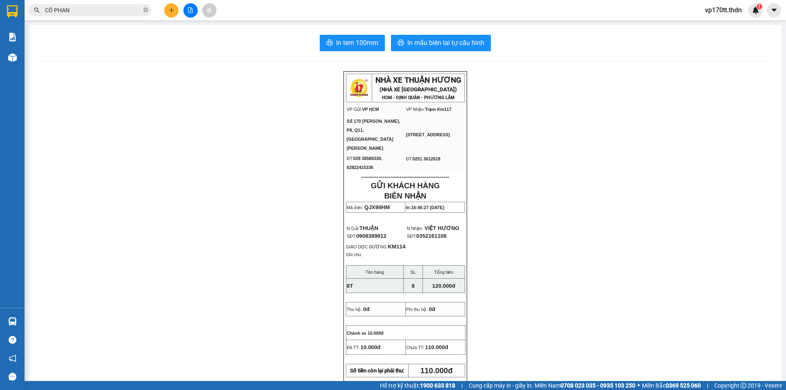
click at [88, 7] on input "CÔ PHAN" at bounding box center [93, 10] width 97 height 9
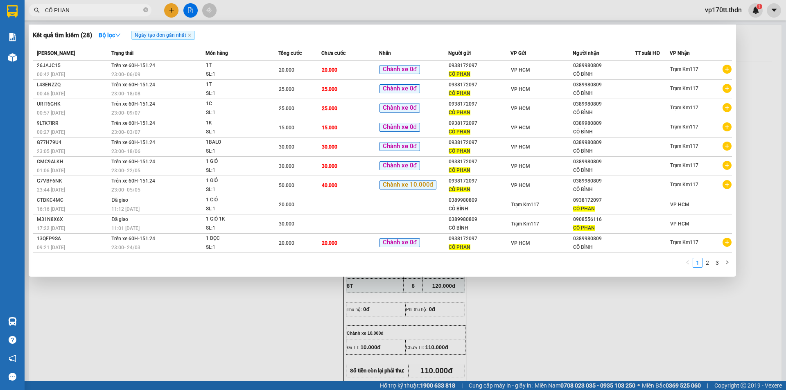
click at [88, 7] on input "CÔ PHAN" at bounding box center [93, 10] width 97 height 9
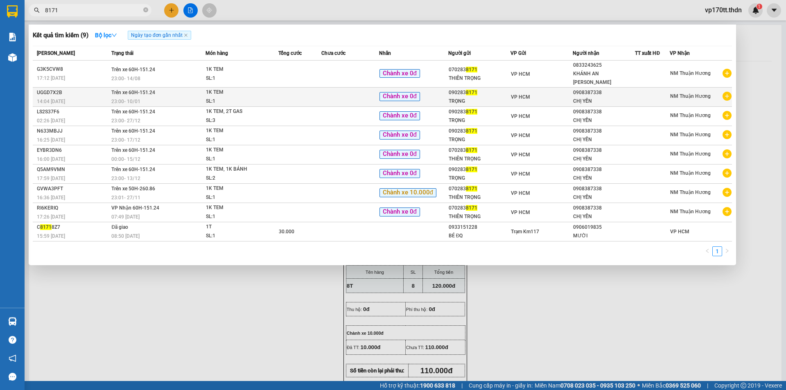
click at [516, 97] on span "VP HCM" at bounding box center [520, 97] width 19 height 6
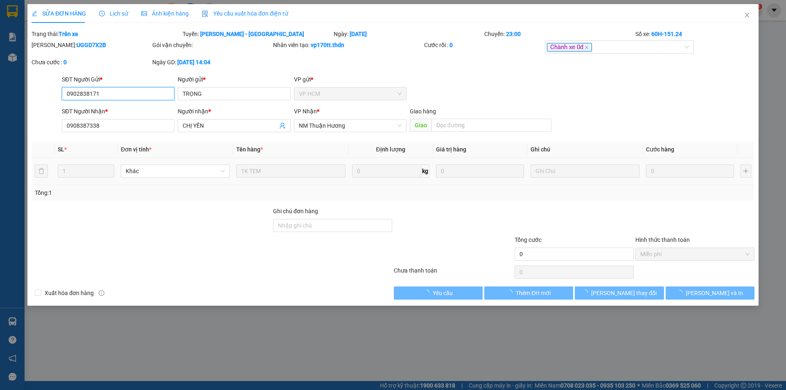
click at [120, 97] on input "0902838171" at bounding box center [118, 93] width 113 height 13
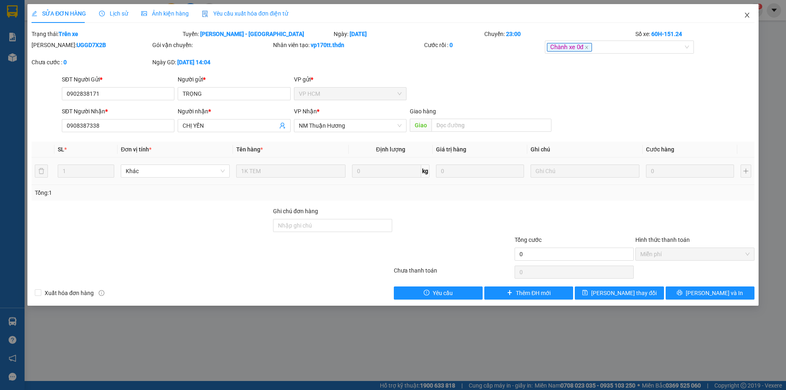
click at [749, 20] on span "Close" at bounding box center [746, 15] width 23 height 23
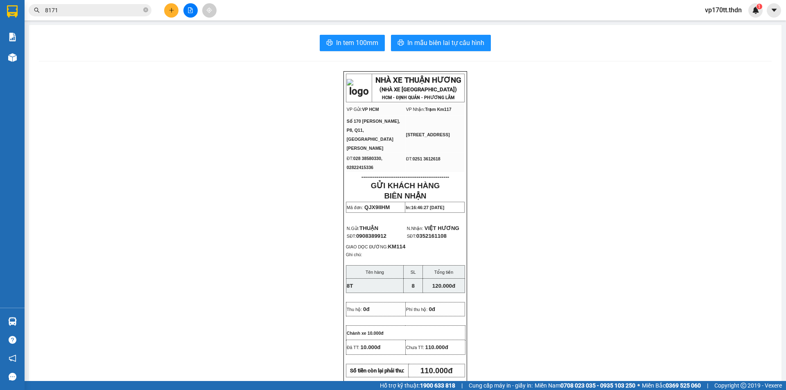
click at [176, 11] on button at bounding box center [171, 10] width 14 height 14
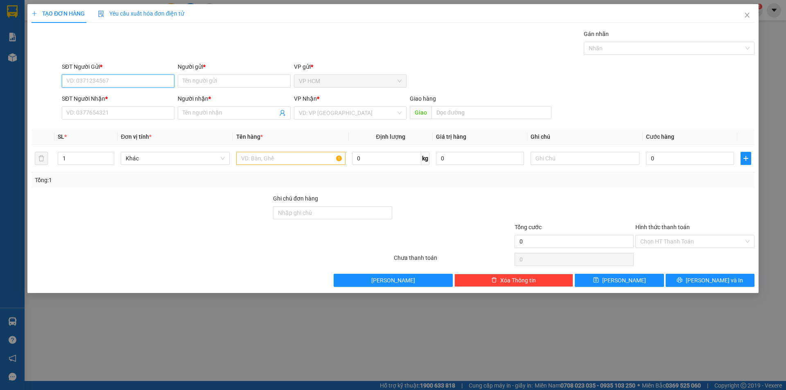
click at [99, 83] on input "SĐT Người Gửi *" at bounding box center [118, 80] width 113 height 13
paste input "0902838171"
click at [103, 95] on div "0902838171 - TRỌNG" at bounding box center [118, 97] width 103 height 9
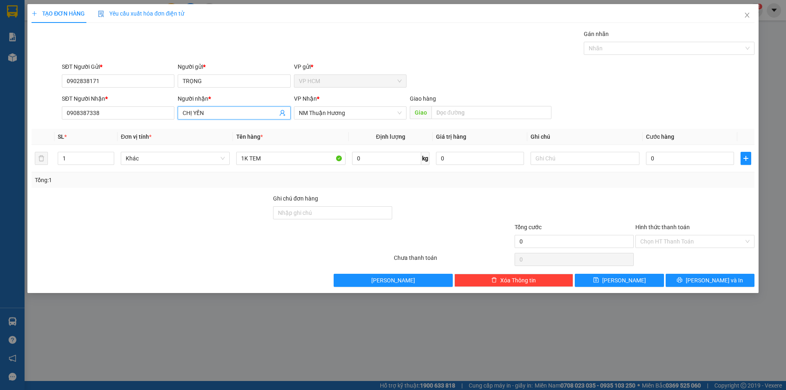
click at [284, 113] on icon "user-add" at bounding box center [282, 113] width 7 height 7
click at [284, 92] on span "-" at bounding box center [285, 92] width 2 height 7
click at [283, 160] on input "1K TEM" at bounding box center [290, 158] width 109 height 13
click at [672, 52] on div at bounding box center [665, 48] width 158 height 10
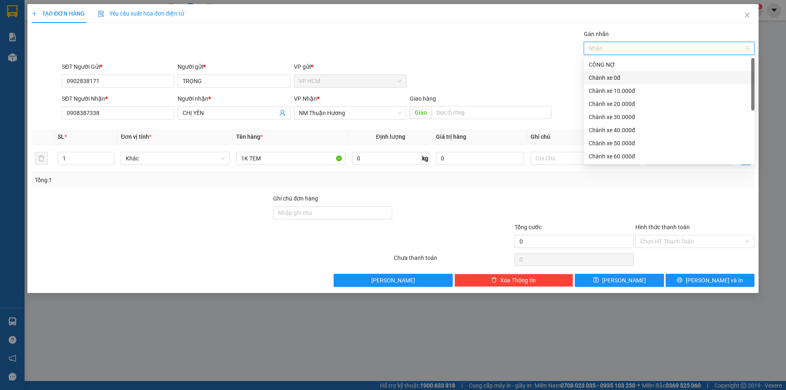
click at [652, 77] on div "Chành xe 0đ" at bounding box center [669, 77] width 161 height 9
drag, startPoint x: 366, startPoint y: 34, endPoint x: 466, endPoint y: 90, distance: 114.3
click at [369, 36] on div "Gán nhãn Nhãn" at bounding box center [408, 43] width 696 height 29
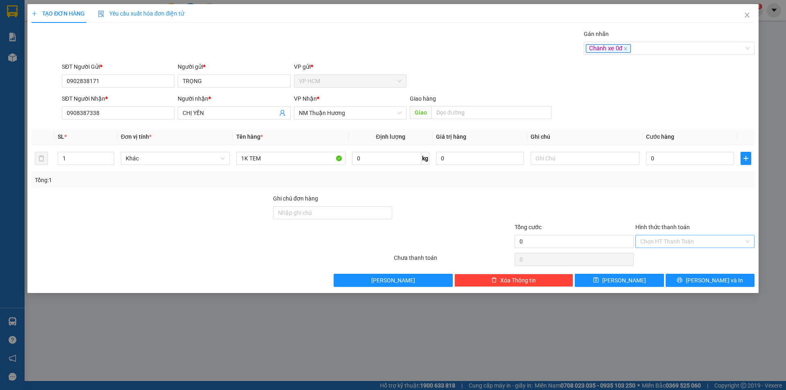
click at [674, 241] on input "Hình thức thanh toán" at bounding box center [692, 241] width 104 height 12
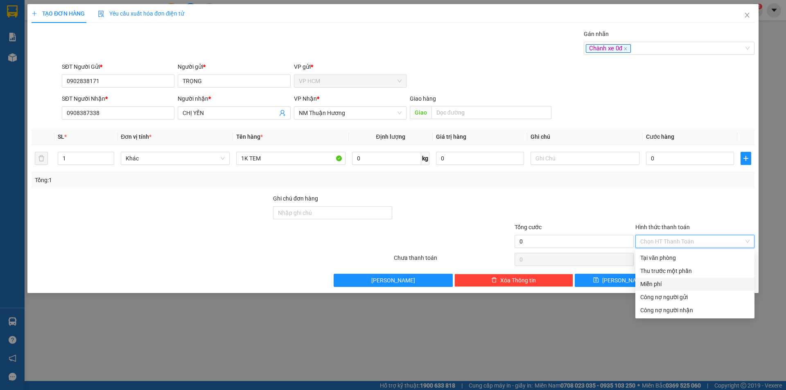
click at [673, 286] on div "Miễn phí" at bounding box center [694, 284] width 109 height 9
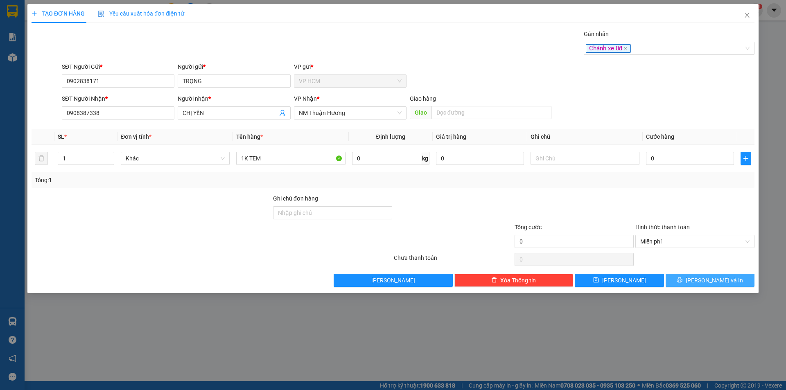
click at [720, 286] on button "[PERSON_NAME] và In" at bounding box center [709, 280] width 89 height 13
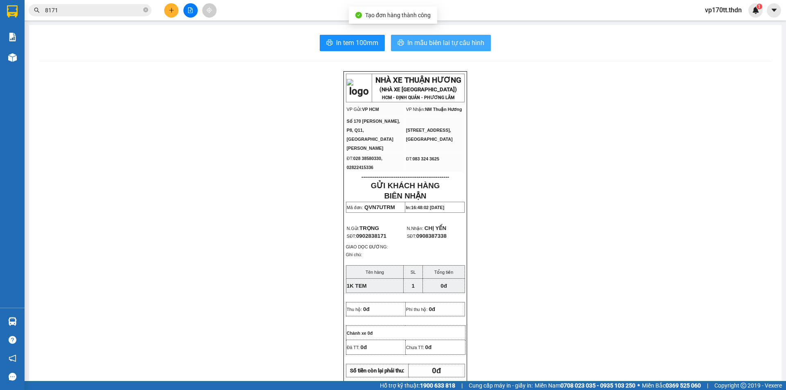
click at [439, 45] on span "In mẫu biên lai tự cấu hình" at bounding box center [445, 43] width 77 height 10
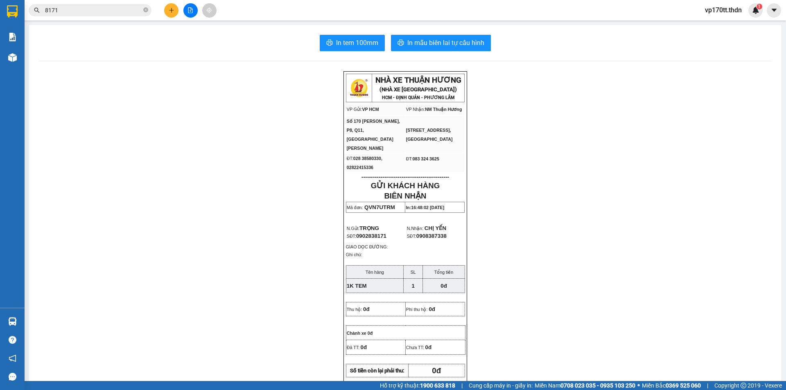
click at [165, 11] on button at bounding box center [171, 10] width 14 height 14
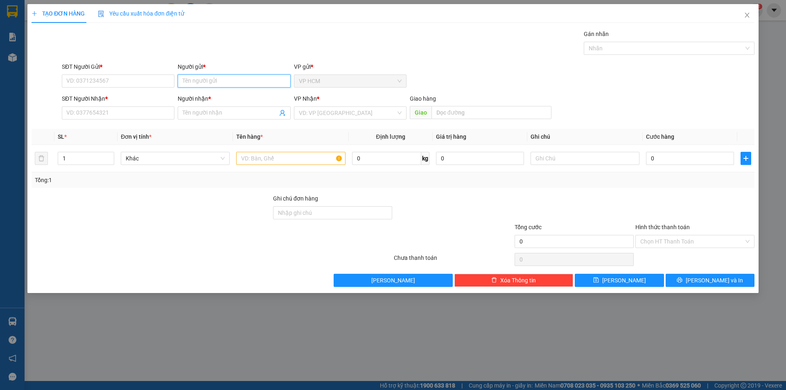
click at [206, 87] on input "Người gửi *" at bounding box center [234, 80] width 113 height 13
click at [216, 98] on div "PHÚ THÀNH - 0918288218" at bounding box center [234, 97] width 103 height 9
click at [281, 115] on icon "user-add" at bounding box center [282, 113] width 7 height 7
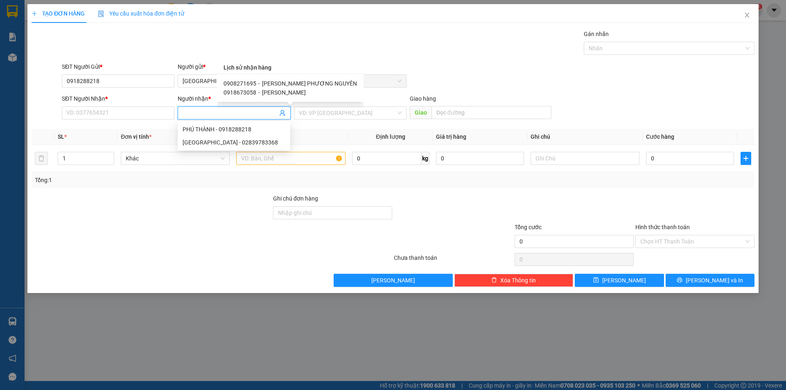
click at [297, 81] on span "[PERSON_NAME] PHƯƠNG NGUYÊN" at bounding box center [309, 83] width 95 height 7
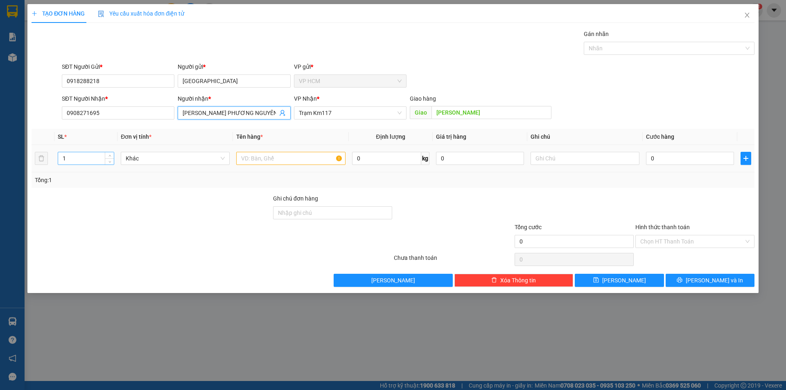
click at [86, 158] on input "1" at bounding box center [86, 158] width 56 height 12
click at [278, 165] on div at bounding box center [290, 158] width 109 height 16
click at [309, 157] on input "text" at bounding box center [290, 158] width 109 height 13
click at [679, 29] on div "TẠO ĐƠN HÀNG Yêu cầu xuất hóa đơn điện tử Transit Pickup Surcharge Ids Transit …" at bounding box center [393, 145] width 723 height 283
click at [674, 44] on div at bounding box center [665, 48] width 158 height 10
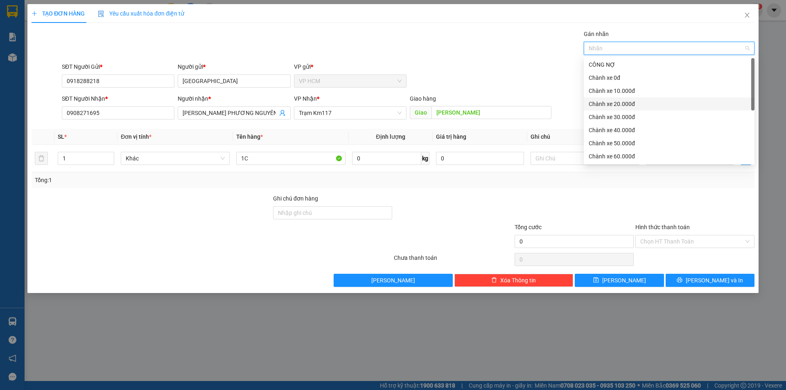
click at [629, 89] on div "Chành xe 10.000đ" at bounding box center [669, 90] width 161 height 9
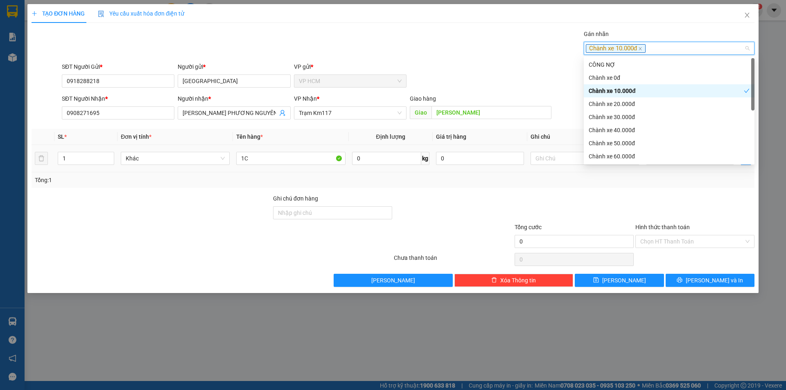
drag, startPoint x: 427, startPoint y: 61, endPoint x: 634, endPoint y: 169, distance: 233.8
click at [428, 61] on div "Transit Pickup Surcharge Ids Transit Deliver Surcharge Ids Transit Deliver Surc…" at bounding box center [393, 157] width 723 height 257
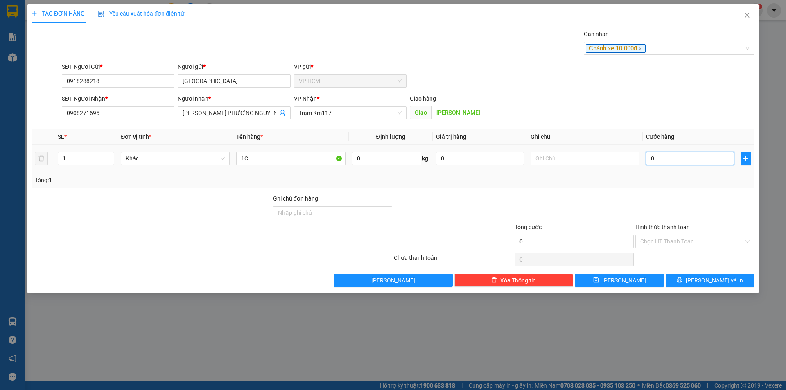
click at [679, 158] on input "0" at bounding box center [690, 158] width 88 height 13
drag, startPoint x: 674, startPoint y: 198, endPoint x: 669, endPoint y: 228, distance: 30.3
click at [674, 198] on div at bounding box center [694, 208] width 121 height 29
click at [668, 249] on div "Hình thức thanh toán Chọn HT Thanh Toán" at bounding box center [694, 237] width 119 height 29
drag, startPoint x: 671, startPoint y: 236, endPoint x: 670, endPoint y: 243, distance: 7.1
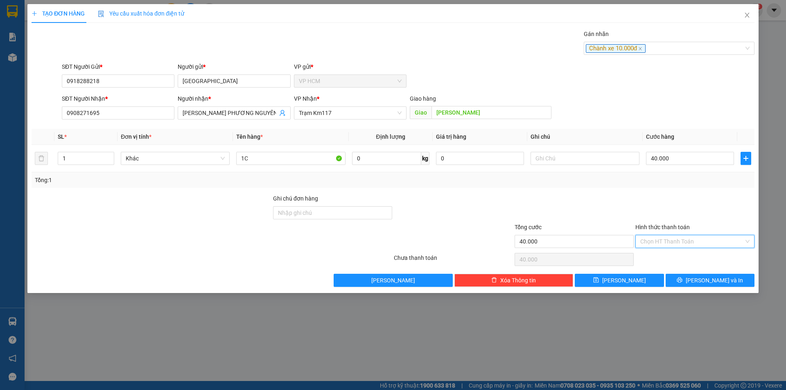
click at [671, 237] on input "Hình thức thanh toán" at bounding box center [692, 241] width 104 height 12
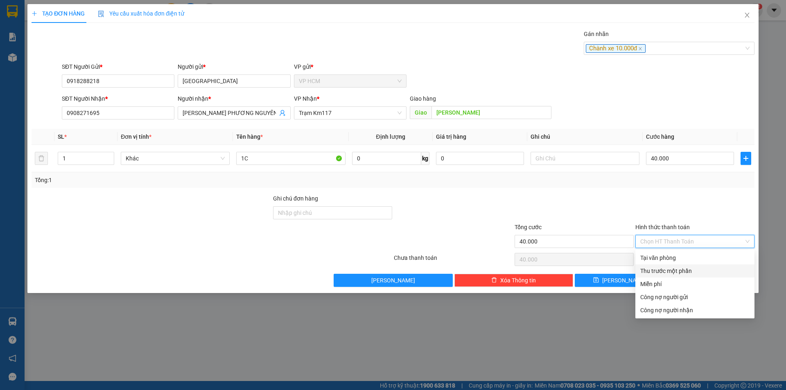
click at [663, 272] on div "Thu trước một phần" at bounding box center [694, 270] width 109 height 9
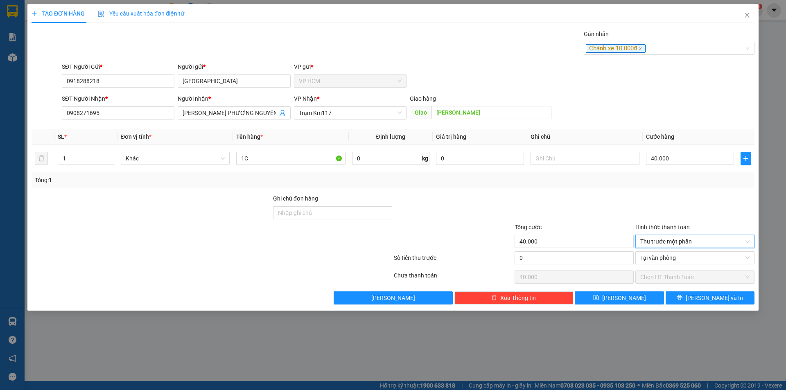
click at [499, 249] on div at bounding box center [453, 237] width 121 height 29
click at [525, 251] on input "0" at bounding box center [573, 257] width 119 height 13
drag, startPoint x: 564, startPoint y: 214, endPoint x: 652, endPoint y: 172, distance: 97.6
click at [568, 212] on div at bounding box center [574, 208] width 121 height 29
click at [681, 156] on input "40.000" at bounding box center [690, 158] width 88 height 13
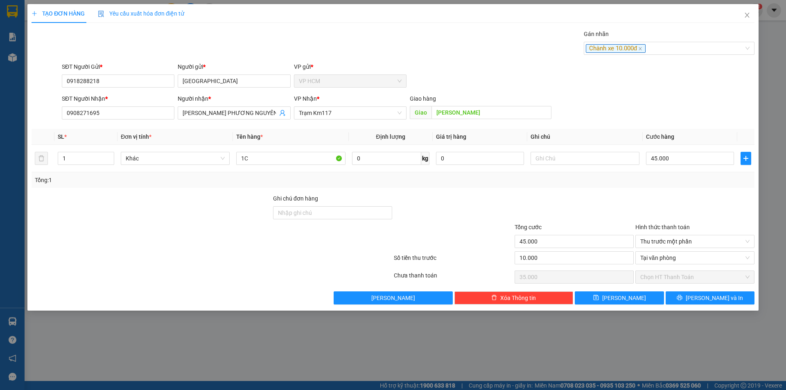
click at [637, 203] on div at bounding box center [694, 208] width 121 height 29
click at [673, 155] on input "45.000" at bounding box center [690, 158] width 88 height 13
click at [668, 200] on div at bounding box center [694, 208] width 121 height 29
click at [666, 207] on div at bounding box center [694, 208] width 121 height 29
click at [670, 156] on input "50.000" at bounding box center [690, 158] width 88 height 13
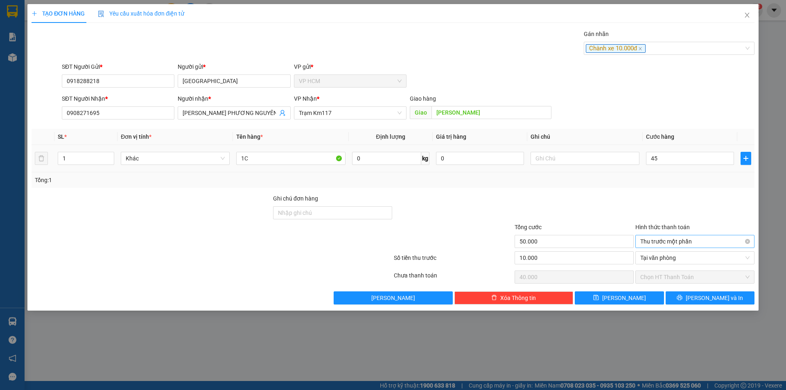
click at [668, 186] on div "Tổng: 1" at bounding box center [393, 180] width 723 height 16
click at [682, 297] on icon "printer" at bounding box center [679, 297] width 5 height 5
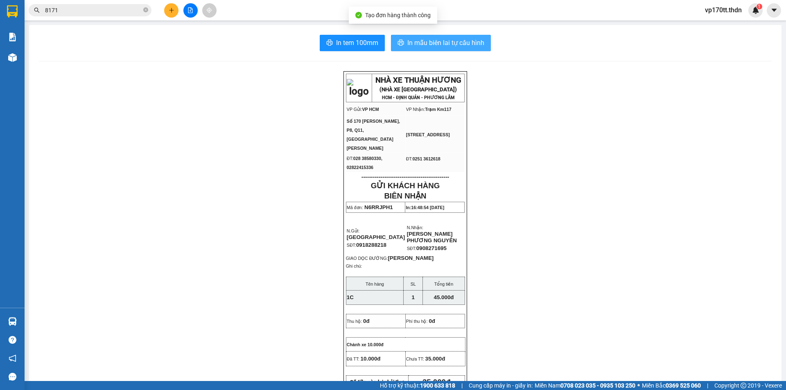
click at [434, 44] on span "In mẫu biên lai tự cấu hình" at bounding box center [445, 43] width 77 height 10
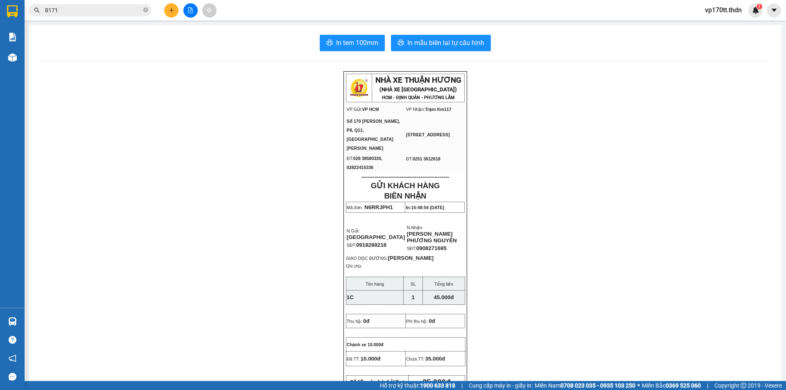
click at [177, 9] on button at bounding box center [171, 10] width 14 height 14
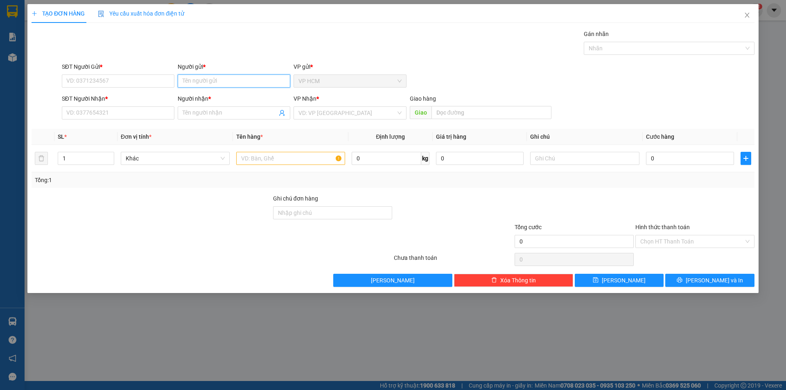
click at [217, 86] on input "Người gửi *" at bounding box center [234, 80] width 113 height 13
click at [222, 93] on div "PHÚ THÀNH - 0918288218" at bounding box center [234, 97] width 103 height 9
click at [285, 107] on span at bounding box center [234, 112] width 113 height 13
click at [285, 110] on icon "user-add" at bounding box center [282, 113] width 7 height 7
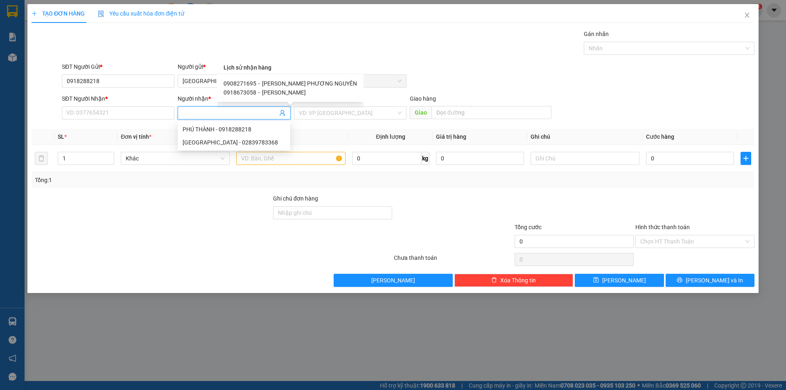
click at [280, 94] on span "[PERSON_NAME]" at bounding box center [284, 92] width 44 height 7
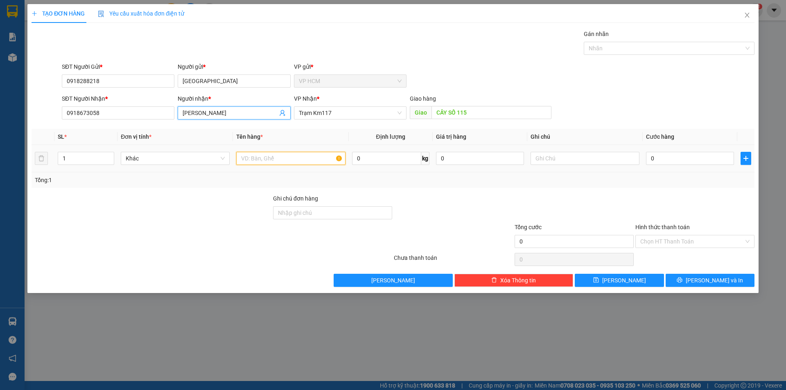
click at [312, 155] on input "text" at bounding box center [290, 158] width 109 height 13
click at [83, 156] on input "1" at bounding box center [86, 158] width 56 height 12
click at [631, 56] on div "Gán nhãn Nhãn" at bounding box center [669, 43] width 171 height 29
click at [627, 53] on div "Nhãn" at bounding box center [669, 48] width 171 height 13
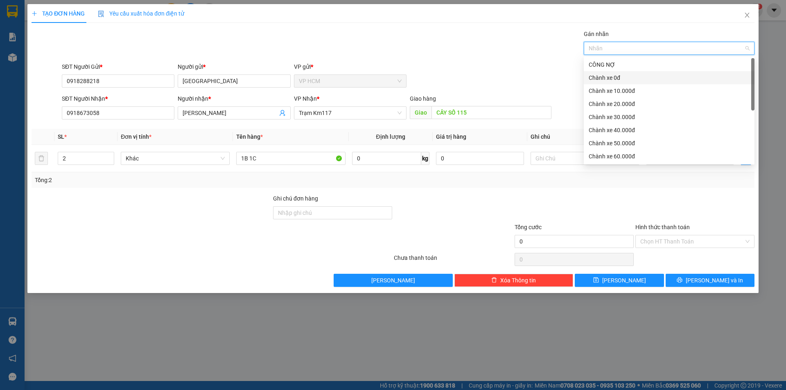
click at [609, 74] on div "Chành xe 0đ" at bounding box center [669, 77] width 161 height 9
click at [480, 57] on div "Gán nhãn Chành xe 0đ" at bounding box center [408, 43] width 696 height 29
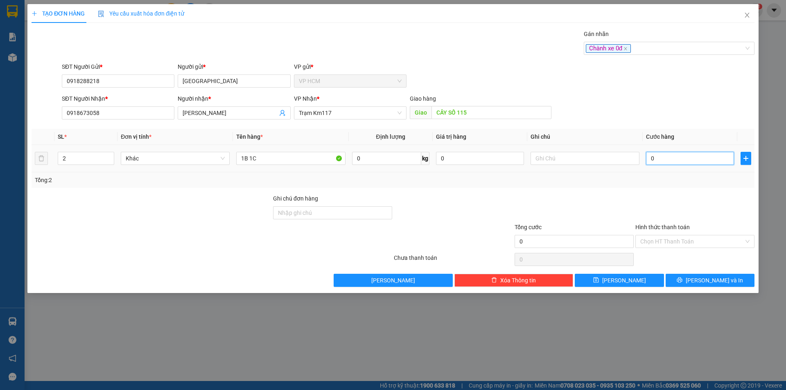
click at [691, 153] on input "0" at bounding box center [690, 158] width 88 height 13
click at [695, 194] on div at bounding box center [694, 208] width 121 height 29
click at [702, 273] on div "Transit Pickup Surcharge Ids Transit Deliver Surcharge Ids Transit Deliver Surc…" at bounding box center [393, 157] width 723 height 257
click at [702, 275] on button "[PERSON_NAME] và In" at bounding box center [709, 280] width 89 height 13
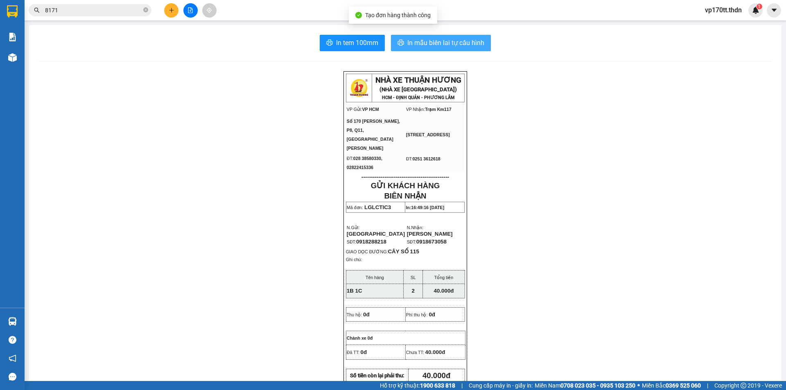
click at [432, 39] on span "In mẫu biên lai tự cấu hình" at bounding box center [445, 43] width 77 height 10
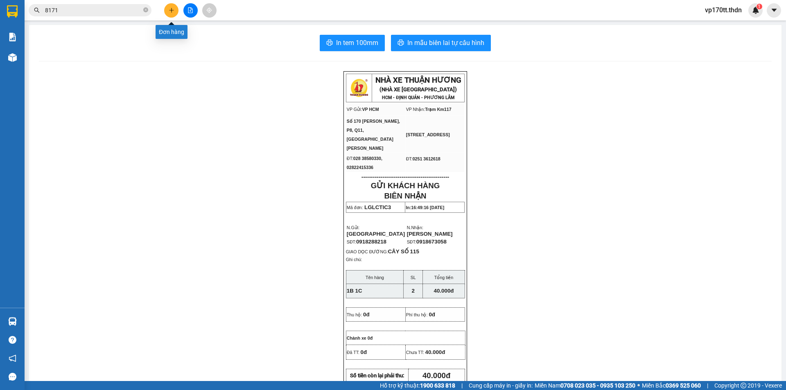
click at [167, 9] on button at bounding box center [171, 10] width 14 height 14
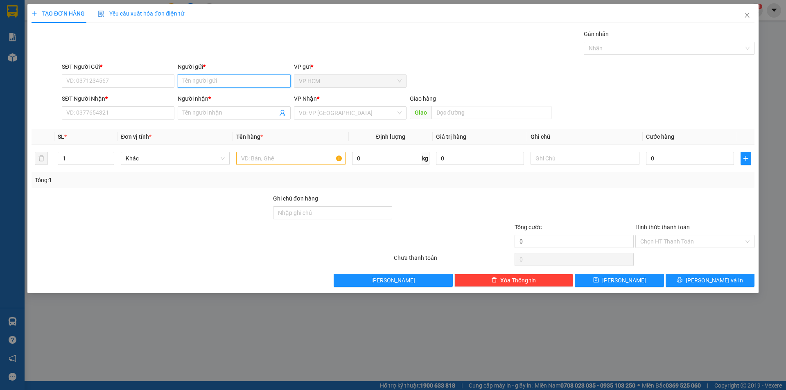
click at [214, 78] on input "Người gửi *" at bounding box center [234, 80] width 113 height 13
click at [228, 115] on div "[PERSON_NAME] - 0907222048" at bounding box center [234, 110] width 113 height 13
click at [279, 111] on icon "user-add" at bounding box center [282, 113] width 7 height 7
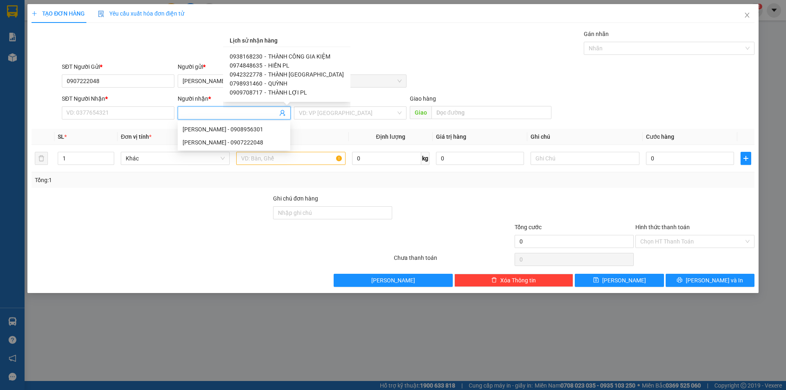
click at [282, 73] on span "THÀNH [GEOGRAPHIC_DATA]" at bounding box center [306, 74] width 76 height 7
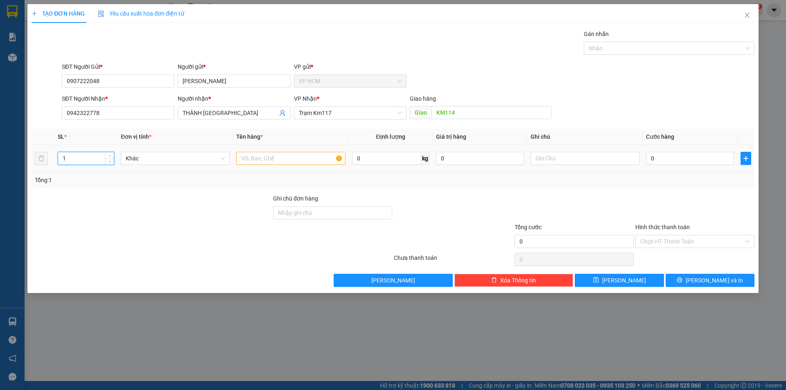
drag, startPoint x: 91, startPoint y: 158, endPoint x: 29, endPoint y: 163, distance: 62.8
click at [29, 163] on div "TẠO ĐƠN HÀNG Yêu cầu xuất hóa đơn điện tử Transit Pickup Surcharge Ids Transit …" at bounding box center [392, 148] width 731 height 289
click at [257, 162] on input "text" at bounding box center [290, 158] width 109 height 13
click at [679, 51] on div at bounding box center [665, 48] width 158 height 10
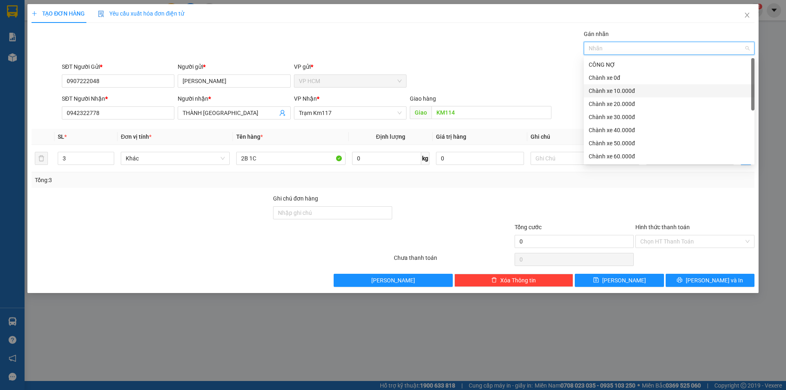
click at [598, 92] on div "Chành xe 10.000đ" at bounding box center [669, 90] width 161 height 9
click at [414, 56] on div "Gán nhãn Nhãn" at bounding box center [408, 43] width 696 height 29
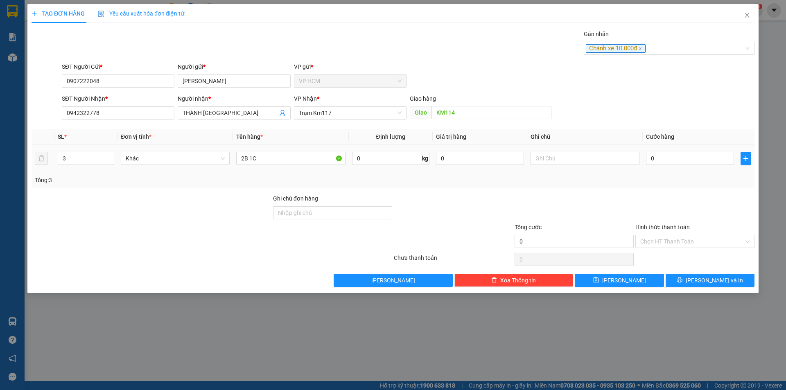
click at [667, 169] on td "0" at bounding box center [690, 158] width 95 height 27
click at [667, 158] on input "0" at bounding box center [690, 158] width 88 height 13
click at [650, 198] on div at bounding box center [694, 208] width 121 height 29
click at [663, 243] on input "Hình thức thanh toán" at bounding box center [692, 241] width 104 height 12
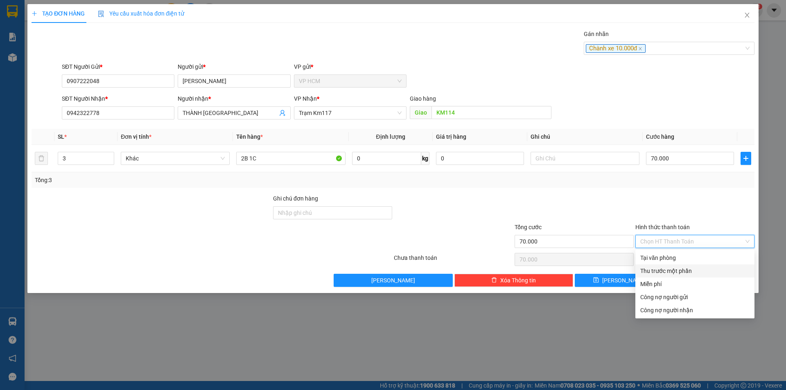
click at [656, 266] on div "Thu trước một phần" at bounding box center [694, 270] width 119 height 13
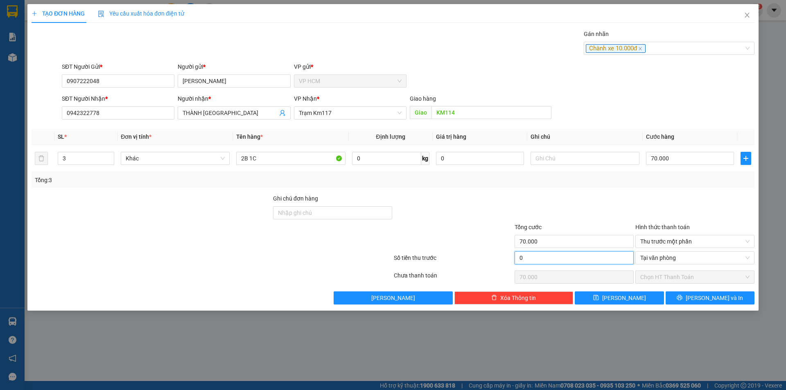
click at [584, 258] on input "0" at bounding box center [573, 257] width 119 height 13
click at [580, 188] on div "Transit Pickup Surcharge Ids Transit Deliver Surcharge Ids Transit Deliver Surc…" at bounding box center [393, 166] width 723 height 275
click at [706, 304] on button "[PERSON_NAME] và In" at bounding box center [709, 297] width 89 height 13
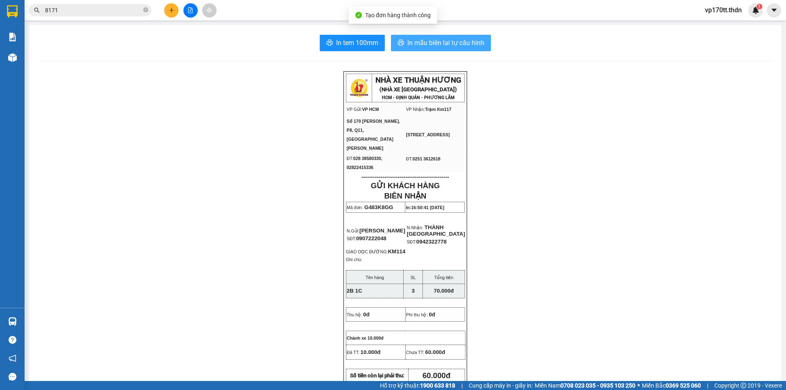
click at [435, 46] on span "In mẫu biên lai tự cấu hình" at bounding box center [445, 43] width 77 height 10
click at [166, 14] on button at bounding box center [171, 10] width 14 height 14
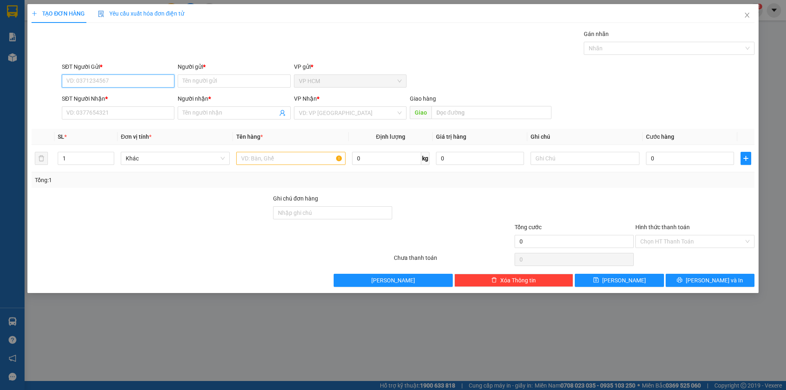
click at [126, 82] on input "SĐT Người Gửi *" at bounding box center [118, 80] width 113 height 13
click at [211, 82] on input "Người gửi *" at bounding box center [234, 80] width 113 height 13
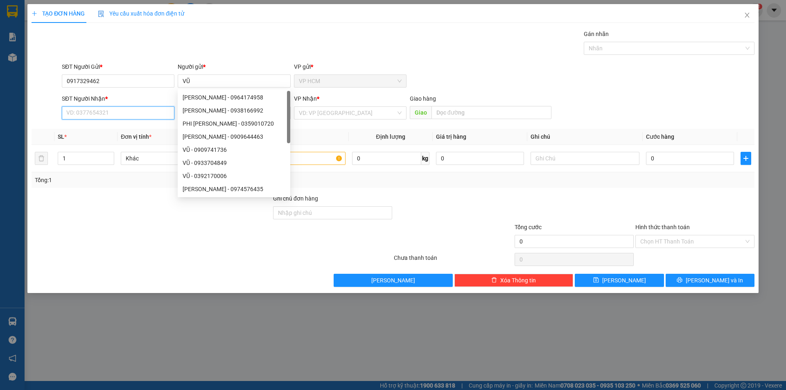
click at [102, 116] on input "SĐT Người Nhận *" at bounding box center [118, 112] width 113 height 13
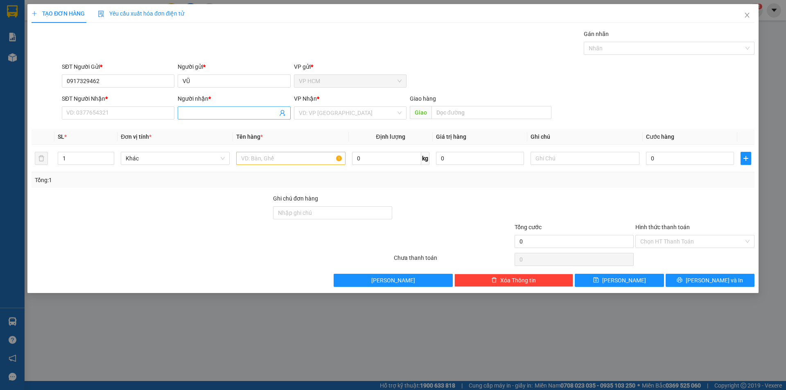
click at [241, 113] on input "Người nhận *" at bounding box center [230, 112] width 95 height 9
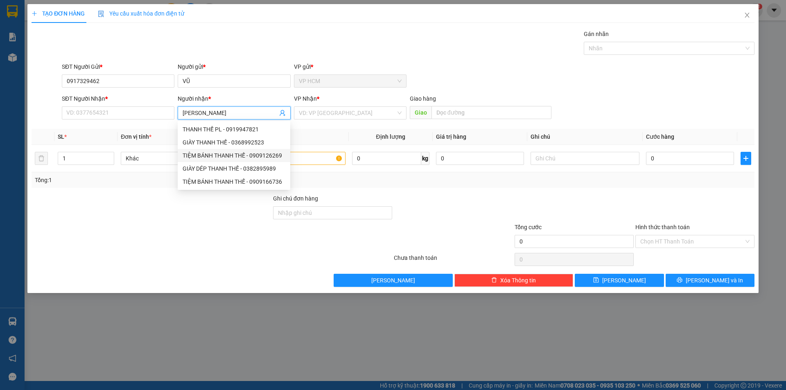
click at [244, 156] on div "TIỆM BÁNH THANH THẾ - 0909126269" at bounding box center [234, 155] width 103 height 9
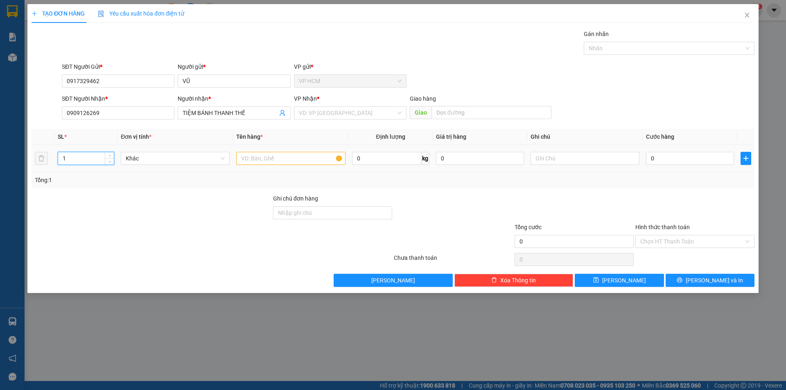
click at [76, 156] on input "1" at bounding box center [86, 158] width 56 height 12
click at [255, 115] on input "TIỆM BÁNH THANH THẾ" at bounding box center [230, 112] width 95 height 9
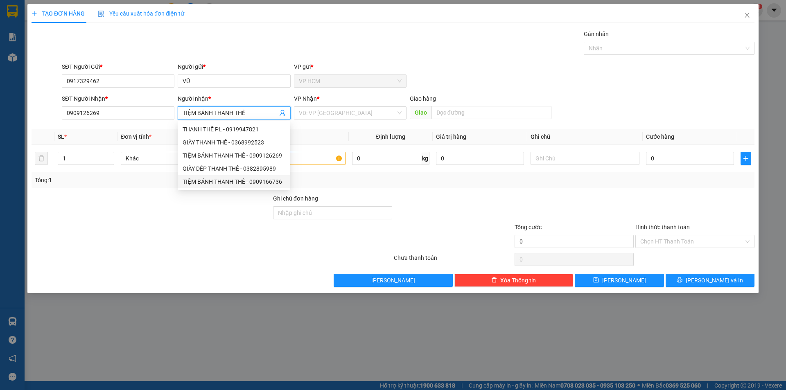
click at [248, 183] on div "TIỆM BÁNH THANH THẾ - 0909166736" at bounding box center [234, 181] width 103 height 9
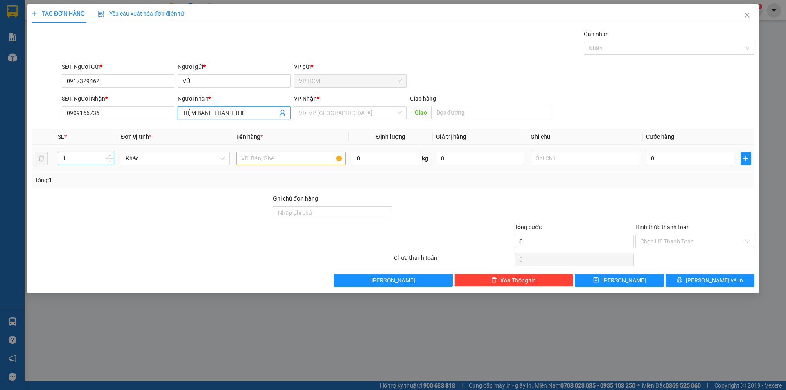
click at [66, 157] on input "1" at bounding box center [86, 158] width 56 height 12
click at [290, 158] on input "text" at bounding box center [290, 158] width 109 height 13
click at [343, 110] on input "search" at bounding box center [347, 113] width 97 height 12
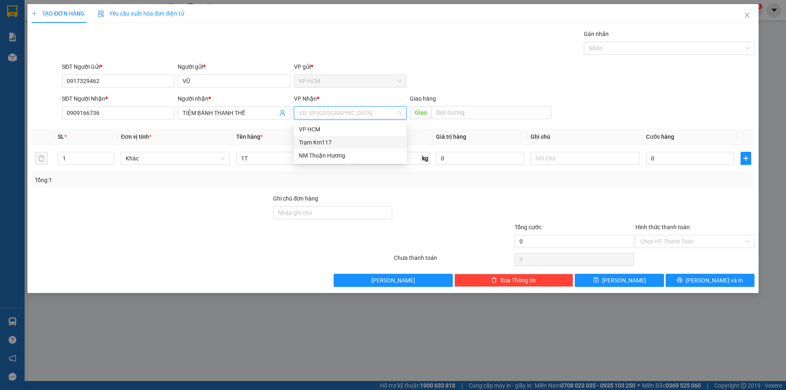
click at [336, 140] on div "Trạm Km117" at bounding box center [350, 142] width 103 height 9
click at [640, 54] on div "Nhãn" at bounding box center [669, 48] width 171 height 13
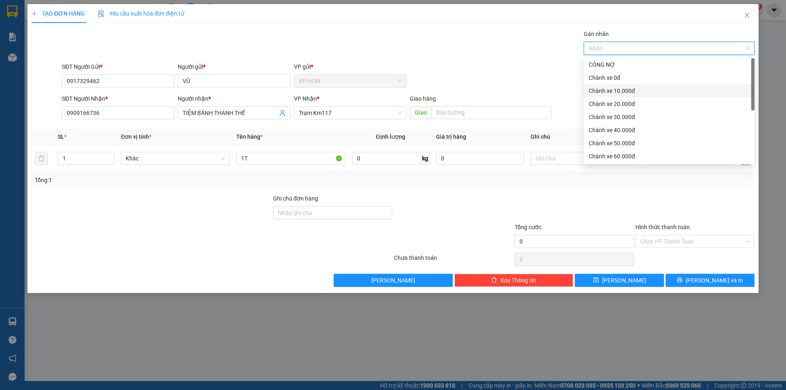
click at [600, 86] on div "Chành xe 10.000đ" at bounding box center [669, 90] width 161 height 9
click at [514, 59] on div "Transit Pickup Surcharge Ids Transit Deliver Surcharge Ids Transit Deliver Surc…" at bounding box center [393, 157] width 723 height 257
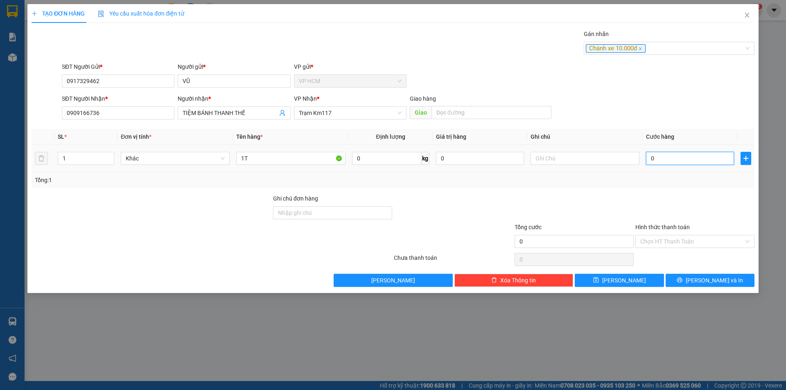
click at [691, 160] on input "0" at bounding box center [690, 158] width 88 height 13
drag, startPoint x: 681, startPoint y: 202, endPoint x: 680, endPoint y: 210, distance: 7.5
click at [681, 203] on div at bounding box center [694, 208] width 121 height 29
click at [681, 157] on input "4.000" at bounding box center [690, 158] width 88 height 13
click at [668, 195] on div at bounding box center [694, 208] width 121 height 29
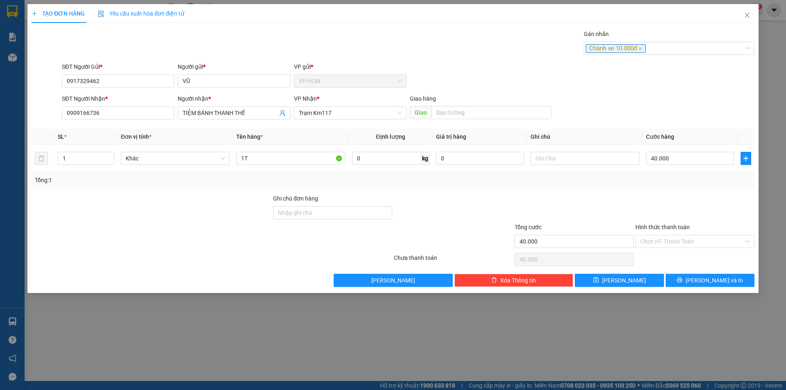
click at [670, 252] on div "Chọn HT Thanh Toán" at bounding box center [694, 259] width 121 height 16
click at [674, 246] on input "Hình thức thanh toán" at bounding box center [692, 241] width 104 height 12
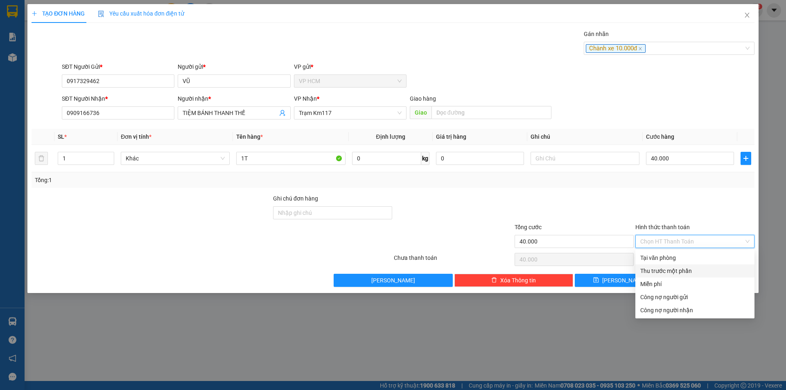
click at [663, 271] on div "Thu trước một phần" at bounding box center [694, 270] width 109 height 9
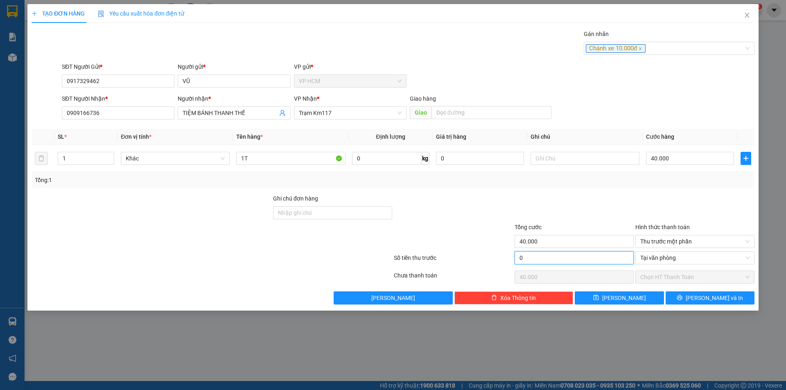
click at [550, 257] on input "0" at bounding box center [573, 257] width 119 height 13
click at [588, 183] on div "Tổng: 1" at bounding box center [393, 180] width 716 height 9
click at [682, 298] on icon "printer" at bounding box center [679, 297] width 5 height 5
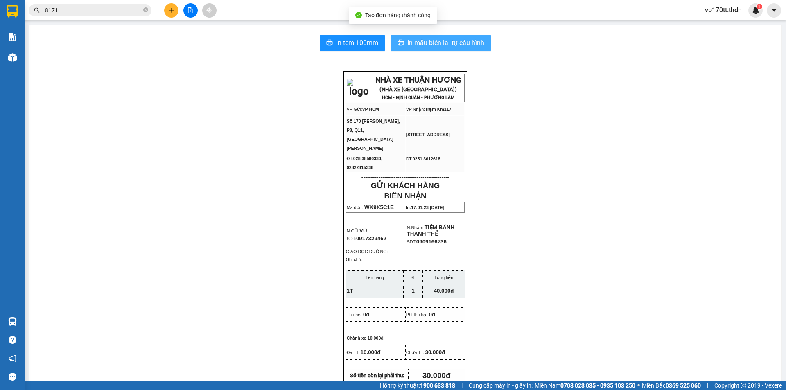
click at [431, 48] on button "In mẫu biên lai tự cấu hình" at bounding box center [441, 43] width 100 height 16
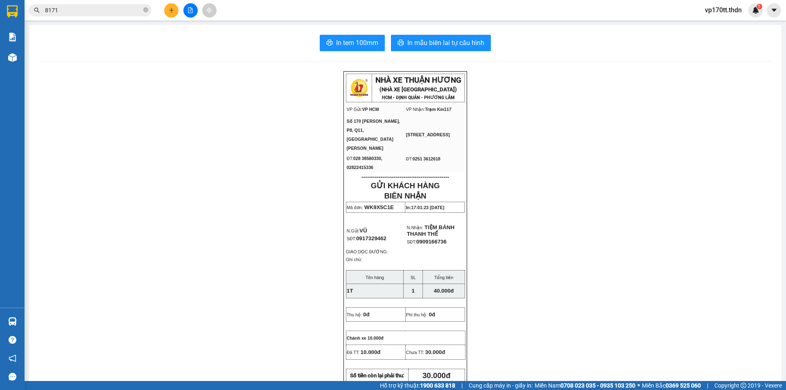
click at [115, 9] on input "8171" at bounding box center [93, 10] width 97 height 9
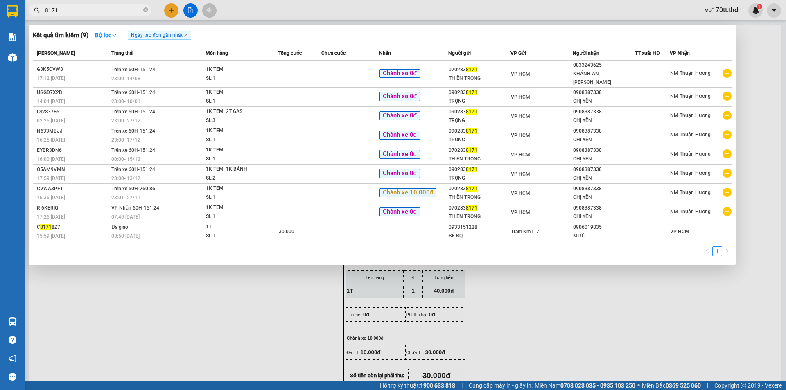
click at [115, 9] on input "8171" at bounding box center [93, 10] width 97 height 9
click at [167, 10] on div at bounding box center [393, 195] width 786 height 390
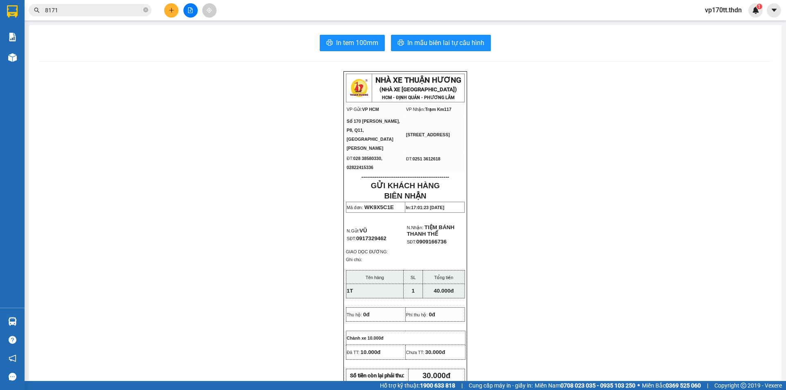
click at [167, 10] on button at bounding box center [171, 10] width 14 height 14
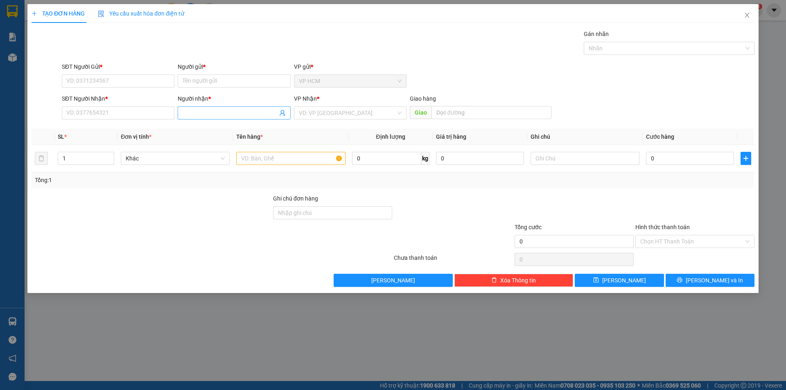
click at [230, 115] on input "Người nhận *" at bounding box center [230, 112] width 95 height 9
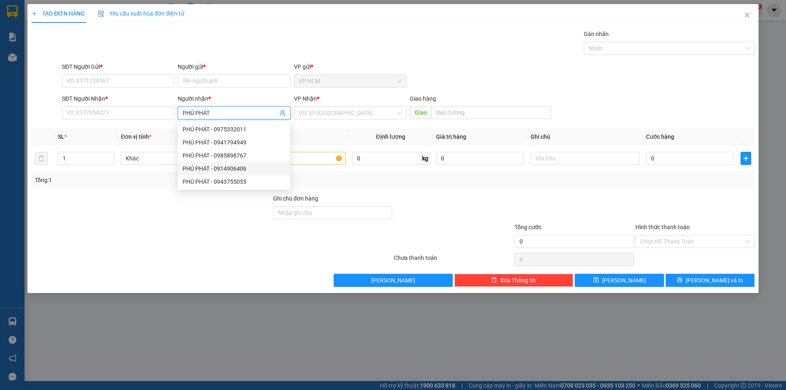
click at [260, 168] on div "PHÚ PHÁT - 0914906406" at bounding box center [234, 168] width 103 height 9
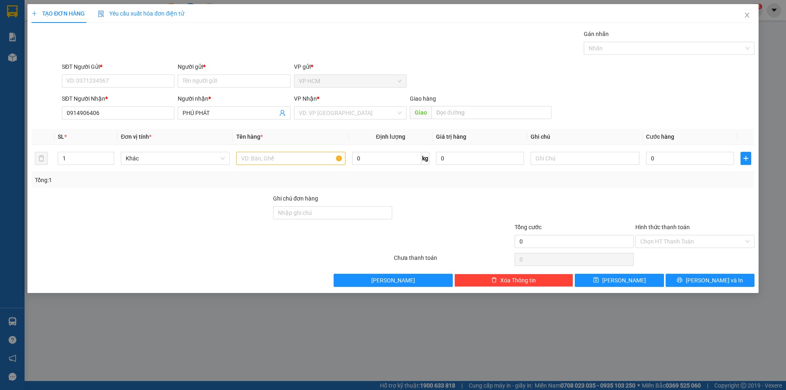
click at [220, 70] on div "Người gửi *" at bounding box center [234, 66] width 113 height 9
click at [220, 74] on input "Người gửi *" at bounding box center [234, 80] width 113 height 13
click at [222, 75] on input "Người gửi *" at bounding box center [234, 80] width 113 height 13
click at [228, 80] on input "Người gửi *" at bounding box center [234, 80] width 113 height 13
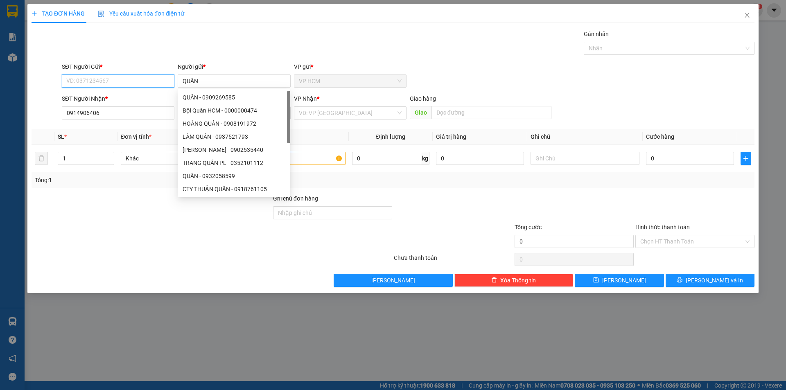
click at [110, 84] on input "SĐT Người Gửi *" at bounding box center [118, 80] width 113 height 13
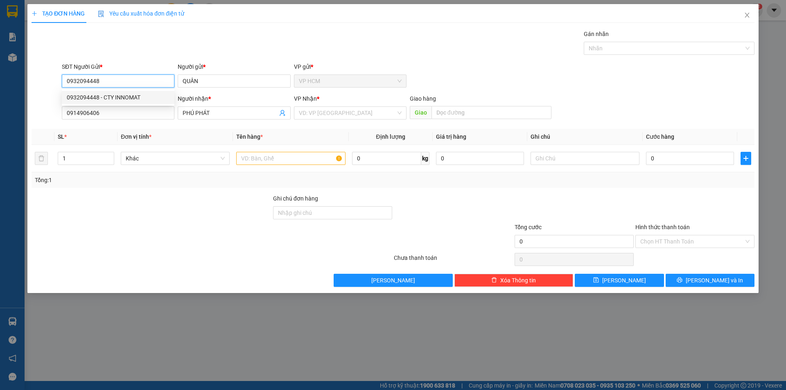
click at [115, 94] on div "0932094448 - CTY INNOMAT" at bounding box center [118, 97] width 103 height 9
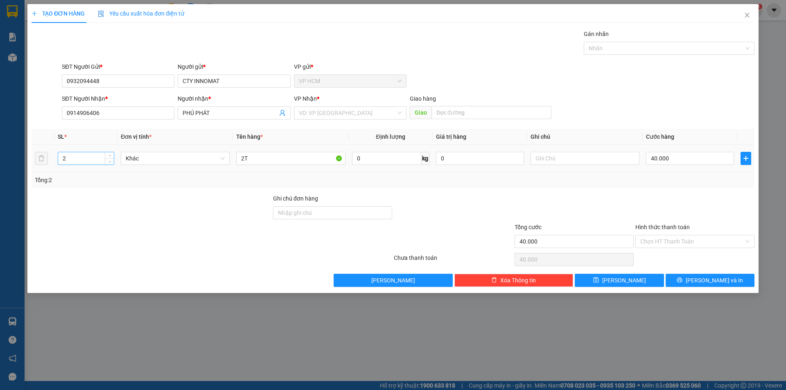
click at [82, 157] on input "2" at bounding box center [86, 158] width 56 height 12
click at [262, 152] on input "2T" at bounding box center [290, 158] width 109 height 13
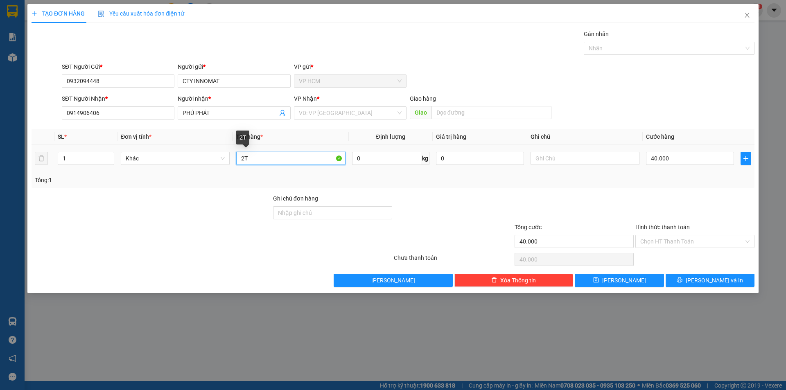
click at [262, 152] on input "2T" at bounding box center [290, 158] width 109 height 13
click at [341, 109] on input "search" at bounding box center [347, 113] width 97 height 12
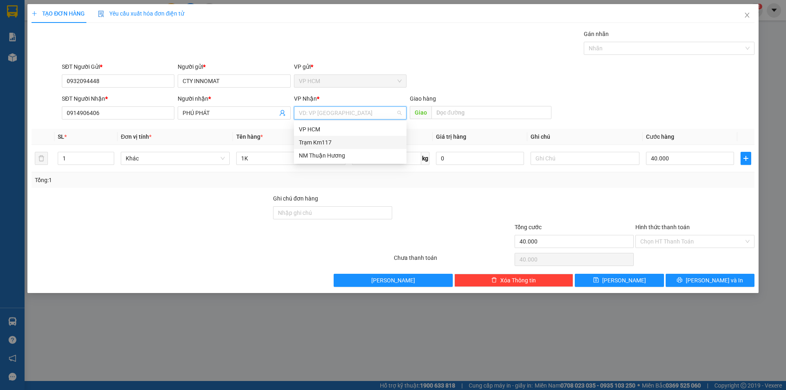
click at [342, 139] on div "Trạm Km117" at bounding box center [350, 142] width 103 height 9
click at [469, 117] on input "text" at bounding box center [491, 112] width 120 height 13
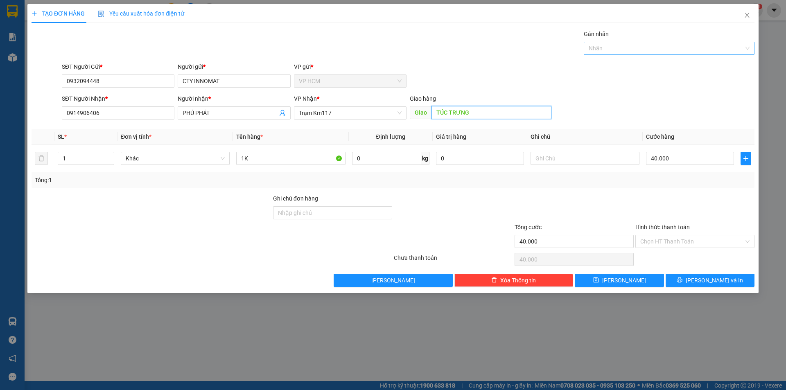
click at [622, 46] on div at bounding box center [665, 48] width 158 height 10
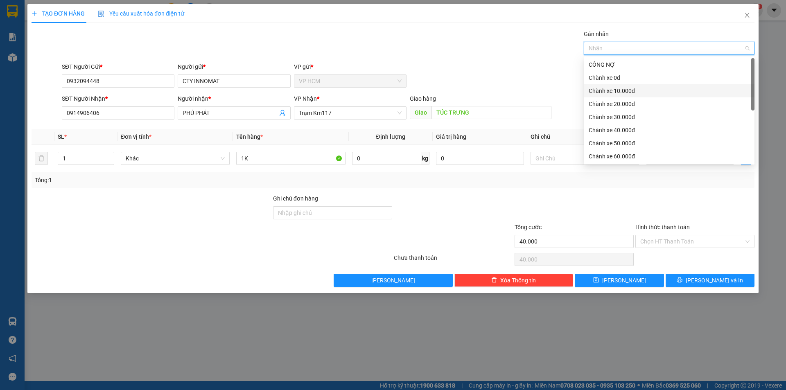
click at [610, 89] on div "Chành xe 10.000đ" at bounding box center [669, 90] width 161 height 9
click at [494, 60] on div "Transit Pickup Surcharge Ids Transit Deliver Surcharge Ids Transit Deliver Surc…" at bounding box center [393, 157] width 723 height 257
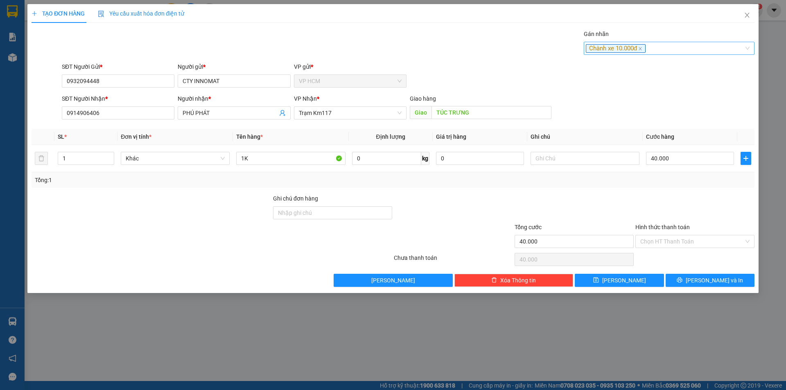
drag, startPoint x: 672, startPoint y: 34, endPoint x: 672, endPoint y: 53, distance: 18.8
click at [672, 42] on div "Gán nhãn Chành xe 10.000đ" at bounding box center [669, 43] width 171 height 29
click at [672, 53] on div "Chành xe 10.000đ" at bounding box center [665, 48] width 158 height 10
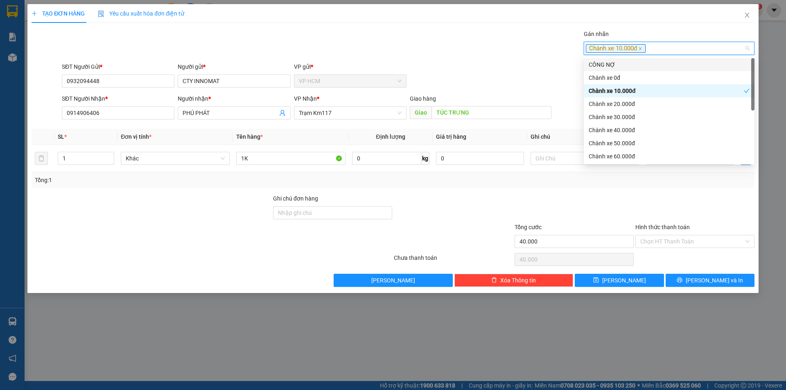
click at [610, 65] on div "CÔNG NỢ" at bounding box center [669, 64] width 161 height 9
drag, startPoint x: 467, startPoint y: 41, endPoint x: 647, endPoint y: 171, distance: 222.8
click at [468, 43] on div "Gán nhãn Chành xe 10.000đ CÔNG NỢ" at bounding box center [408, 43] width 696 height 29
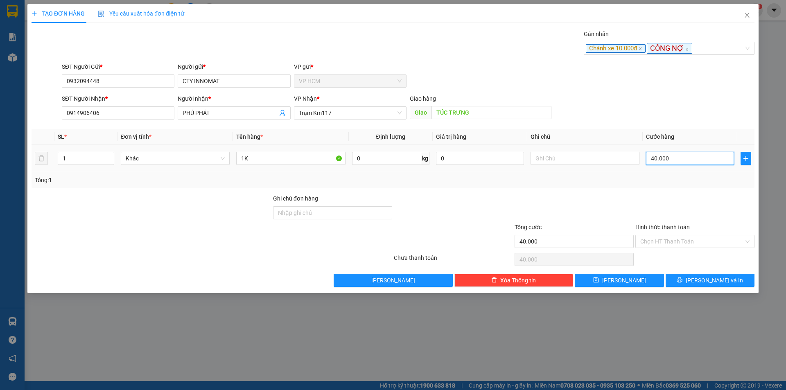
click at [658, 155] on input "40.000" at bounding box center [690, 158] width 88 height 13
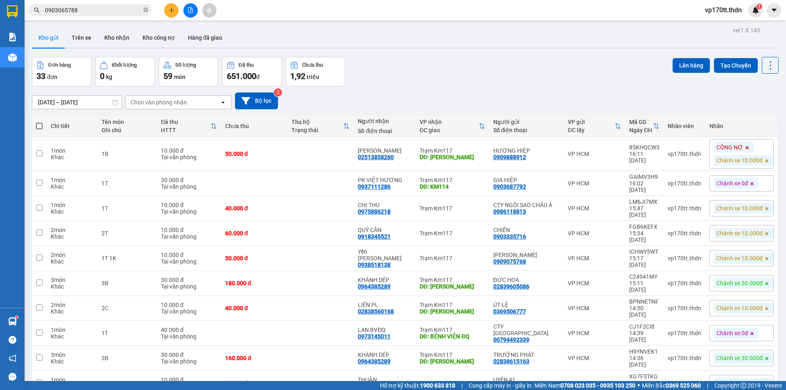
click at [110, 7] on input "0903065788" at bounding box center [93, 10] width 97 height 9
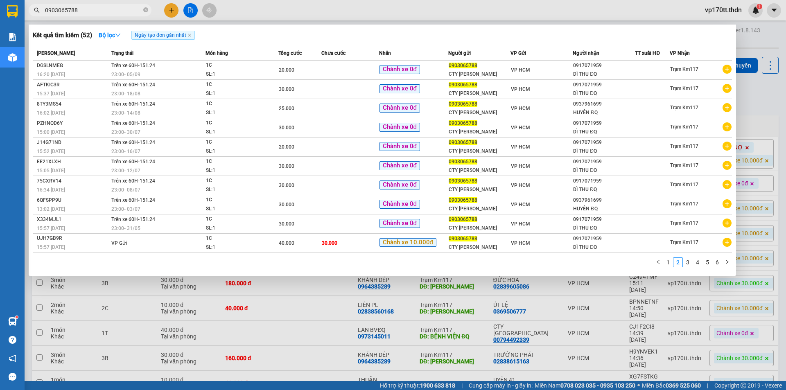
click at [110, 7] on input "0903065788" at bounding box center [93, 10] width 97 height 9
paste input "73819424"
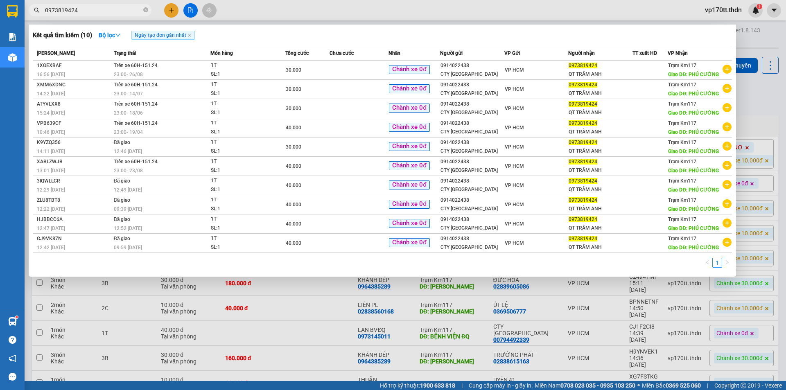
type input "0973819424"
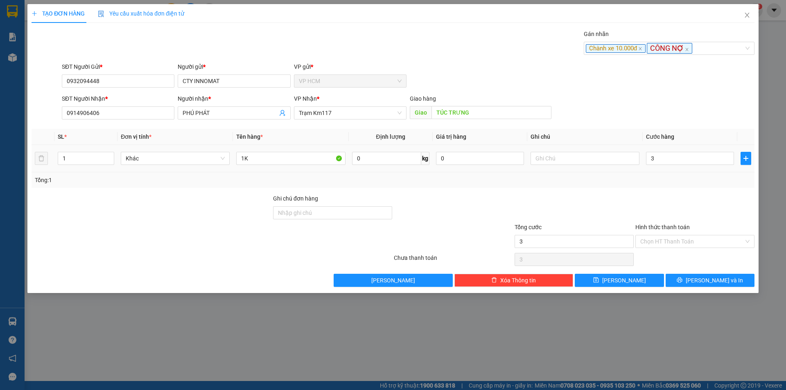
type input "30"
type input "30.000"
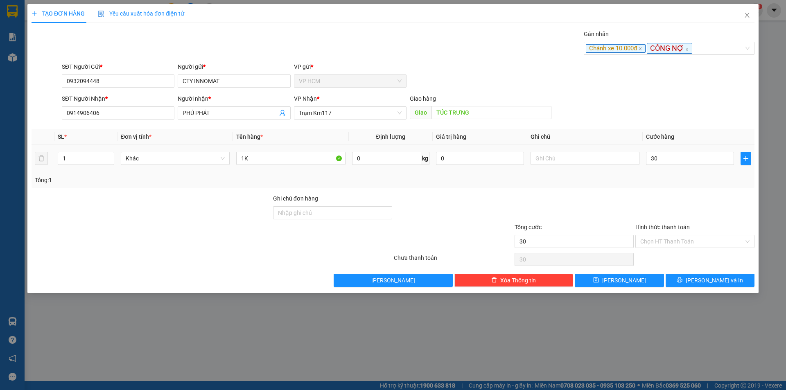
type input "30.000"
drag, startPoint x: 654, startPoint y: 195, endPoint x: 668, endPoint y: 229, distance: 36.7
click at [655, 195] on div at bounding box center [694, 208] width 121 height 29
click at [673, 243] on input "Hình thức thanh toán" at bounding box center [692, 241] width 104 height 12
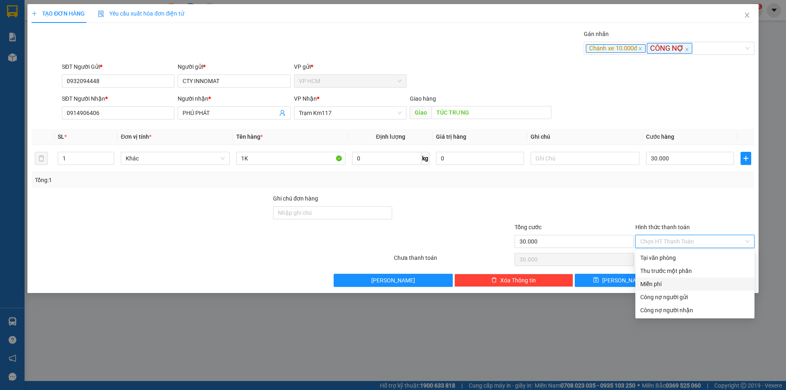
click at [648, 279] on div "Miễn phí" at bounding box center [694, 283] width 119 height 13
type input "0"
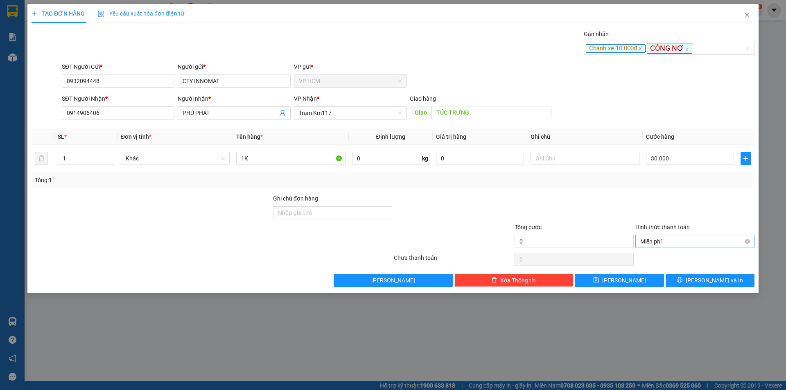
click at [667, 240] on span "Miễn phí" at bounding box center [694, 241] width 109 height 12
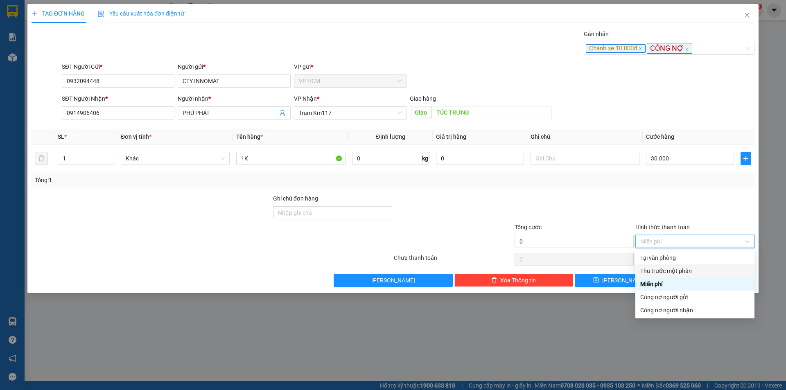
click at [653, 271] on div "Thu trước một phần" at bounding box center [694, 270] width 109 height 9
click at [0, 0] on input "0" at bounding box center [0, 0] width 0 height 0
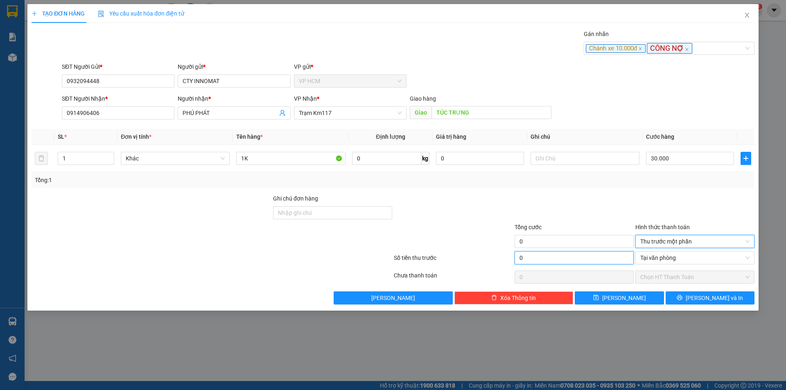
type input "30.000"
type input "1"
type input "29.999"
type input "10"
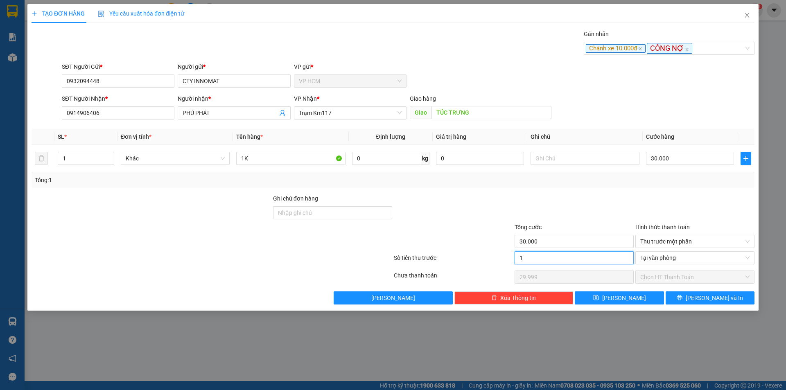
type input "29.990"
type input "10.000"
type input "20.000"
drag, startPoint x: 591, startPoint y: 214, endPoint x: 600, endPoint y: 209, distance: 9.9
click at [591, 214] on div at bounding box center [574, 208] width 121 height 29
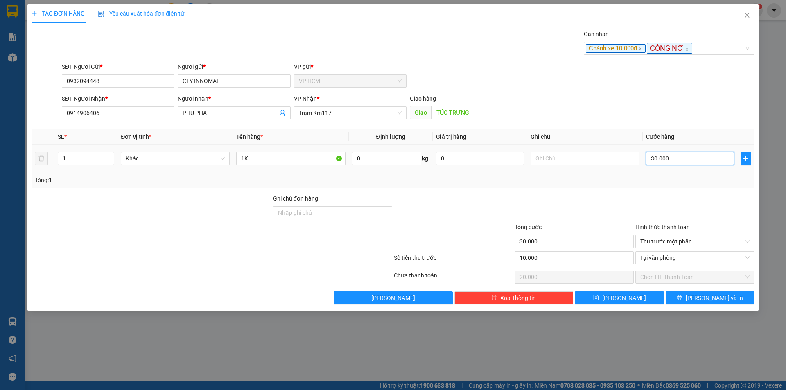
click at [665, 161] on input "30.000" at bounding box center [690, 158] width 88 height 13
type input "2"
type input "-9.998"
type input "25"
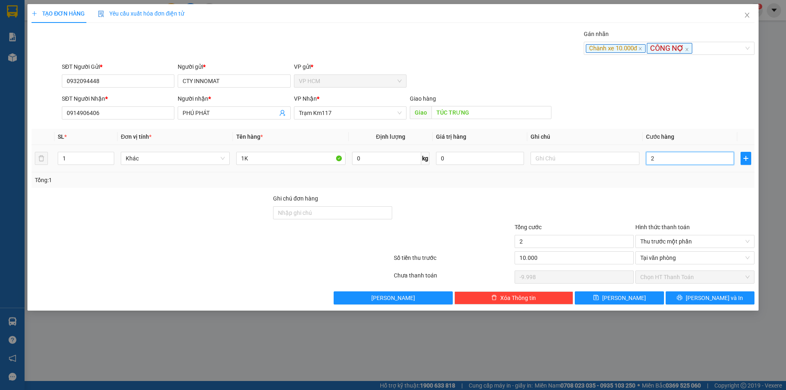
type input "25"
type input "-9.975"
type input "25.000"
type input "15.000"
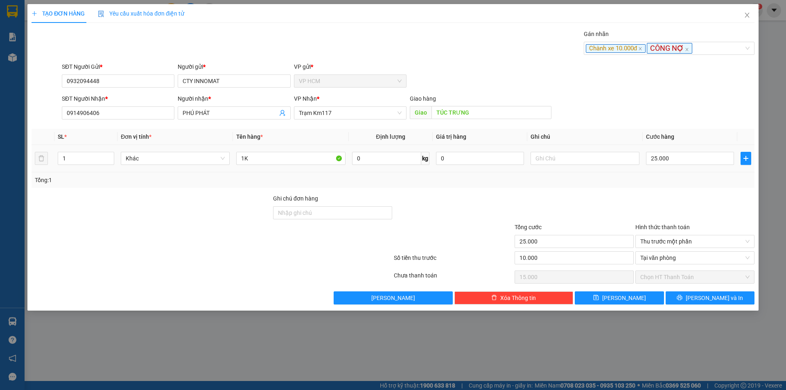
click at [684, 205] on div at bounding box center [694, 208] width 121 height 29
click at [721, 307] on div "TẠO ĐƠN HÀNG Yêu cầu xuất hóa đơn điện tử Transit Pickup Surcharge Ids Transit …" at bounding box center [392, 157] width 731 height 307
click at [682, 298] on icon "printer" at bounding box center [679, 297] width 5 height 5
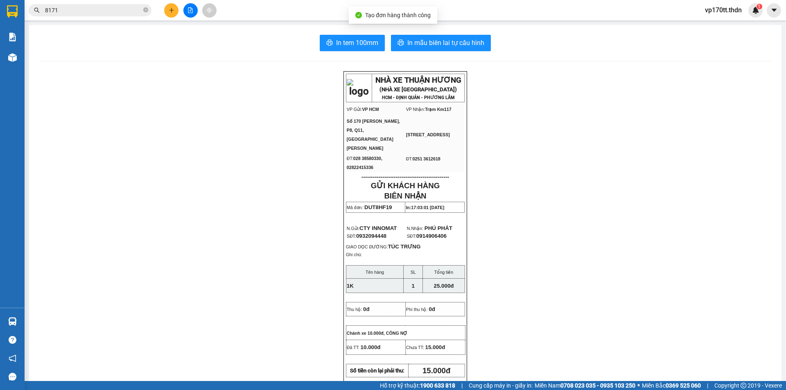
click at [451, 54] on div "In tem 100mm In mẫu biên lai tự cấu hình NHÀ XE THUẬN HƯƠNG (NHÀ XE PHÚ THỌ) HC…" at bounding box center [405, 370] width 752 height 690
click at [453, 49] on button "In mẫu biên lai tự cấu hình" at bounding box center [441, 43] width 100 height 16
click at [167, 14] on button at bounding box center [171, 10] width 14 height 14
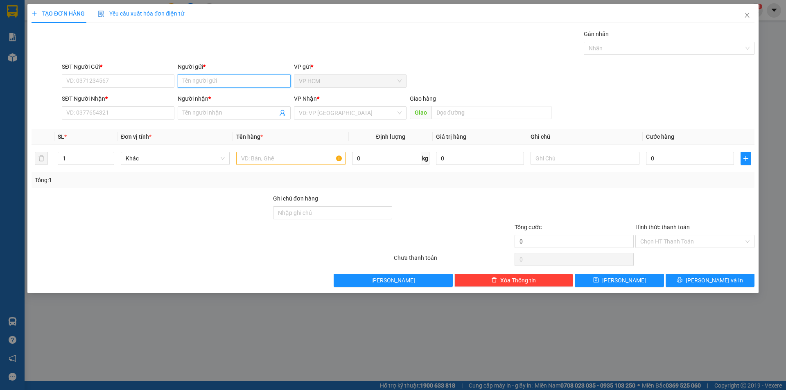
click at [218, 84] on input "Người gửi *" at bounding box center [234, 80] width 113 height 13
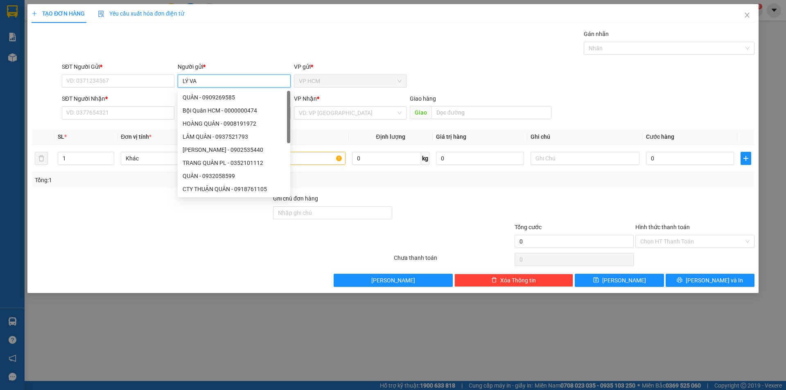
type input "LÝ VAD"
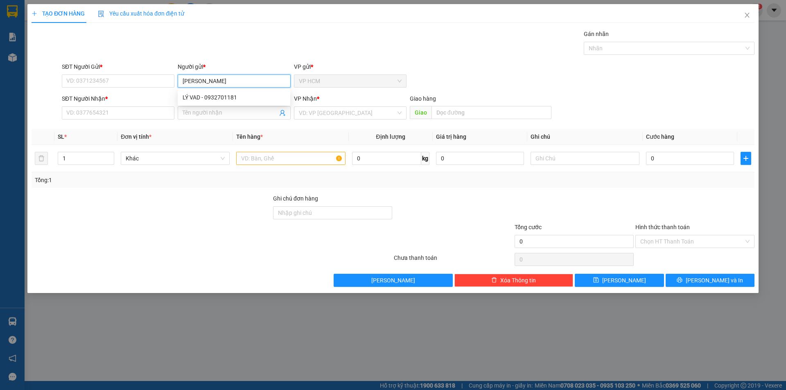
click at [226, 99] on div "LÝ VAD - 0932701181" at bounding box center [234, 97] width 103 height 9
type input "0932701181"
type input "LÝ VAD"
click at [284, 113] on icon "user-add" at bounding box center [282, 113] width 7 height 7
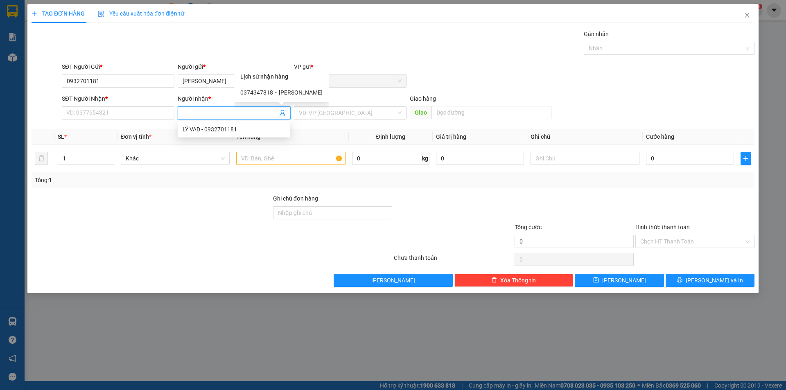
click at [278, 88] on div "0374347818 - XUÂN PHƯỢNG" at bounding box center [281, 92] width 95 height 19
click at [282, 89] on span "XUÂN PHƯỢNG" at bounding box center [301, 92] width 44 height 7
type input "0374347818"
type input "XUÂN PHƯỢNG"
click at [291, 161] on input "text" at bounding box center [290, 158] width 109 height 13
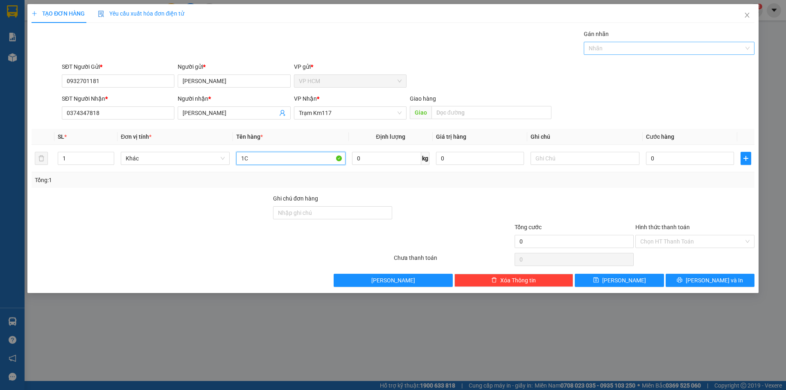
click at [643, 49] on div at bounding box center [665, 48] width 158 height 10
type input "1C"
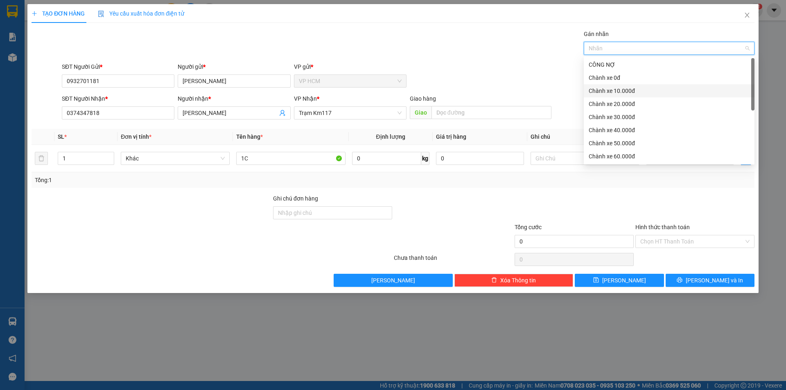
click at [633, 90] on div "Chành xe 10.000đ" at bounding box center [669, 90] width 161 height 9
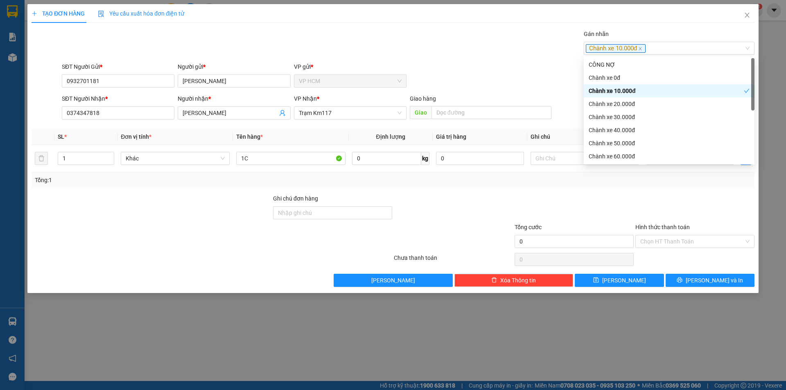
drag, startPoint x: 466, startPoint y: 59, endPoint x: 654, endPoint y: 181, distance: 223.7
click at [465, 61] on div "Transit Pickup Surcharge Ids Transit Deliver Surcharge Ids Transit Deliver Surc…" at bounding box center [393, 157] width 723 height 257
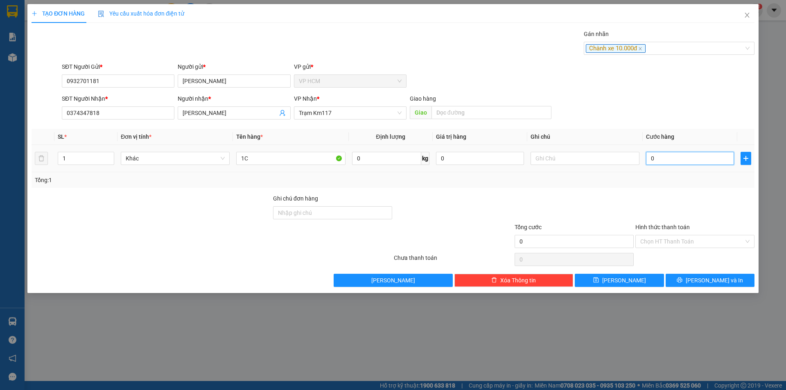
click at [687, 162] on input "0" at bounding box center [690, 158] width 88 height 13
type input "3"
type input "30"
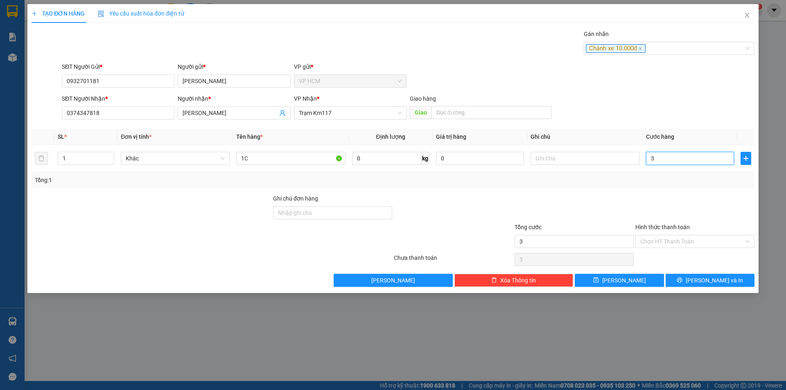
type input "30"
type input "30.000"
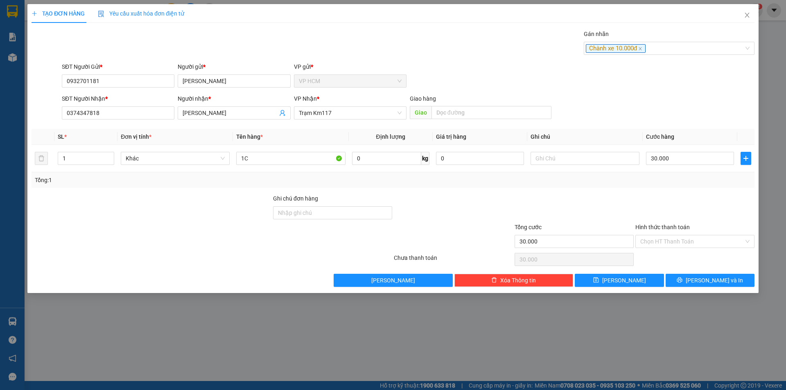
click at [678, 183] on div "Tổng: 1" at bounding box center [393, 180] width 716 height 9
click at [677, 230] on label "Hình thức thanh toán" at bounding box center [662, 227] width 54 height 7
click at [677, 235] on input "Hình thức thanh toán" at bounding box center [692, 241] width 104 height 12
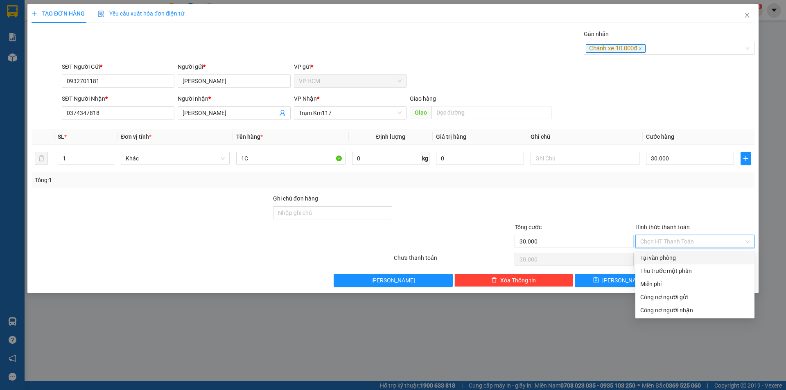
click at [679, 241] on input "Hình thức thanh toán" at bounding box center [692, 241] width 104 height 12
click at [673, 267] on div "Thu trước một phần" at bounding box center [694, 270] width 109 height 9
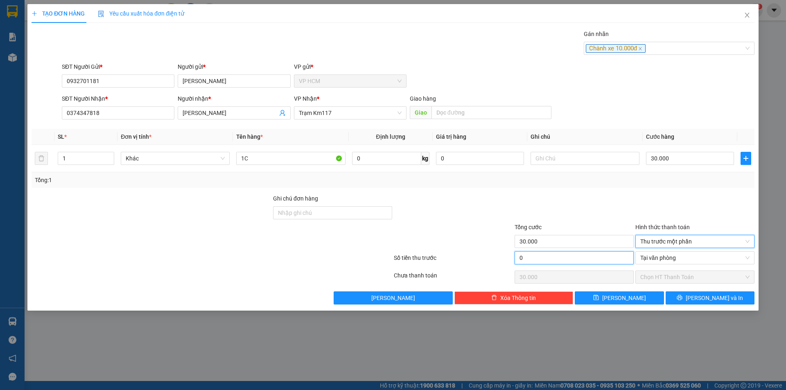
click at [571, 253] on input "0" at bounding box center [573, 257] width 119 height 13
type input "1"
type input "29.999"
type input "10"
type input "29.990"
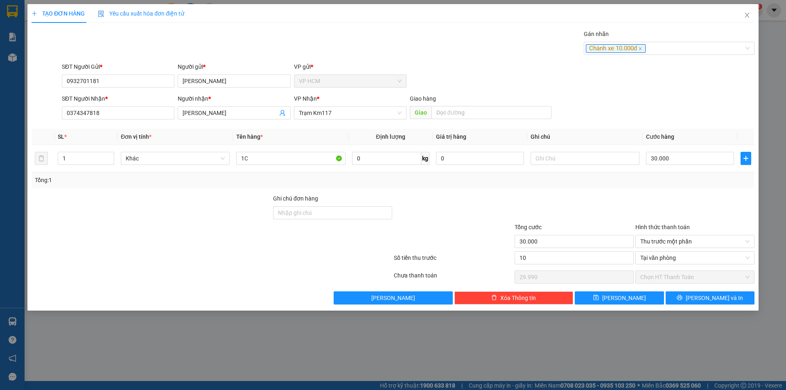
type input "10.000"
type input "20.000"
click at [587, 196] on div at bounding box center [574, 208] width 121 height 29
click at [682, 298] on icon "printer" at bounding box center [680, 298] width 6 height 6
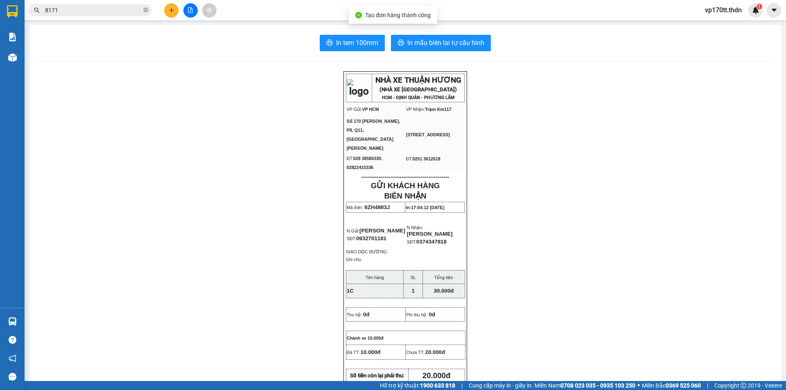
click at [447, 23] on main "In tem 100mm In mẫu biên lai tự cấu hình NHÀ XE THUẬN HƯƠNG (NHÀ XE PHÚ THỌ) HC…" at bounding box center [393, 190] width 786 height 381
click at [457, 44] on span "In mẫu biên lai tự cấu hình" at bounding box center [445, 43] width 77 height 10
click at [174, 11] on button at bounding box center [171, 10] width 14 height 14
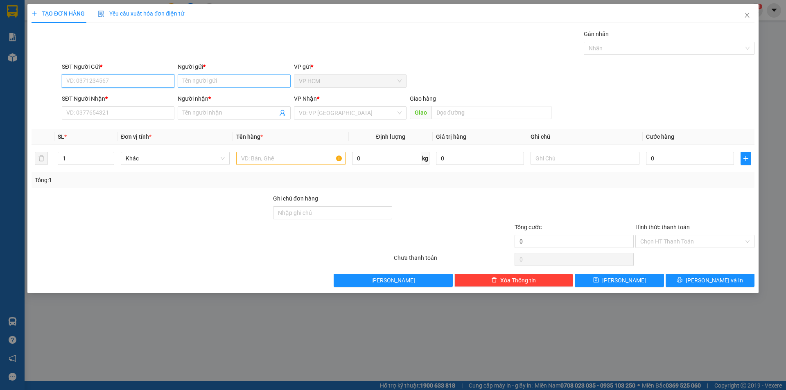
click at [193, 83] on input "Người gửi *" at bounding box center [234, 80] width 113 height 13
type input "TRAM SG"
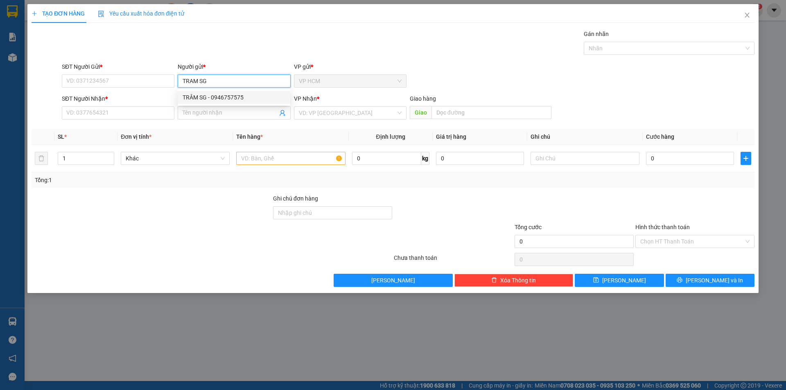
click at [220, 96] on div "TRÂM SG - 0946757575" at bounding box center [234, 97] width 103 height 9
type input "0946757575"
type input "TRÂM SG"
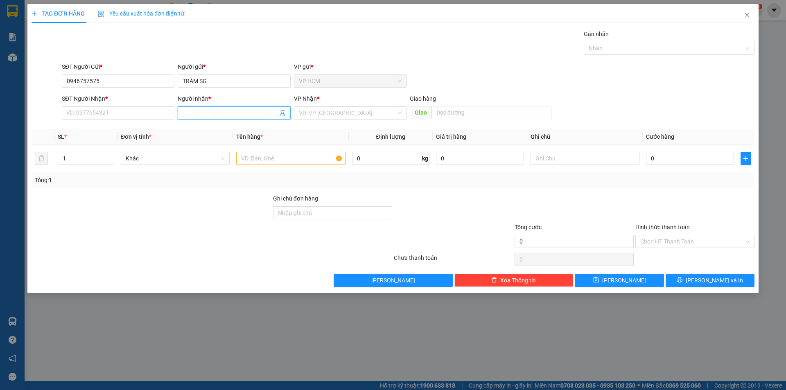
click at [280, 113] on icon "user-add" at bounding box center [282, 113] width 7 height 7
click at [287, 91] on span "A PHÚ 115" at bounding box center [298, 92] width 27 height 7
type input "0919808099"
type input "A PHÚ 115"
click at [294, 154] on input "text" at bounding box center [290, 158] width 109 height 13
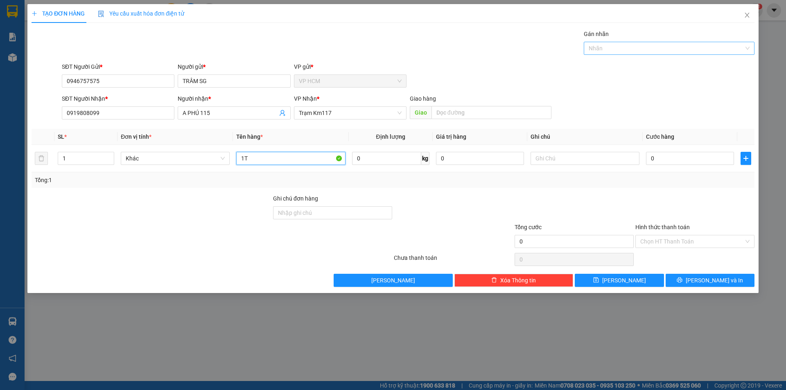
click at [634, 44] on div at bounding box center [665, 48] width 158 height 10
type input "1T"
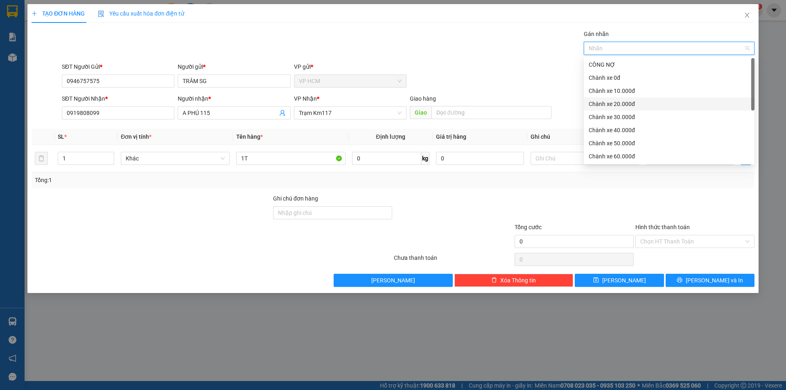
click at [605, 98] on div "Chành xe 20.000đ" at bounding box center [669, 103] width 171 height 13
click at [606, 106] on div "Chành xe 20.000đ" at bounding box center [666, 103] width 155 height 9
click at [610, 94] on div "Chành xe 10.000đ" at bounding box center [669, 90] width 161 height 9
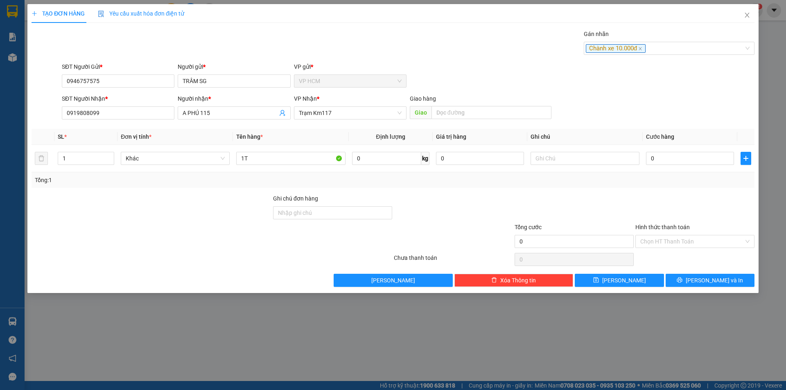
click at [488, 65] on div "SĐT Người Gửi * 0946757575 Người gửi * TRÂM SG VP gửi * VP HCM" at bounding box center [408, 76] width 696 height 29
click at [664, 160] on input "0" at bounding box center [690, 158] width 88 height 13
type input "3"
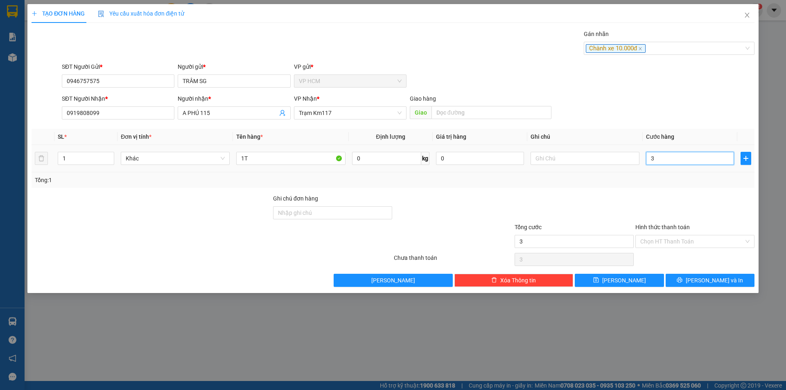
type input "35"
type input "35.000"
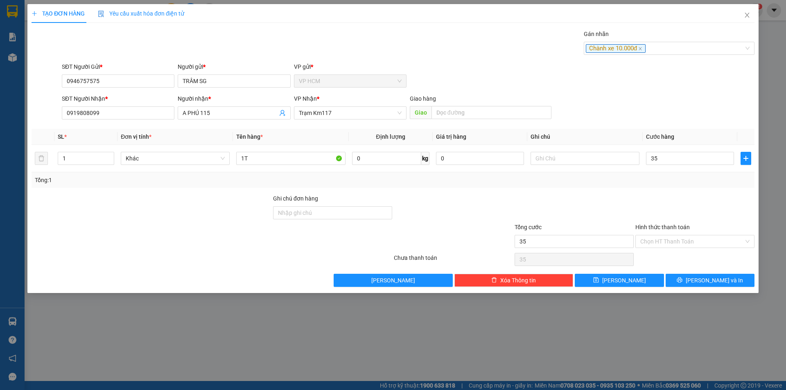
type input "35.000"
drag, startPoint x: 676, startPoint y: 187, endPoint x: 678, endPoint y: 229, distance: 42.2
click at [676, 187] on div "Tổng: 1" at bounding box center [393, 180] width 723 height 16
click at [678, 232] on div "Hình thức thanh toán" at bounding box center [694, 229] width 119 height 12
click at [678, 242] on input "Hình thức thanh toán" at bounding box center [692, 241] width 104 height 12
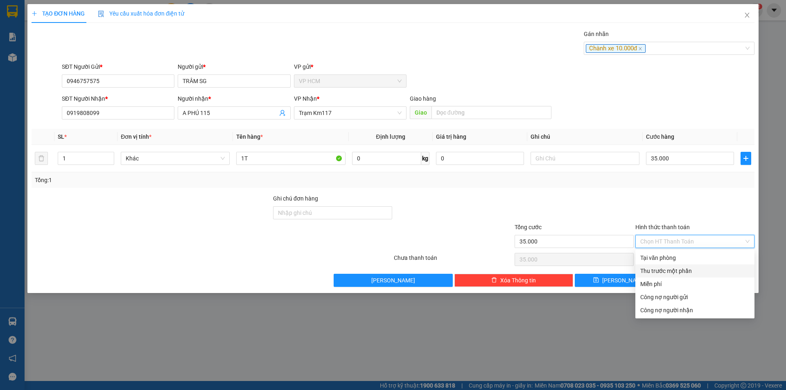
click at [663, 271] on div "Thu trước một phần" at bounding box center [694, 270] width 109 height 9
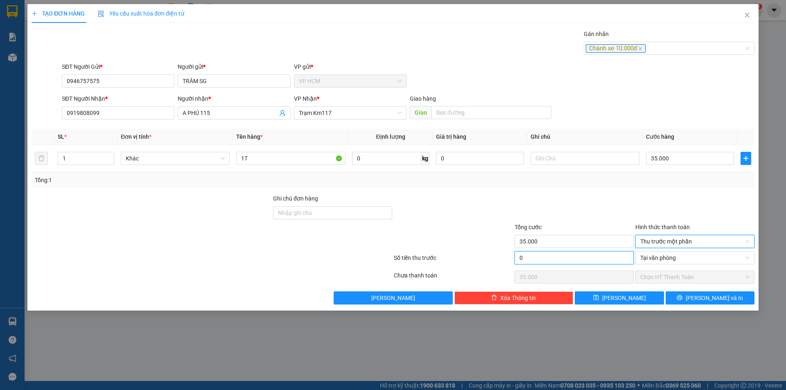
drag, startPoint x: 517, startPoint y: 253, endPoint x: 552, endPoint y: 259, distance: 35.2
click at [518, 253] on input "0" at bounding box center [573, 257] width 119 height 13
type input "1"
type input "34.999"
type input "10"
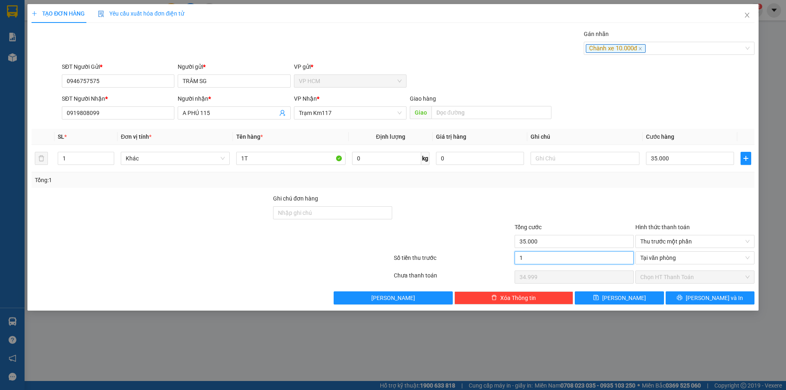
type input "34.990"
click at [681, 298] on button "[PERSON_NAME] và In" at bounding box center [709, 297] width 89 height 13
type input "10.000"
type input "25.000"
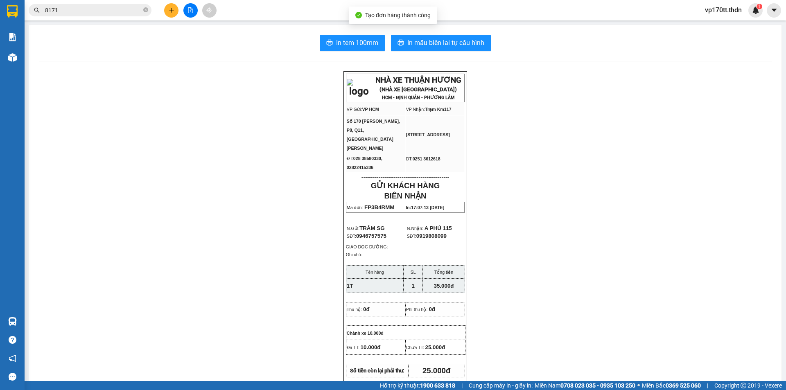
click at [431, 47] on span "In mẫu biên lai tự cấu hình" at bounding box center [445, 43] width 77 height 10
click at [66, 15] on span "8171" at bounding box center [90, 10] width 123 height 12
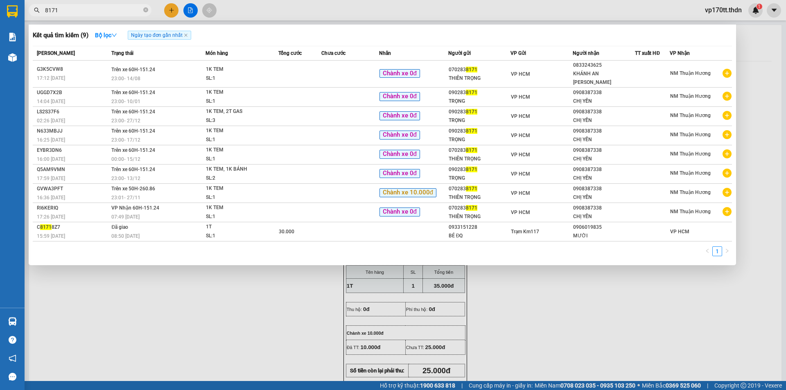
click at [66, 15] on span "8171" at bounding box center [90, 10] width 123 height 12
click at [68, 12] on input "8171" at bounding box center [93, 10] width 97 height 9
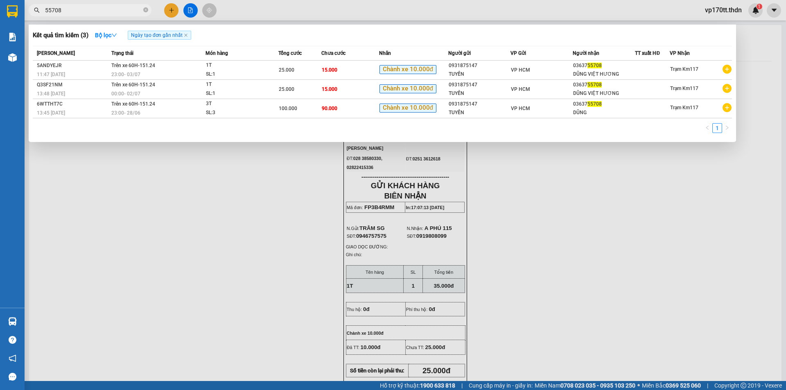
type input "55708"
click at [173, 10] on div at bounding box center [393, 195] width 786 height 390
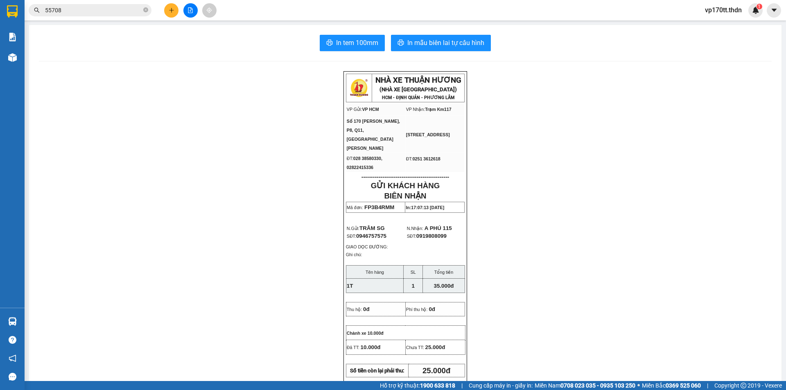
click at [173, 10] on icon "plus" at bounding box center [171, 10] width 5 height 0
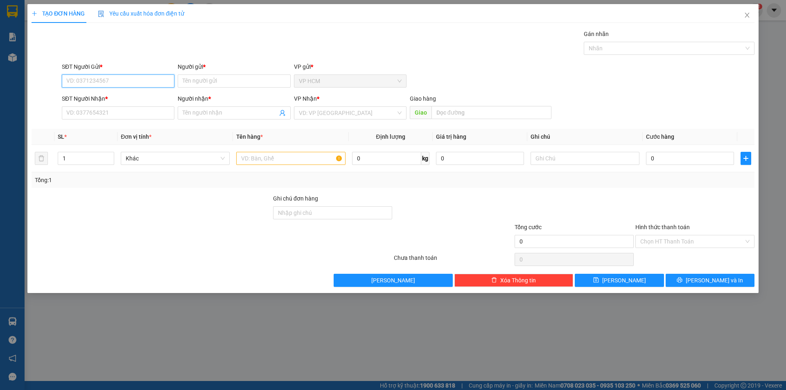
click at [131, 79] on input "SĐT Người Gửi *" at bounding box center [118, 80] width 113 height 13
click at [124, 93] on div "0931875147 - TUYỀN" at bounding box center [118, 97] width 103 height 9
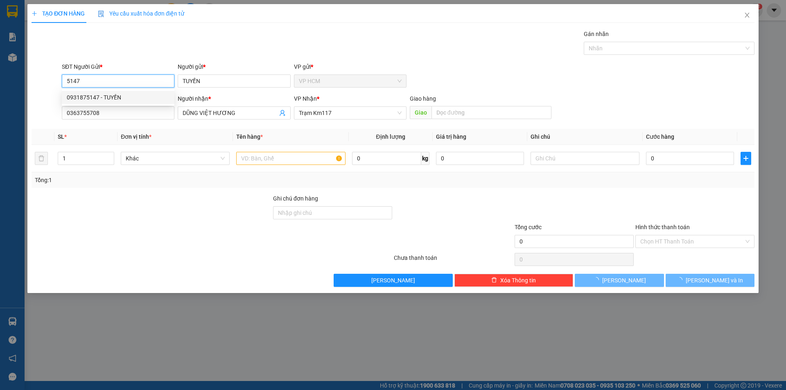
type input "0931875147"
type input "TUYỀN"
type input "0363755708"
type input "DŨNG VIỆT HƯƠNG"
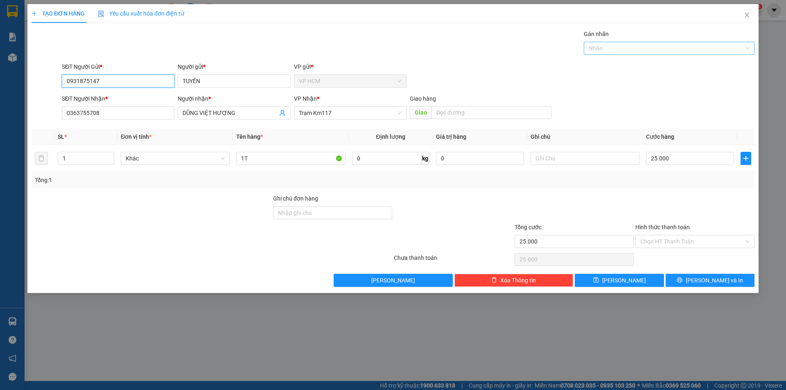
type input "25.000"
click at [615, 47] on div at bounding box center [665, 48] width 158 height 10
type input "0931875147"
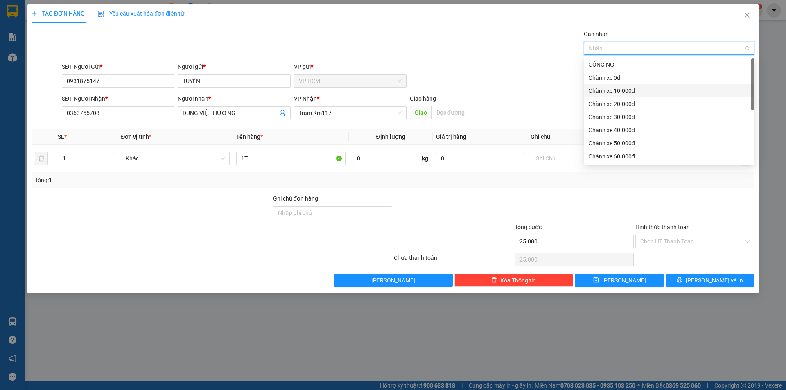
click at [626, 87] on div "Chành xe 10.000đ" at bounding box center [669, 90] width 161 height 9
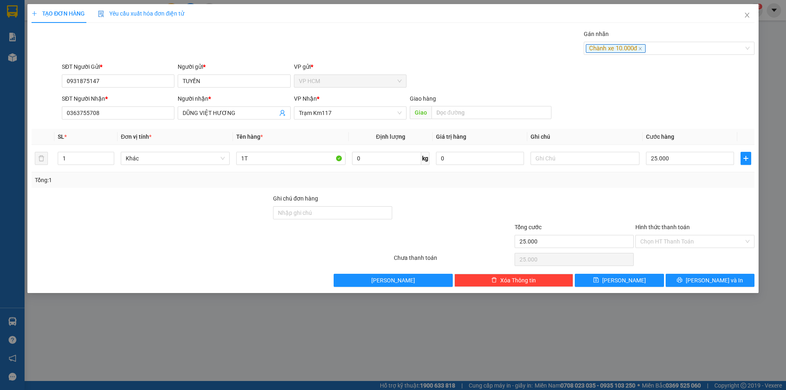
drag, startPoint x: 428, startPoint y: 60, endPoint x: 634, endPoint y: 191, distance: 244.0
click at [429, 60] on div "Transit Pickup Surcharge Ids Transit Deliver Surcharge Ids Transit Deliver Surc…" at bounding box center [393, 157] width 723 height 257
click at [683, 157] on input "25.000" at bounding box center [690, 158] width 88 height 13
type input "3"
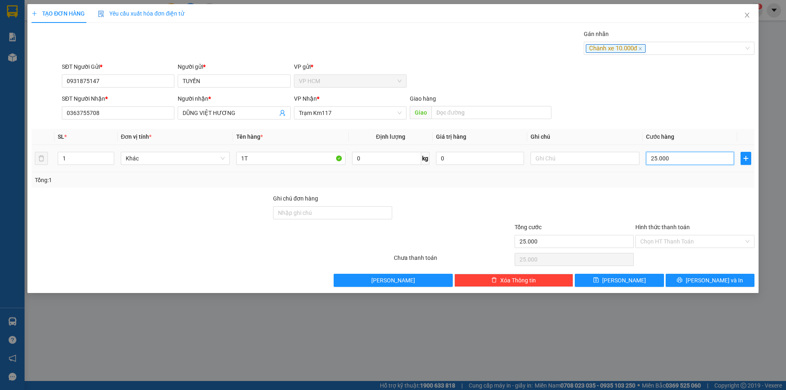
type input "3"
type input "30"
type input "30.000"
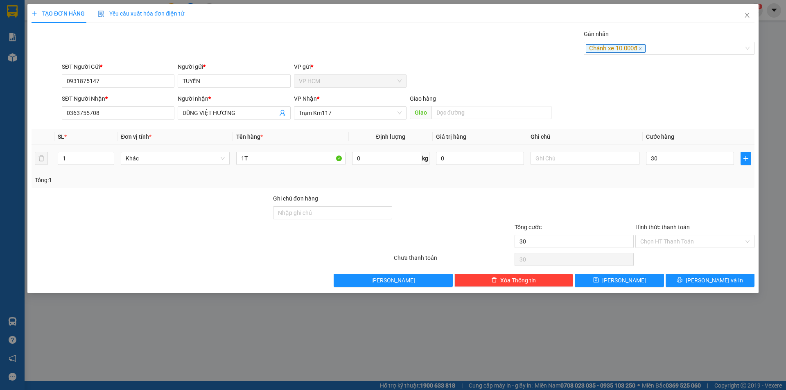
type input "30.000"
click at [669, 185] on div "Tổng: 1" at bounding box center [393, 180] width 723 height 16
click at [659, 243] on input "Hình thức thanh toán" at bounding box center [692, 241] width 104 height 12
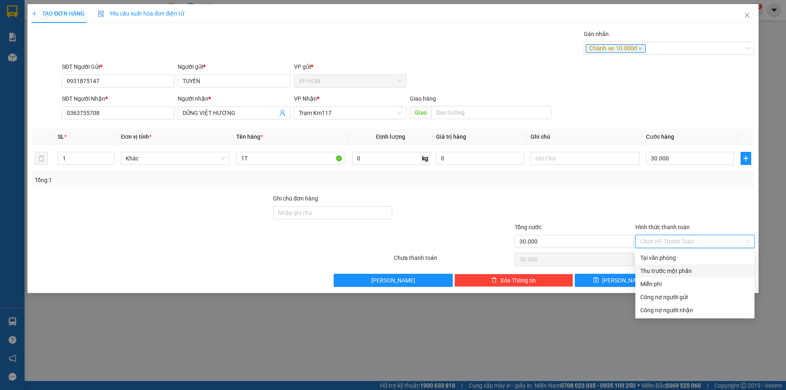
click at [660, 268] on div "Thu trước một phần" at bounding box center [694, 270] width 109 height 9
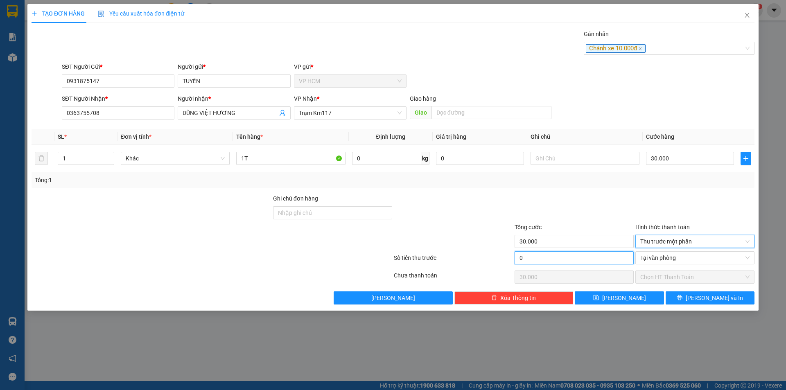
click at [569, 253] on input "0" at bounding box center [573, 257] width 119 height 13
type input "1"
type input "29.999"
type input "10"
type input "29.990"
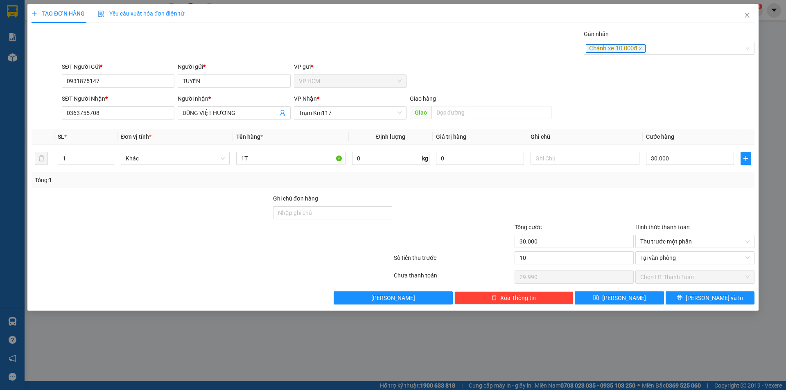
type input "10.000"
type input "20.000"
drag, startPoint x: 574, startPoint y: 193, endPoint x: 484, endPoint y: 199, distance: 90.2
click at [574, 193] on div "Transit Pickup Surcharge Ids Transit Deliver Surcharge Ids Transit Deliver Surc…" at bounding box center [393, 166] width 723 height 275
click at [701, 290] on div "Transit Pickup Surcharge Ids Transit Deliver Surcharge Ids Transit Deliver Surc…" at bounding box center [393, 166] width 723 height 275
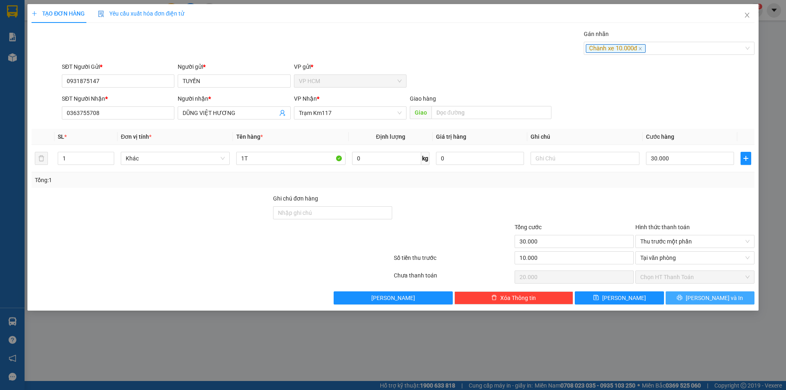
click at [707, 296] on span "[PERSON_NAME] và In" at bounding box center [714, 297] width 57 height 9
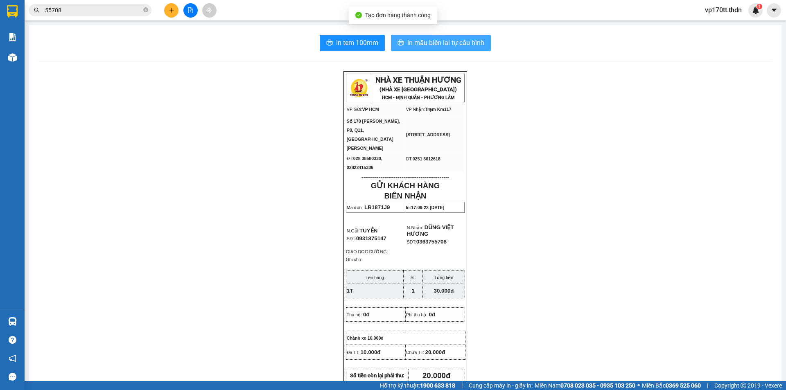
click at [427, 38] on span "In mẫu biên lai tự cấu hình" at bounding box center [445, 43] width 77 height 10
click at [177, 11] on button at bounding box center [171, 10] width 14 height 14
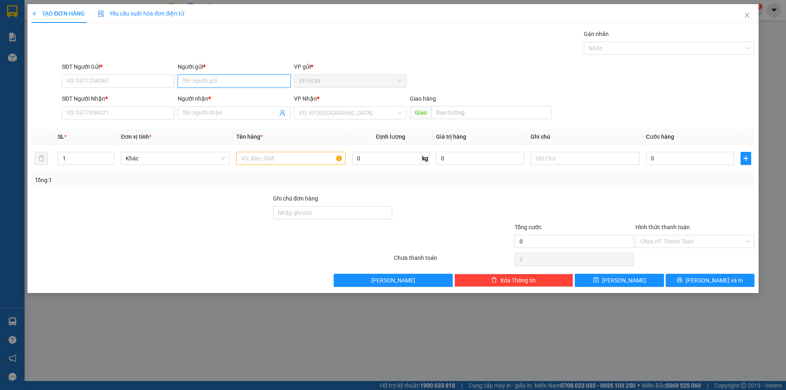
click at [264, 75] on input "Người gửi *" at bounding box center [234, 80] width 113 height 13
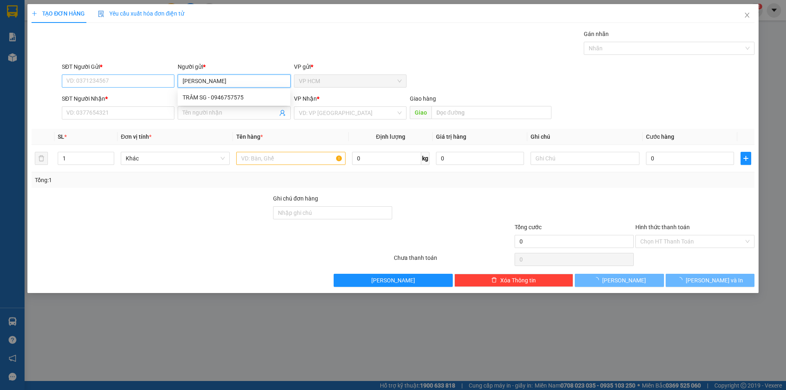
type input "HUỆ PHƯƠNG"
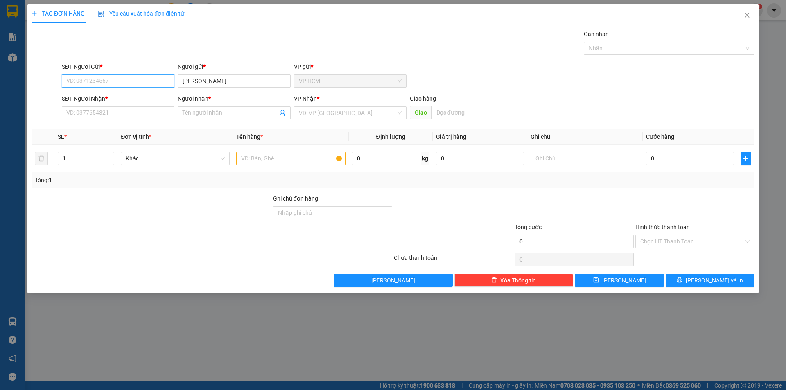
click at [122, 77] on input "SĐT Người Gửi *" at bounding box center [118, 80] width 113 height 13
click at [190, 118] on span at bounding box center [234, 112] width 113 height 13
type input "TIỆM BÁNH THANH THẾ"
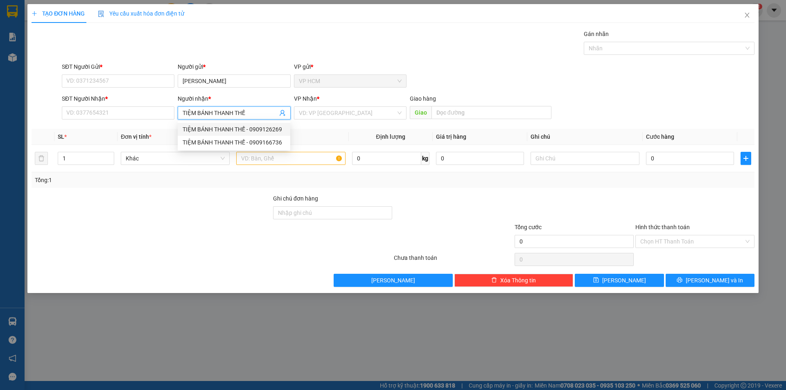
click at [267, 133] on div "TIỆM BÁNH THANH THẾ - 0909126269" at bounding box center [234, 129] width 103 height 9
click at [247, 119] on span "TIỆM BÁNH THANH THẾ" at bounding box center [234, 112] width 113 height 13
click at [266, 143] on div "TIỆM BÁNH THANH THẾ - 0909166736" at bounding box center [234, 142] width 103 height 9
type input "0909166736"
type input "TIỆM BÁNH THANH THẾ"
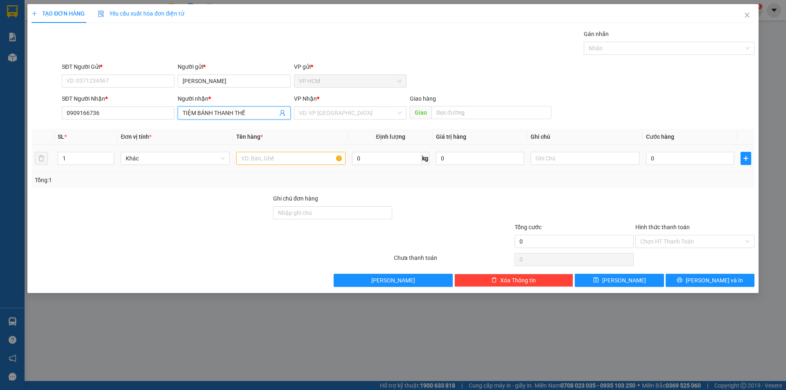
click at [81, 149] on td "1" at bounding box center [85, 158] width 63 height 27
drag, startPoint x: 83, startPoint y: 155, endPoint x: 347, endPoint y: 156, distance: 264.8
click at [84, 156] on input "1" at bounding box center [86, 158] width 56 height 12
click at [348, 156] on td at bounding box center [290, 158] width 115 height 27
click at [288, 165] on div at bounding box center [290, 158] width 109 height 16
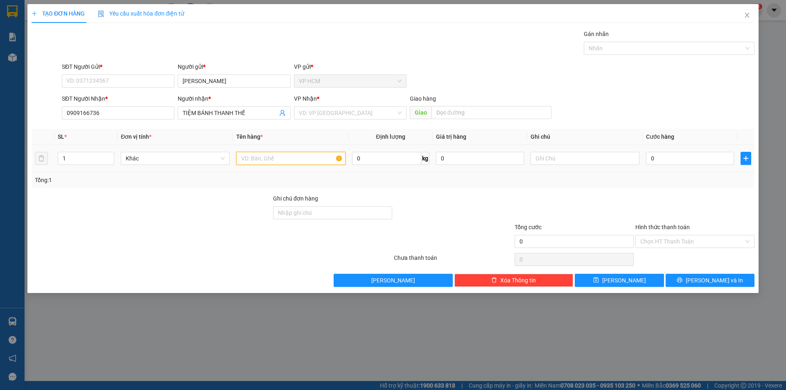
click at [294, 161] on input "text" at bounding box center [290, 158] width 109 height 13
type input "1T"
click at [331, 95] on div "VP Nhận *" at bounding box center [350, 98] width 113 height 9
click at [333, 111] on input "search" at bounding box center [347, 113] width 97 height 12
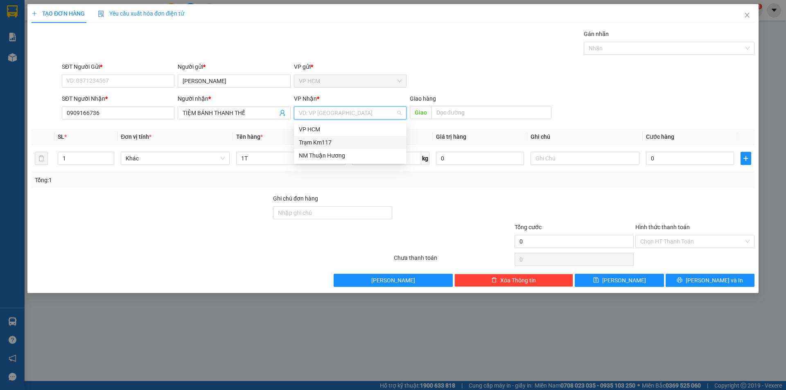
click at [332, 145] on div "Trạm Km117" at bounding box center [350, 142] width 103 height 9
click at [654, 51] on div at bounding box center [665, 48] width 158 height 10
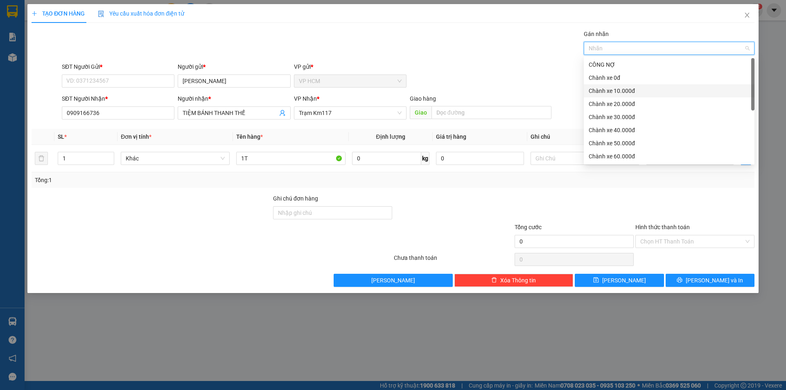
click at [636, 90] on div "Chành xe 10.000đ" at bounding box center [669, 90] width 161 height 9
click at [492, 55] on div "Gán nhãn Chành xe 10.000đ" at bounding box center [408, 43] width 696 height 29
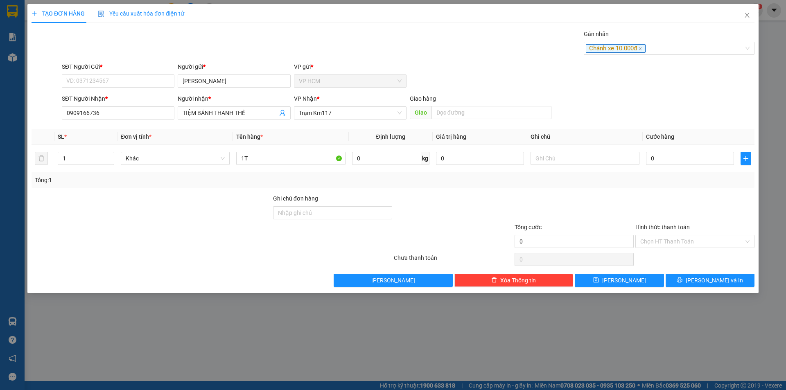
click at [153, 74] on div "SĐT Người Gửi *" at bounding box center [118, 68] width 113 height 12
click at [155, 79] on input "SĐT Người Gửi *" at bounding box center [118, 80] width 113 height 13
type input "0917667813"
click at [695, 163] on input "0" at bounding box center [690, 158] width 88 height 13
type input "5"
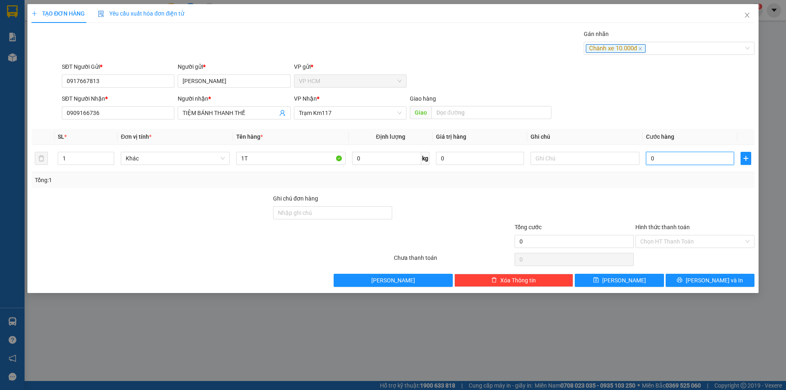
type input "5"
type input "50"
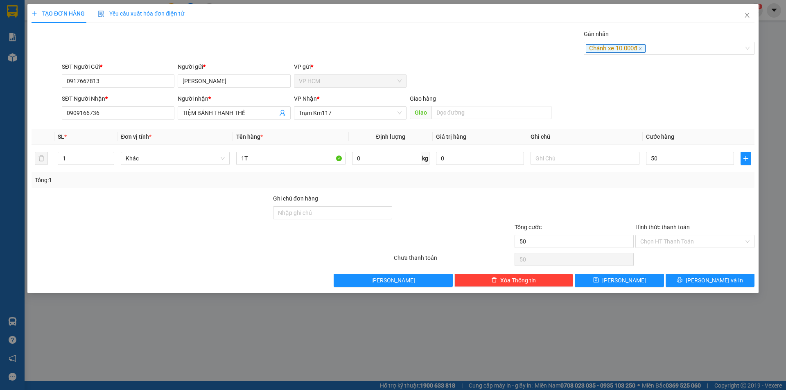
type input "50.000"
click at [654, 194] on div at bounding box center [694, 208] width 121 height 29
drag, startPoint x: 669, startPoint y: 243, endPoint x: 666, endPoint y: 248, distance: 6.2
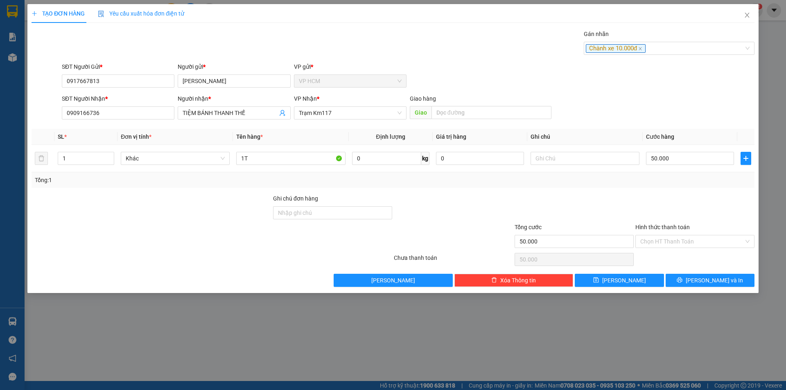
click at [669, 242] on input "Hình thức thanh toán" at bounding box center [692, 241] width 104 height 12
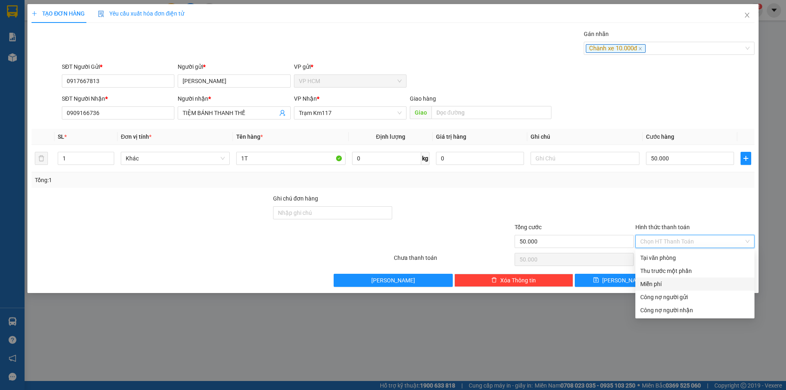
click at [657, 279] on div "Miễn phí" at bounding box center [694, 283] width 119 height 13
type input "0"
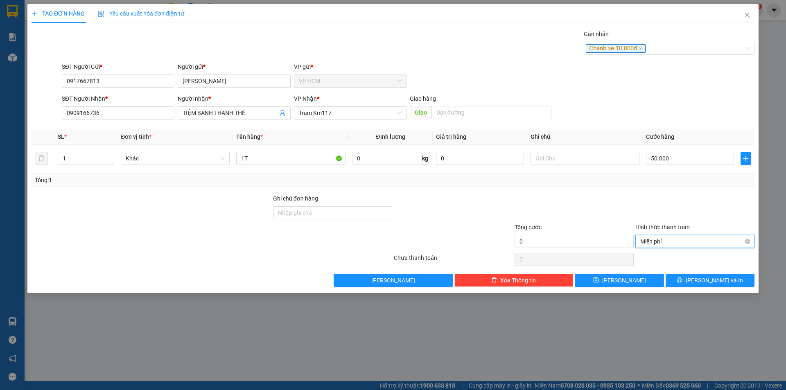
click at [665, 239] on span "Miễn phí" at bounding box center [694, 241] width 109 height 12
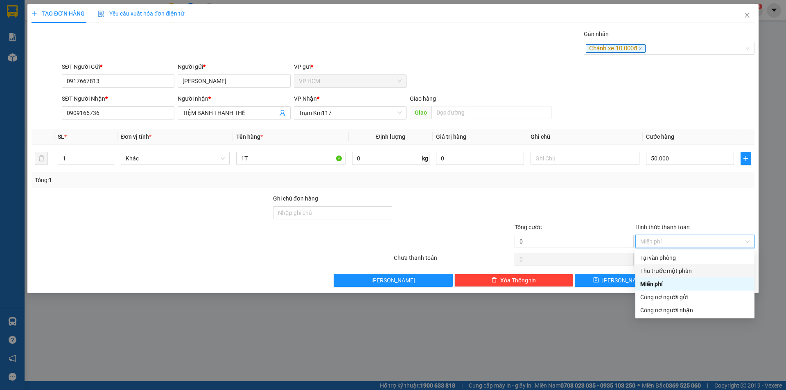
click at [660, 273] on div "Thu trước một phần" at bounding box center [694, 270] width 109 height 9
type input "50.000"
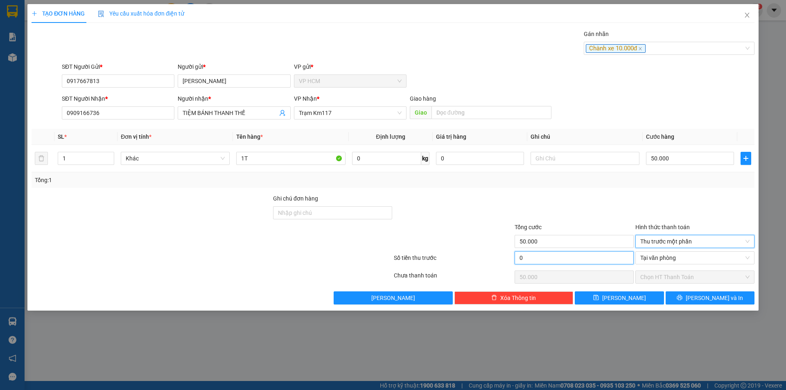
click at [601, 257] on input "0" at bounding box center [573, 257] width 119 height 13
type input "1"
type input "49.999"
type input "10"
type input "49.990"
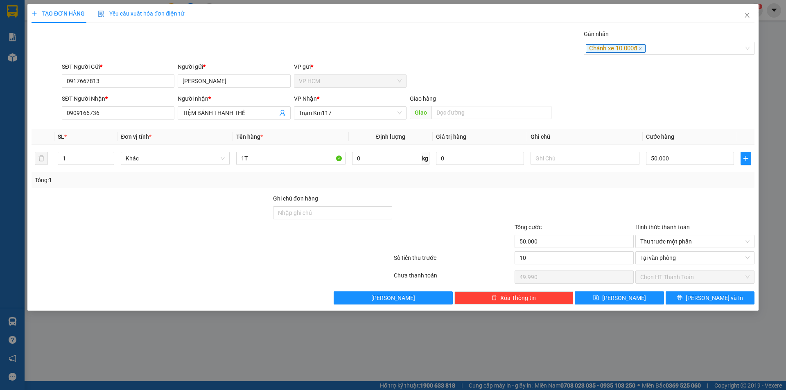
type input "10.000"
type input "40.000"
click at [603, 212] on div at bounding box center [574, 208] width 121 height 29
click at [725, 302] on span "[PERSON_NAME] và In" at bounding box center [714, 297] width 57 height 9
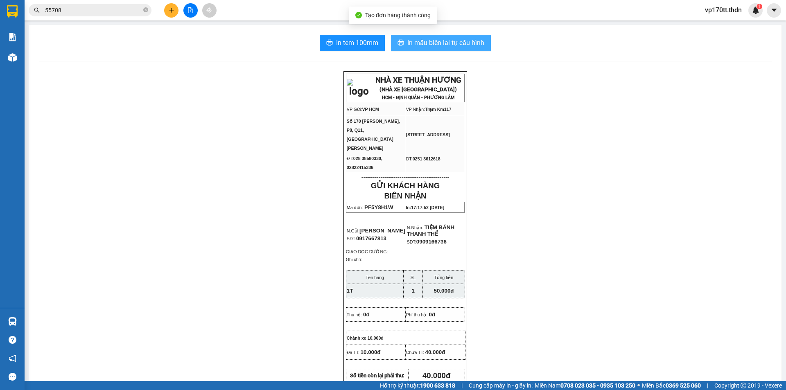
click at [470, 45] on span "In mẫu biên lai tự cấu hình" at bounding box center [445, 43] width 77 height 10
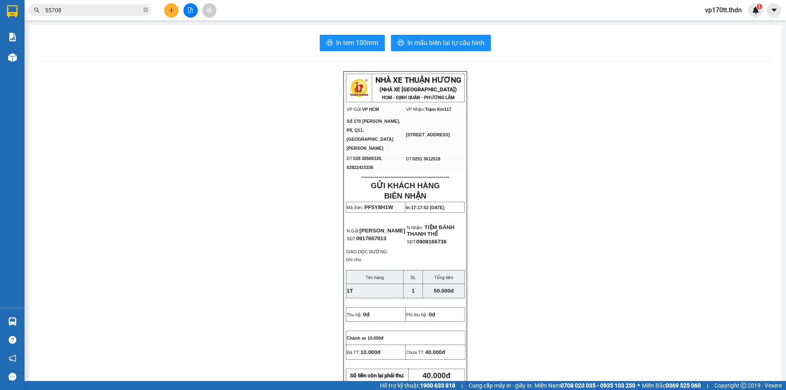
click at [77, 13] on input "55708" at bounding box center [93, 10] width 97 height 9
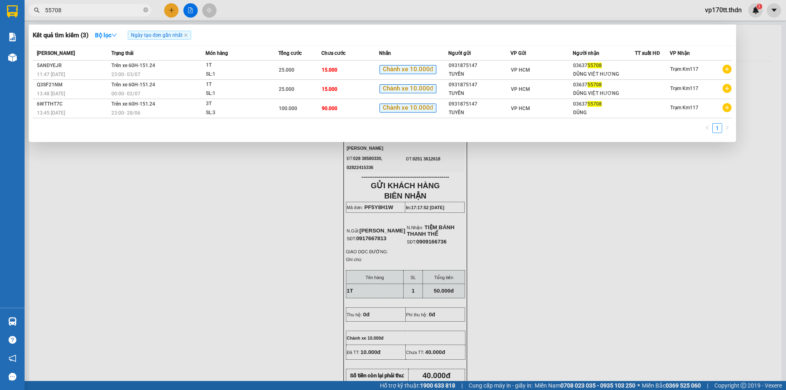
click at [77, 13] on input "55708" at bounding box center [93, 10] width 97 height 9
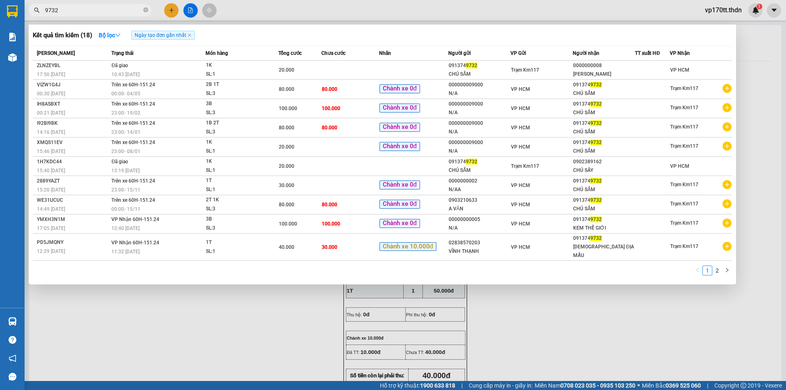
type input "9732"
click at [167, 9] on div at bounding box center [393, 195] width 786 height 390
click at [167, 9] on button at bounding box center [171, 10] width 14 height 14
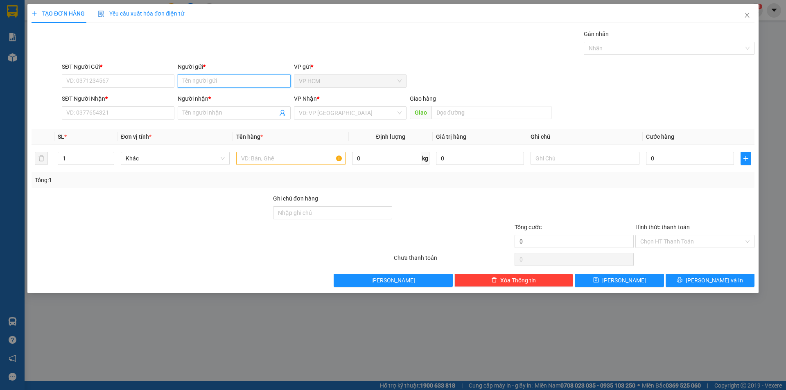
click at [193, 83] on input "Người gửi *" at bounding box center [234, 80] width 113 height 13
type input "THAI TUYET LINH"
click at [230, 102] on div "THÁI TUYẾT LINH - 0908211180" at bounding box center [234, 97] width 113 height 13
type input "0908211180"
type input "THÁI TUYẾT LINH"
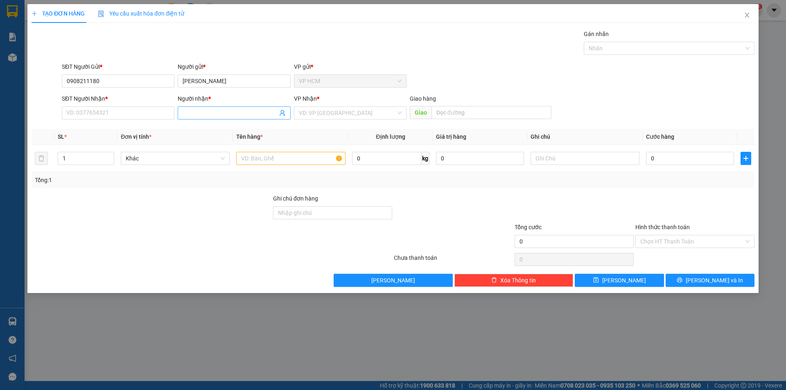
click at [280, 111] on icon "user-add" at bounding box center [282, 113] width 7 height 7
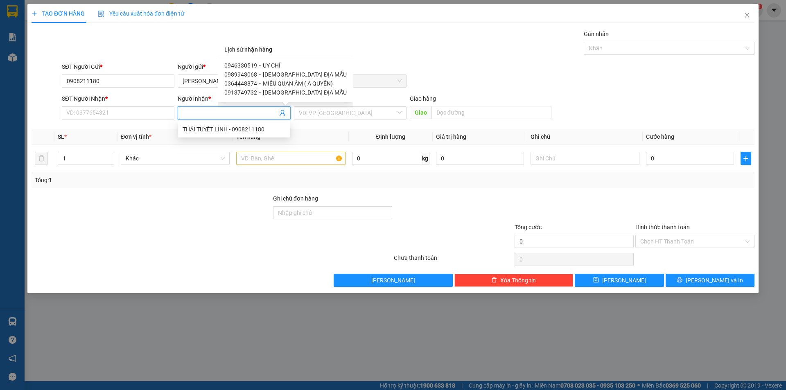
click at [266, 92] on span "CHÙA ĐỊA MẪU" at bounding box center [305, 92] width 84 height 7
type input "0913749732"
type input "CHÙA ĐỊA MẪU"
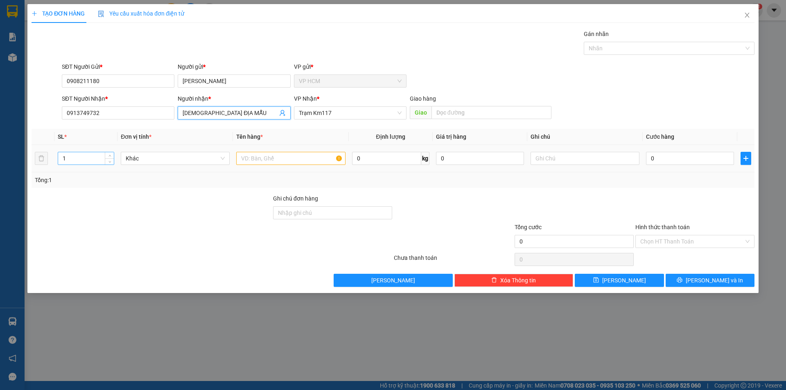
click at [97, 162] on input "1" at bounding box center [86, 158] width 56 height 12
click at [302, 161] on input "text" at bounding box center [290, 158] width 109 height 13
click at [611, 51] on div at bounding box center [665, 48] width 158 height 10
type input "1K"
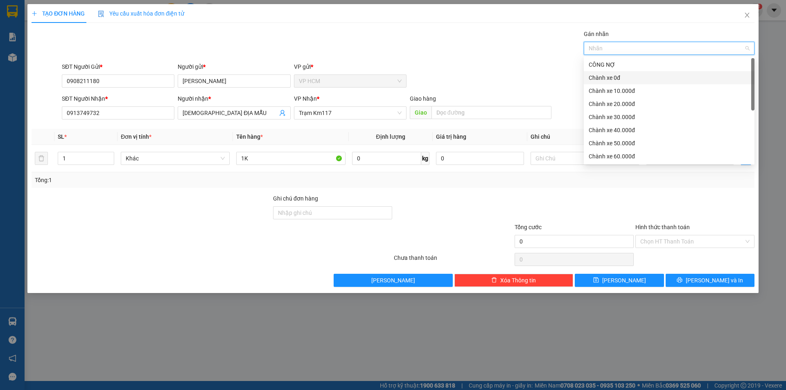
drag, startPoint x: 622, startPoint y: 79, endPoint x: 412, endPoint y: 44, distance: 212.5
click at [621, 79] on div "Chành xe 0đ" at bounding box center [669, 77] width 161 height 9
drag, startPoint x: 410, startPoint y: 43, endPoint x: 670, endPoint y: 169, distance: 288.1
click at [411, 44] on div "Gán nhãn Chành xe 0đ" at bounding box center [408, 43] width 696 height 29
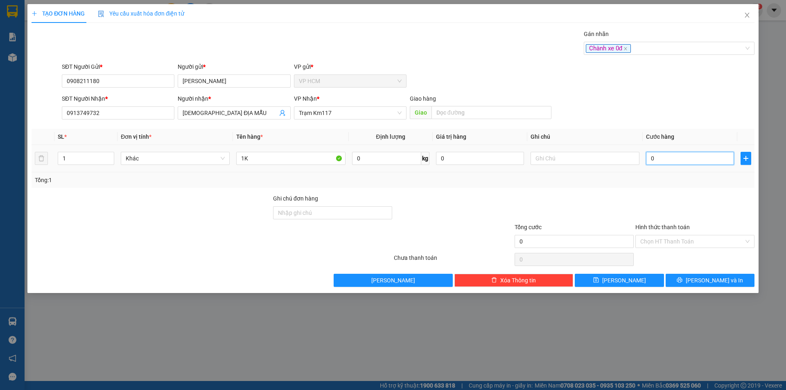
click at [690, 161] on input "0" at bounding box center [690, 158] width 88 height 13
type input "4"
type input "40"
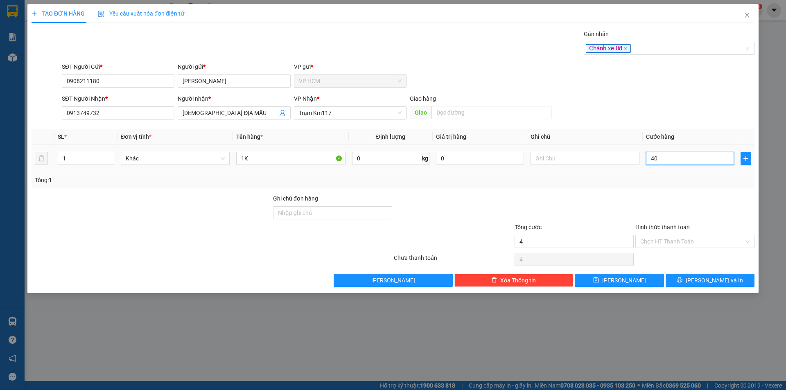
type input "40"
type input "40.000"
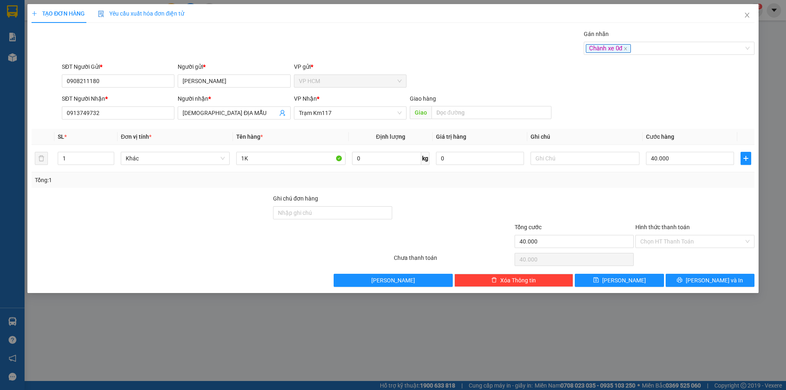
drag, startPoint x: 686, startPoint y: 197, endPoint x: 680, endPoint y: 203, distance: 7.8
click at [685, 197] on div at bounding box center [694, 208] width 121 height 29
click at [666, 244] on input "Hình thức thanh toán" at bounding box center [692, 241] width 104 height 12
click at [671, 160] on input "40.000" at bounding box center [690, 158] width 88 height 13
type input "2"
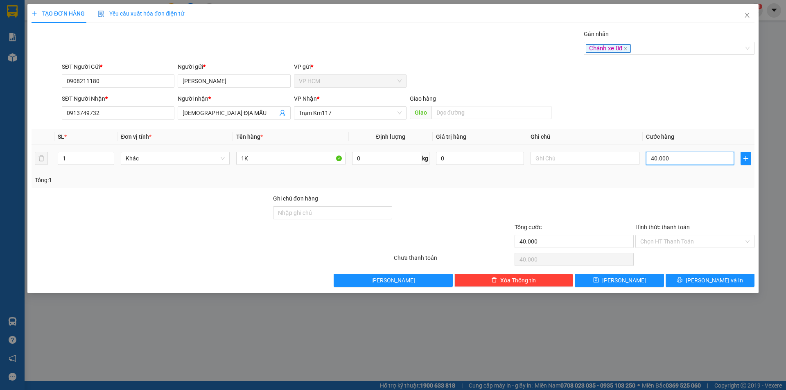
type input "2"
type input "20"
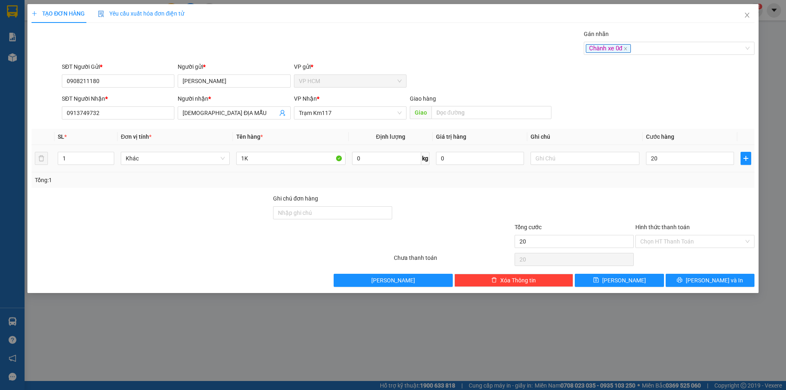
type input "20.000"
click at [672, 187] on div "Tổng: 1" at bounding box center [393, 180] width 723 height 16
click at [686, 245] on input "Hình thức thanh toán" at bounding box center [692, 241] width 104 height 12
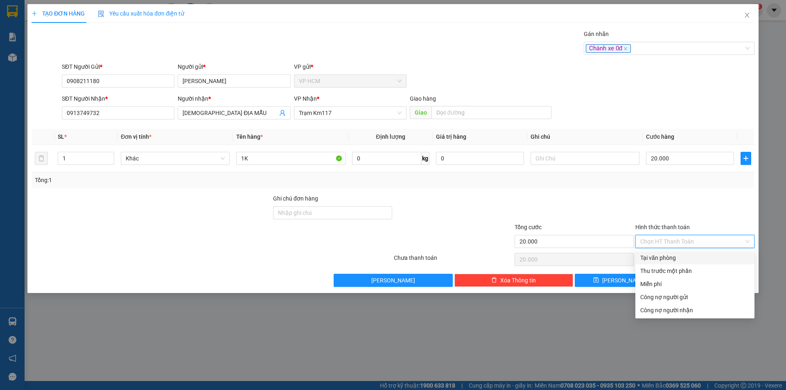
click at [672, 254] on div "Tại văn phòng" at bounding box center [694, 257] width 109 height 9
type input "0"
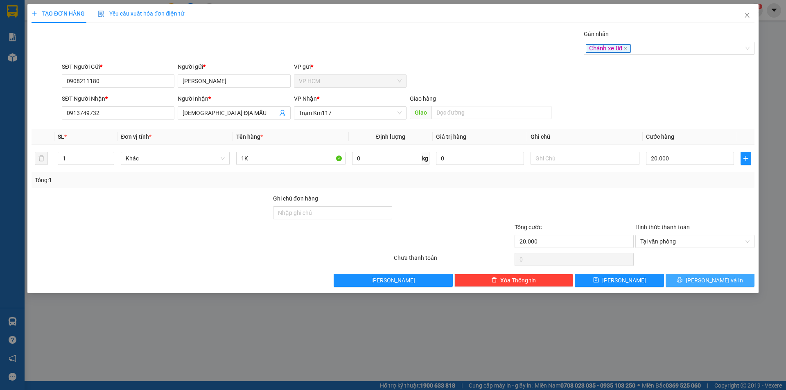
click at [709, 280] on span "[PERSON_NAME] và In" at bounding box center [714, 280] width 57 height 9
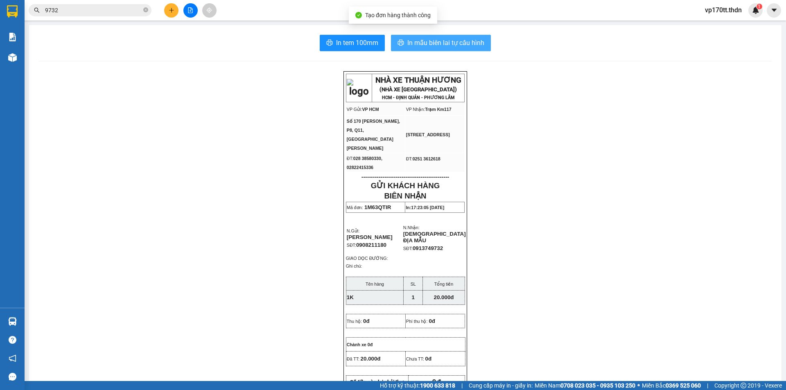
click at [431, 51] on button "In mẫu biên lai tự cấu hình" at bounding box center [441, 43] width 100 height 16
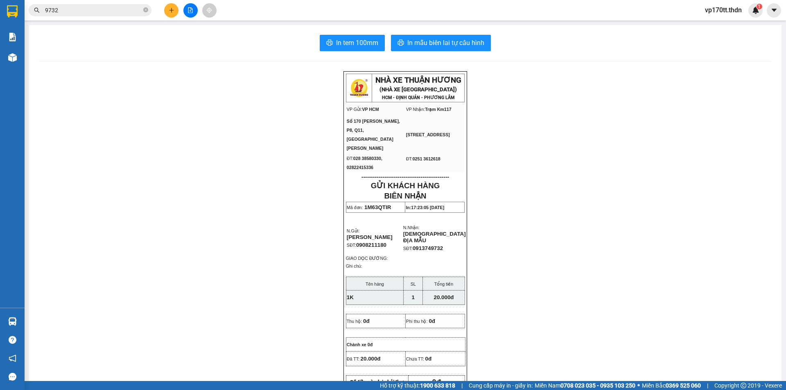
click at [167, 7] on button at bounding box center [171, 10] width 14 height 14
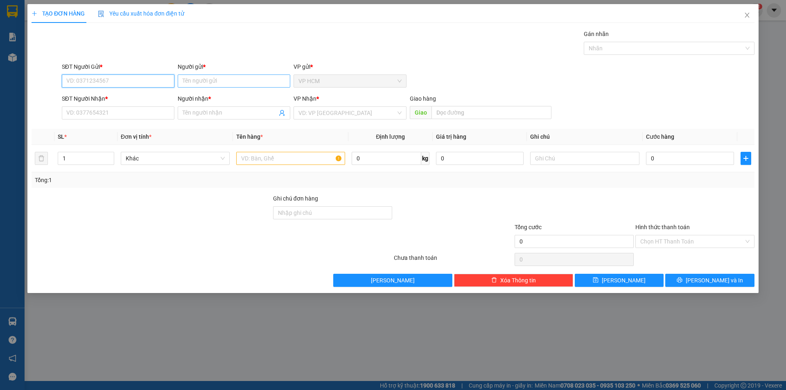
click at [219, 78] on input "Người gửi *" at bounding box center [234, 80] width 113 height 13
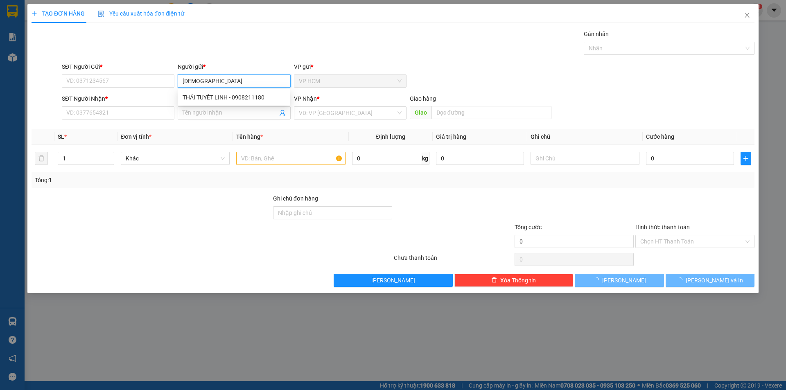
type input "THAI"
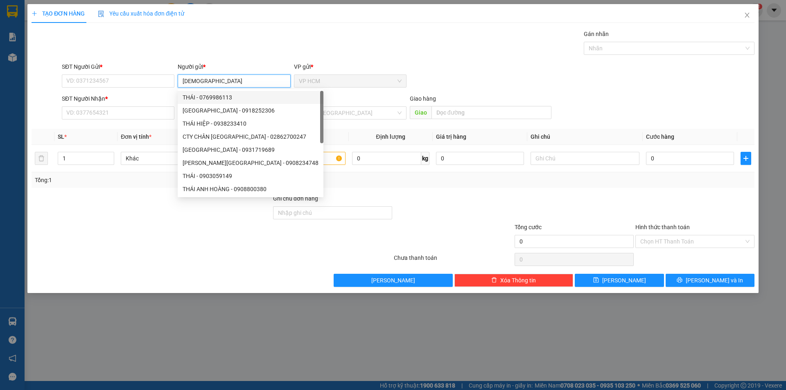
click at [218, 99] on div "THÁI - 0769986113" at bounding box center [251, 97] width 136 height 9
type input "0769986113"
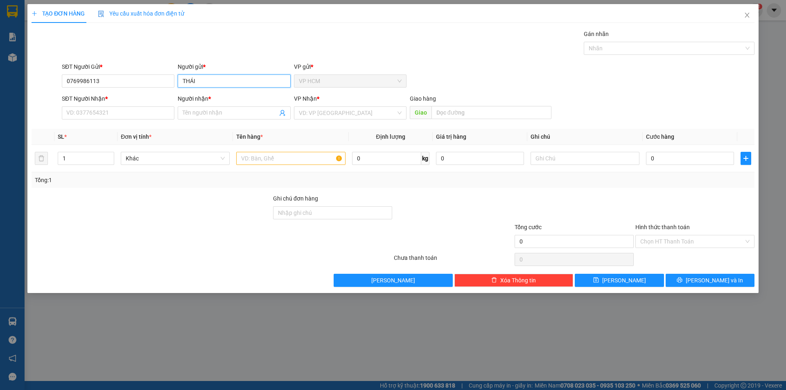
click at [228, 87] on input "THÁI" at bounding box center [234, 80] width 113 height 13
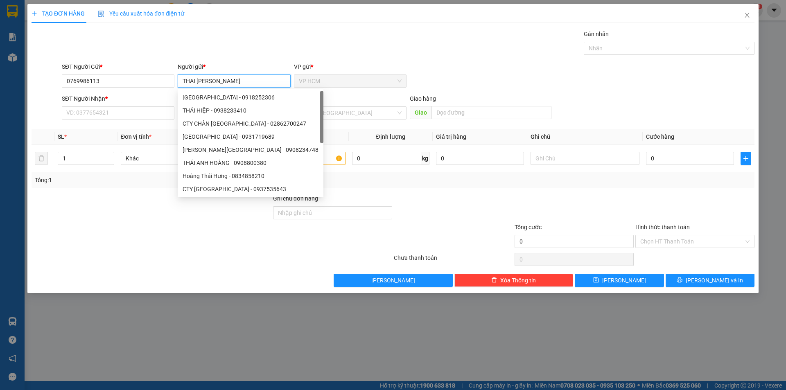
type input "THAI TUYET LINH"
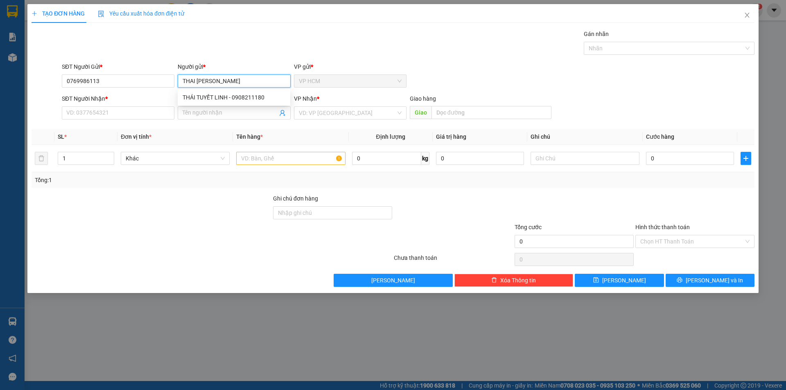
click at [230, 97] on div "THÁI TUYẾT LINH - 0908211180" at bounding box center [234, 97] width 103 height 9
type input "0908211180"
type input "THÁI TUYẾT LINH"
click at [280, 114] on icon "user-add" at bounding box center [282, 113] width 5 height 6
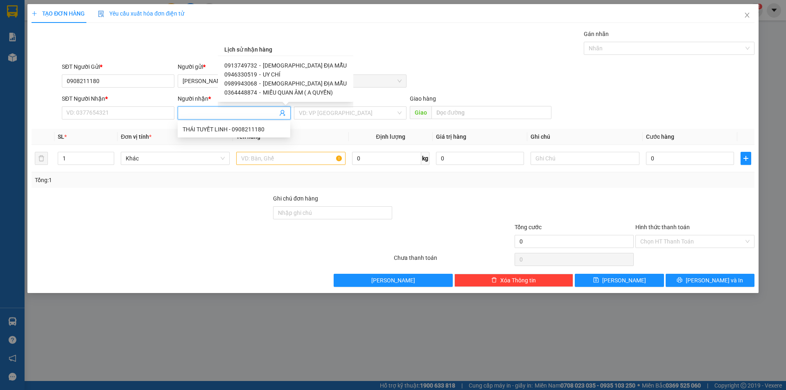
click at [271, 72] on span "UY CHÍ" at bounding box center [272, 74] width 18 height 7
type input "0946330519"
type input "UY CHÍ"
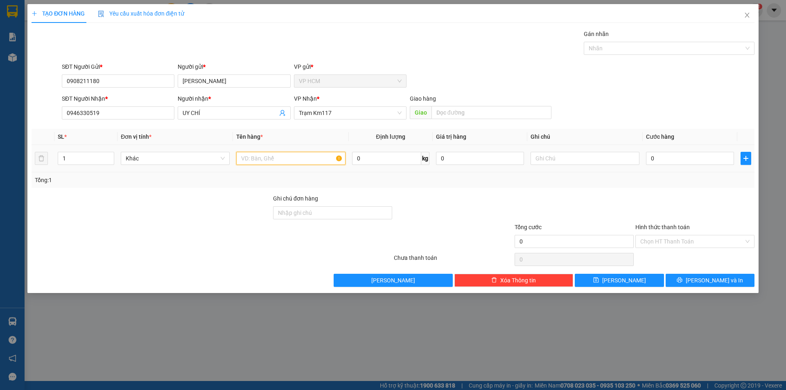
click at [273, 158] on input "text" at bounding box center [290, 158] width 109 height 13
type input "1C"
click at [636, 56] on div "Gán nhãn Nhãn" at bounding box center [669, 43] width 171 height 29
click at [630, 52] on div at bounding box center [665, 48] width 158 height 10
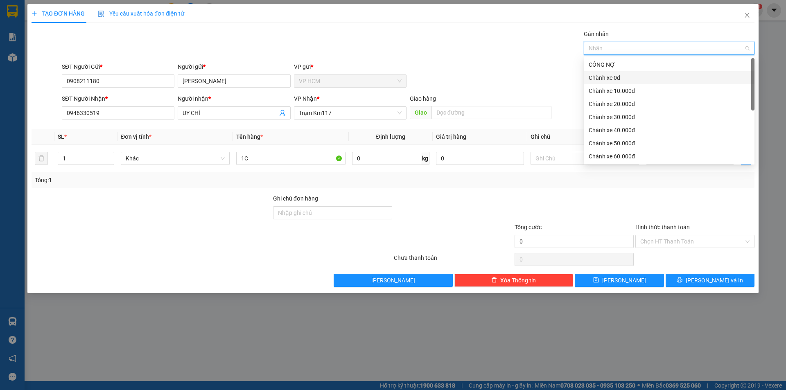
click at [611, 74] on div "Chành xe 0đ" at bounding box center [669, 77] width 161 height 9
click at [458, 55] on div "Gán nhãn Nhãn" at bounding box center [408, 43] width 696 height 29
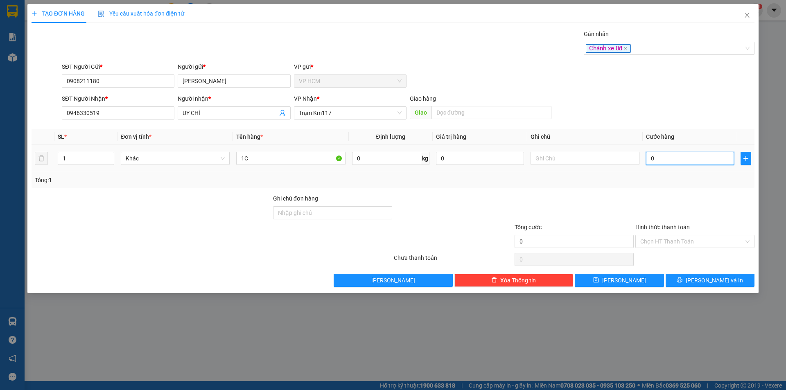
click at [667, 158] on input "0" at bounding box center [690, 158] width 88 height 13
type input "2"
type input "20"
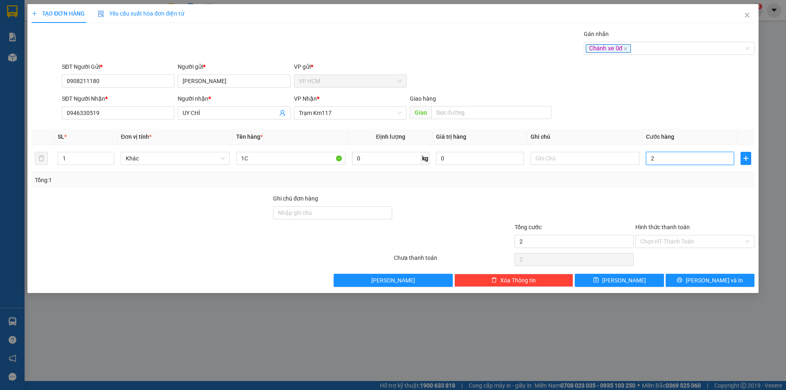
type input "20"
type input "20.000"
drag, startPoint x: 666, startPoint y: 194, endPoint x: 674, endPoint y: 223, distance: 30.1
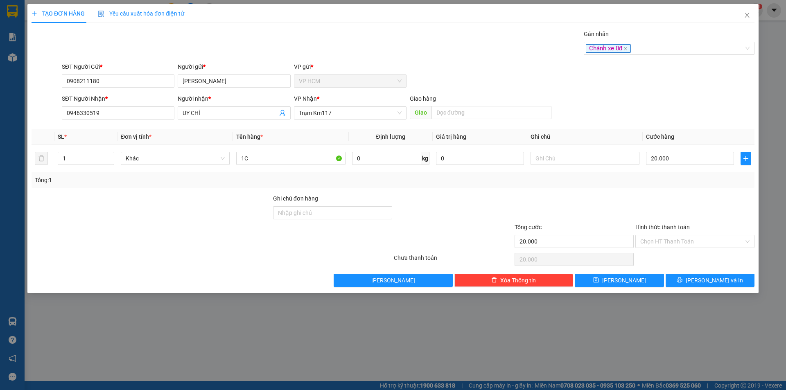
click at [666, 195] on div at bounding box center [694, 208] width 121 height 29
click at [674, 243] on input "Hình thức thanh toán" at bounding box center [692, 241] width 104 height 12
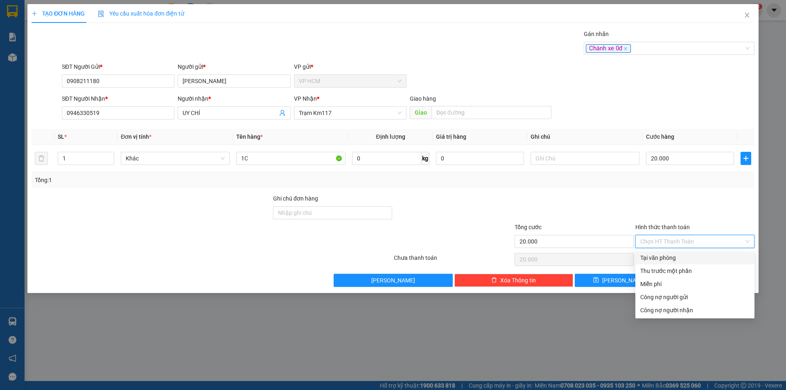
click at [672, 260] on div "Tại văn phòng" at bounding box center [694, 257] width 109 height 9
type input "0"
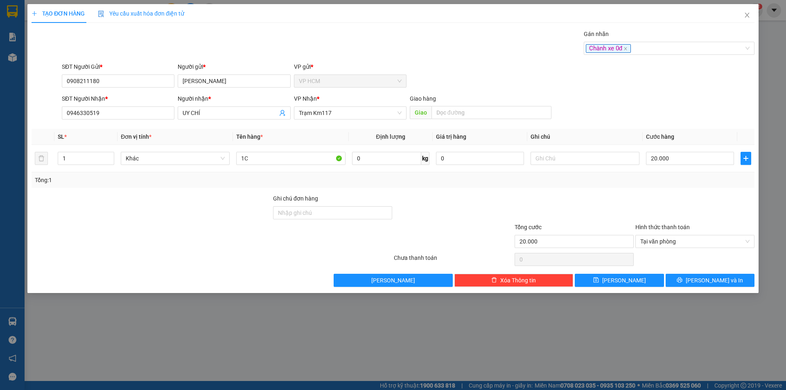
click at [709, 288] on div "TẠO ĐƠN HÀNG Yêu cầu xuất hóa đơn điện tử Transit Pickup Surcharge Ids Transit …" at bounding box center [392, 148] width 731 height 289
drag, startPoint x: 716, startPoint y: 281, endPoint x: 372, endPoint y: 117, distance: 380.8
click at [716, 280] on span "[PERSON_NAME] và In" at bounding box center [714, 280] width 57 height 9
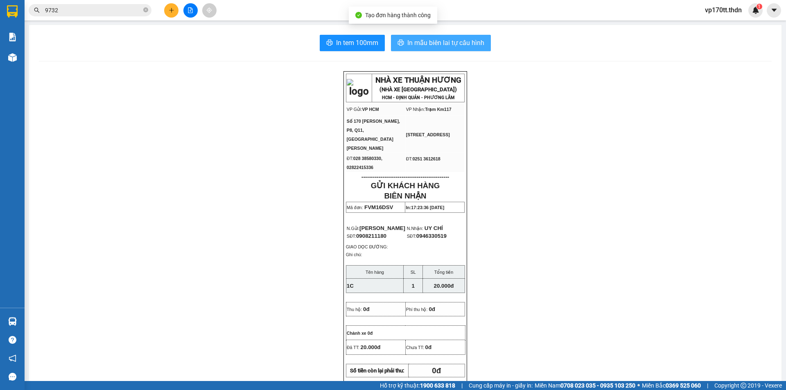
click at [425, 44] on span "In mẫu biên lai tự cấu hình" at bounding box center [445, 43] width 77 height 10
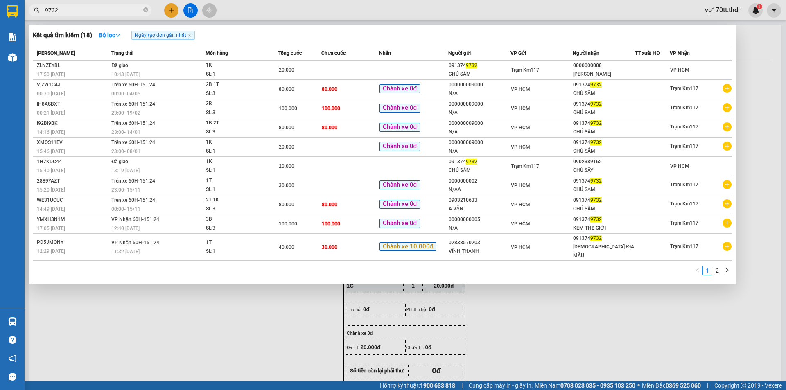
click at [92, 12] on input "9732" at bounding box center [93, 10] width 97 height 9
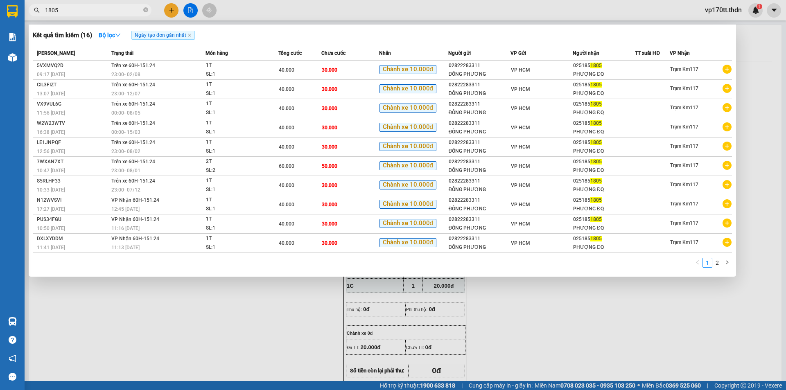
type input "1805"
click at [169, 10] on div at bounding box center [393, 195] width 786 height 390
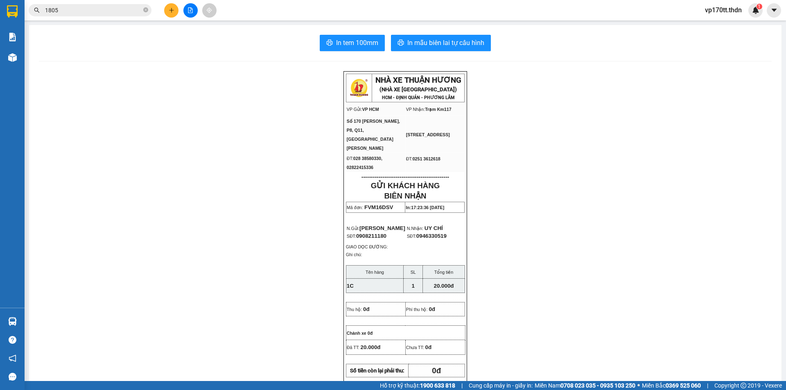
click at [169, 10] on icon "plus" at bounding box center [172, 10] width 6 height 6
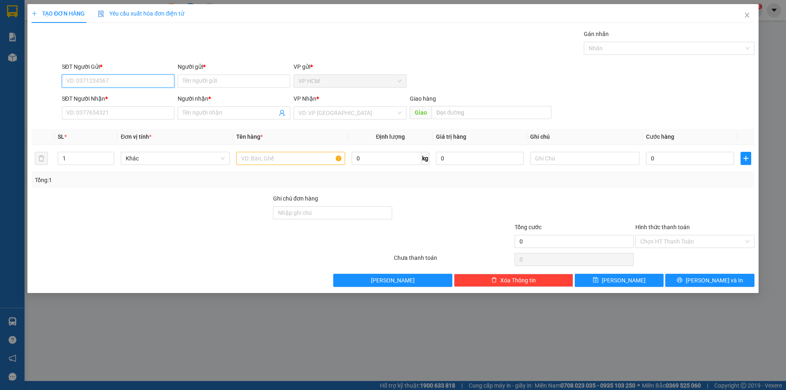
click at [110, 79] on input "SĐT Người Gửi *" at bounding box center [118, 80] width 113 height 13
click at [112, 97] on div "02822283311 - ĐÔNG PHƯƠNG" at bounding box center [118, 97] width 103 height 9
type input "02822283311"
type input "ĐÔNG PHƯƠNG"
type input "0251851805"
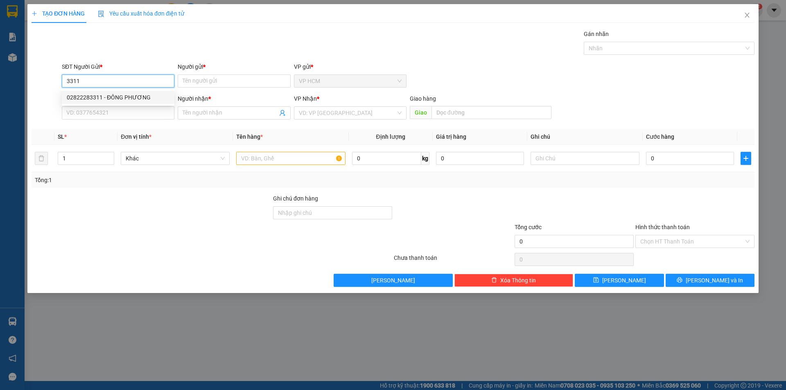
type input "PHƯỢNG ĐQ"
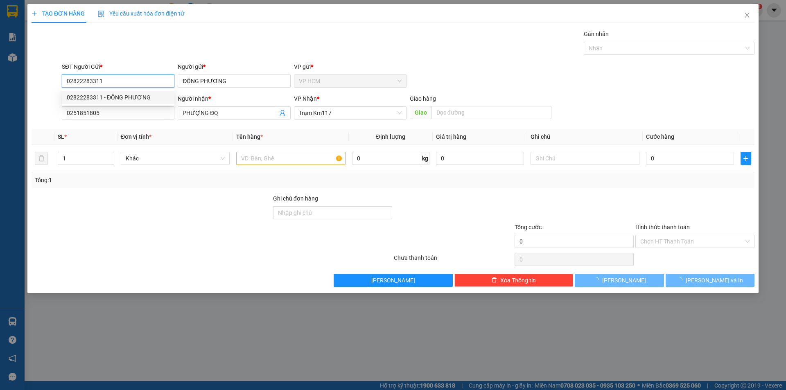
type input "40.000"
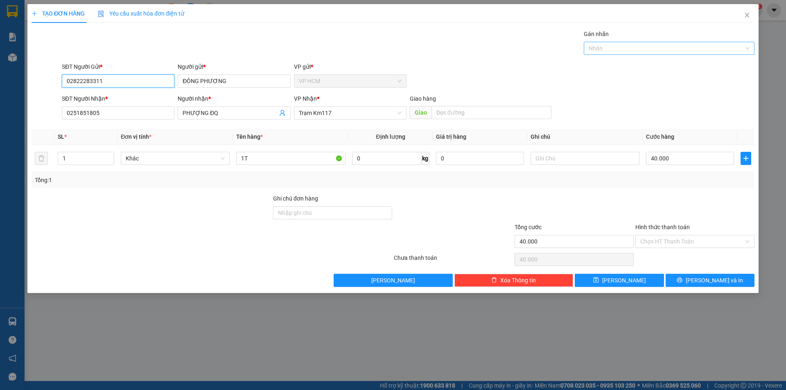
click at [649, 47] on div at bounding box center [665, 48] width 158 height 10
type input "02822283311"
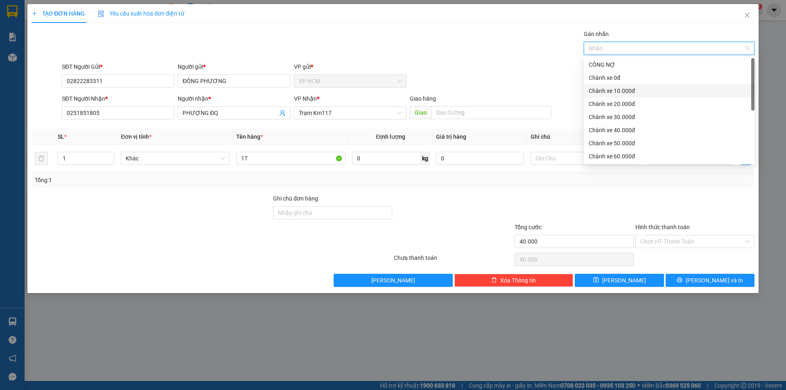
drag, startPoint x: 631, startPoint y: 92, endPoint x: 452, endPoint y: 42, distance: 185.2
click at [630, 92] on div "Chành xe 10.000đ" at bounding box center [669, 90] width 161 height 9
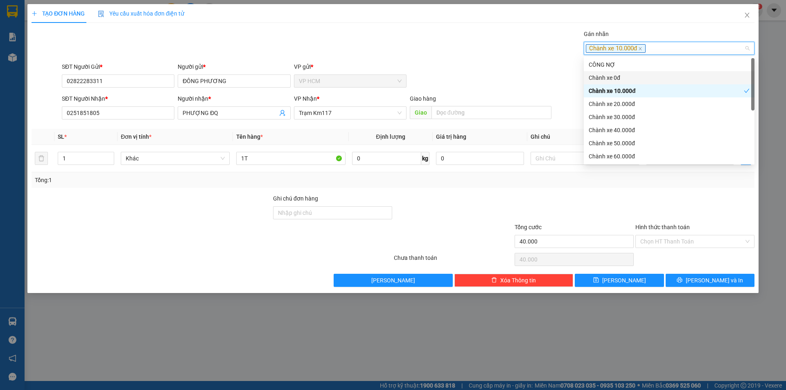
click at [452, 42] on div "Gán nhãn Chành xe 10.000đ" at bounding box center [408, 43] width 696 height 29
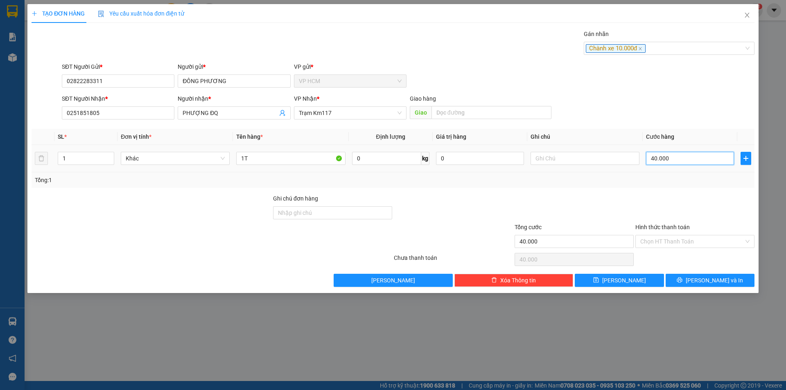
click at [682, 160] on input "40.000" at bounding box center [690, 158] width 88 height 13
type input "4"
type input "40"
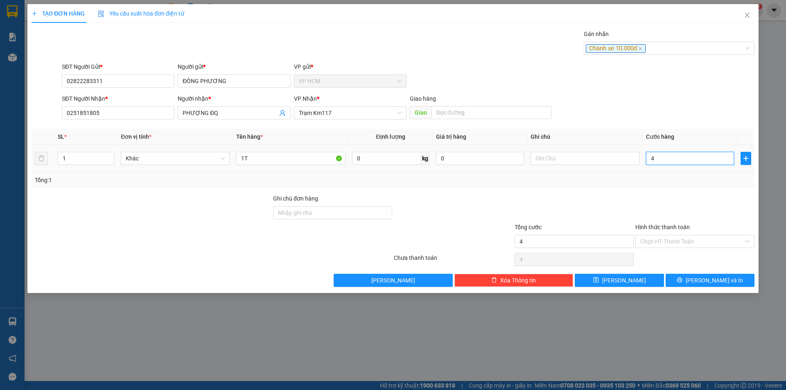
type input "40"
type input "40.000"
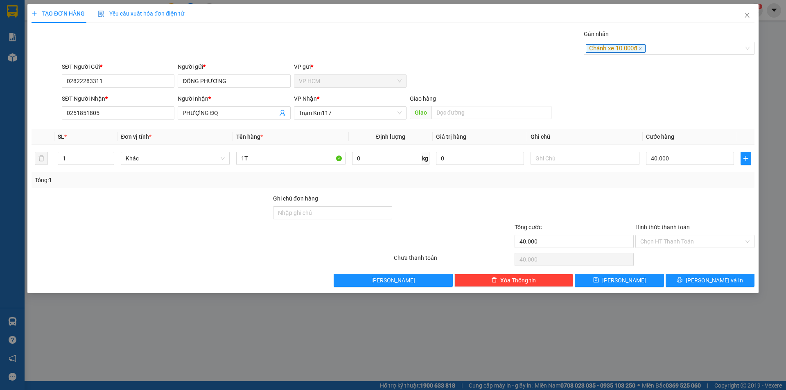
click at [673, 200] on div at bounding box center [694, 208] width 121 height 29
click at [668, 237] on input "Hình thức thanh toán" at bounding box center [692, 241] width 104 height 12
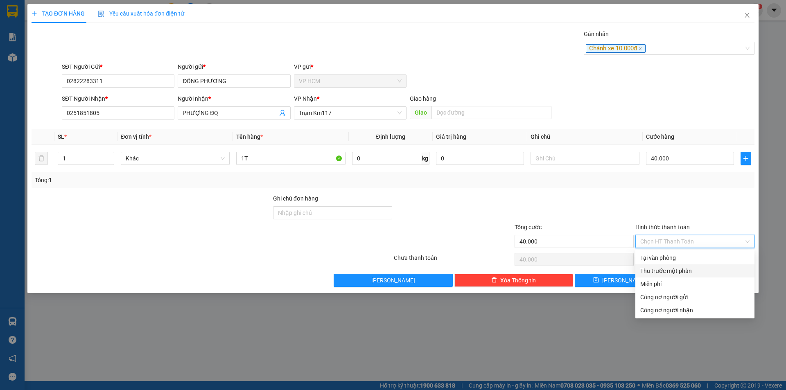
click at [663, 265] on div "Thu trước một phần" at bounding box center [694, 270] width 119 height 13
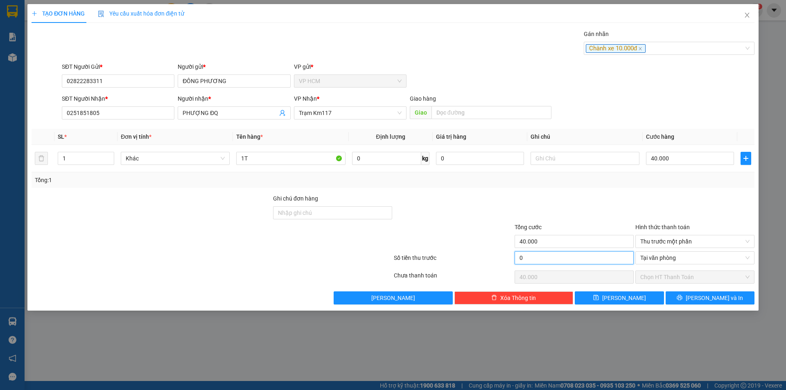
click at [608, 255] on input "0" at bounding box center [573, 257] width 119 height 13
type input "1"
type input "39.999"
type input "10"
type input "39.990"
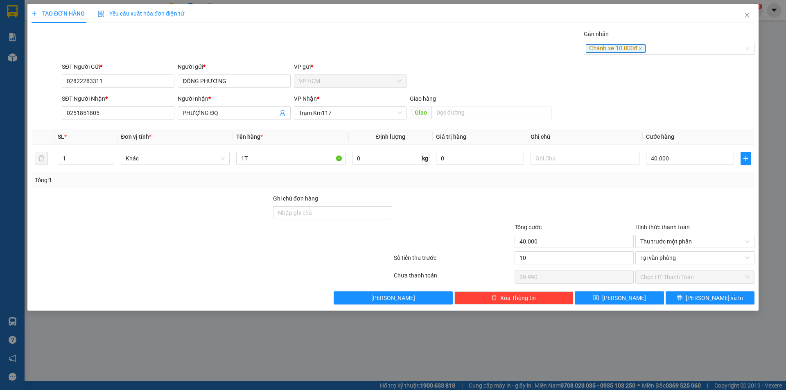
type input "10.000"
type input "30.000"
click at [608, 207] on div at bounding box center [574, 208] width 121 height 29
click at [731, 310] on div "TẠO ĐƠN HÀNG Yêu cầu xuất hóa đơn điện tử Transit Pickup Surcharge Ids Transit …" at bounding box center [392, 157] width 731 height 307
click at [731, 297] on button "[PERSON_NAME] và In" at bounding box center [709, 297] width 89 height 13
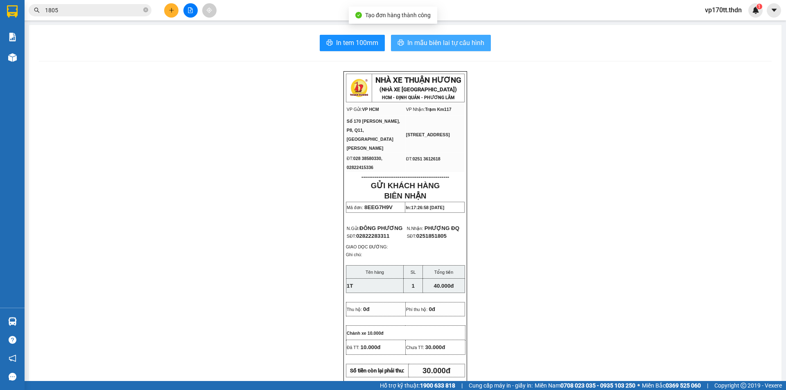
click at [444, 36] on button "In mẫu biên lai tự cấu hình" at bounding box center [441, 43] width 100 height 16
click at [176, 13] on button at bounding box center [171, 10] width 14 height 14
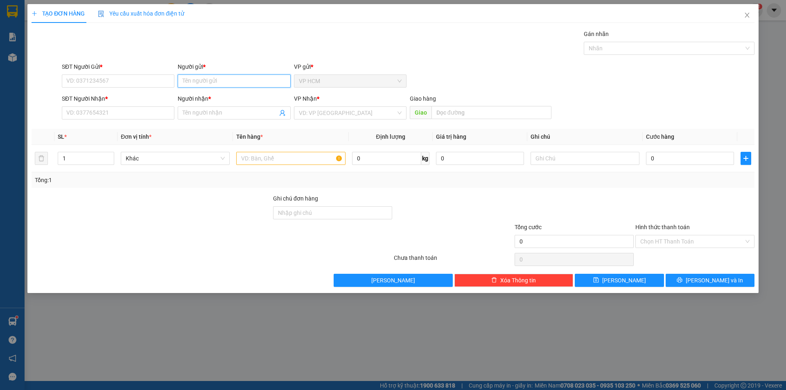
click at [206, 79] on input "Người gửi *" at bounding box center [234, 80] width 113 height 13
type input "NGUYEN NGOC LONG"
click at [258, 97] on div "NGUYỄN NGỌC LONG - 0904249281" at bounding box center [234, 97] width 103 height 9
type input "0904249281"
type input "NGUYỄN NGỌC LONG"
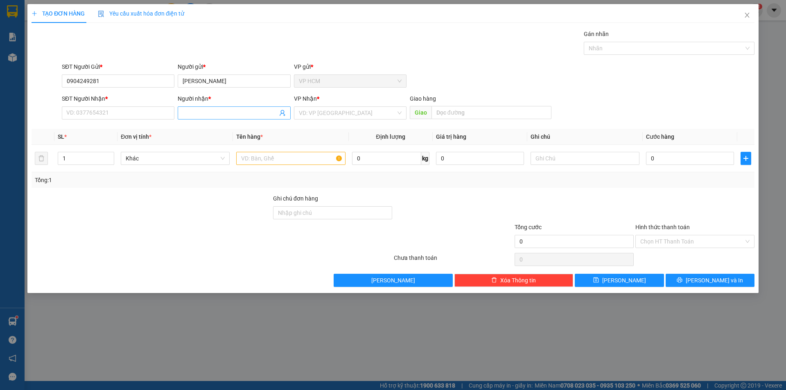
click at [278, 111] on span at bounding box center [234, 112] width 113 height 13
click at [284, 114] on icon "user-add" at bounding box center [282, 113] width 5 height 6
click at [297, 92] on span "HUỆ 110" at bounding box center [299, 92] width 23 height 7
type input "0968562041"
type input "HUỆ 110"
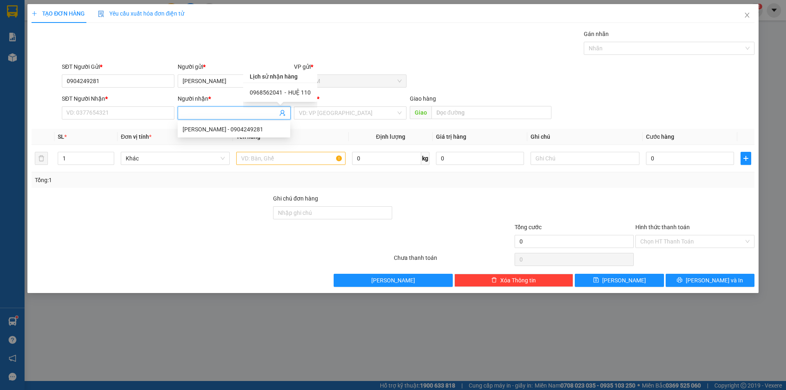
type input "KM110"
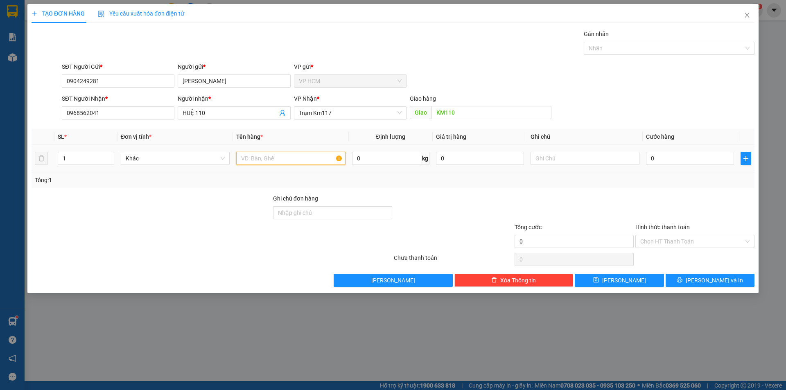
click at [302, 158] on input "text" at bounding box center [290, 158] width 109 height 13
type input "2 BÓ"
click at [89, 160] on input "1" at bounding box center [86, 158] width 56 height 12
type input "2"
click at [663, 47] on div at bounding box center [665, 48] width 158 height 10
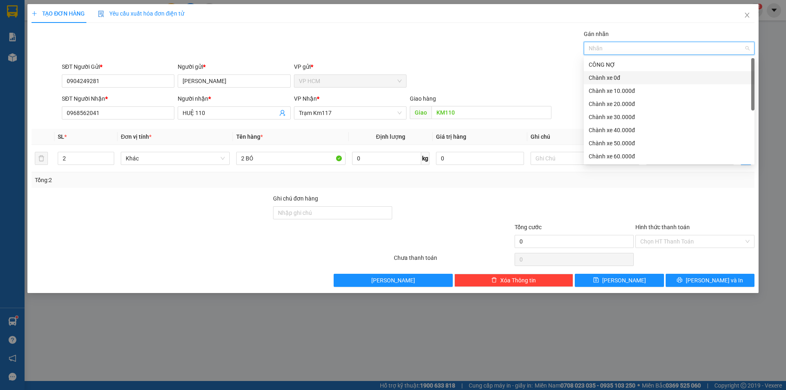
click at [611, 79] on div "Chành xe 0đ" at bounding box center [669, 77] width 161 height 9
drag, startPoint x: 391, startPoint y: 52, endPoint x: 395, endPoint y: 52, distance: 4.5
click at [395, 52] on div "Gán nhãn Nhãn" at bounding box center [408, 43] width 696 height 29
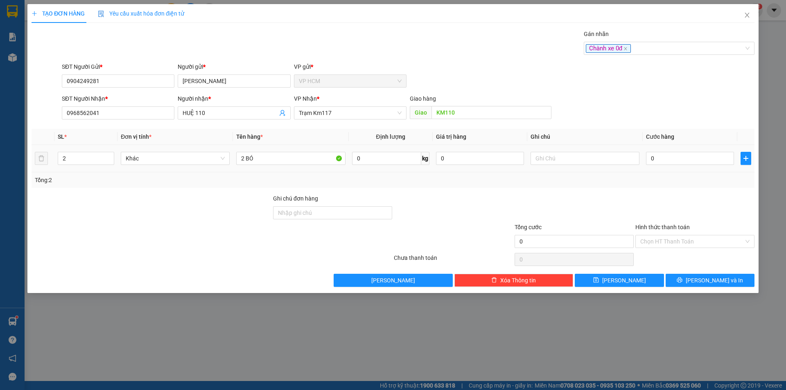
click at [717, 166] on div "0" at bounding box center [690, 158] width 88 height 16
click at [704, 162] on input "0" at bounding box center [690, 158] width 88 height 13
type input "5"
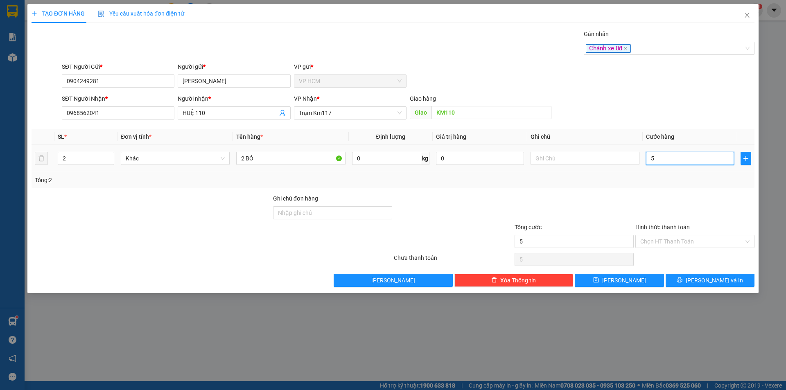
type input "50"
type input "50.000"
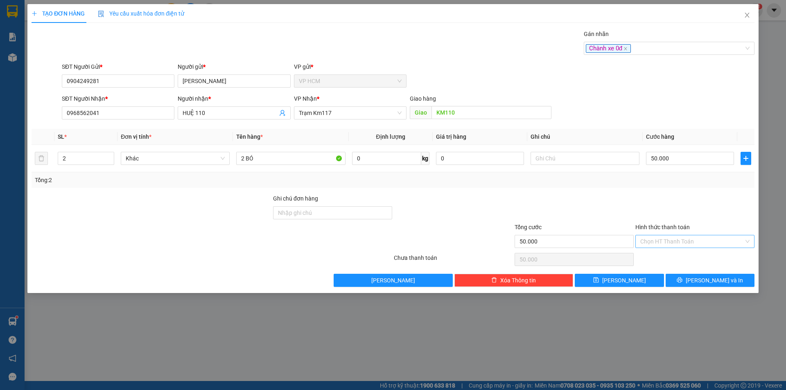
drag, startPoint x: 697, startPoint y: 196, endPoint x: 698, endPoint y: 242, distance: 45.4
click at [697, 197] on div at bounding box center [694, 208] width 121 height 29
click at [698, 243] on input "Hình thức thanh toán" at bounding box center [692, 241] width 104 height 12
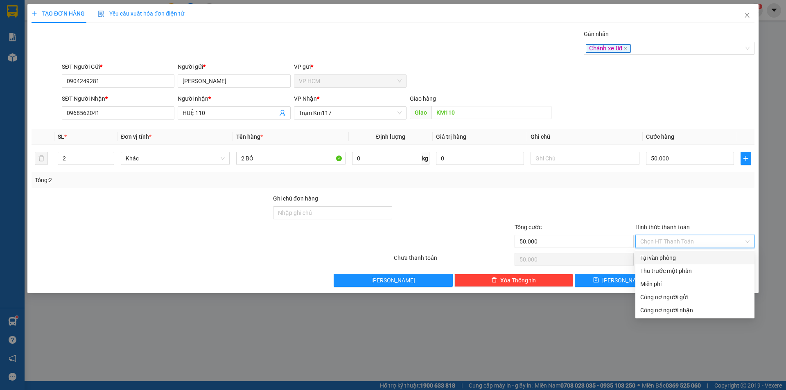
click at [694, 260] on div "Tại văn phòng" at bounding box center [694, 257] width 109 height 9
type input "0"
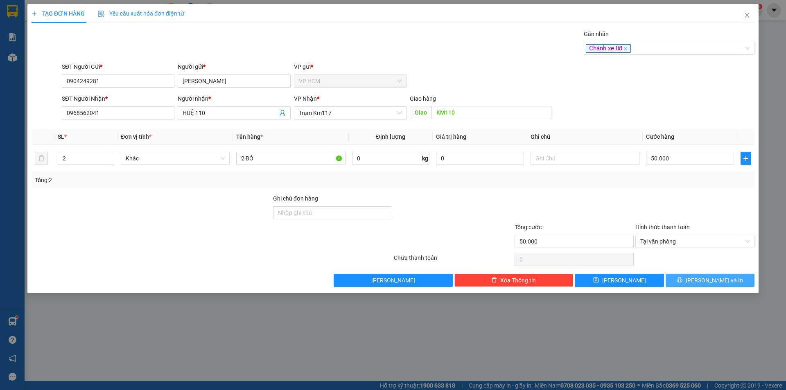
click at [708, 276] on span "[PERSON_NAME] và In" at bounding box center [714, 280] width 57 height 9
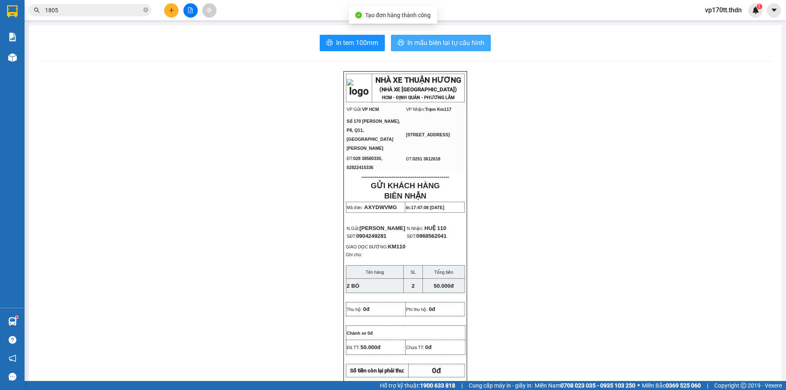
click at [420, 47] on span "In mẫu biên lai tự cấu hình" at bounding box center [445, 43] width 77 height 10
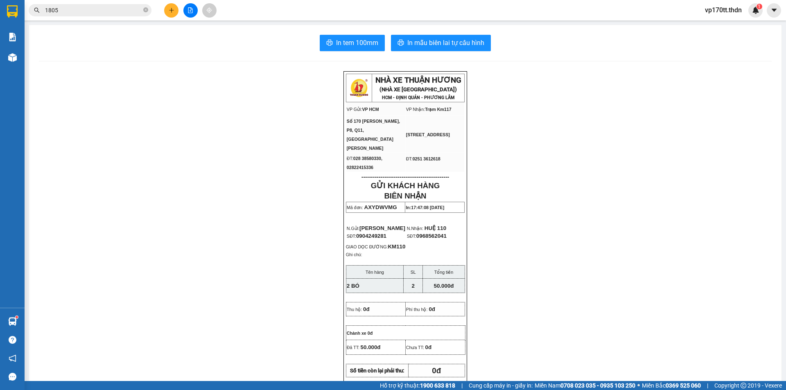
click at [167, 14] on button at bounding box center [171, 10] width 14 height 14
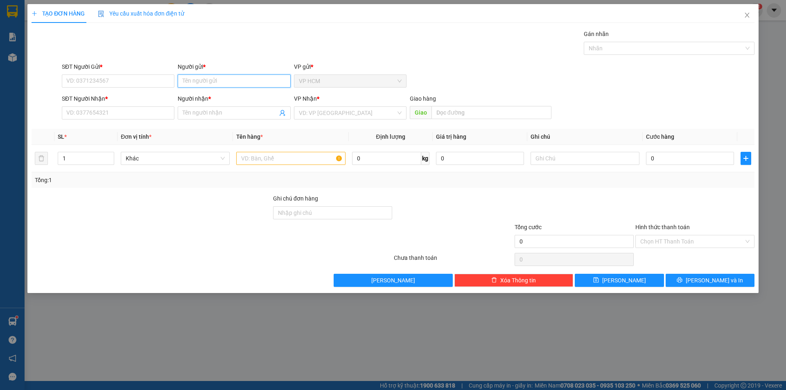
click at [207, 81] on input "Người gửi *" at bounding box center [234, 80] width 113 height 13
type input "MINH ANH"
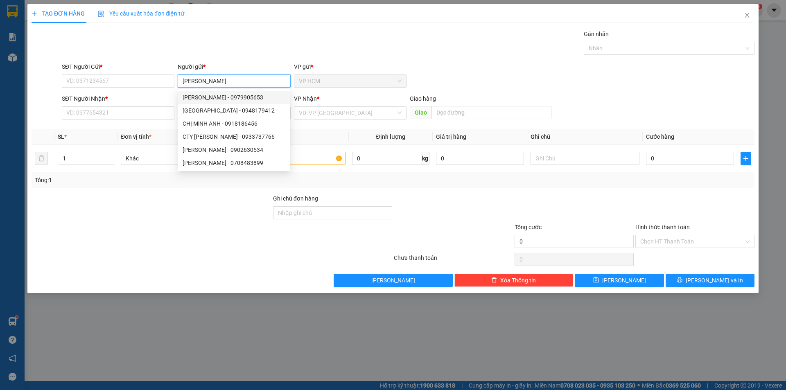
click at [206, 95] on div "MINH ANH - 0979905653" at bounding box center [234, 97] width 103 height 9
type input "0979905653"
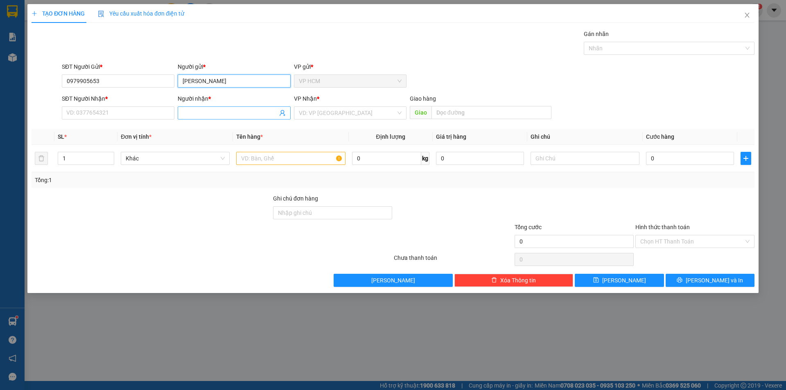
type input "MINH ANH"
click at [283, 113] on icon "user-add" at bounding box center [282, 113] width 5 height 6
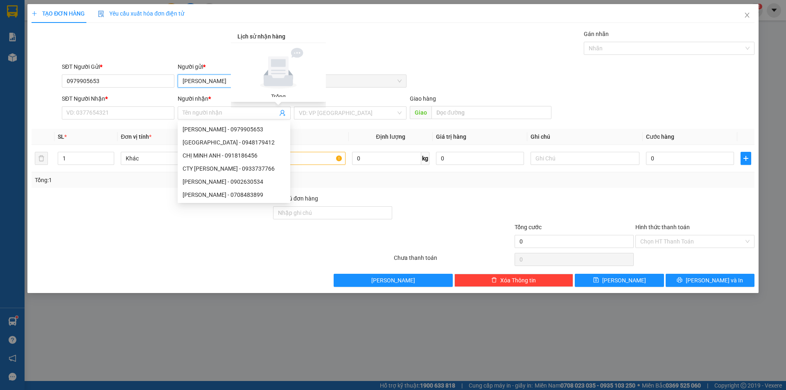
click at [194, 76] on input "MINH ANH" at bounding box center [234, 80] width 113 height 13
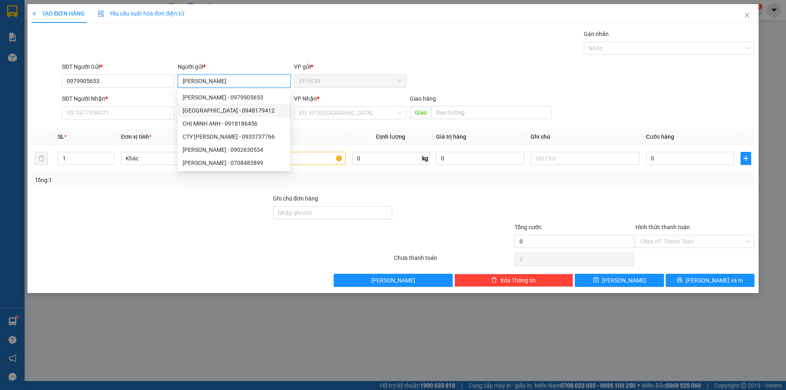
click at [244, 111] on div "MINH ANH - 0948179412" at bounding box center [234, 110] width 103 height 9
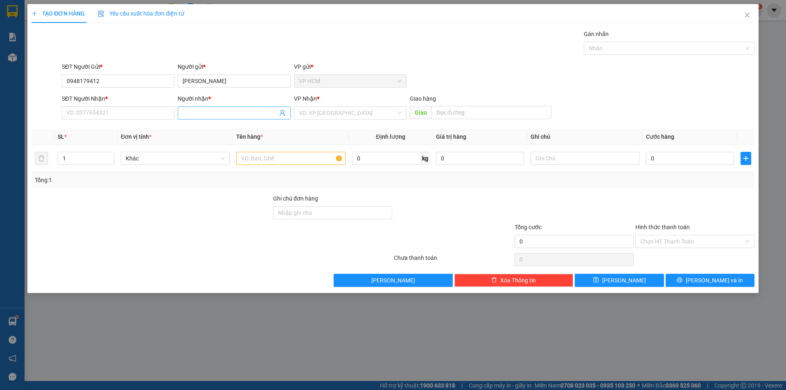
click at [280, 111] on icon "user-add" at bounding box center [282, 113] width 7 height 7
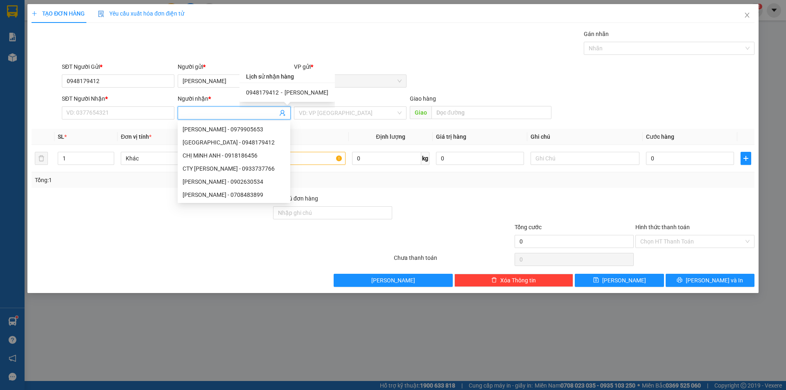
click at [282, 114] on icon "user-add" at bounding box center [282, 113] width 7 height 7
click at [283, 114] on icon "user-add" at bounding box center [282, 113] width 7 height 7
click at [208, 77] on input "MINH ANH" at bounding box center [234, 80] width 113 height 13
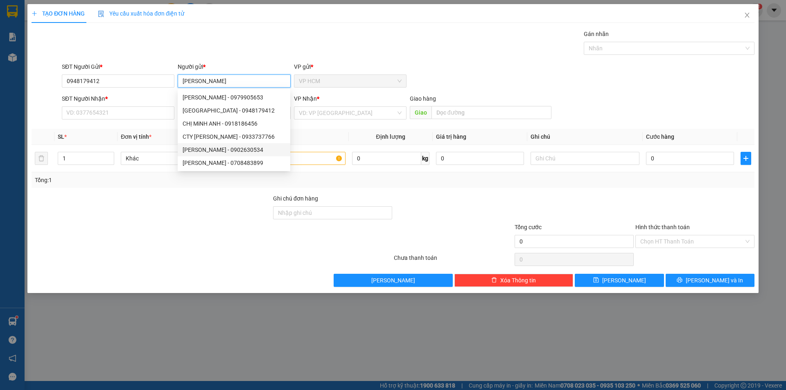
click at [244, 145] on div "MINH ANH - 0902630534" at bounding box center [234, 149] width 103 height 9
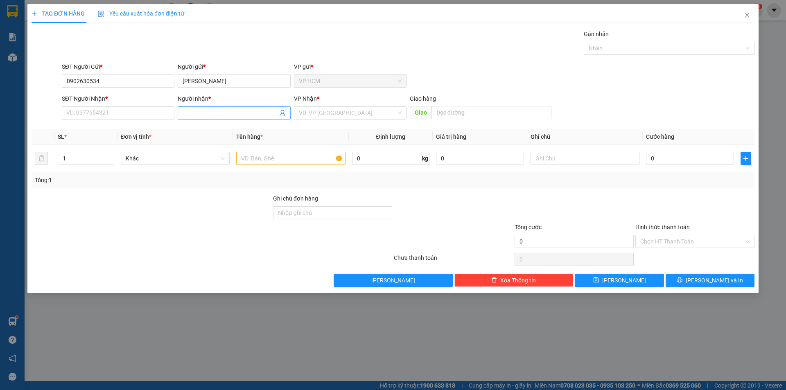
click at [285, 114] on icon "user-add" at bounding box center [282, 113] width 7 height 7
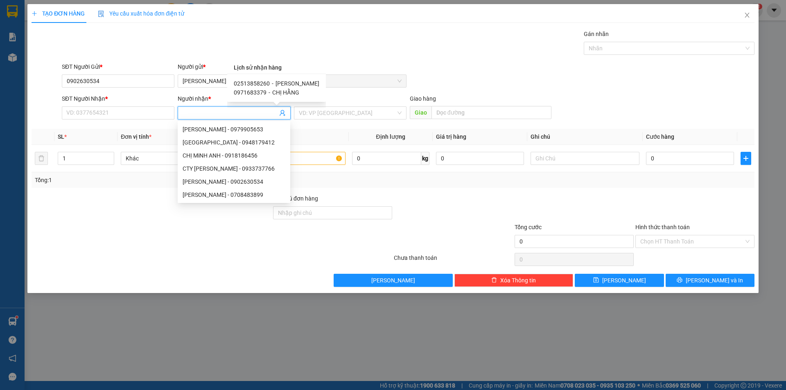
click at [296, 79] on div "02513858260 - ĐỨC PHƯƠNG LÂM 0971683379 - CHỊ HẰNG" at bounding box center [276, 88] width 99 height 28
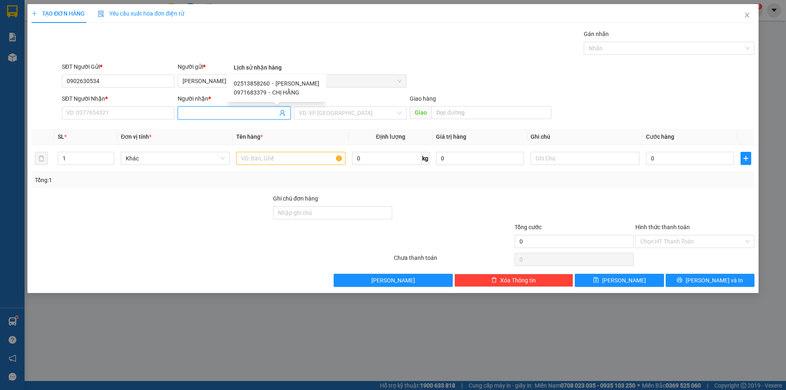
click at [298, 83] on span "[PERSON_NAME]" at bounding box center [297, 83] width 44 height 7
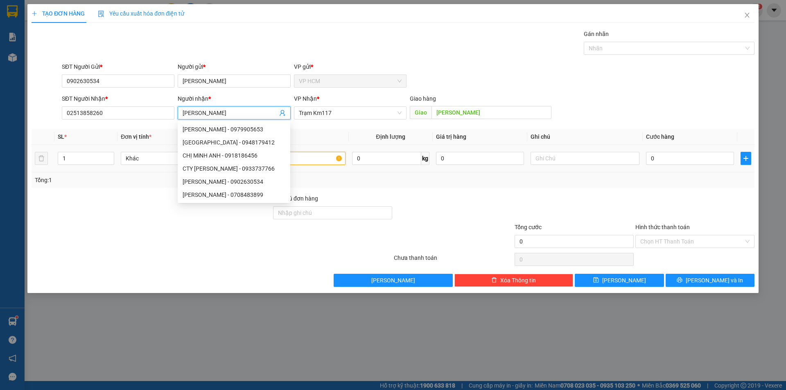
click at [308, 160] on input "text" at bounding box center [290, 158] width 109 height 13
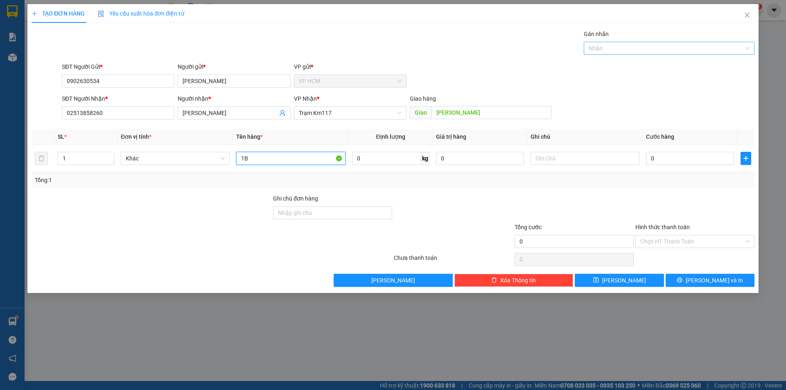
click at [608, 52] on div "Nhãn" at bounding box center [669, 48] width 171 height 13
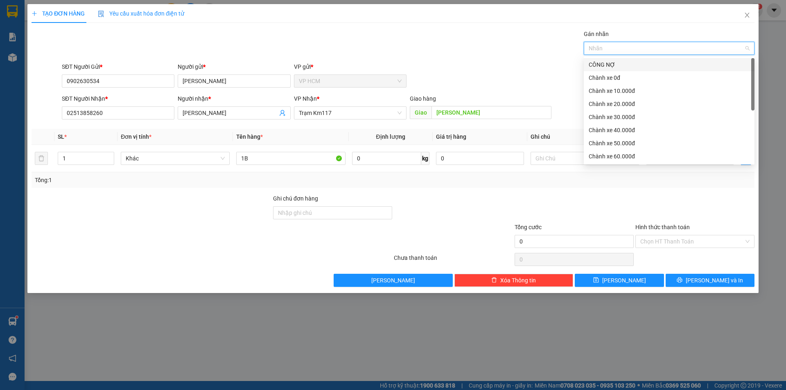
click at [611, 64] on div "CÔNG NỢ" at bounding box center [669, 64] width 161 height 9
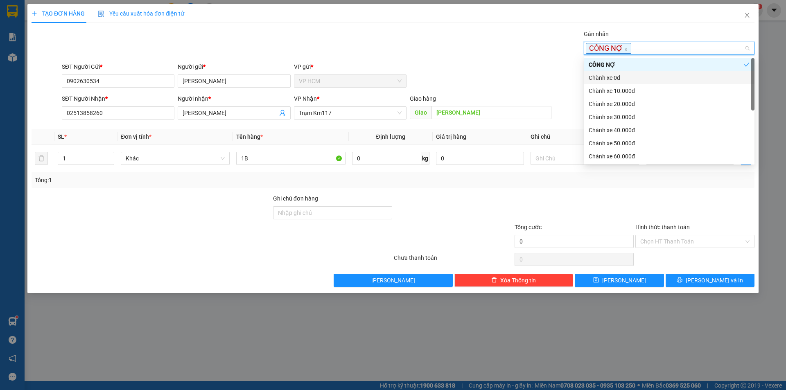
click at [622, 95] on div "Chành xe 10.000đ" at bounding box center [669, 90] width 161 height 9
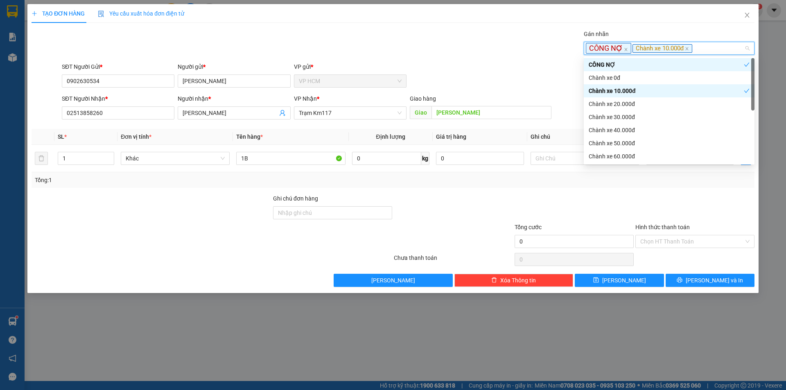
click at [506, 63] on div "SĐT Người Gửi * 0902630534 Người gửi * MINH ANH VP gửi * VP HCM" at bounding box center [408, 76] width 696 height 29
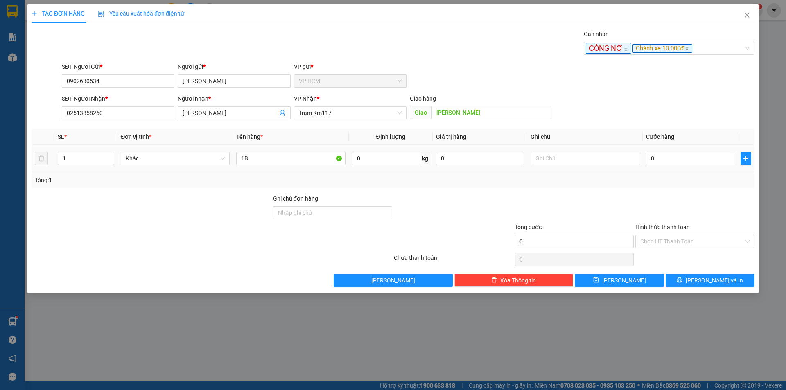
drag, startPoint x: 644, startPoint y: 142, endPoint x: 682, endPoint y: 168, distance: 46.1
click at [646, 145] on table "SL * Đơn vị tính * Tên hàng * Định lượng Giá trị hàng Ghi chú Cước hàng 1 Khác …" at bounding box center [393, 150] width 723 height 43
click at [683, 162] on input "0" at bounding box center [690, 158] width 88 height 13
click at [662, 198] on div at bounding box center [694, 208] width 121 height 29
click at [663, 242] on input "Hình thức thanh toán" at bounding box center [692, 241] width 104 height 12
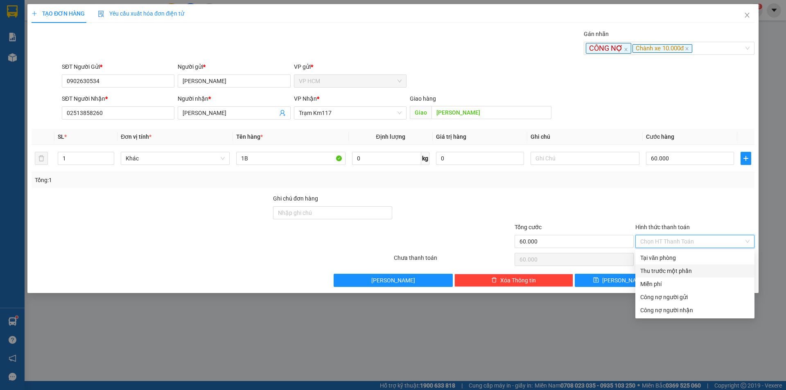
click at [660, 270] on div "Thu trước một phần" at bounding box center [694, 270] width 109 height 9
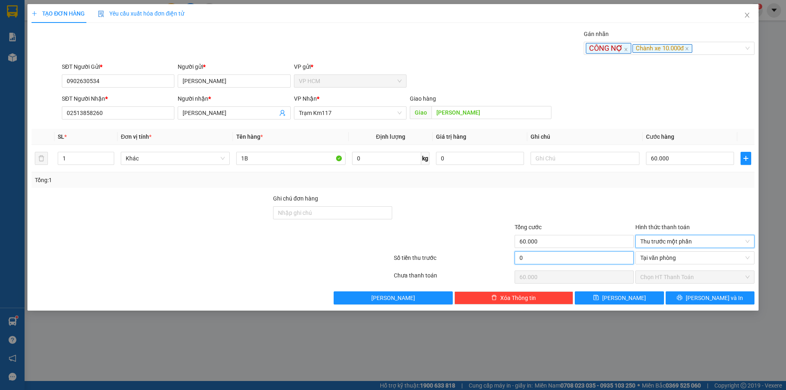
click at [561, 260] on input "0" at bounding box center [573, 257] width 119 height 13
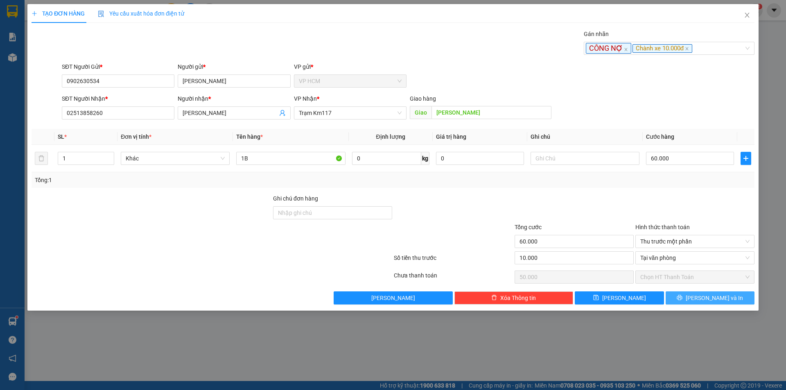
click at [685, 293] on button "[PERSON_NAME] và In" at bounding box center [709, 297] width 89 height 13
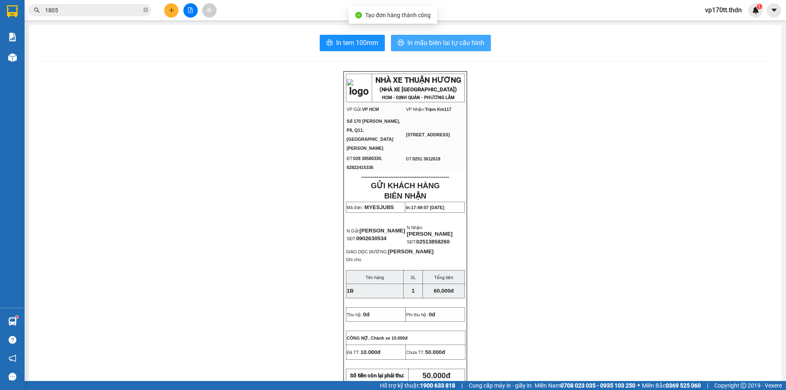
click at [445, 35] on button "In mẫu biên lai tự cấu hình" at bounding box center [441, 43] width 100 height 16
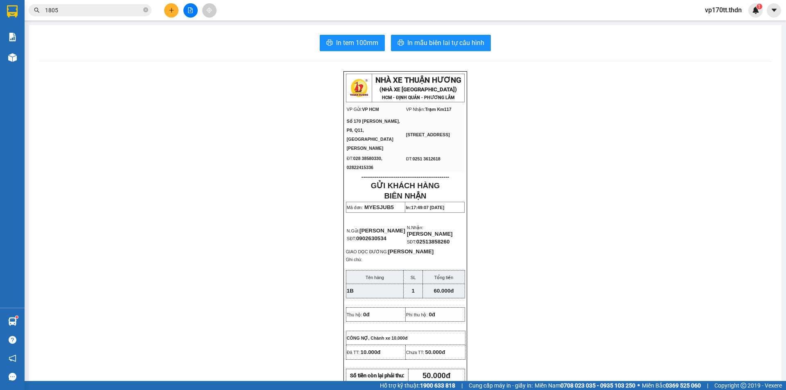
click at [176, 14] on button at bounding box center [171, 10] width 14 height 14
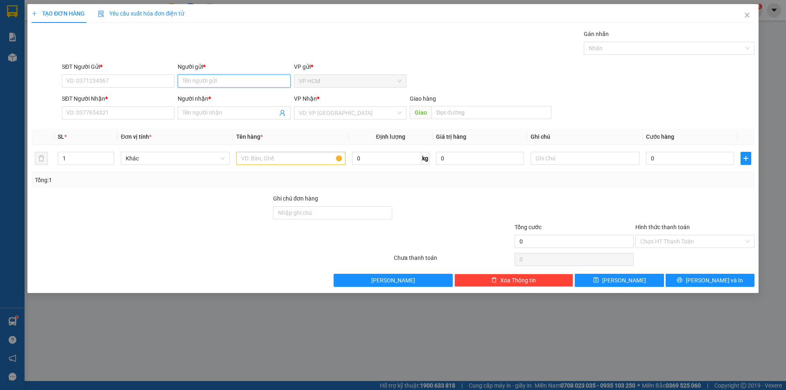
click at [211, 75] on input "Người gửi *" at bounding box center [234, 80] width 113 height 13
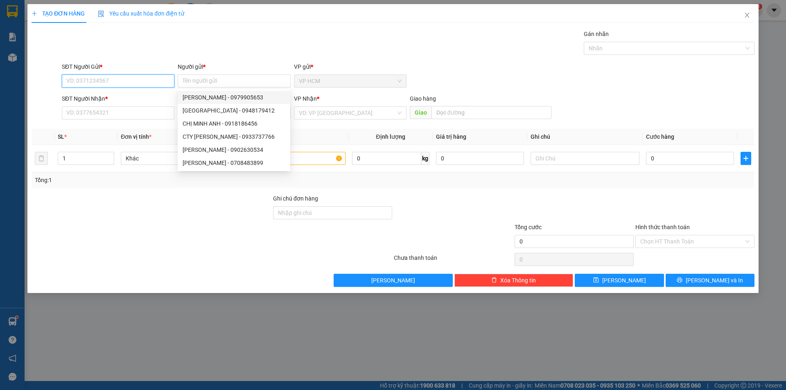
click at [117, 85] on input "SĐT Người Gửi *" at bounding box center [118, 80] width 113 height 13
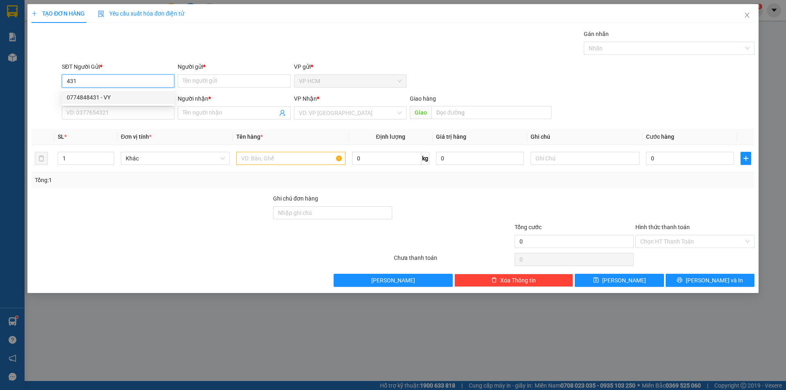
click at [126, 98] on div "0774848431 - VY" at bounding box center [118, 97] width 103 height 9
click at [609, 52] on div at bounding box center [665, 48] width 158 height 10
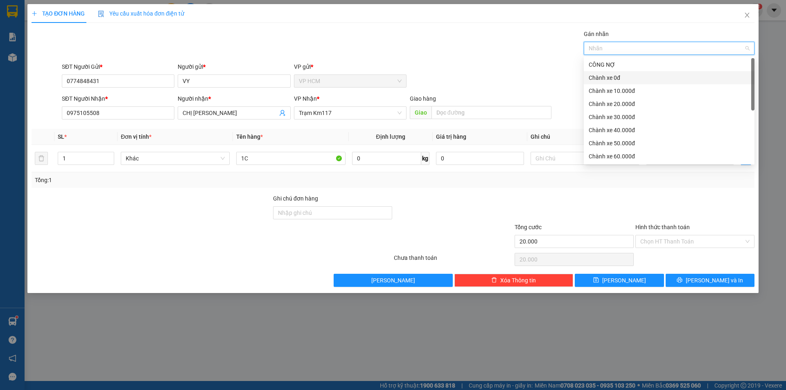
click at [601, 77] on div "Chành xe 0đ" at bounding box center [669, 77] width 161 height 9
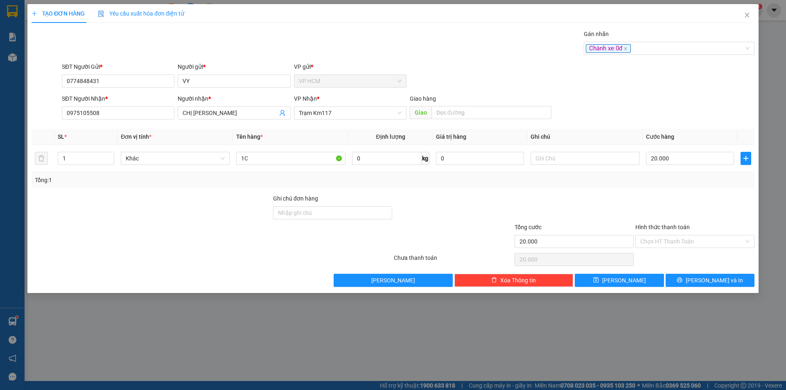
click at [434, 61] on div "Transit Pickup Surcharge Ids Transit Deliver Surcharge Ids Transit Deliver Surc…" at bounding box center [393, 157] width 723 height 257
click at [654, 153] on input "20.000" at bounding box center [690, 158] width 88 height 13
click at [665, 196] on div at bounding box center [694, 208] width 121 height 29
click at [671, 159] on input "35.000" at bounding box center [690, 158] width 88 height 13
click at [663, 193] on div "Transit Pickup Surcharge Ids Transit Deliver Surcharge Ids Transit Deliver Surc…" at bounding box center [393, 157] width 723 height 257
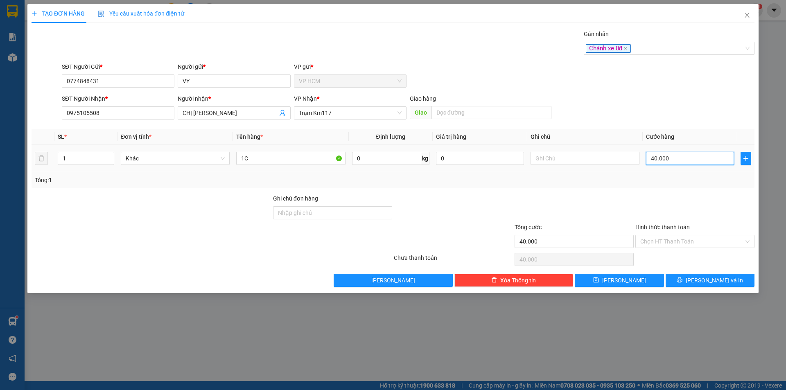
click at [662, 161] on input "40.000" at bounding box center [690, 158] width 88 height 13
click at [652, 204] on div at bounding box center [694, 208] width 121 height 29
click at [303, 161] on input "1C" at bounding box center [290, 158] width 109 height 13
click at [687, 237] on input "Hình thức thanh toán" at bounding box center [692, 241] width 104 height 12
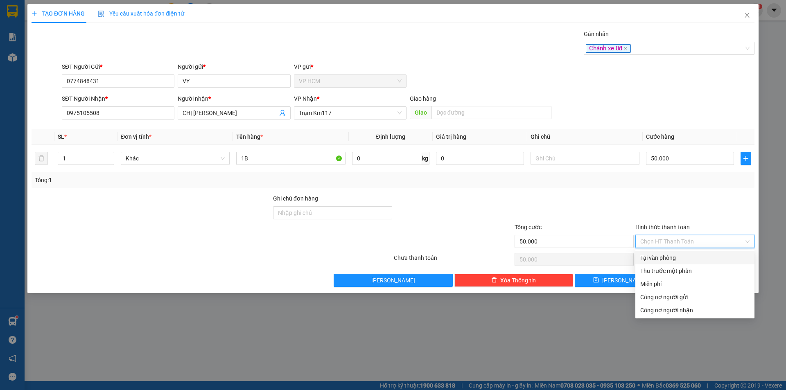
click at [685, 257] on div "Tại văn phòng" at bounding box center [694, 257] width 109 height 9
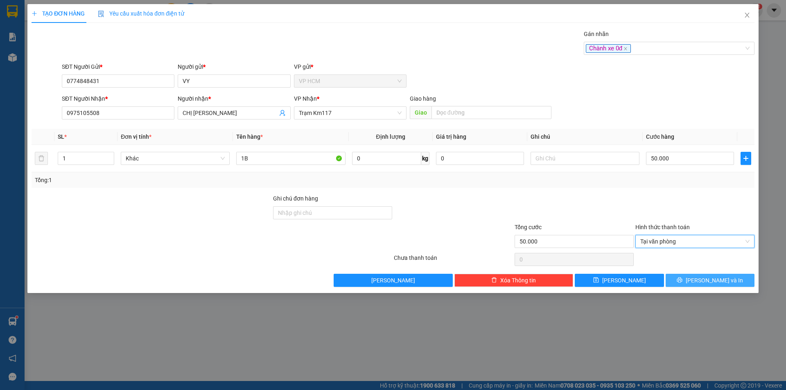
click at [711, 281] on span "[PERSON_NAME] và In" at bounding box center [714, 280] width 57 height 9
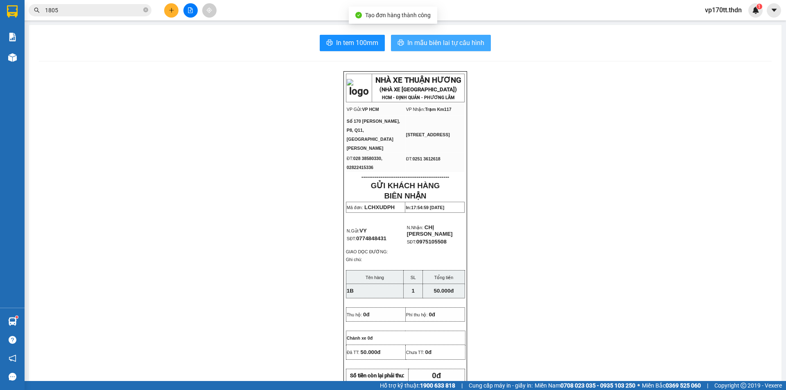
click at [418, 51] on button "In mẫu biên lai tự cấu hình" at bounding box center [441, 43] width 100 height 16
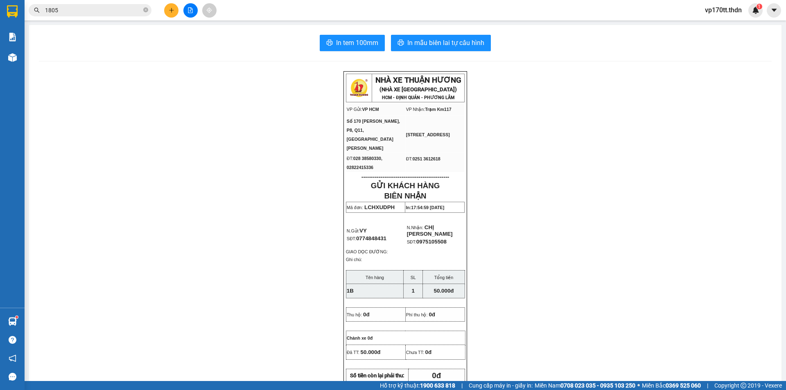
click at [171, 10] on icon "plus" at bounding box center [172, 10] width 6 height 6
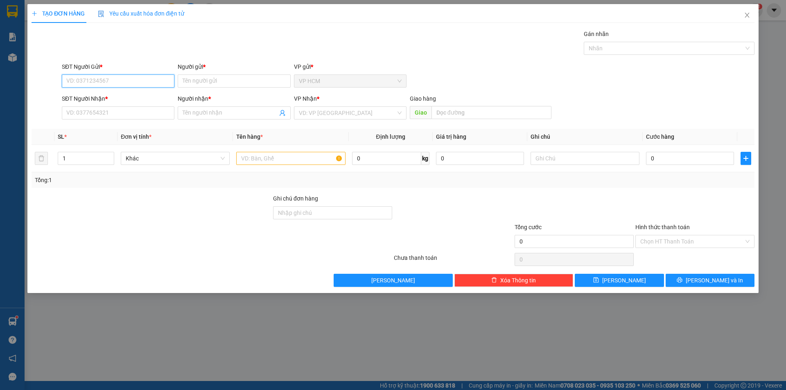
click at [109, 77] on input "SĐT Người Gửi *" at bounding box center [118, 80] width 113 height 13
click at [99, 97] on div "0909361783 - CẮM" at bounding box center [118, 97] width 103 height 9
click at [594, 43] on div "Nhãn" at bounding box center [669, 48] width 171 height 13
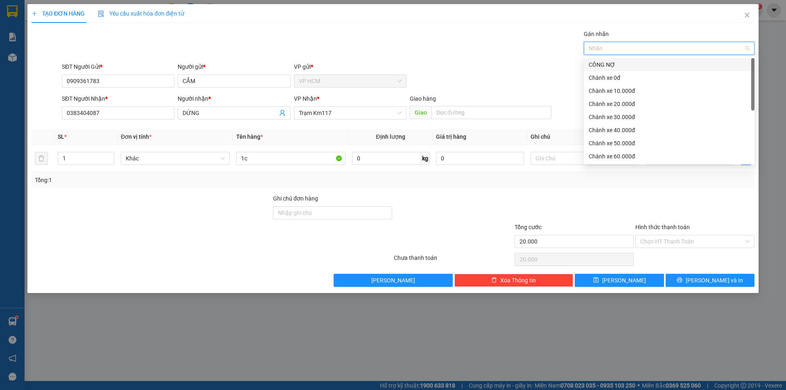
click at [613, 67] on div "CÔNG NỢ" at bounding box center [669, 64] width 161 height 9
click at [446, 43] on div "Gán nhãn CÔNG NỢ" at bounding box center [408, 43] width 696 height 29
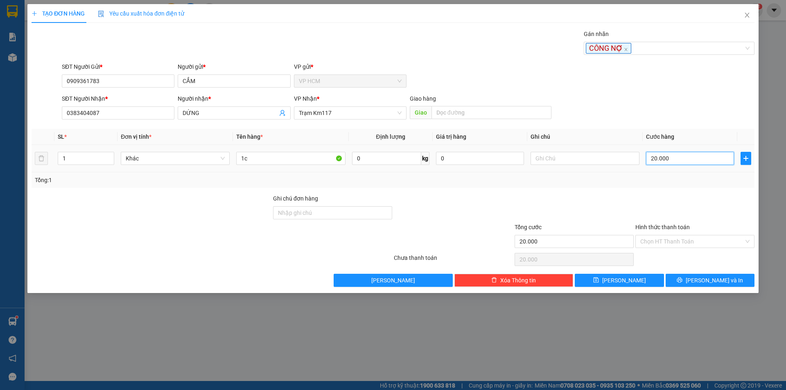
click at [698, 164] on input "20.000" at bounding box center [690, 158] width 88 height 13
click at [683, 185] on div "Tổng: 1" at bounding box center [393, 180] width 723 height 16
click at [670, 249] on div "Hình thức thanh toán Chọn HT Thanh Toán" at bounding box center [694, 237] width 119 height 29
click at [669, 243] on input "Hình thức thanh toán" at bounding box center [692, 241] width 104 height 12
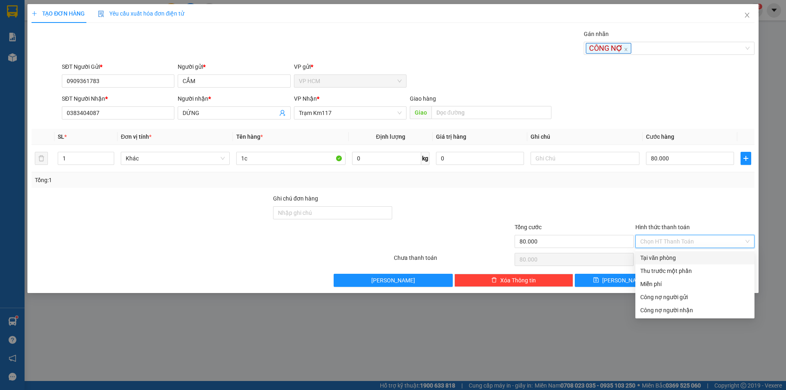
click at [667, 262] on div "Tại văn phòng" at bounding box center [694, 257] width 109 height 9
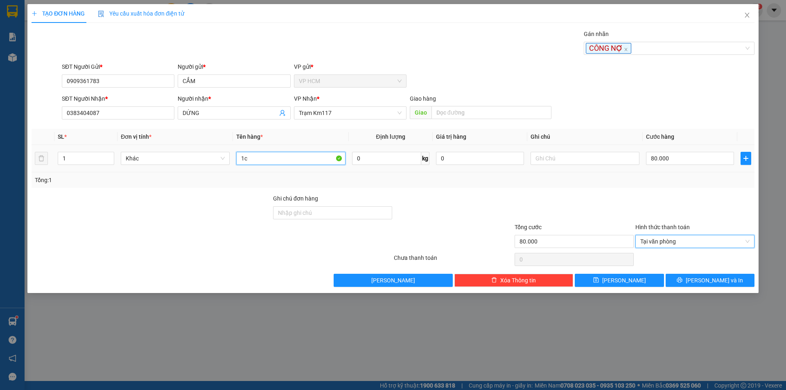
click at [284, 159] on input "1c" at bounding box center [290, 158] width 109 height 13
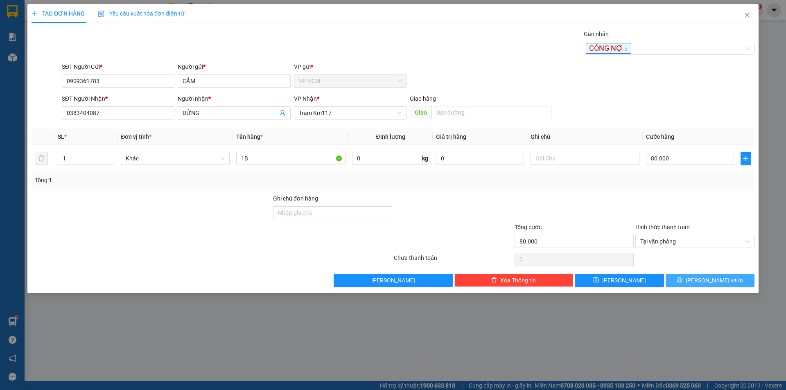
click at [711, 278] on span "[PERSON_NAME] và In" at bounding box center [714, 280] width 57 height 9
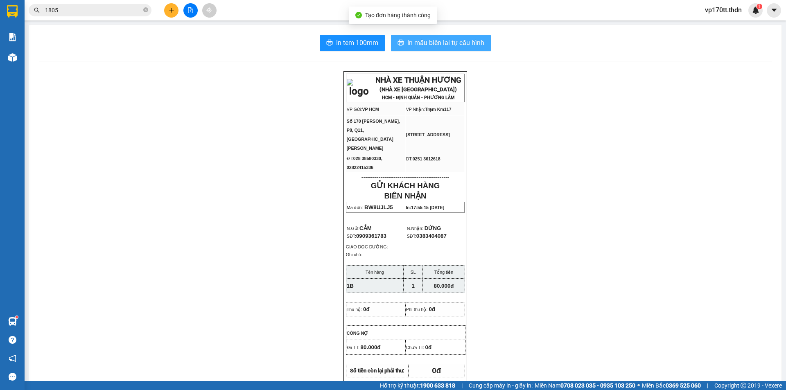
click at [447, 38] on span "In mẫu biên lai tự cấu hình" at bounding box center [445, 43] width 77 height 10
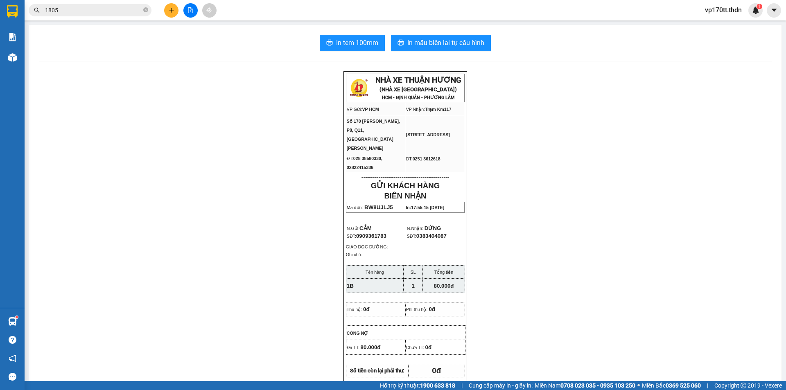
click at [169, 18] on div "Kết quả tìm kiếm ( 16 ) Bộ lọc Ngày tạo đơn gần nhất Mã ĐH Trạng thái Món hàng …" at bounding box center [393, 10] width 786 height 20
click at [169, 16] on button at bounding box center [171, 10] width 14 height 14
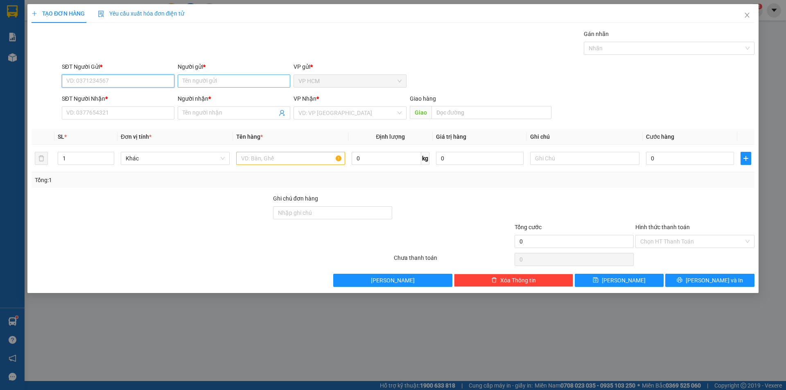
click at [226, 80] on input "Người gửi *" at bounding box center [234, 80] width 113 height 13
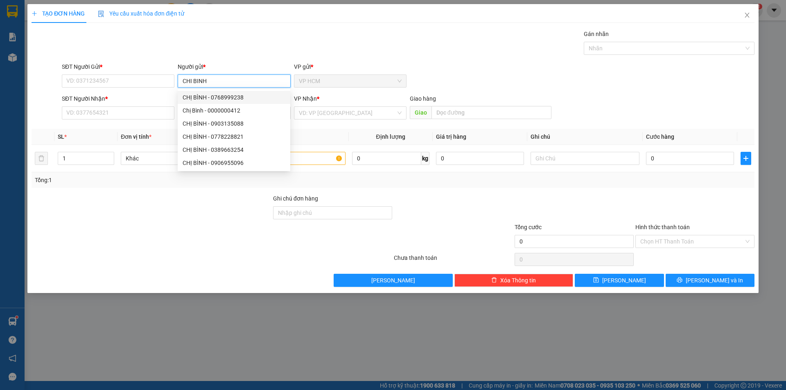
click at [230, 97] on div "CHỊ BÌNH - 0768999238" at bounding box center [234, 97] width 103 height 9
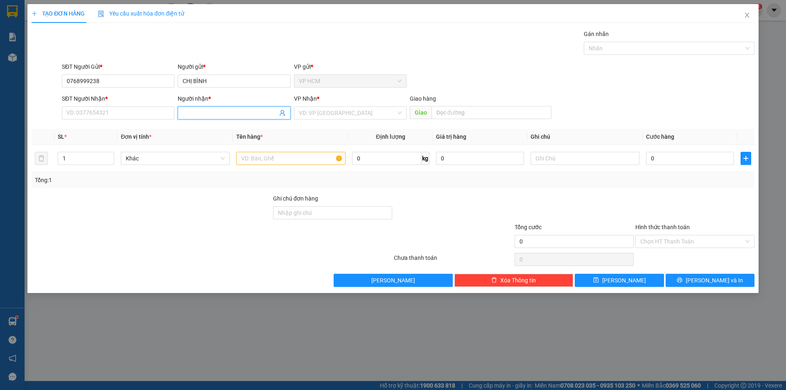
click at [282, 113] on icon "user-add" at bounding box center [282, 113] width 5 height 6
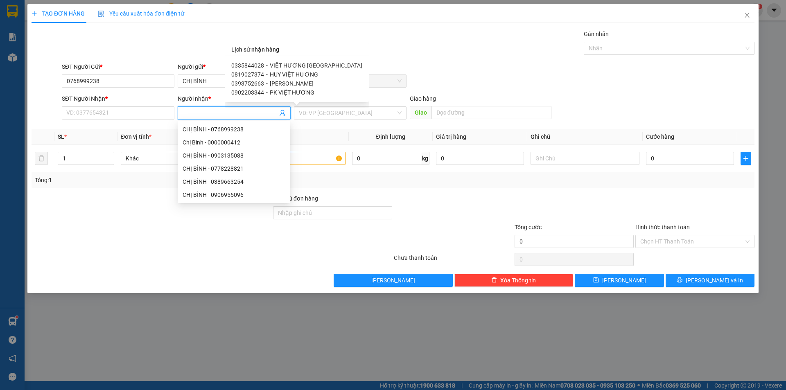
click at [287, 76] on span "HUY VIỆT HƯƠNG" at bounding box center [294, 74] width 48 height 7
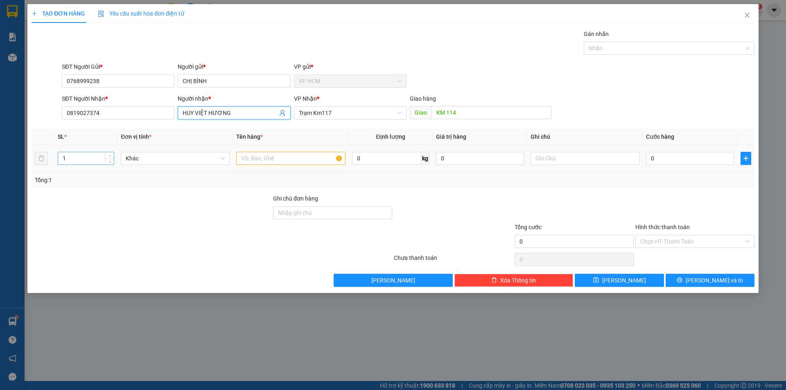
click at [81, 158] on input "1" at bounding box center [86, 158] width 56 height 12
click at [280, 112] on icon "user-add" at bounding box center [282, 113] width 7 height 7
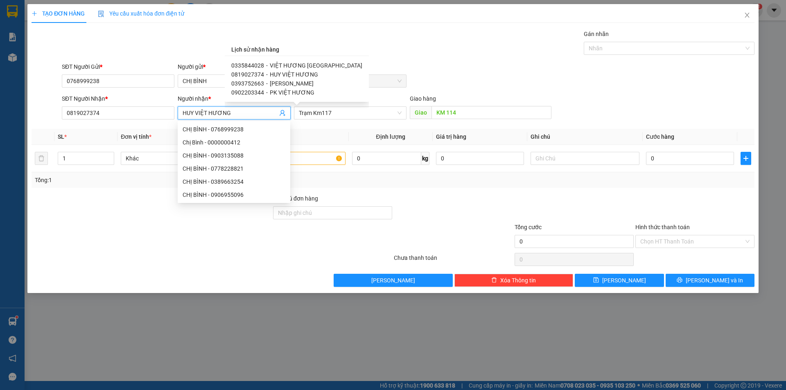
click at [285, 94] on span "PK VIỆT HƯƠNG" at bounding box center [292, 92] width 45 height 7
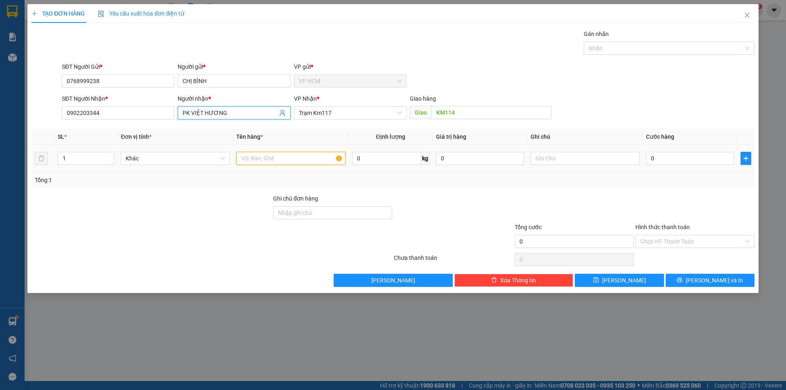
click at [257, 160] on input "text" at bounding box center [290, 158] width 109 height 13
click at [73, 157] on input "1" at bounding box center [86, 158] width 56 height 12
drag, startPoint x: 557, startPoint y: 49, endPoint x: 604, endPoint y: 53, distance: 47.7
click at [557, 49] on div "Gán nhãn Nhãn" at bounding box center [408, 43] width 696 height 29
click at [610, 53] on div "Nhãn" at bounding box center [669, 48] width 171 height 13
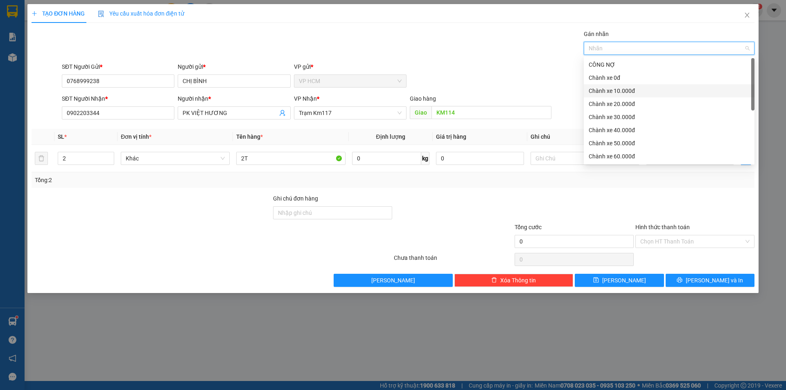
click at [613, 88] on div "Chành xe 10.000đ" at bounding box center [669, 90] width 161 height 9
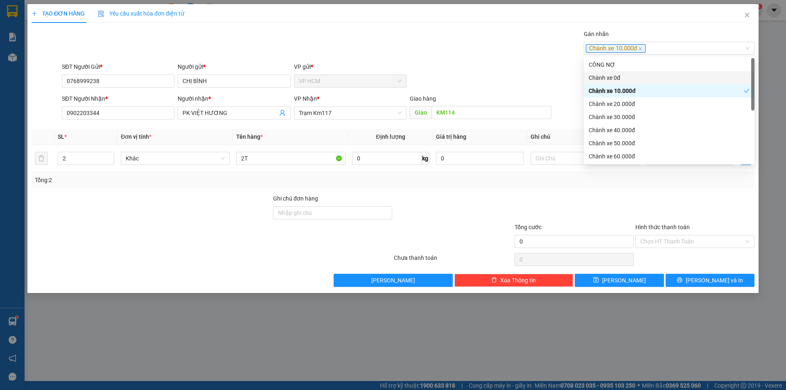
click at [491, 47] on div "Gán nhãn Chành xe 10.000đ" at bounding box center [408, 43] width 696 height 29
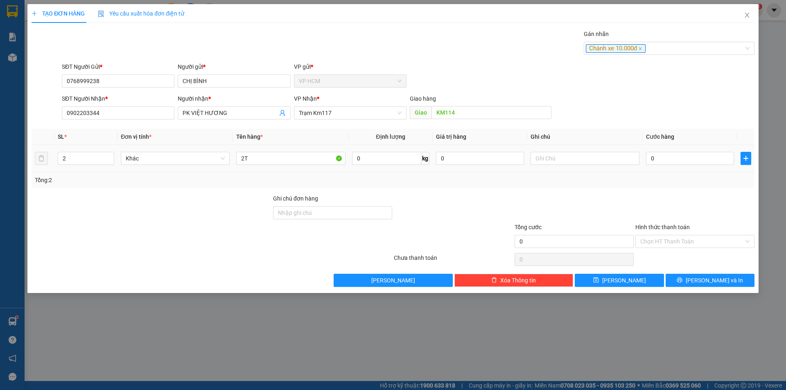
click at [697, 149] on td "0" at bounding box center [690, 158] width 95 height 27
click at [702, 162] on input "0" at bounding box center [690, 158] width 88 height 13
click at [682, 206] on div at bounding box center [694, 208] width 121 height 29
click at [679, 241] on input "Hình thức thanh toán" at bounding box center [692, 241] width 104 height 12
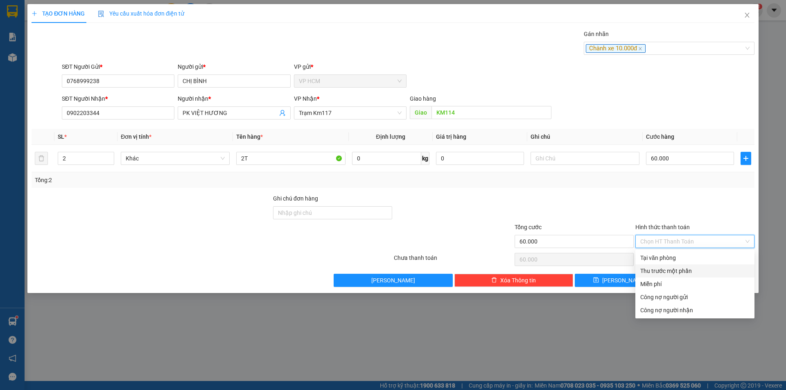
click at [670, 266] on div "Thu trước một phần" at bounding box center [694, 270] width 119 height 13
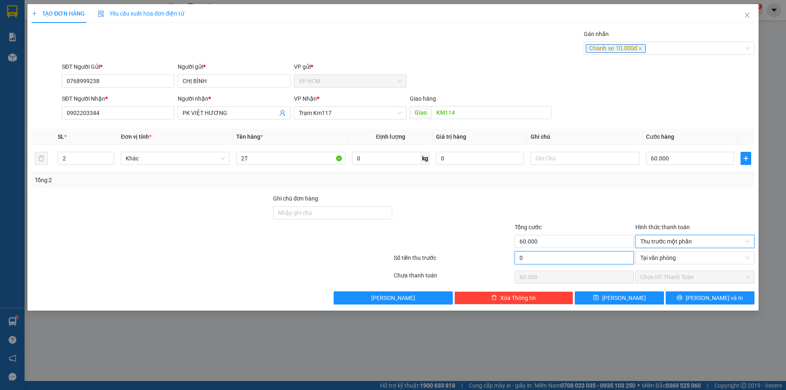
click at [523, 251] on input "0" at bounding box center [573, 257] width 119 height 13
click at [541, 262] on input "0" at bounding box center [573, 257] width 119 height 13
click at [554, 206] on div at bounding box center [574, 208] width 121 height 29
click at [650, 191] on div "Transit Pickup Surcharge Ids Transit Deliver Surcharge Ids Transit Deliver Surc…" at bounding box center [393, 166] width 723 height 275
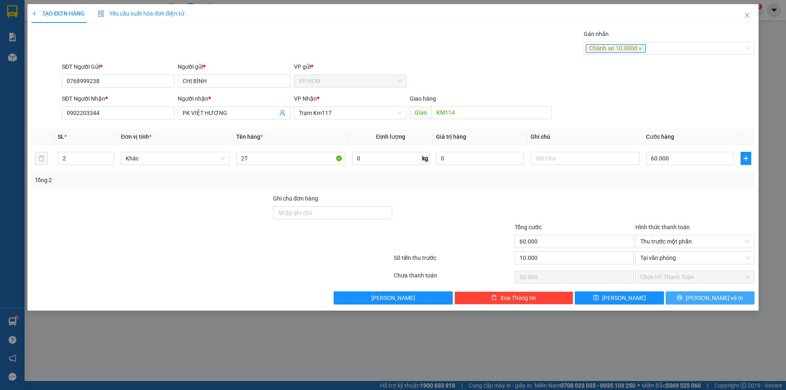
click at [725, 295] on span "[PERSON_NAME] và In" at bounding box center [714, 297] width 57 height 9
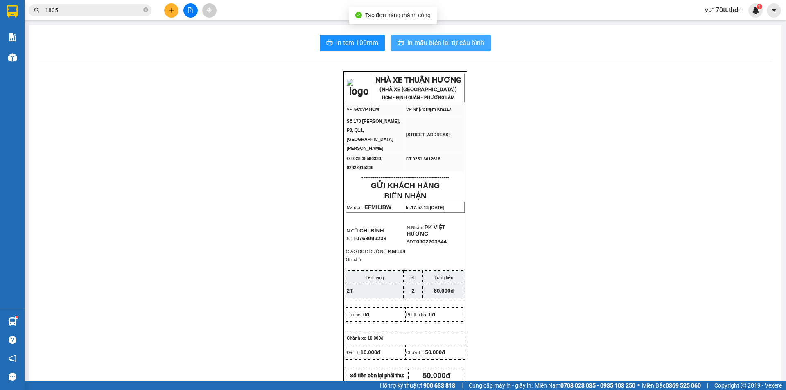
click at [453, 38] on span "In mẫu biên lai tự cấu hình" at bounding box center [445, 43] width 77 height 10
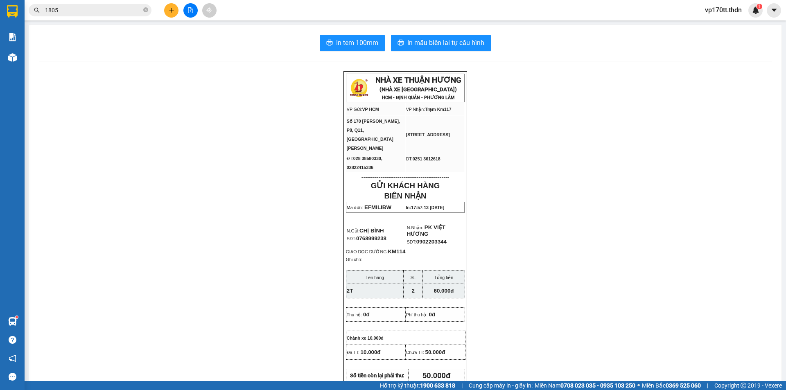
click at [174, 13] on icon "plus" at bounding box center [172, 10] width 6 height 6
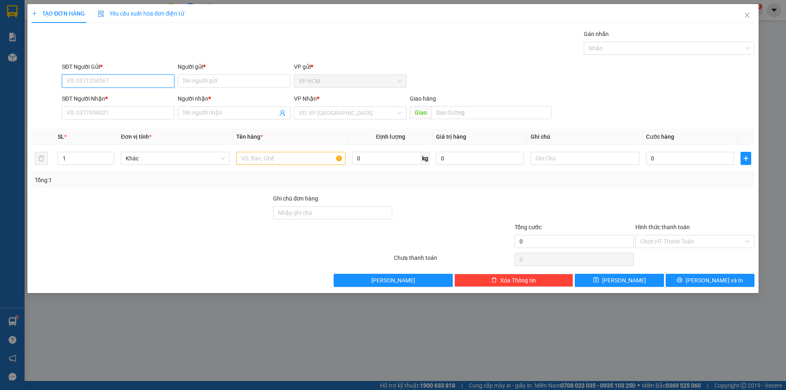
click at [159, 74] on div "SĐT Người Gửi *" at bounding box center [118, 68] width 113 height 12
click at [191, 85] on input "Người gửi *" at bounding box center [234, 80] width 113 height 13
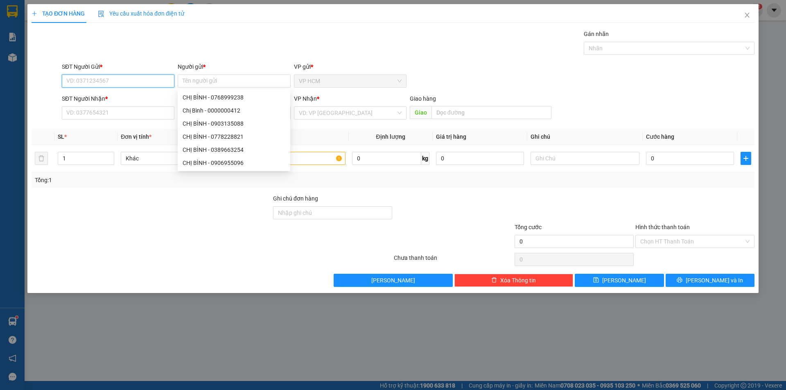
click at [157, 83] on input "SĐT Người Gửi *" at bounding box center [118, 80] width 113 height 13
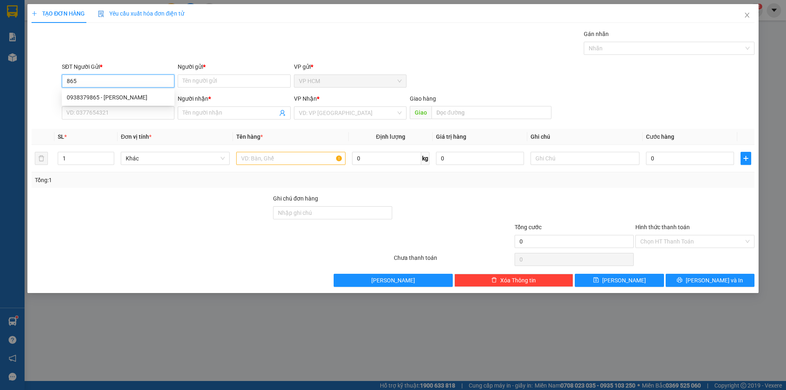
click at [121, 96] on div "0938379865 - LINH" at bounding box center [118, 97] width 103 height 9
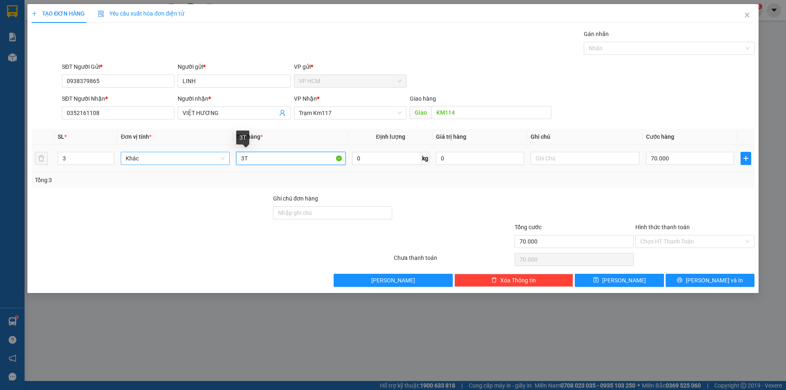
drag, startPoint x: 254, startPoint y: 156, endPoint x: 198, endPoint y: 162, distance: 56.8
click at [198, 162] on tr "3 Khác 3T 0 kg 0 70.000" at bounding box center [393, 158] width 723 height 27
click at [637, 40] on div "Gán nhãn" at bounding box center [669, 35] width 171 height 12
click at [634, 46] on div at bounding box center [665, 48] width 158 height 10
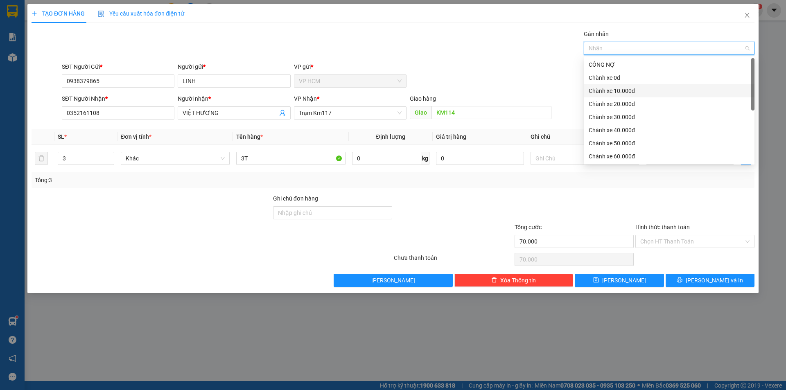
drag, startPoint x: 611, startPoint y: 93, endPoint x: 523, endPoint y: 68, distance: 91.1
click at [611, 92] on div "Chành xe 10.000đ" at bounding box center [669, 90] width 161 height 9
click at [386, 50] on div "Gán nhãn Chành xe 10.000đ" at bounding box center [408, 43] width 696 height 29
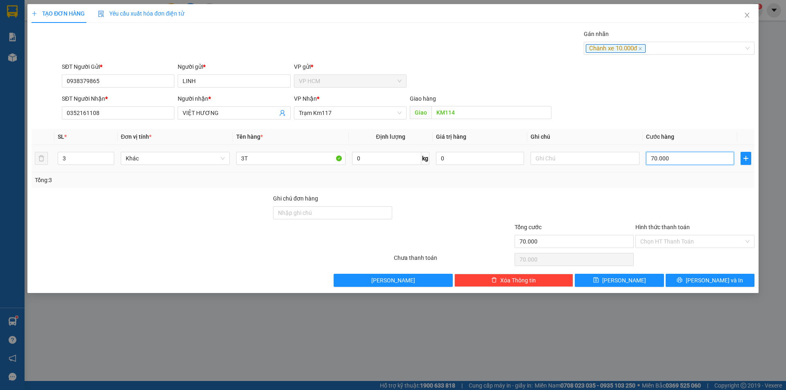
click at [703, 153] on input "70.000" at bounding box center [690, 158] width 88 height 13
click at [661, 235] on input "Hình thức thanh toán" at bounding box center [692, 241] width 104 height 12
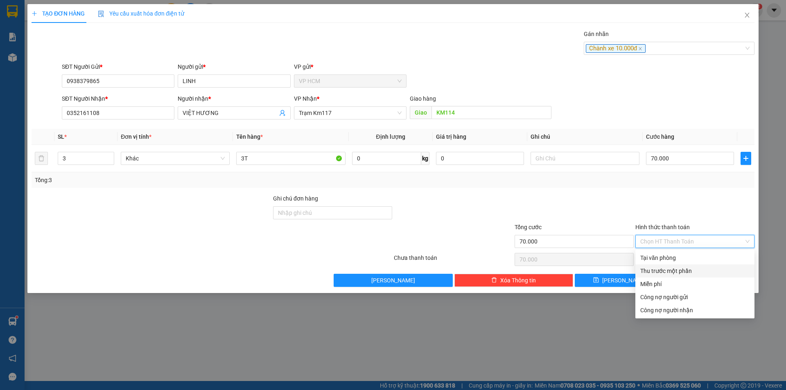
click at [654, 271] on div "Thu trước một phần" at bounding box center [694, 270] width 109 height 9
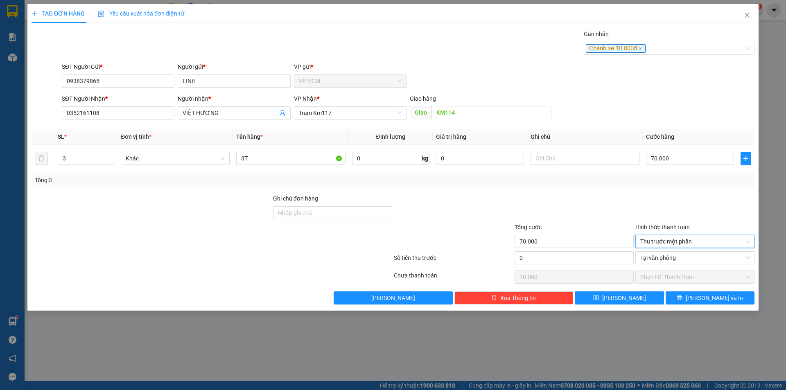
click at [564, 264] on div "0" at bounding box center [573, 259] width 119 height 16
click at [569, 257] on input "0" at bounding box center [573, 257] width 119 height 13
click at [608, 198] on div at bounding box center [574, 208] width 121 height 29
drag, startPoint x: 706, startPoint y: 281, endPoint x: 721, endPoint y: 298, distance: 23.2
click at [707, 283] on span "Chọn HT Thanh Toán" at bounding box center [694, 277] width 109 height 12
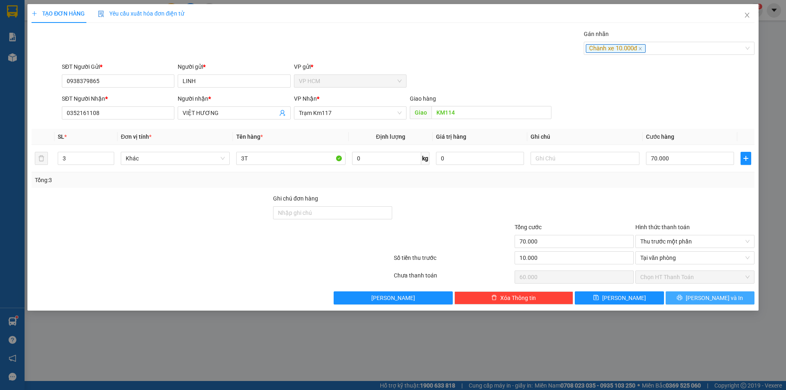
click at [721, 298] on span "[PERSON_NAME] và In" at bounding box center [714, 297] width 57 height 9
click at [415, 43] on div "Gán nhãn Chành xe 10.000đ" at bounding box center [408, 43] width 696 height 29
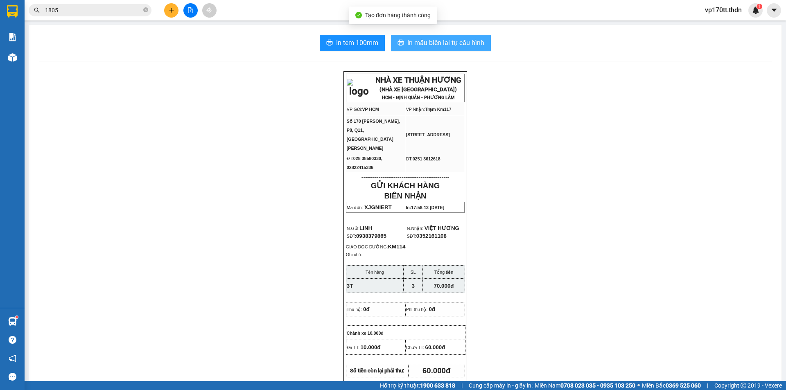
click at [443, 41] on span "In mẫu biên lai tự cấu hình" at bounding box center [445, 43] width 77 height 10
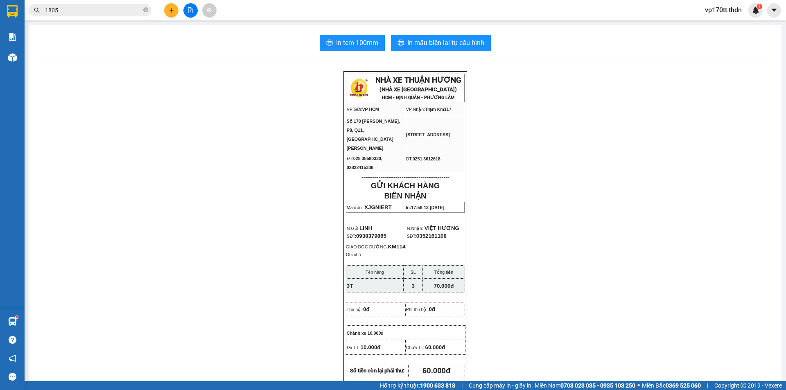
click at [102, 209] on div "NHÀ XE THUẬN HƯƠNG (NHÀ XE PHÚ THỌ) HCM - ĐỊNH QUÁN - PHƯƠNG LÂM VP Gửi: VP HC…" at bounding box center [405, 388] width 733 height 634
